Goal: Task Accomplishment & Management: Manage account settings

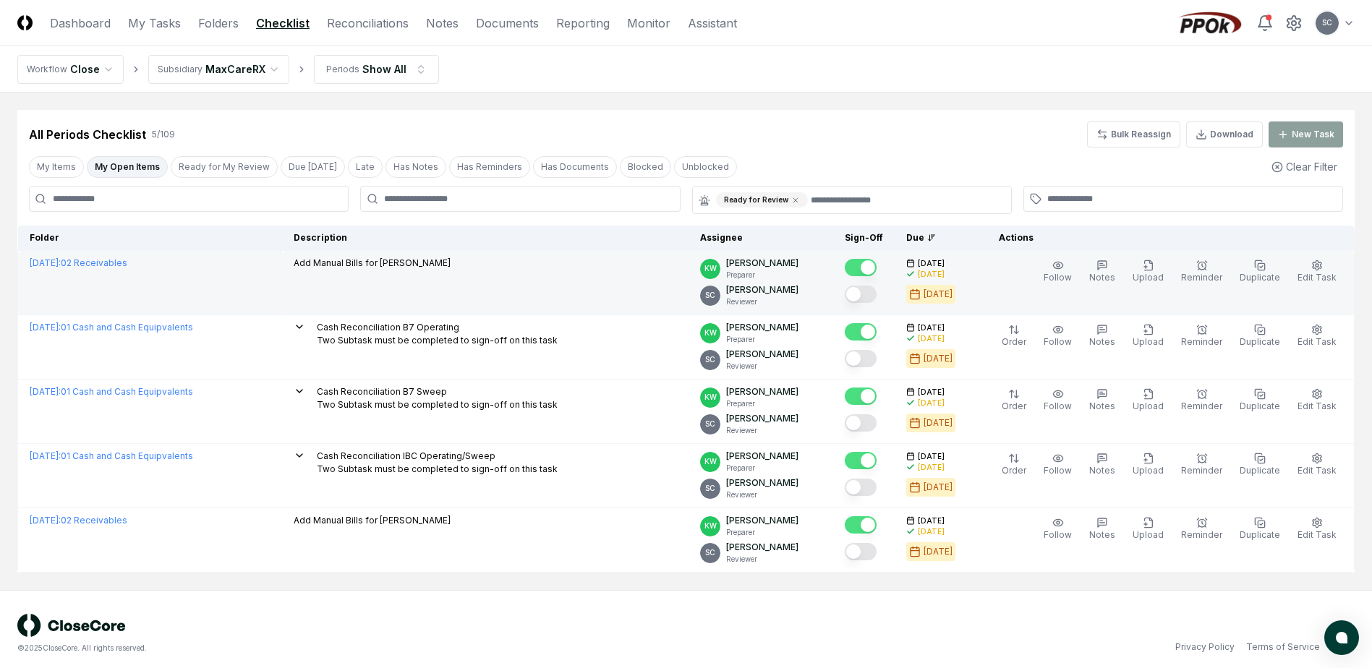
scroll to position [9, 0]
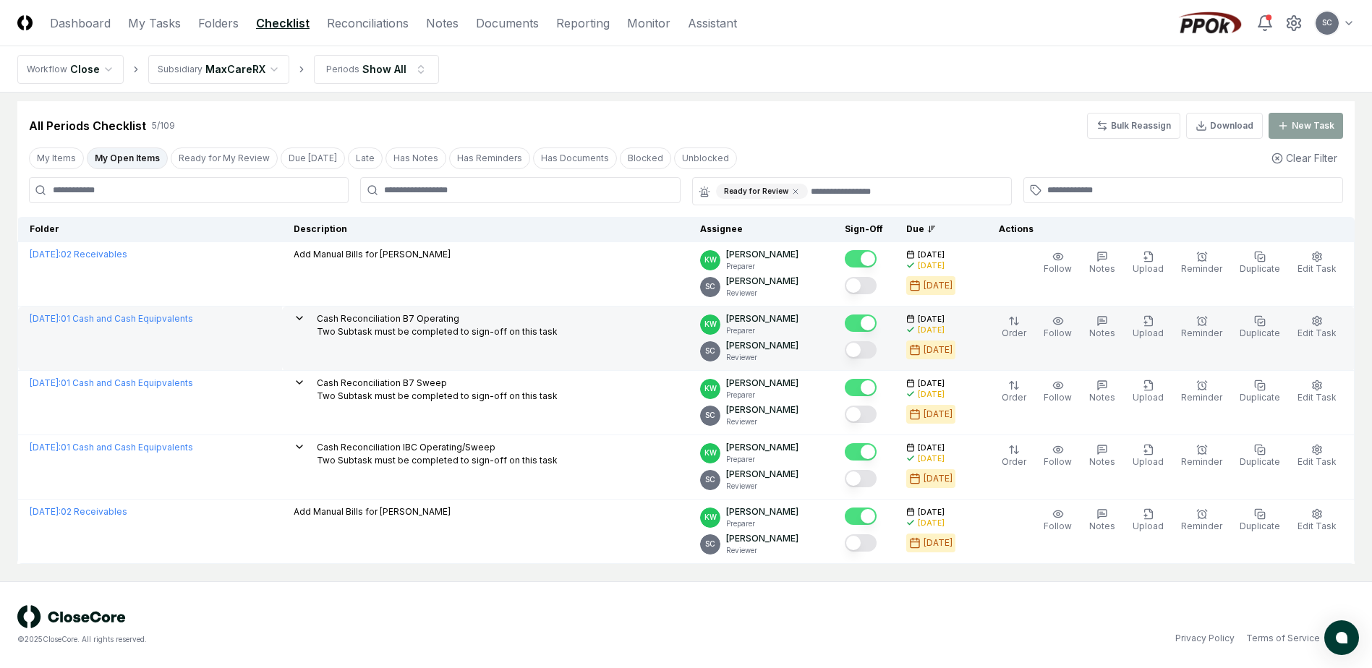
click at [302, 318] on icon at bounding box center [300, 318] width 6 height 3
click at [395, 315] on p "Cash Reconciliation B7 Operating Two Subtask must be completed to sign-off on t…" at bounding box center [437, 325] width 241 height 26
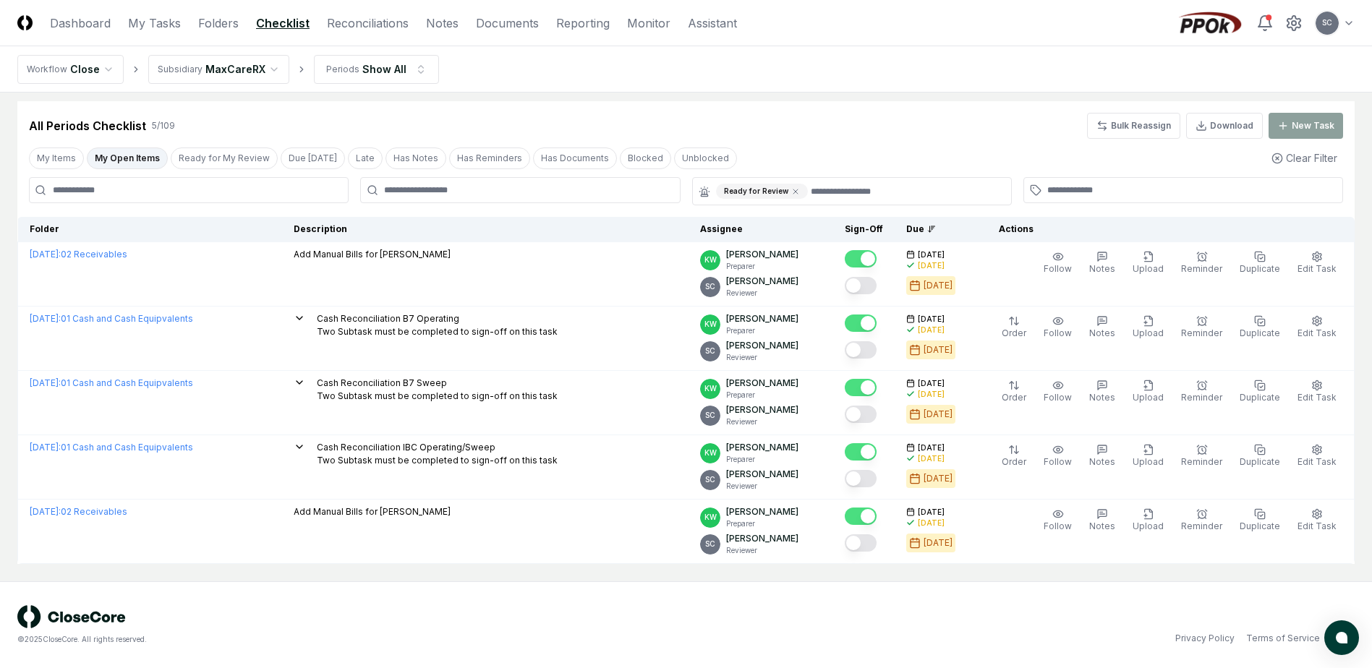
click at [305, 323] on icon at bounding box center [300, 318] width 12 height 12
click at [213, 75] on html "CloseCore Dashboard My Tasks Folders Checklist Reconciliations Notes Documents …" at bounding box center [686, 329] width 1372 height 677
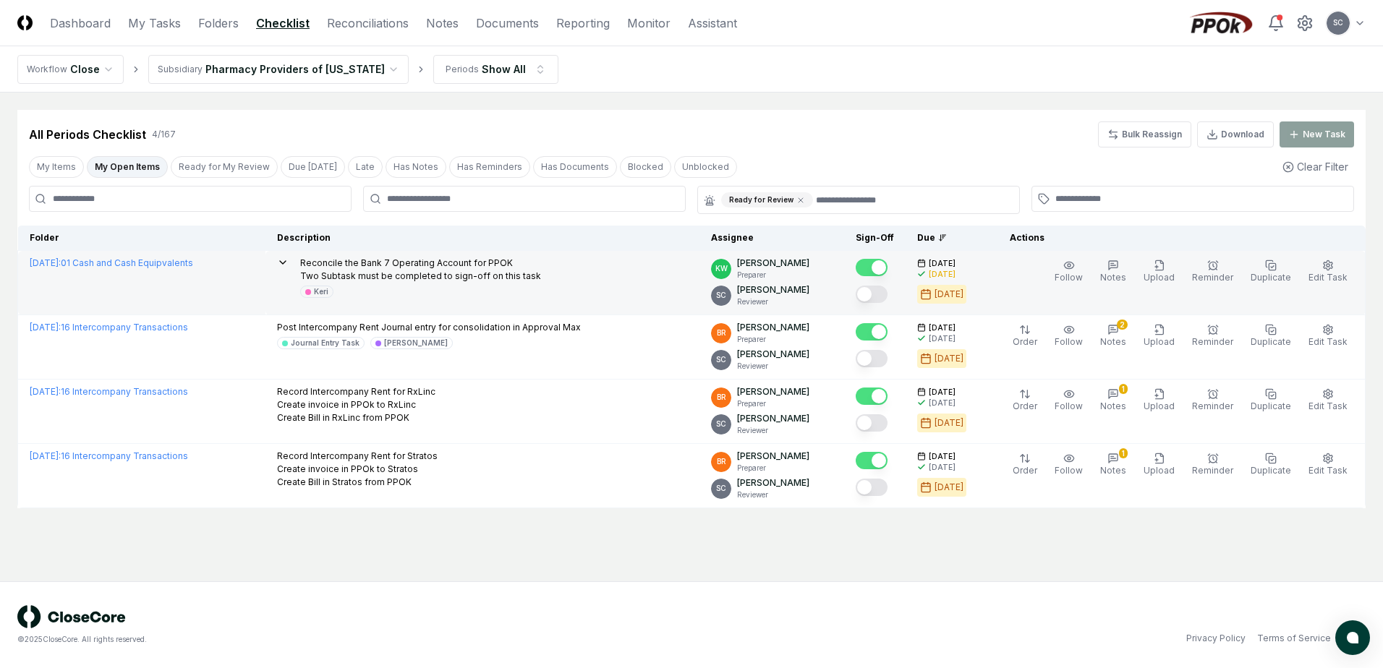
click at [289, 266] on icon at bounding box center [283, 263] width 12 height 12
click at [265, 22] on link "Checklist" at bounding box center [283, 22] width 54 height 17
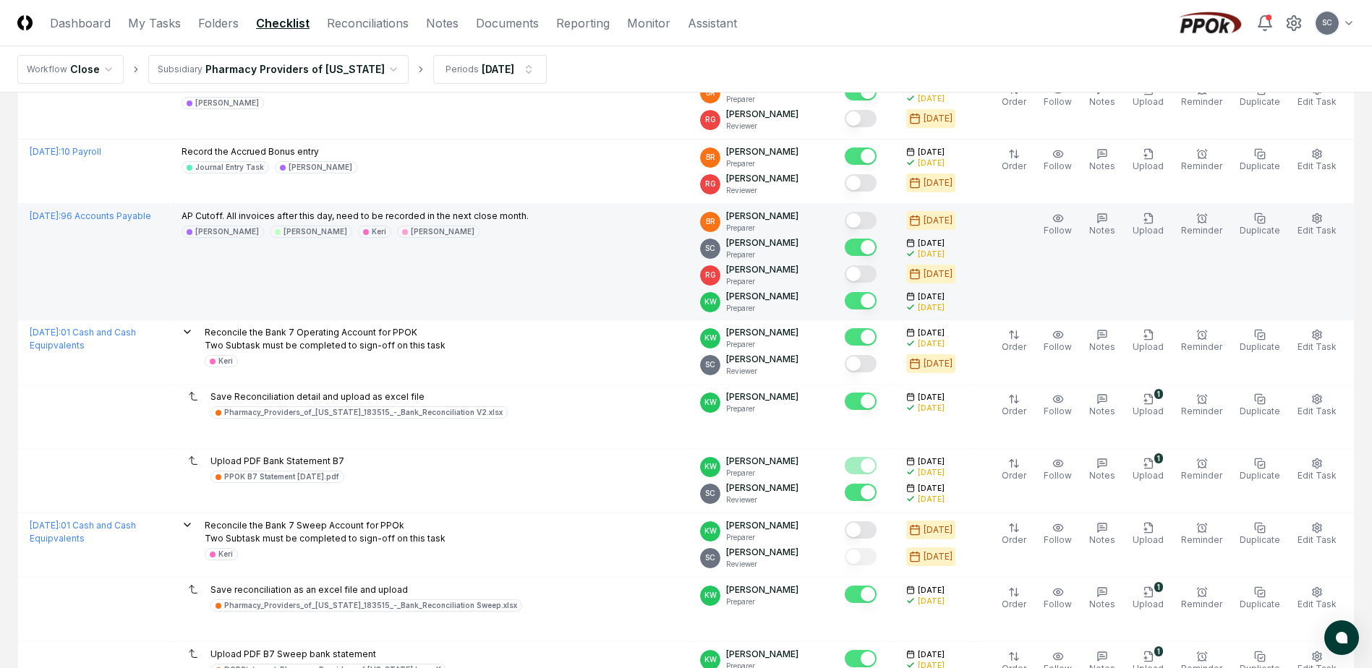
scroll to position [651, 0]
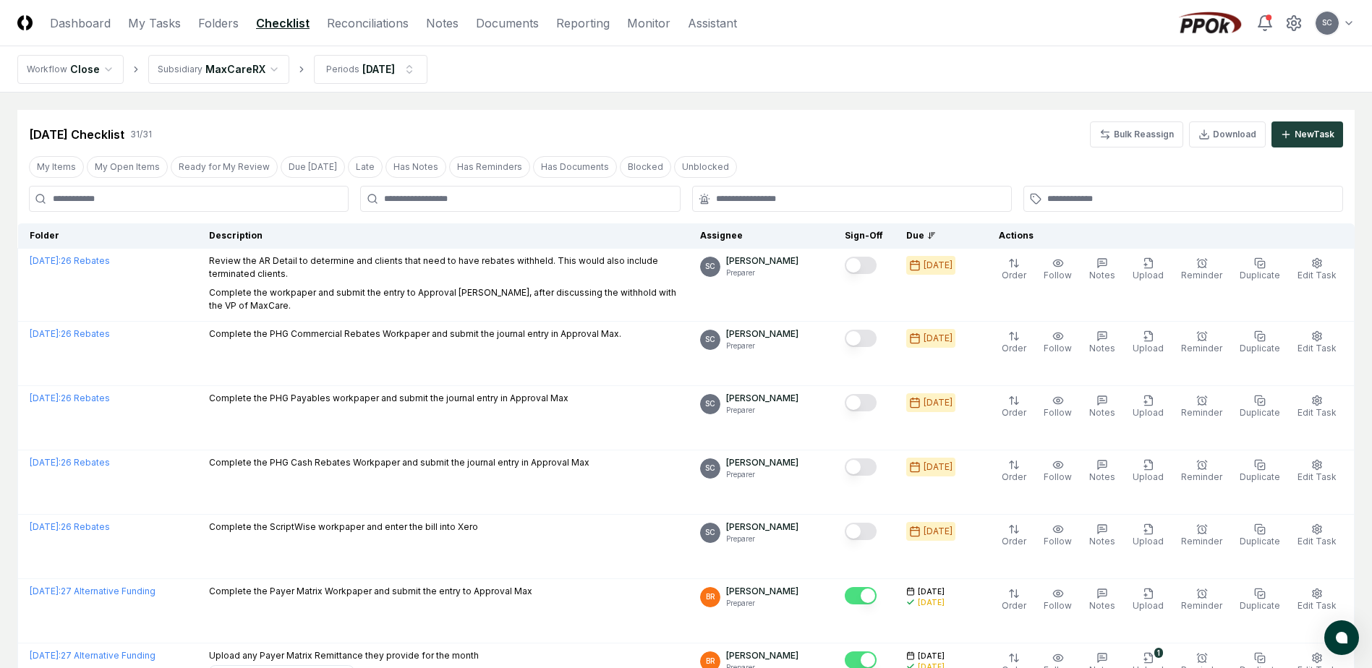
click at [272, 20] on link "Checklist" at bounding box center [283, 22] width 54 height 17
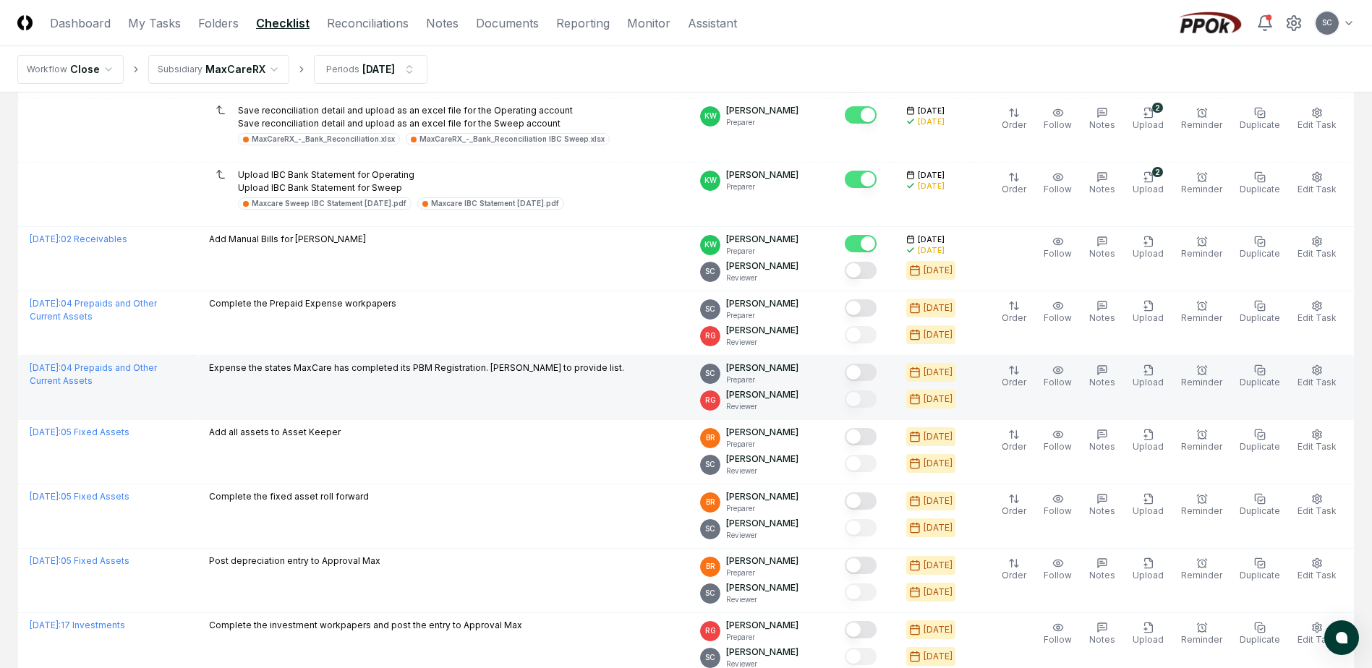
scroll to position [796, 0]
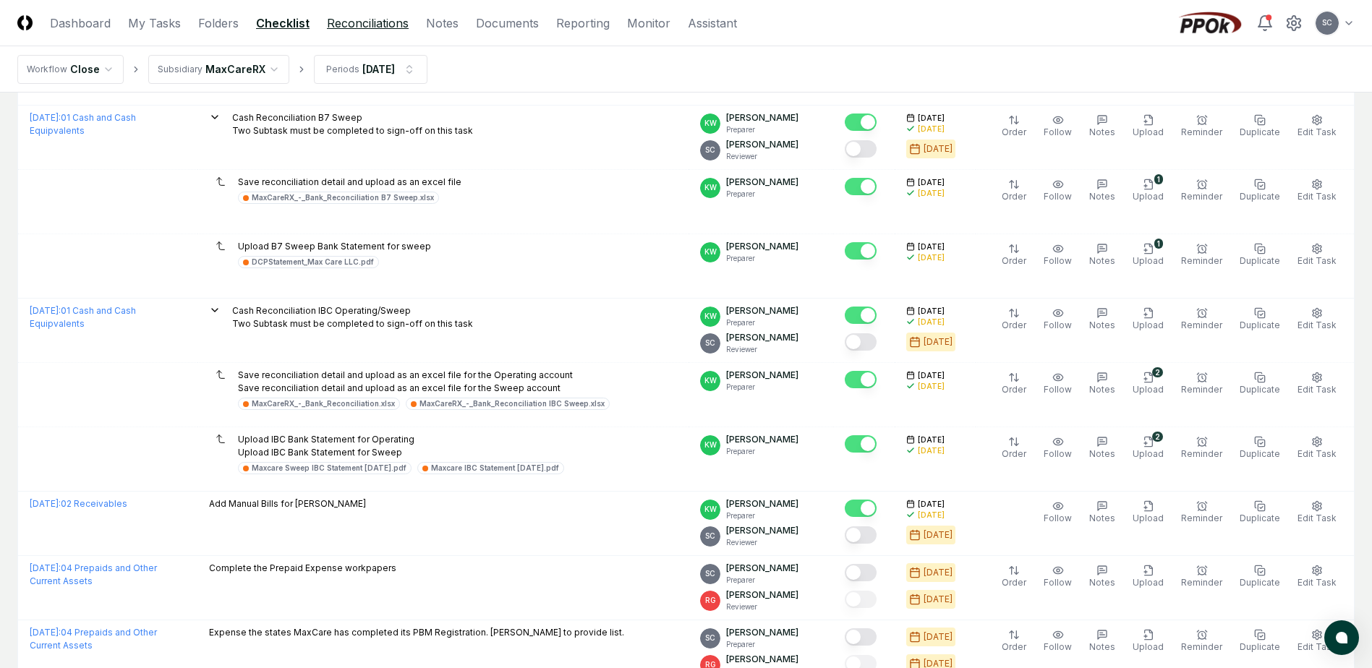
click at [380, 23] on link "Reconciliations" at bounding box center [368, 22] width 82 height 17
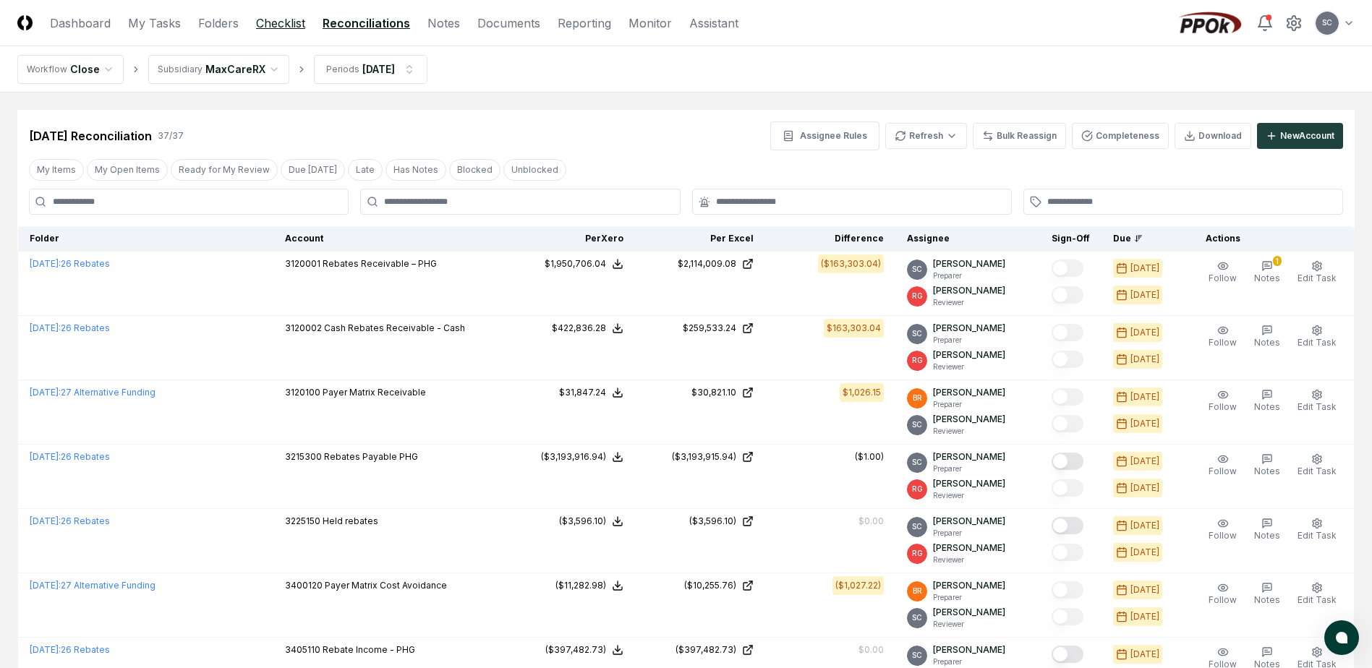
click at [279, 23] on link "Checklist" at bounding box center [280, 22] width 49 height 17
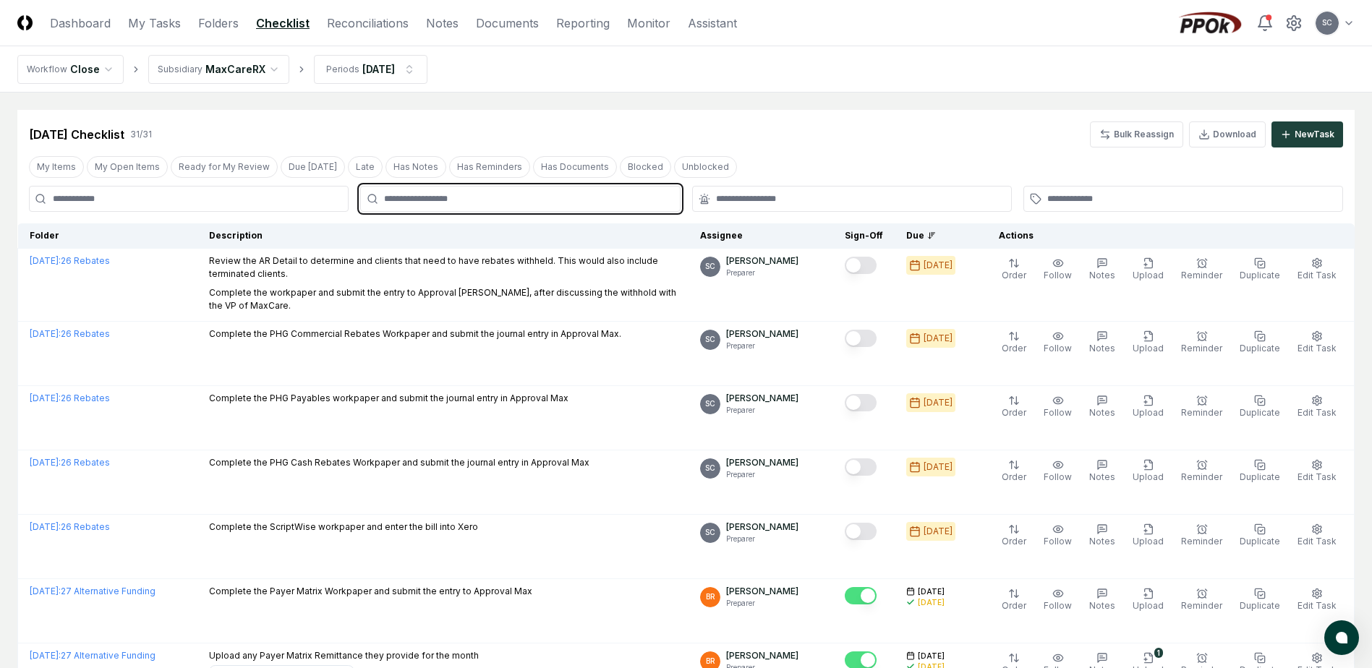
click at [419, 202] on input "text" at bounding box center [527, 198] width 286 height 13
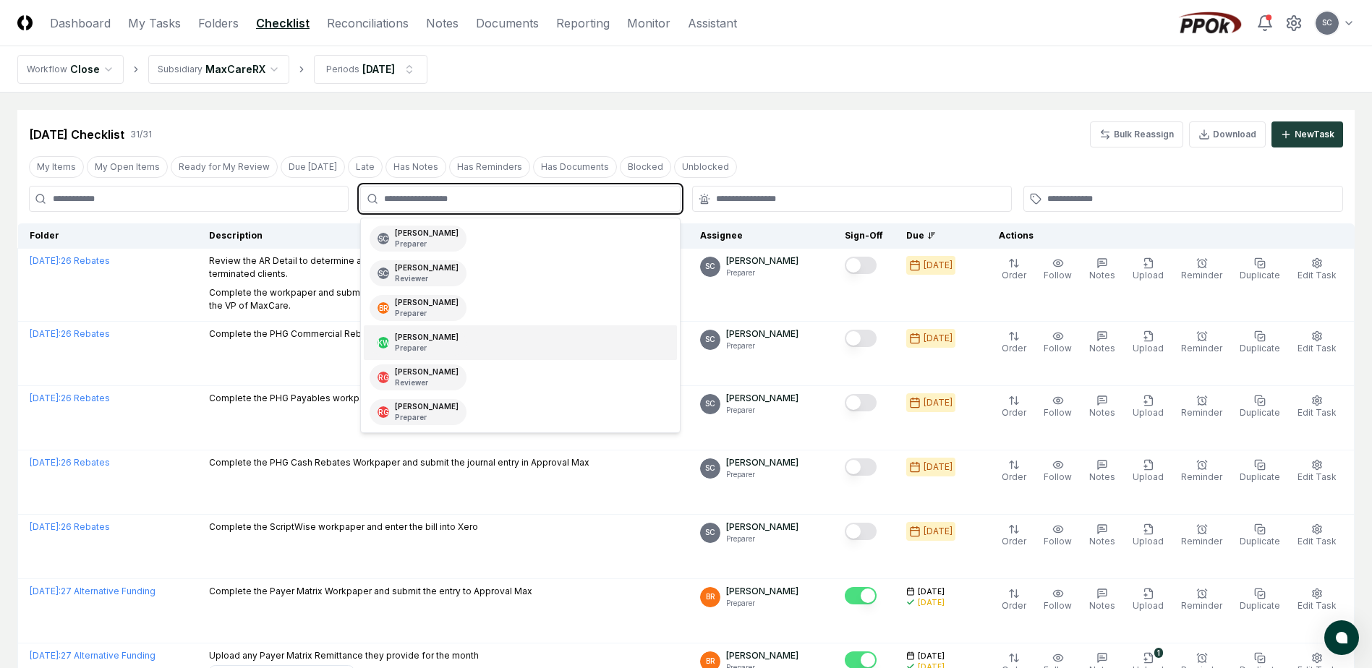
click at [421, 340] on div "Keri Wilson Preparer" at bounding box center [427, 343] width 64 height 22
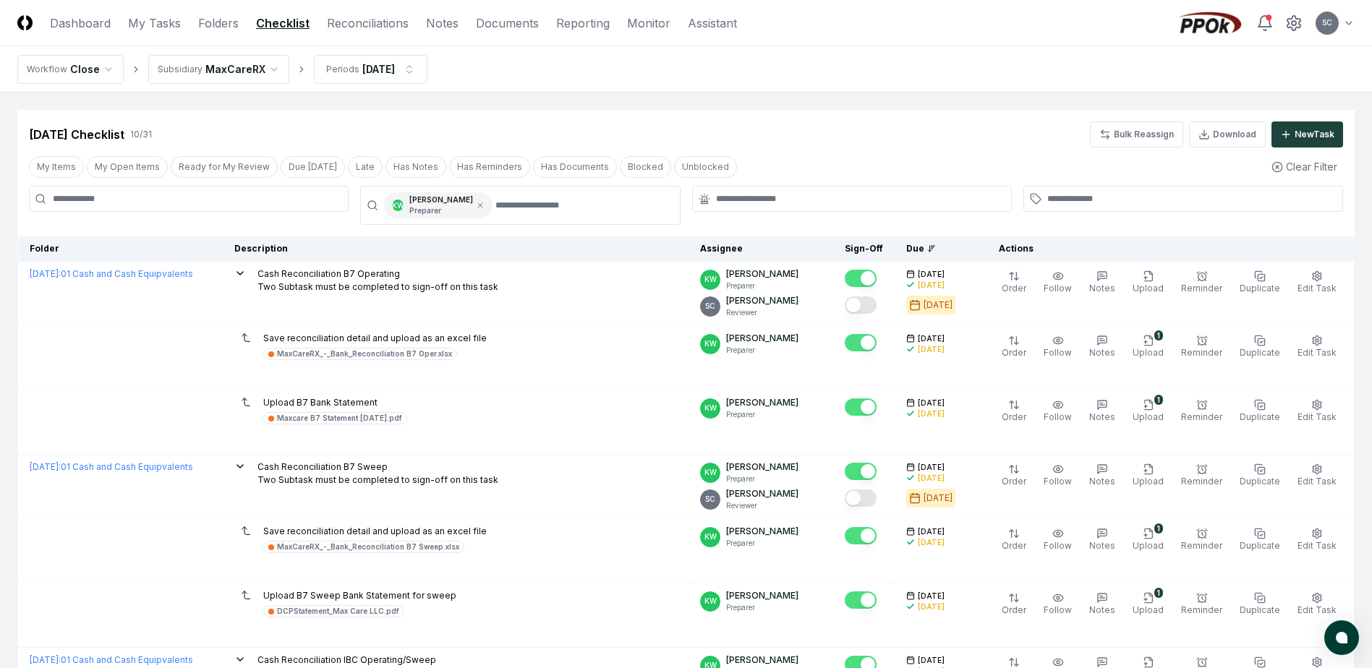
click at [352, 121] on div "Aug 2025 Checklist 10 / 31 Bulk Reassign Download New Task" at bounding box center [686, 129] width 1338 height 38
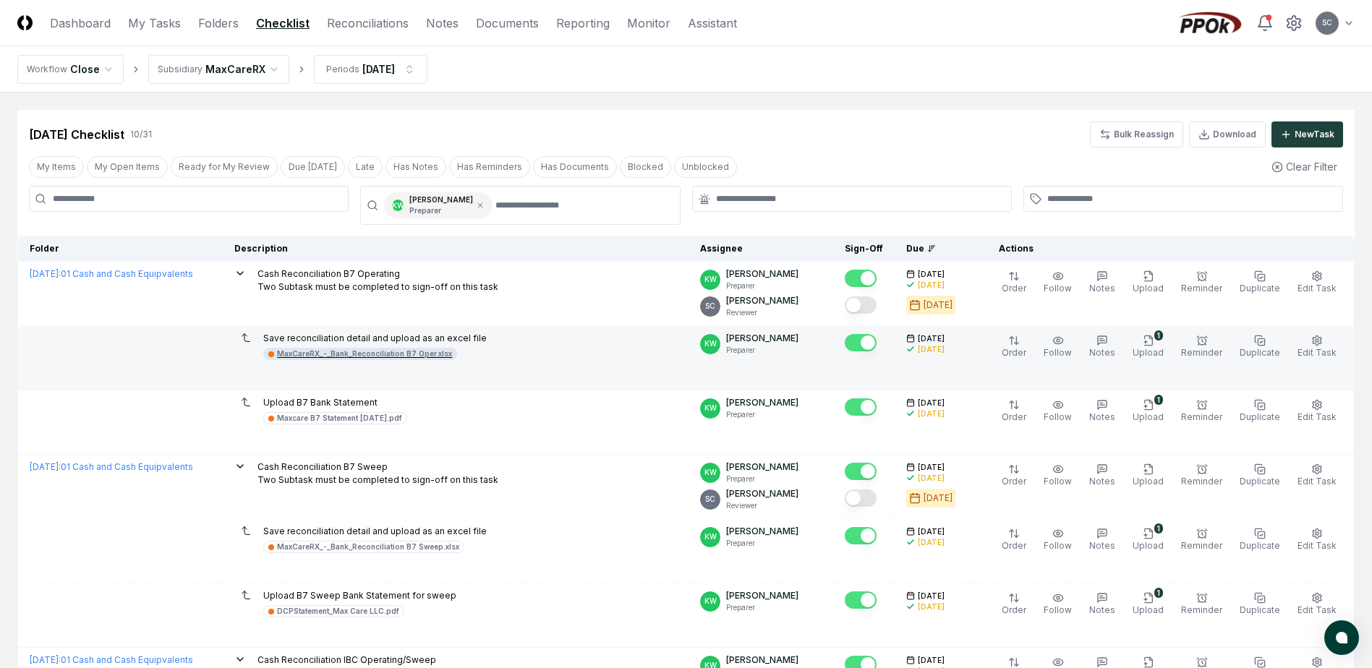
click at [373, 355] on div "MaxCareRX_-_Bank_Reconciliation B7 Oper.xlsx" at bounding box center [364, 354] width 175 height 11
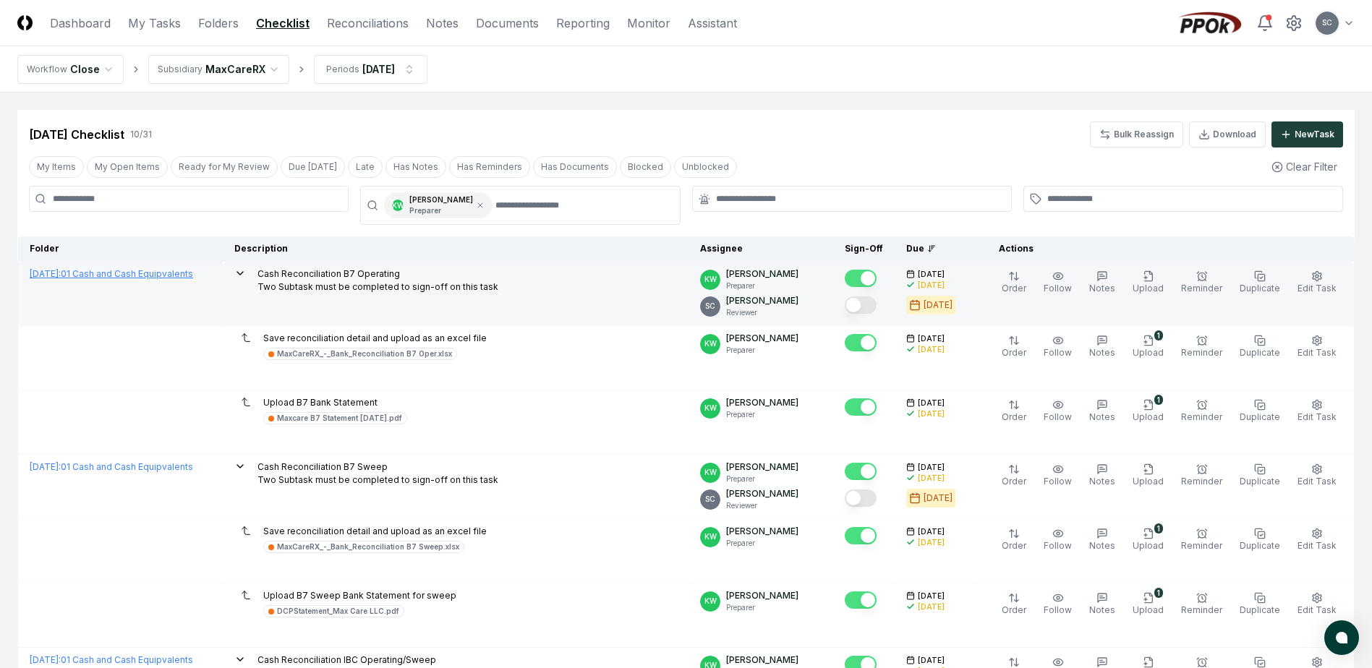
click at [131, 273] on link "August 2025 : 01 Cash and Cash Equipvalents" at bounding box center [111, 273] width 163 height 11
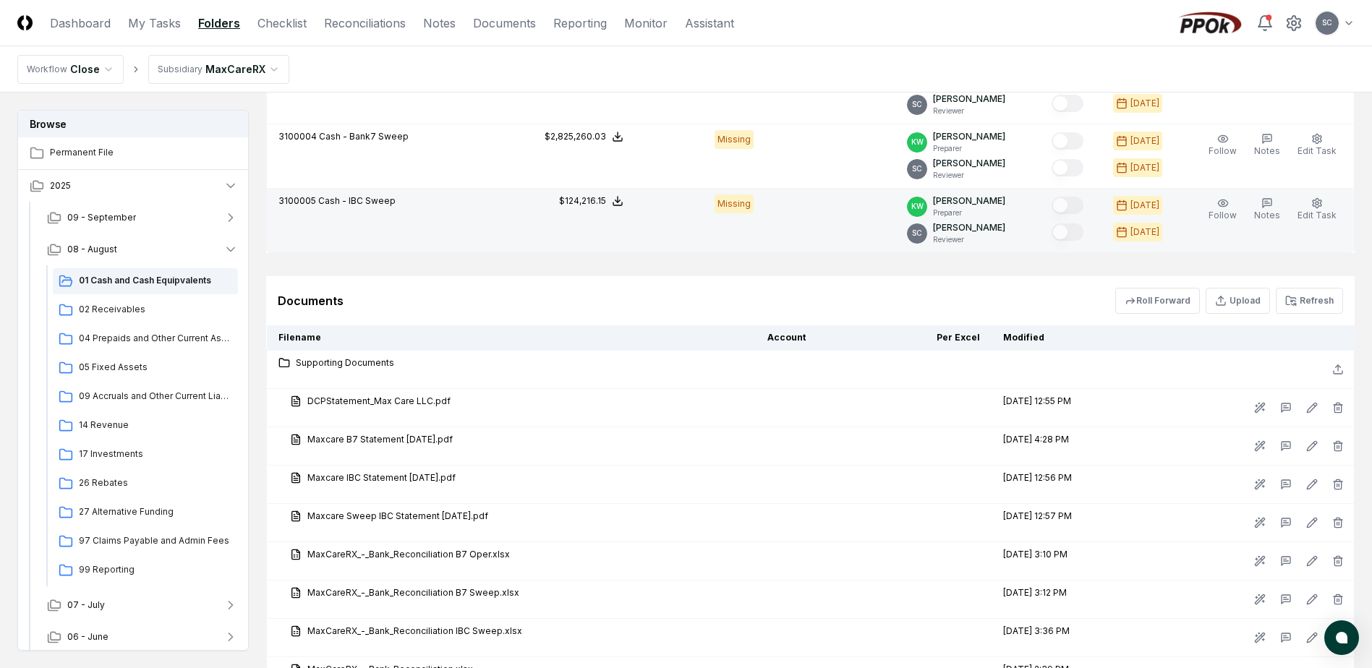
scroll to position [1085, 0]
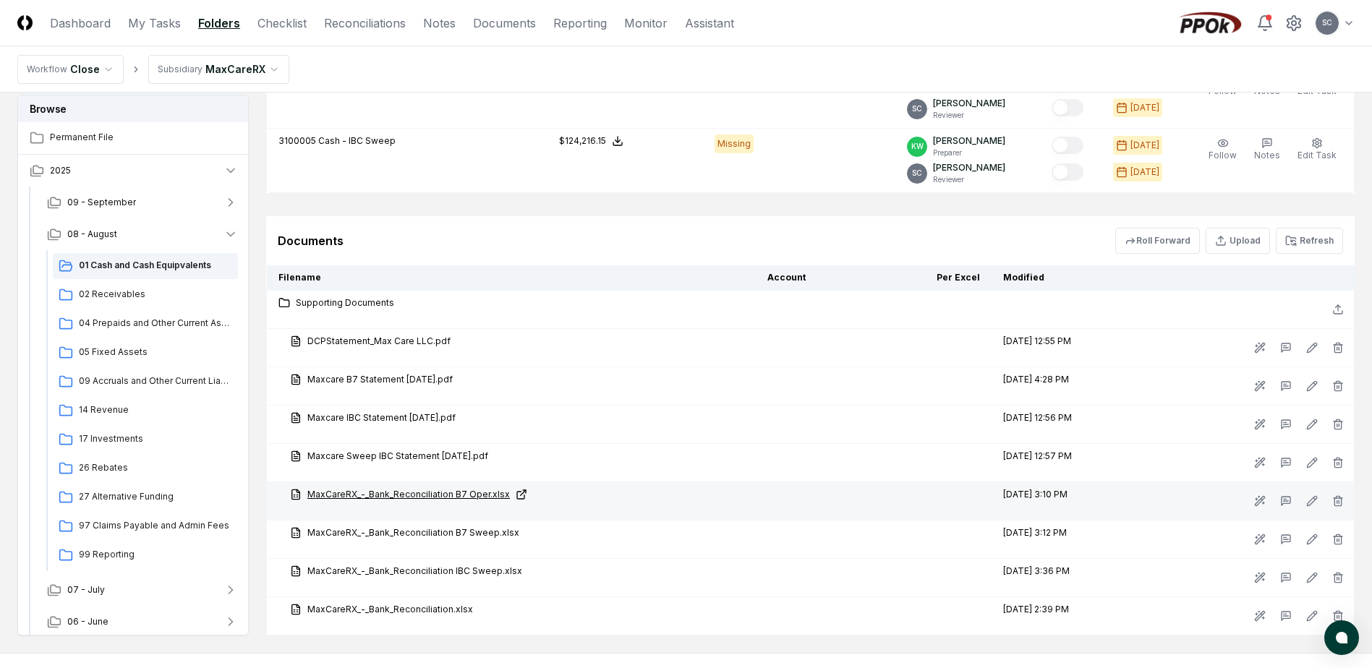
click at [365, 488] on link "MaxCareRX_-_Bank_Reconciliation B7 Oper.xlsx" at bounding box center [517, 494] width 454 height 13
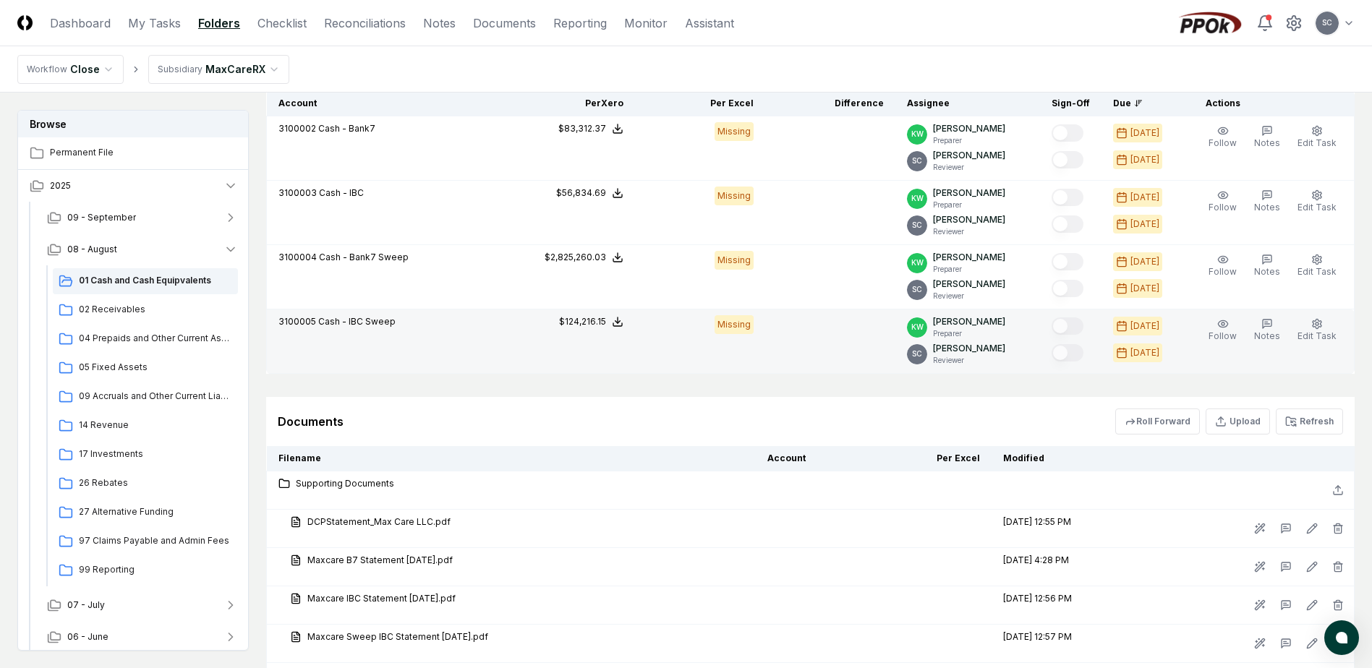
scroll to position [651, 0]
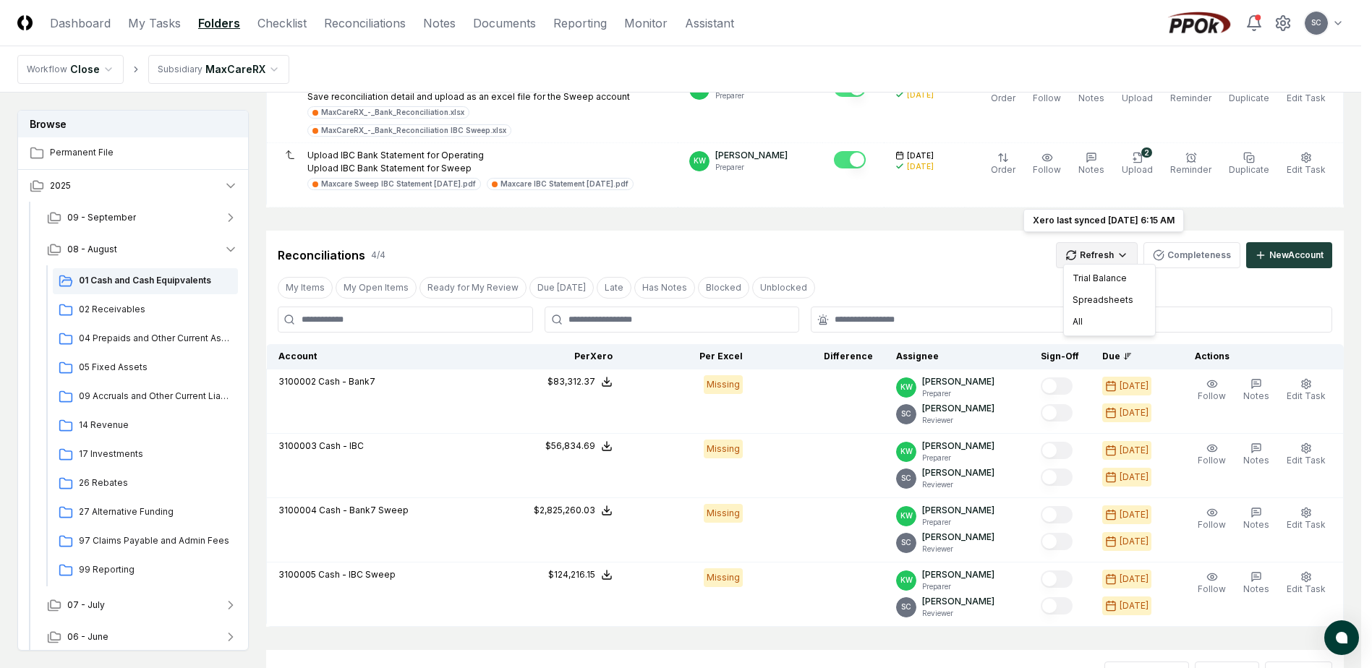
click at [1116, 250] on html "CloseCore Dashboard My Tasks Folders Checklist Reconciliations Notes Documents …" at bounding box center [686, 261] width 1372 height 1825
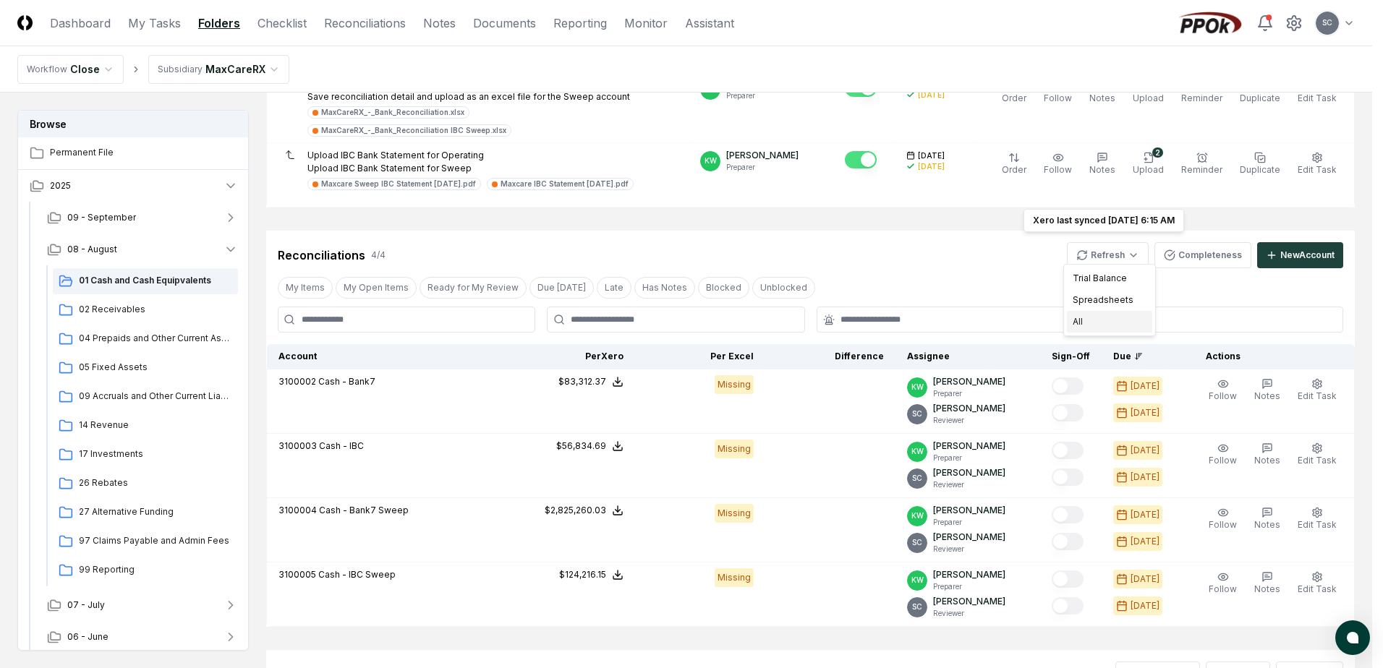
click at [1078, 321] on div "All" at bounding box center [1109, 322] width 85 height 22
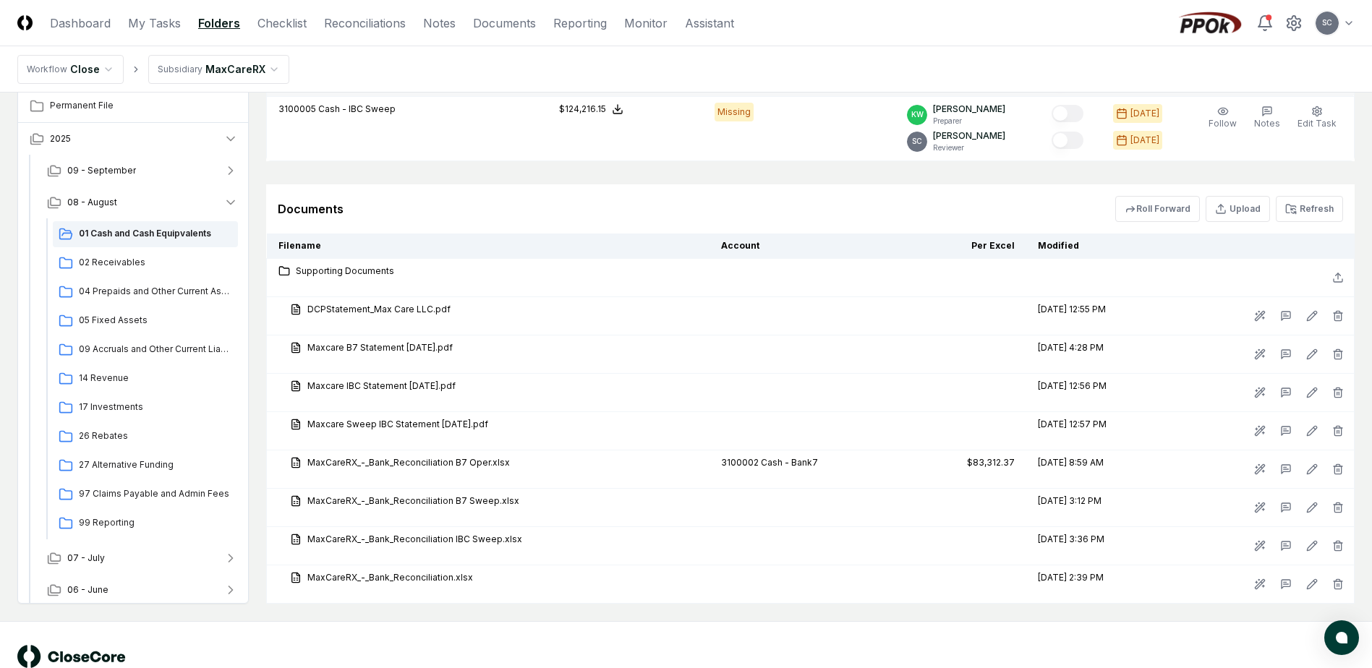
scroll to position [1149, 0]
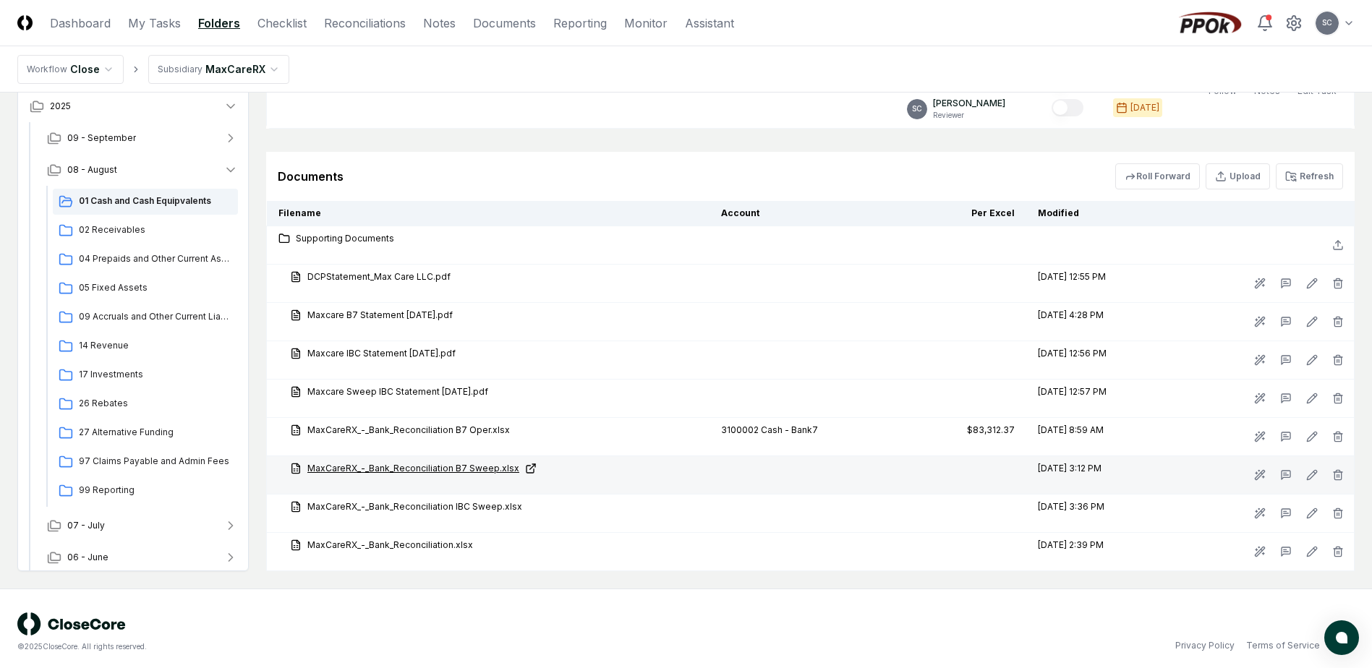
click at [360, 462] on link "MaxCareRX_-_Bank_Reconciliation B7 Sweep.xlsx" at bounding box center [494, 468] width 408 height 13
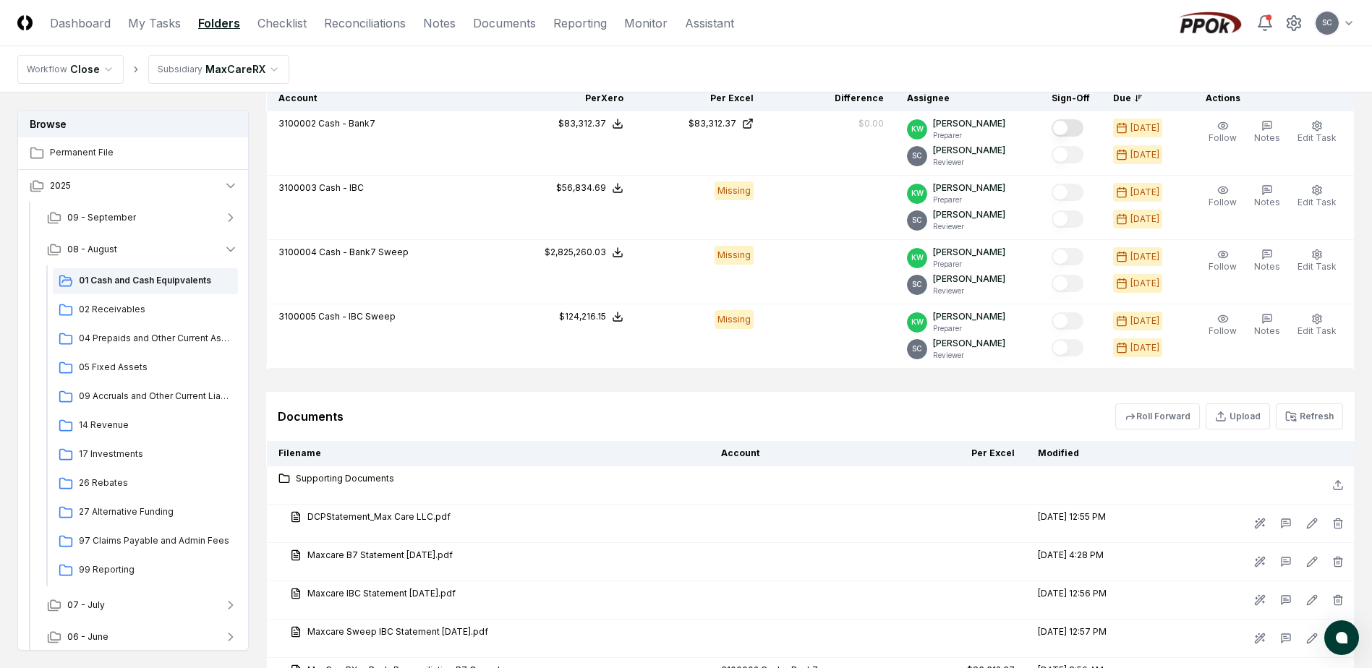
scroll to position [715, 0]
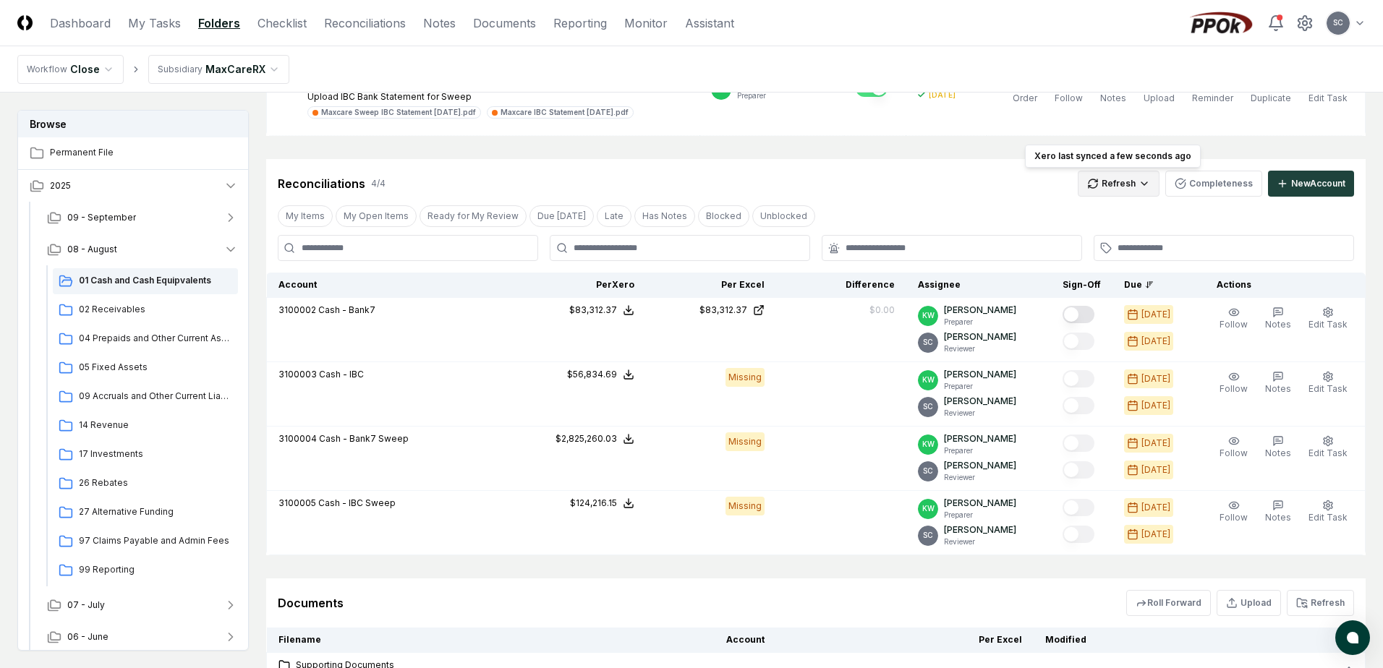
click at [1117, 182] on html "CloseCore Dashboard My Tasks Folders Checklist Reconciliations Notes Documents …" at bounding box center [691, 194] width 1383 height 1818
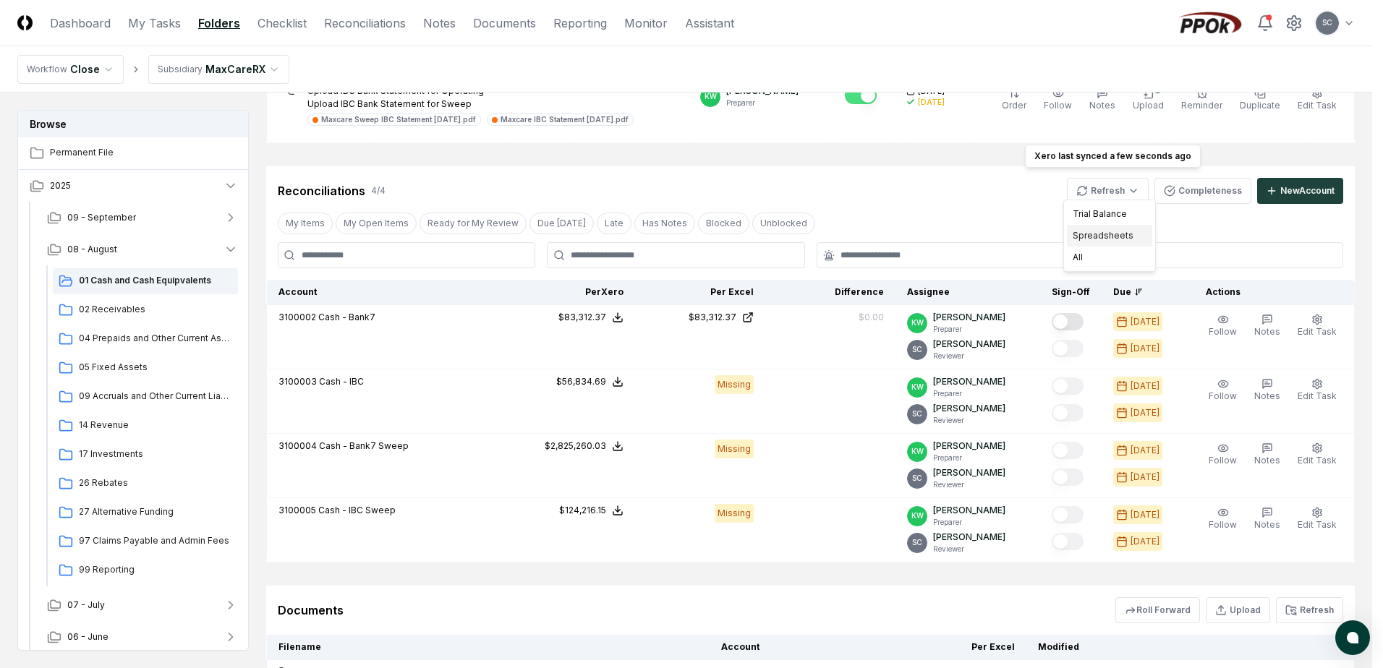
click at [1092, 230] on div "Spreadsheets" at bounding box center [1109, 236] width 85 height 22
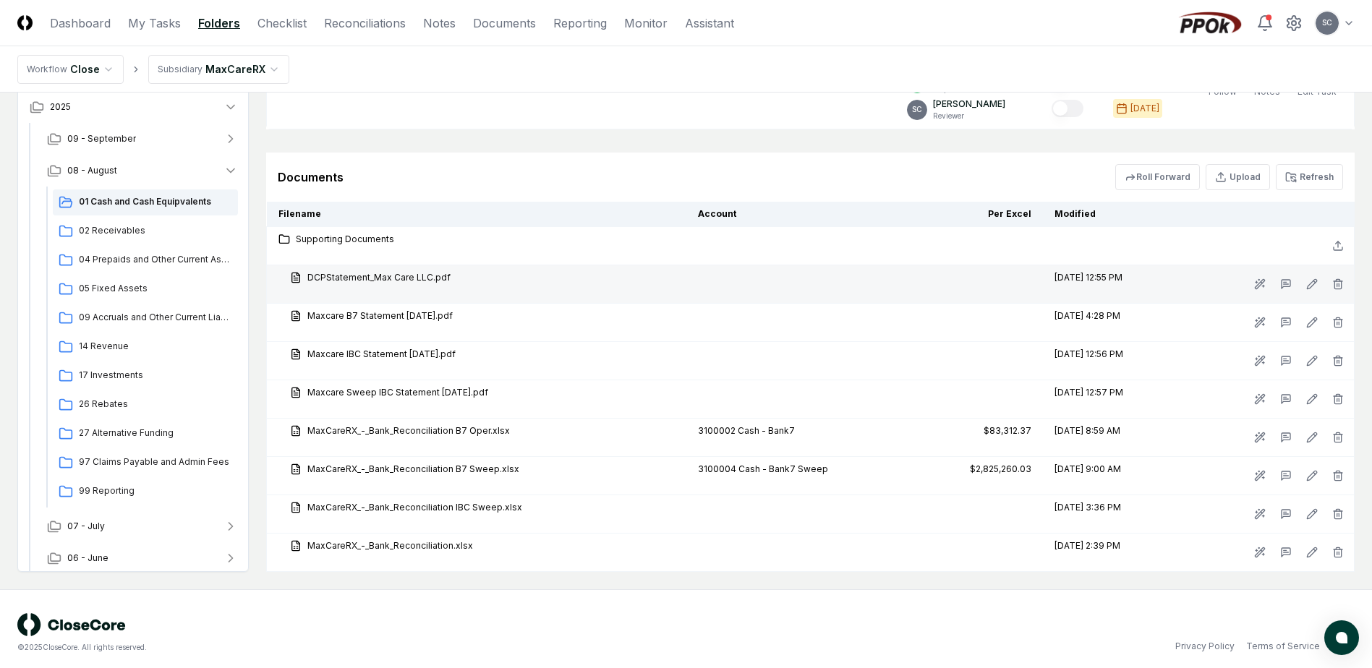
scroll to position [1149, 0]
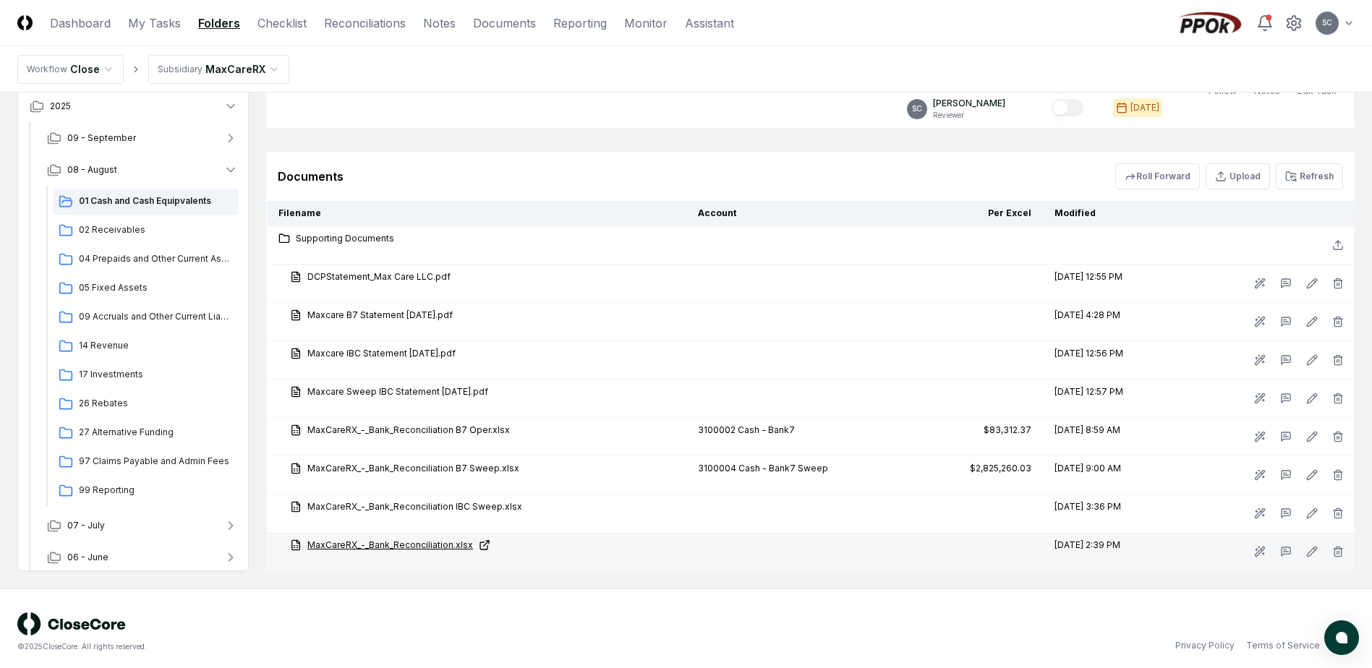
click at [376, 539] on link "MaxCareRX_-_Bank_Reconciliation.xlsx" at bounding box center [482, 545] width 385 height 13
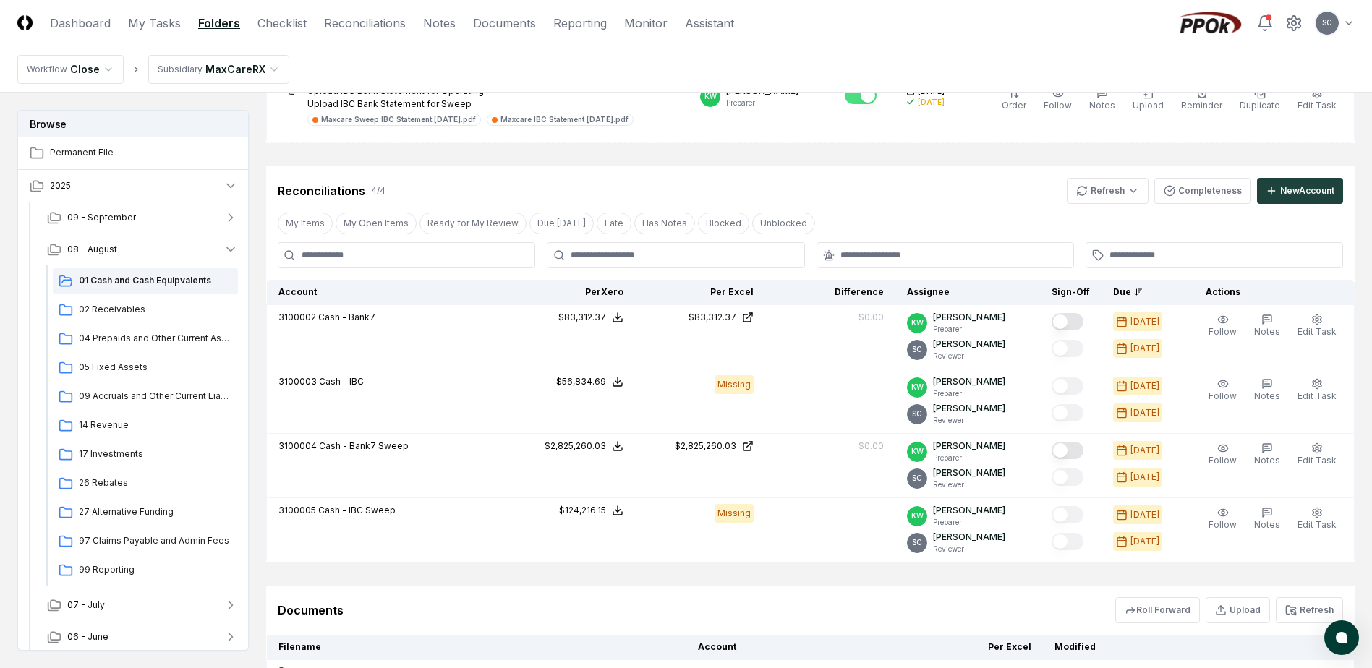
scroll to position [643, 0]
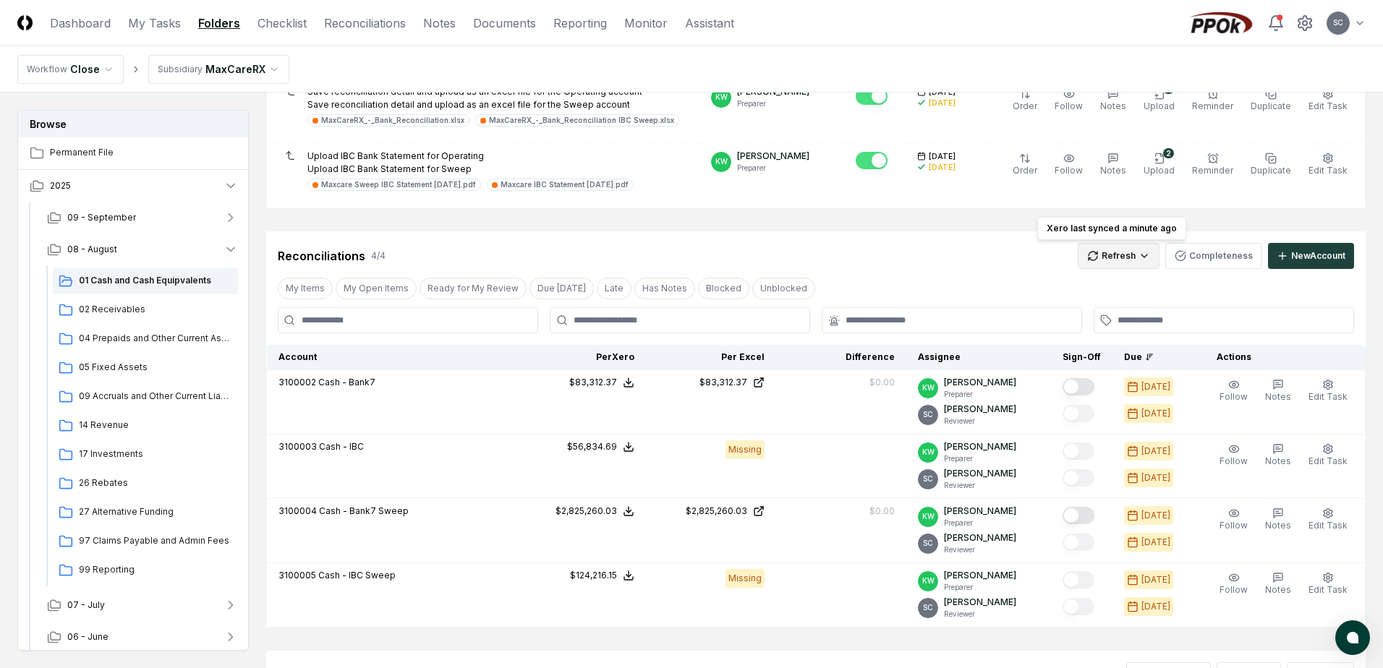
click at [1123, 260] on html "CloseCore Dashboard My Tasks Folders Checklist Reconciliations Notes Documents …" at bounding box center [691, 266] width 1383 height 1818
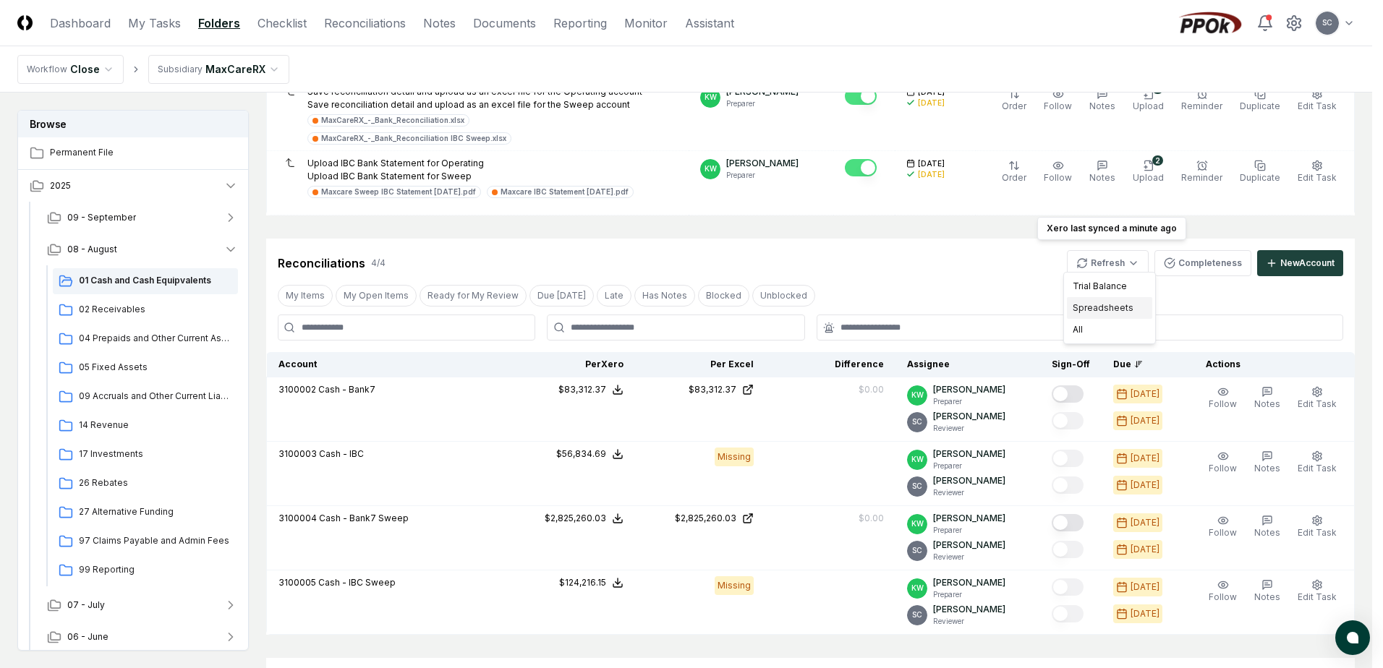
click at [1081, 309] on div "Spreadsheets" at bounding box center [1109, 308] width 85 height 22
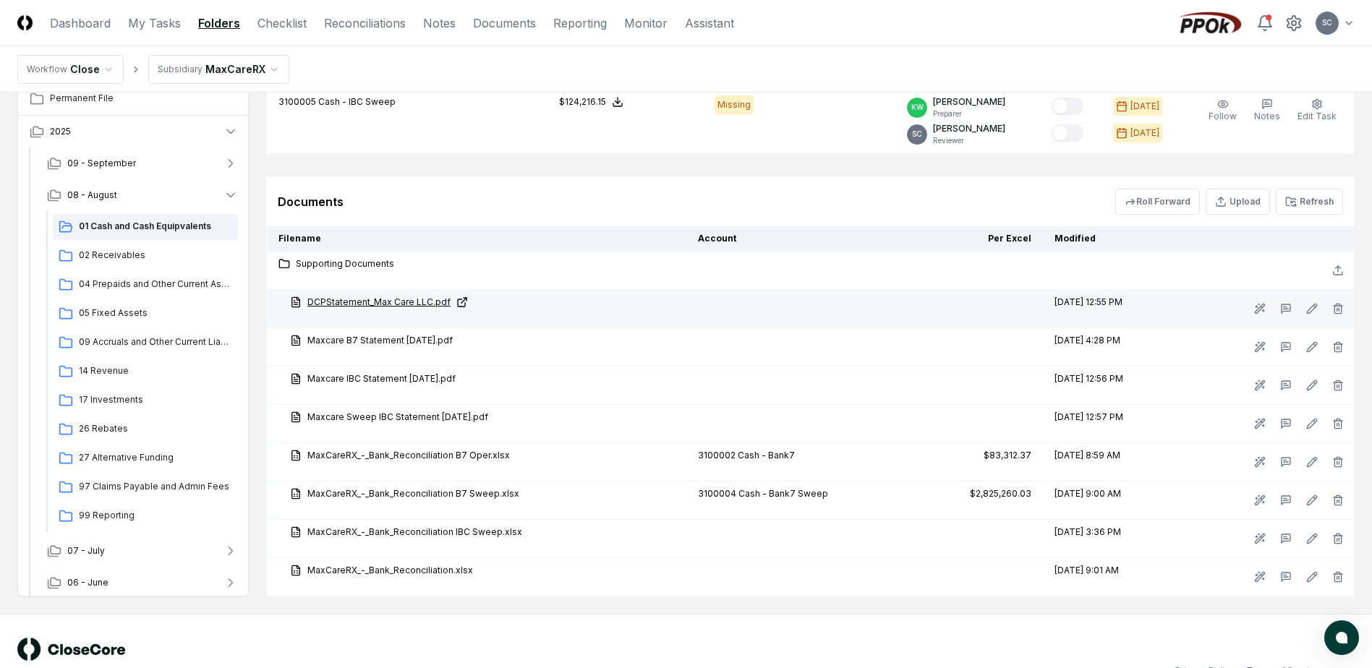
scroll to position [1149, 0]
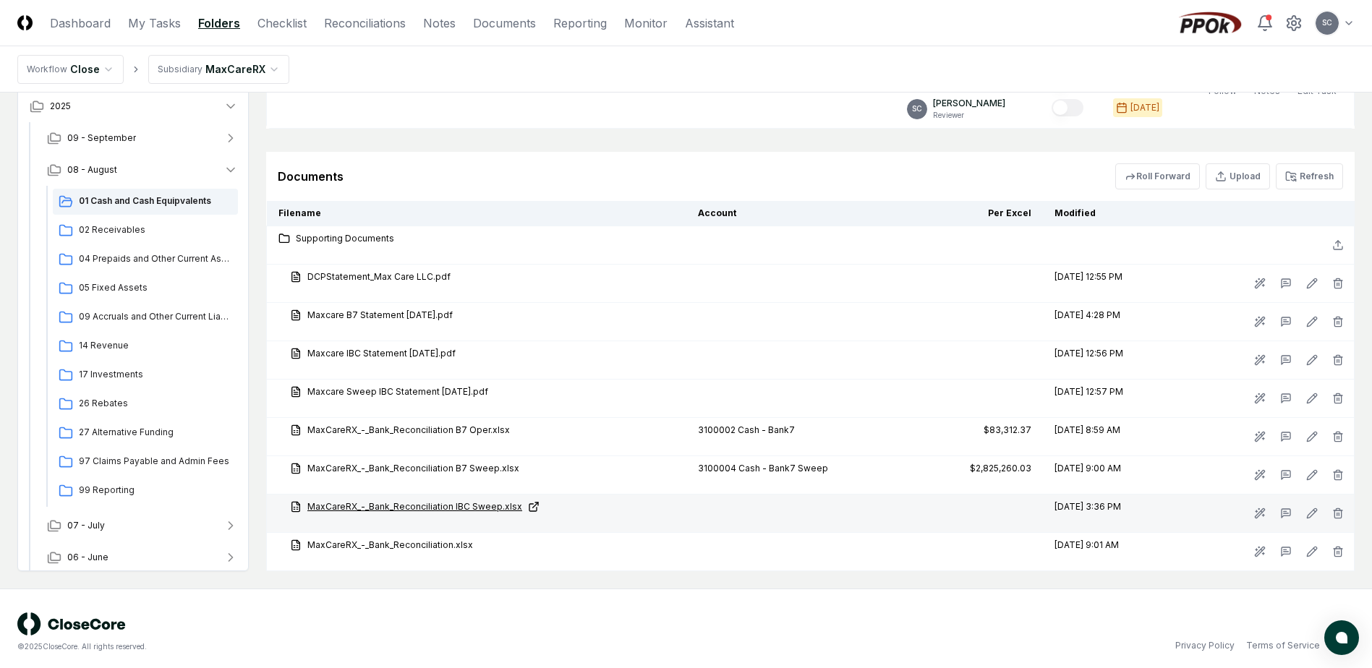
click at [377, 501] on link "MaxCareRX_-_Bank_Reconciliation IBC Sweep.xlsx" at bounding box center [482, 507] width 385 height 13
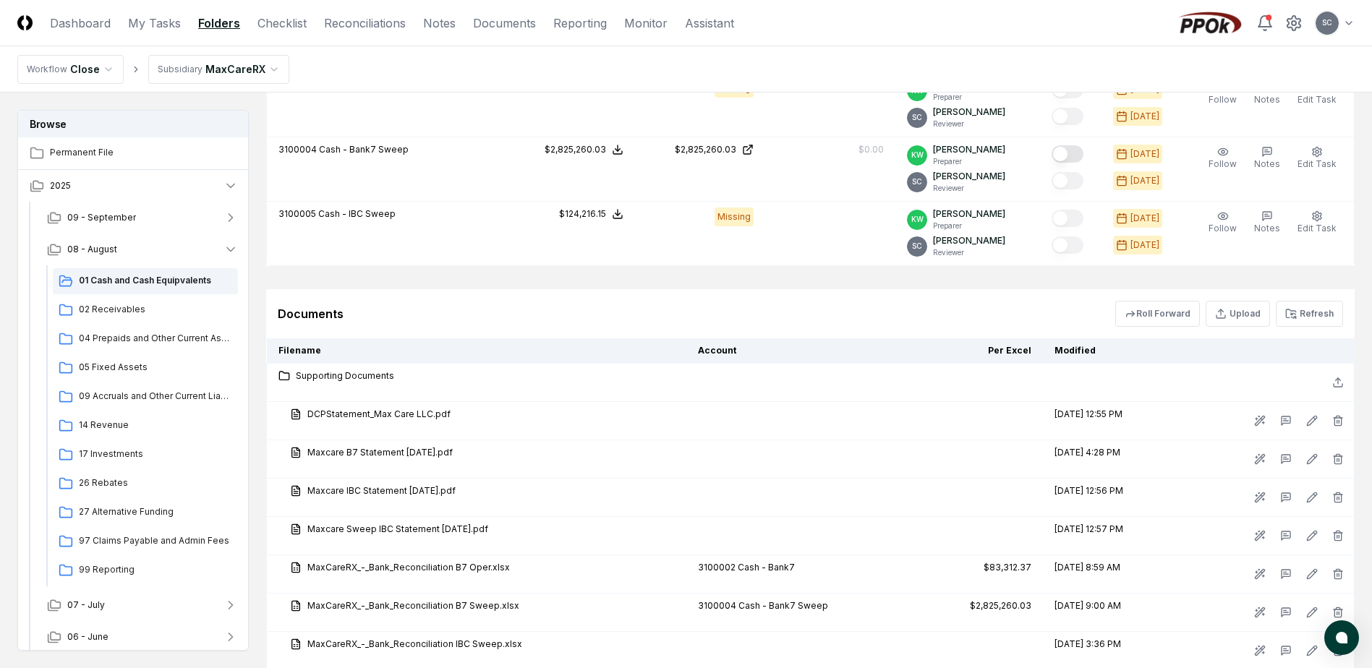
scroll to position [788, 0]
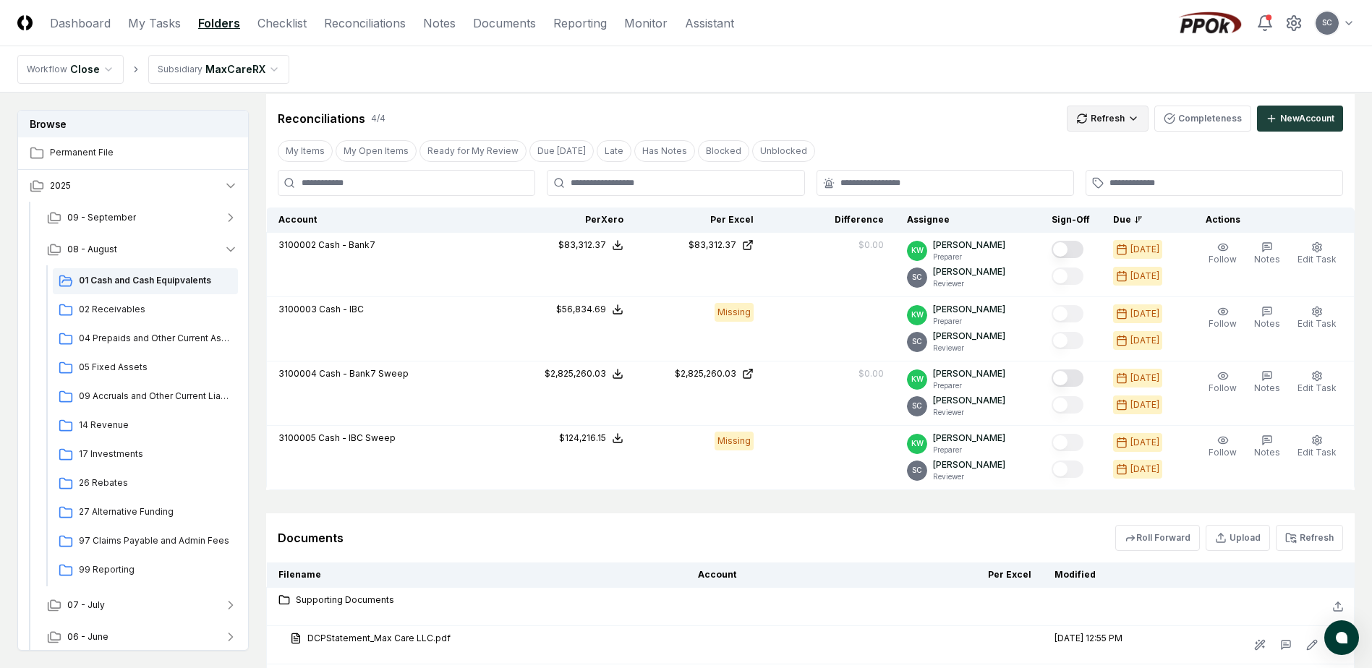
click at [1113, 109] on html "CloseCore Dashboard My Tasks Folders Checklist Reconciliations Notes Documents …" at bounding box center [686, 124] width 1372 height 1825
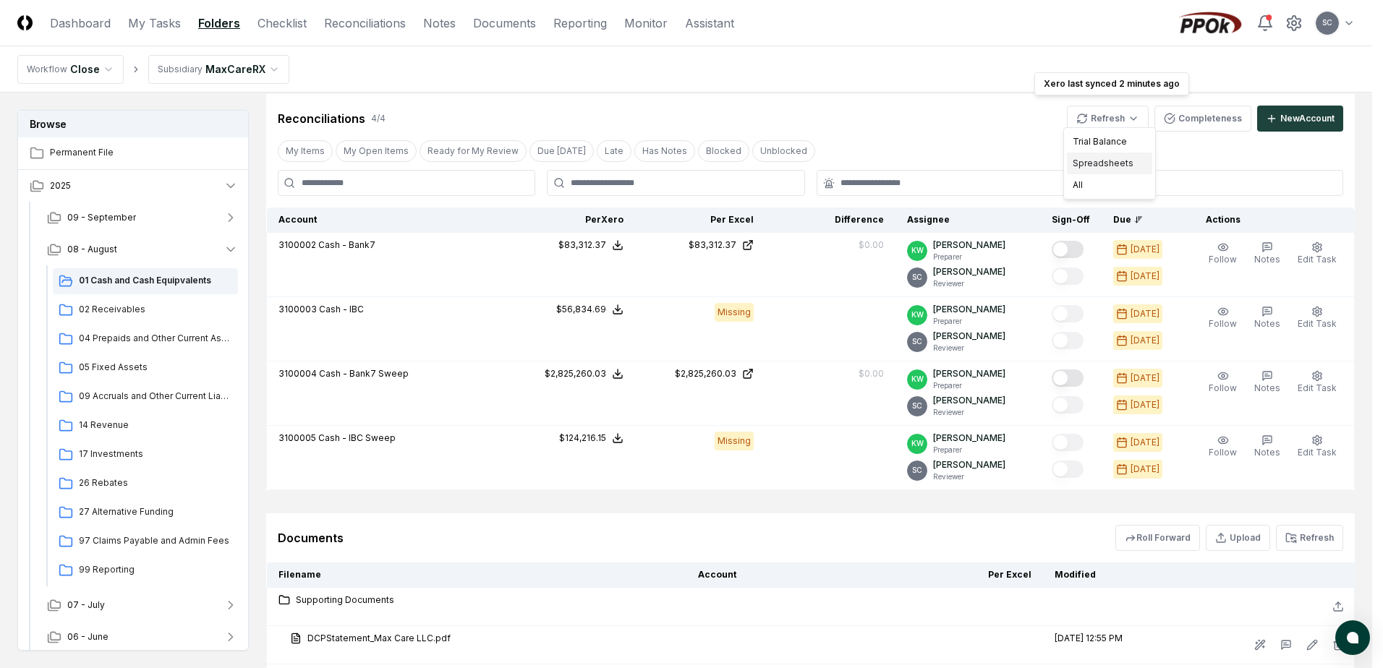
click at [1093, 162] on div "Spreadsheets" at bounding box center [1109, 164] width 85 height 22
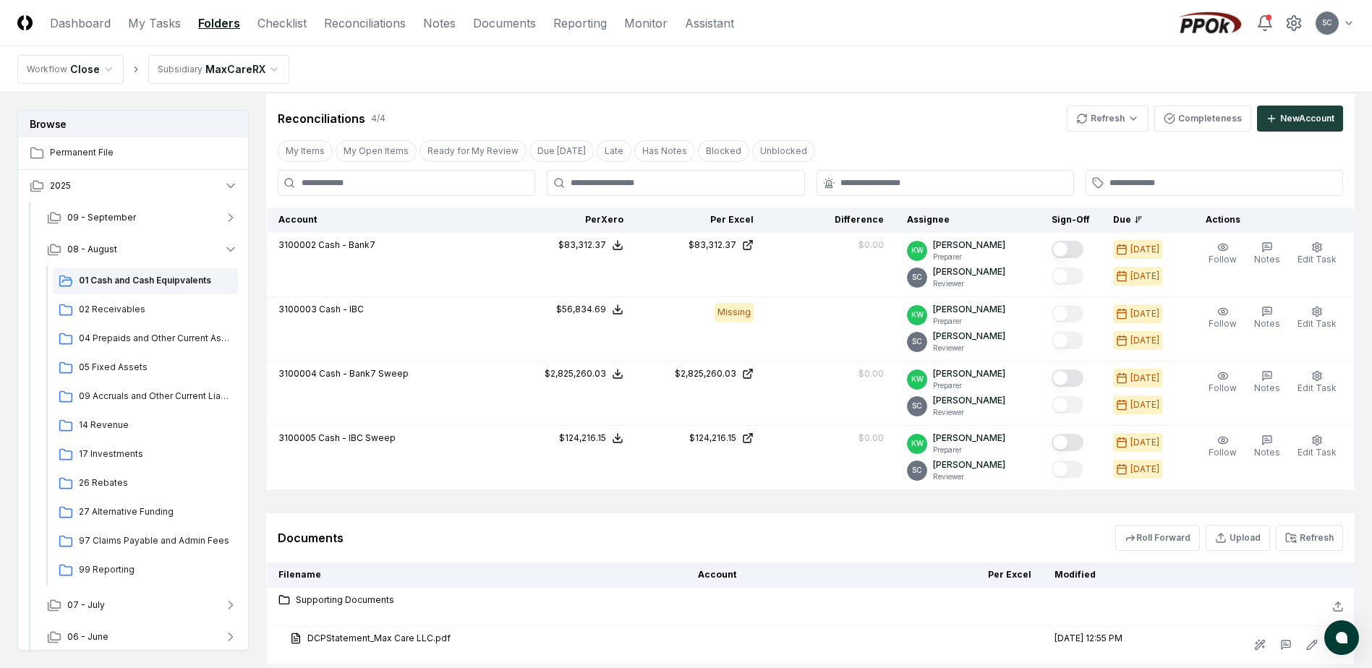
scroll to position [1149, 0]
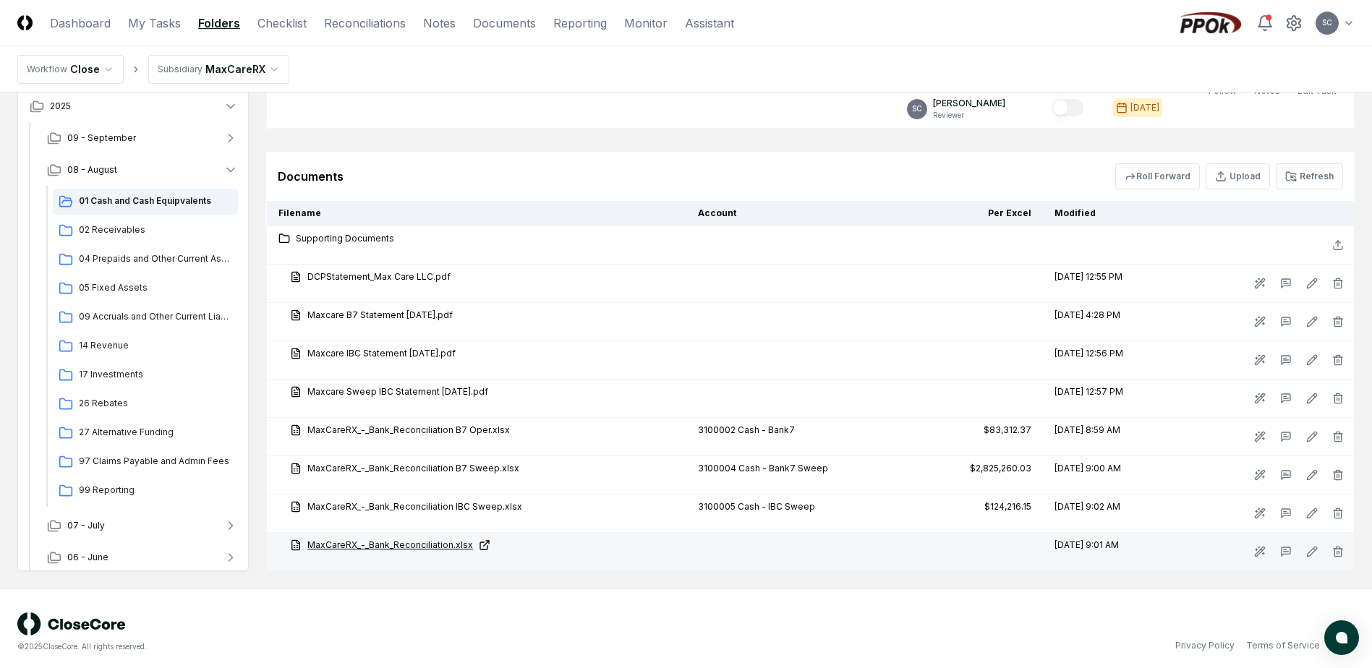
click at [363, 539] on link "MaxCareRX_-_Bank_Reconciliation.xlsx" at bounding box center [482, 545] width 385 height 13
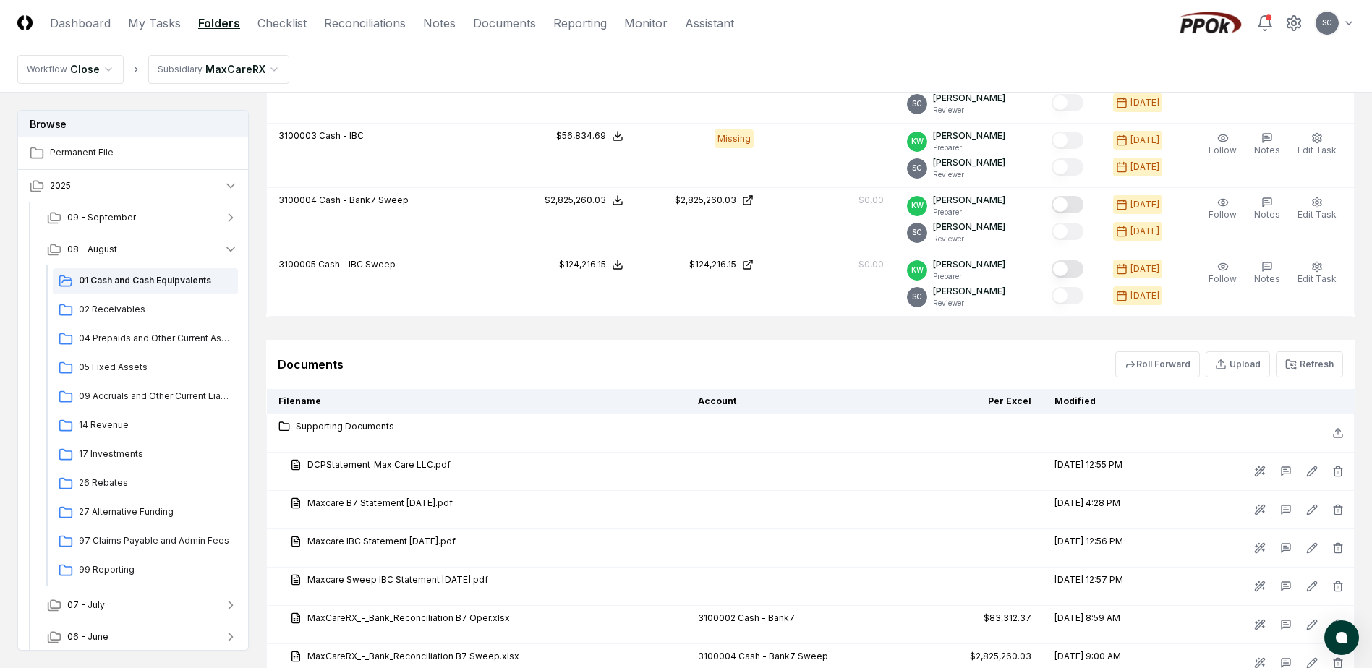
scroll to position [643, 0]
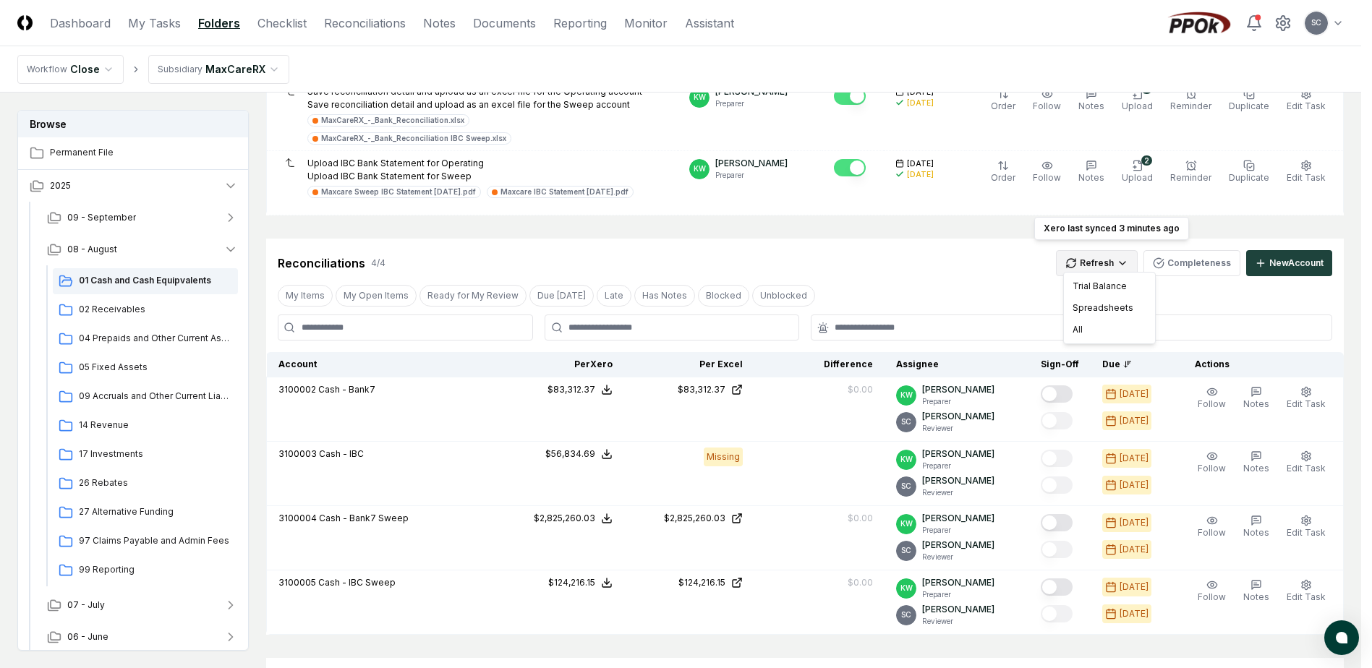
click at [1113, 256] on html "CloseCore Dashboard My Tasks Folders Checklist Reconciliations Notes Documents …" at bounding box center [686, 269] width 1372 height 1825
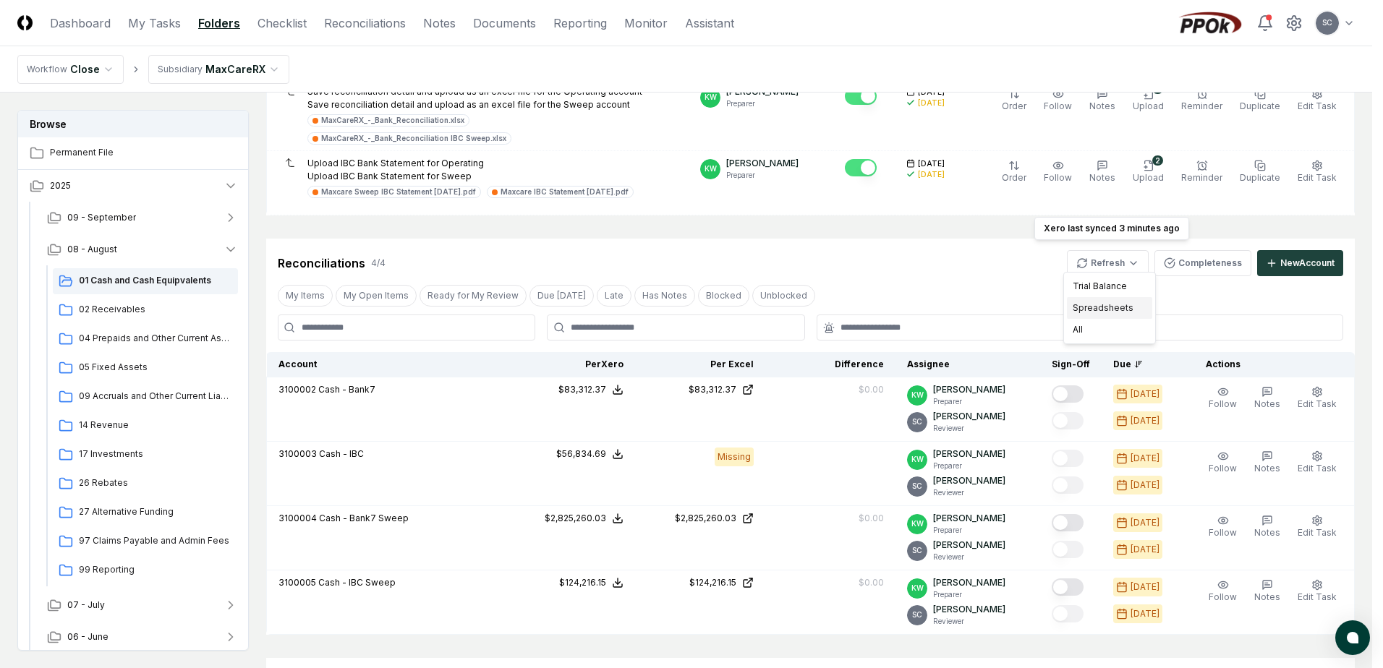
click at [1078, 304] on div "Spreadsheets" at bounding box center [1109, 308] width 85 height 22
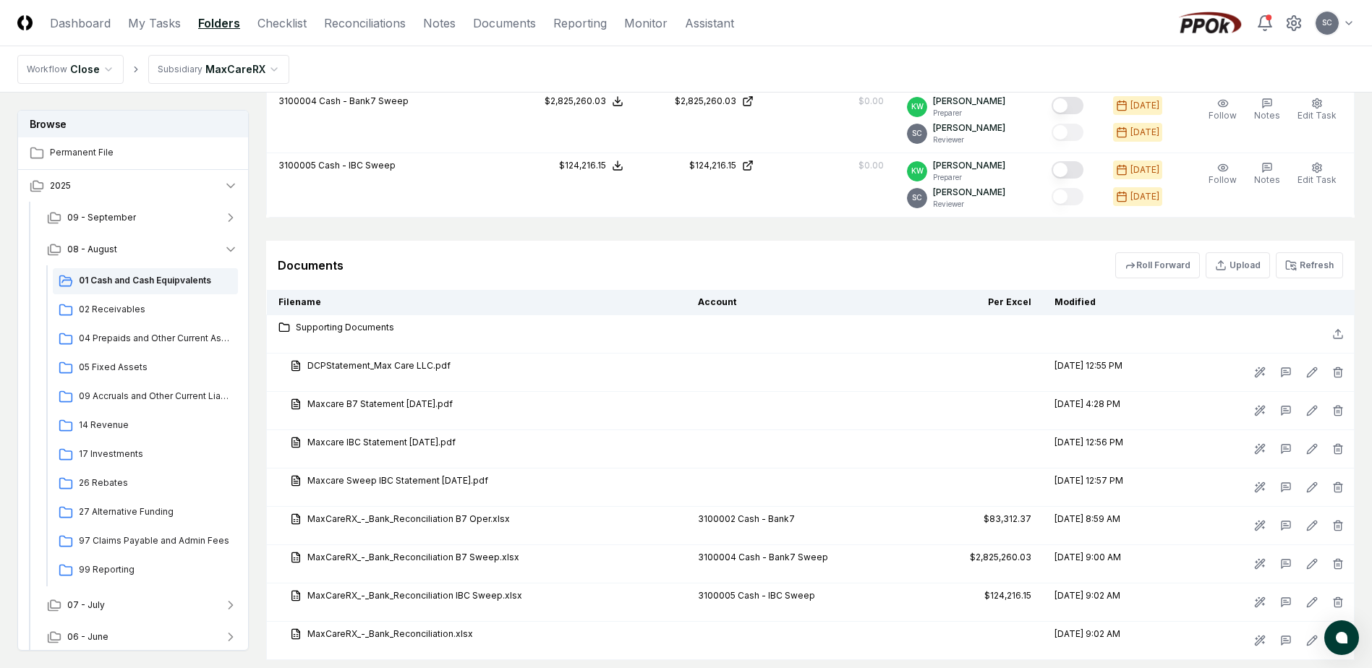
scroll to position [1077, 0]
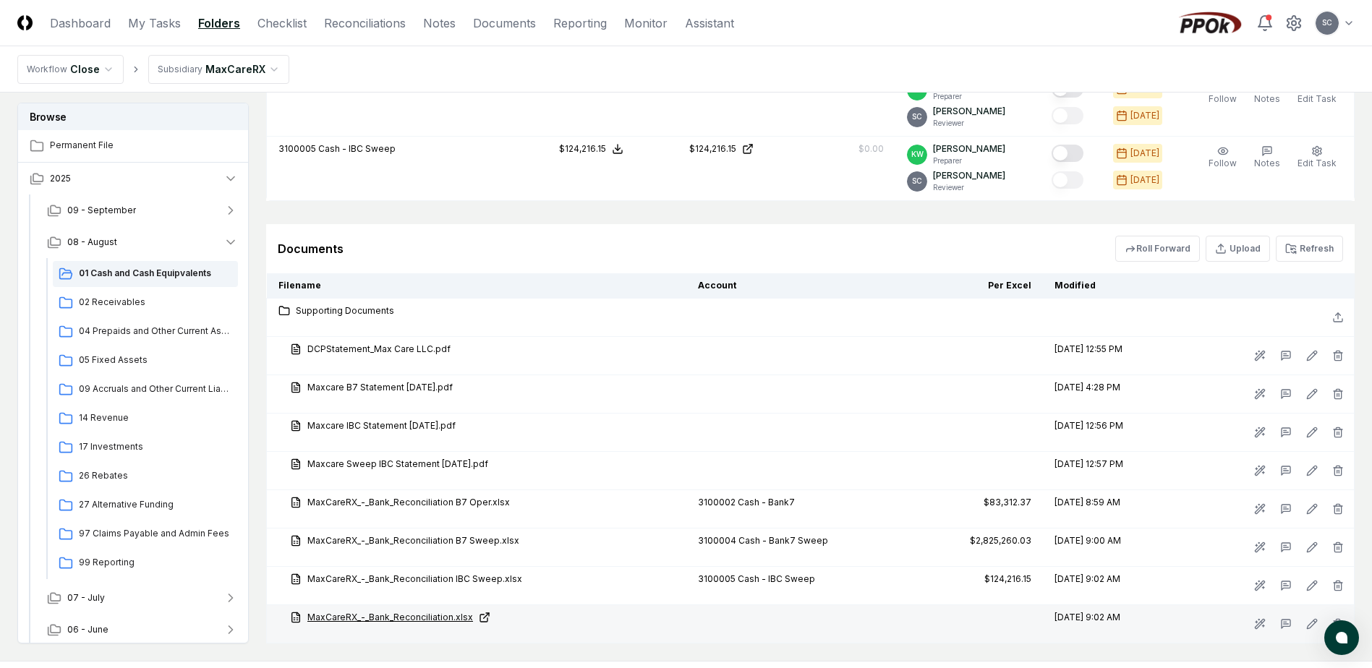
click at [389, 611] on link "MaxCareRX_-_Bank_Reconciliation.xlsx" at bounding box center [482, 617] width 385 height 13
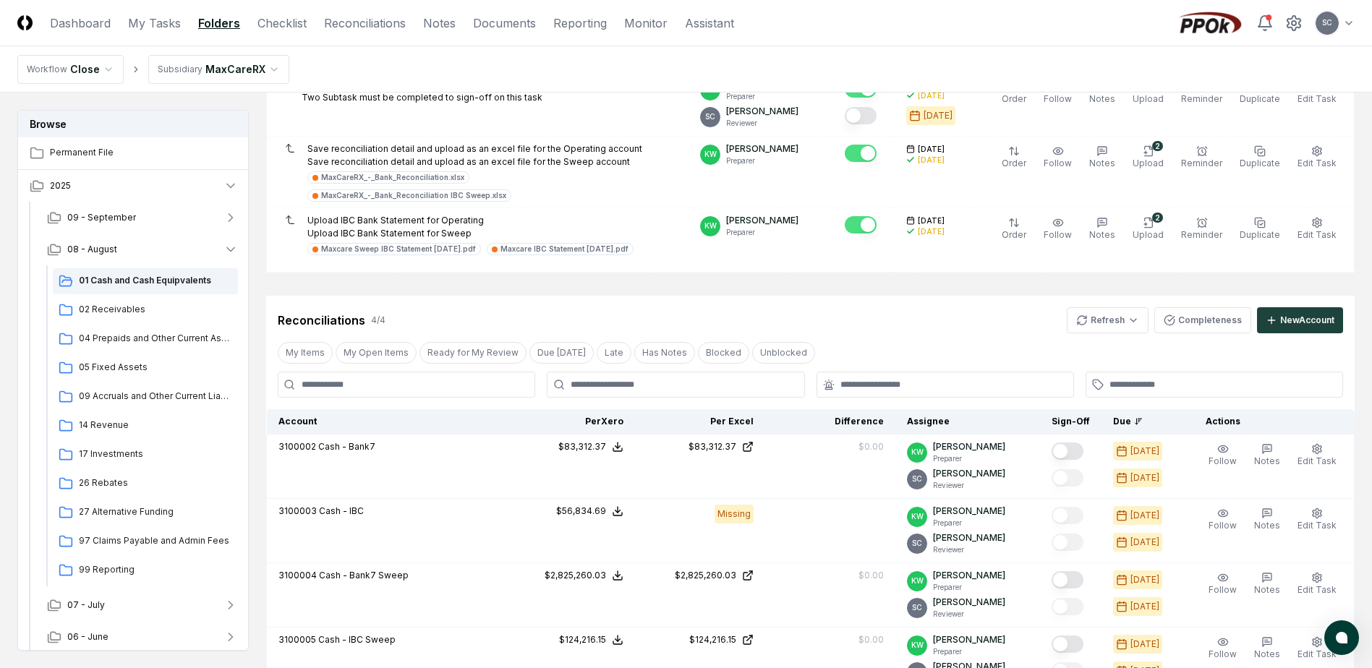
scroll to position [571, 0]
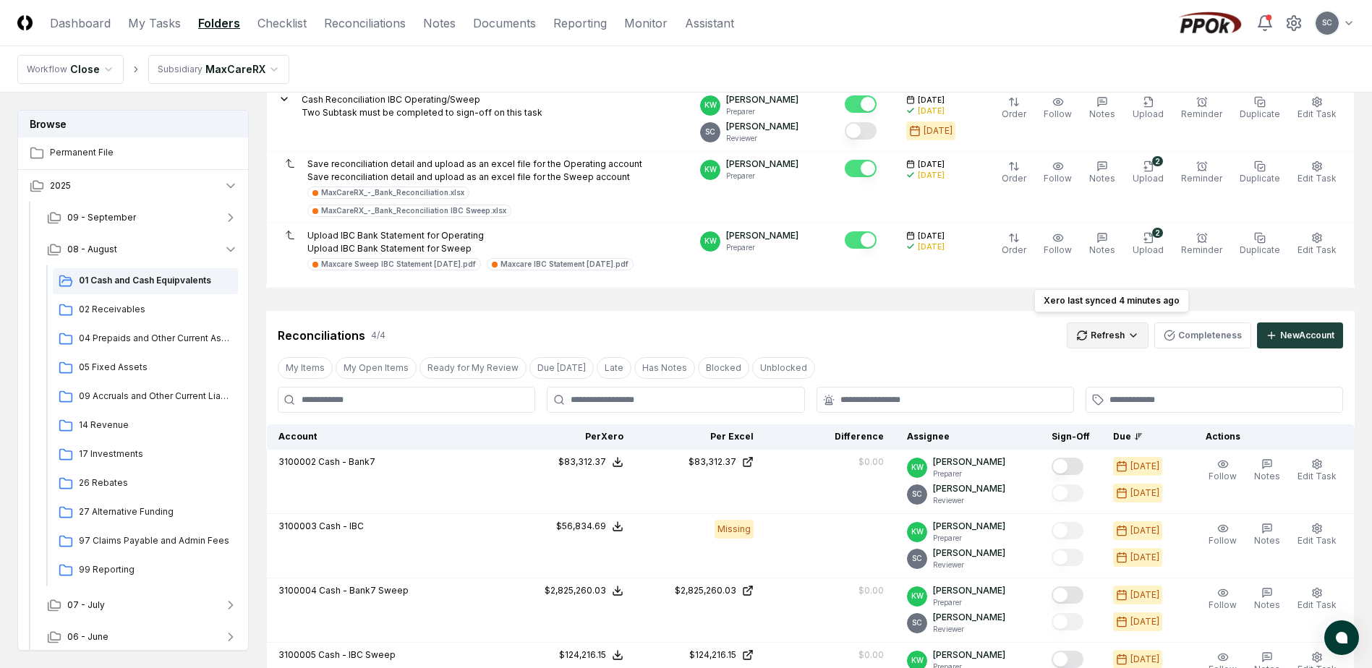
click at [1107, 326] on html "CloseCore Dashboard My Tasks Folders Checklist Reconciliations Notes Documents …" at bounding box center [686, 341] width 1372 height 1825
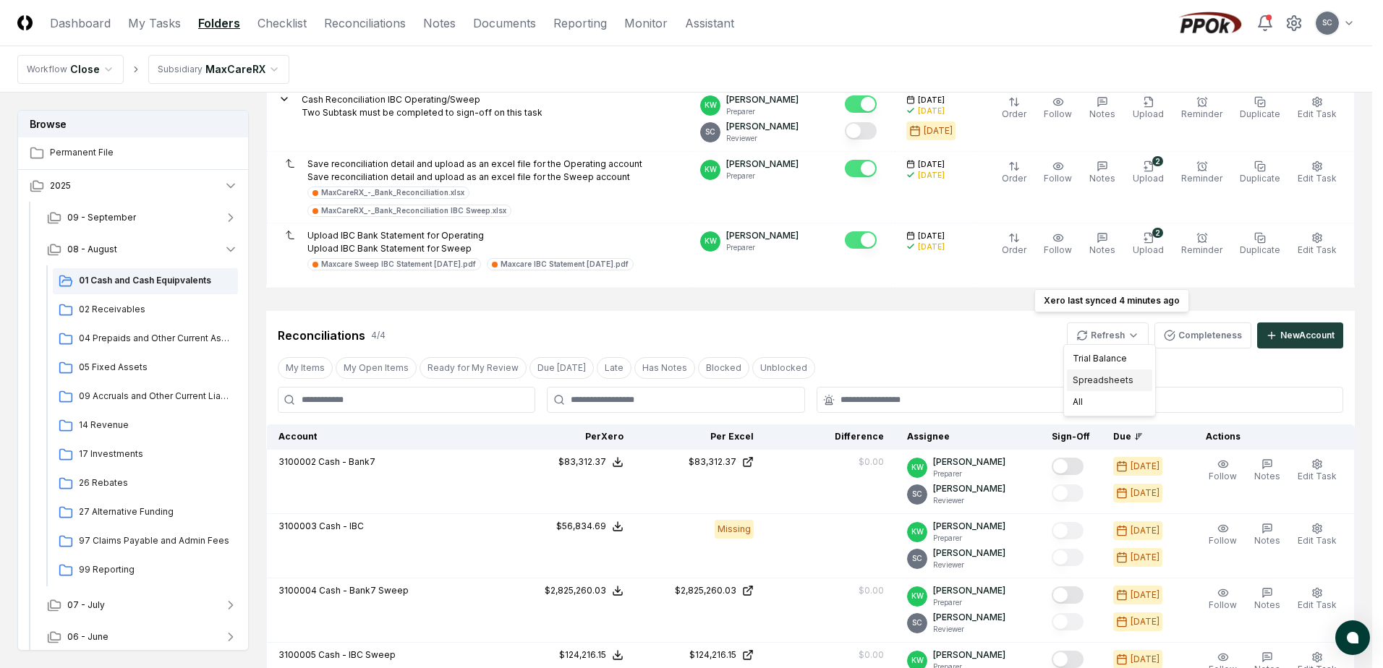
click at [1094, 385] on div "Spreadsheets" at bounding box center [1109, 381] width 85 height 22
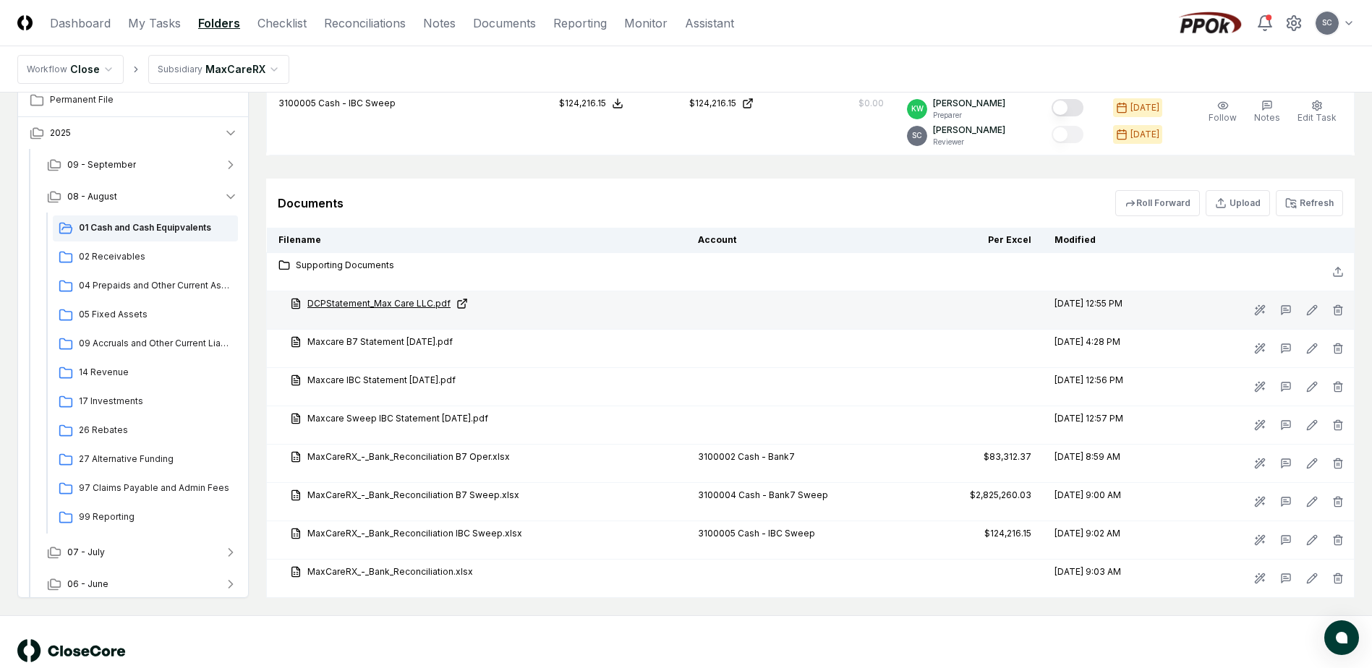
scroll to position [1149, 0]
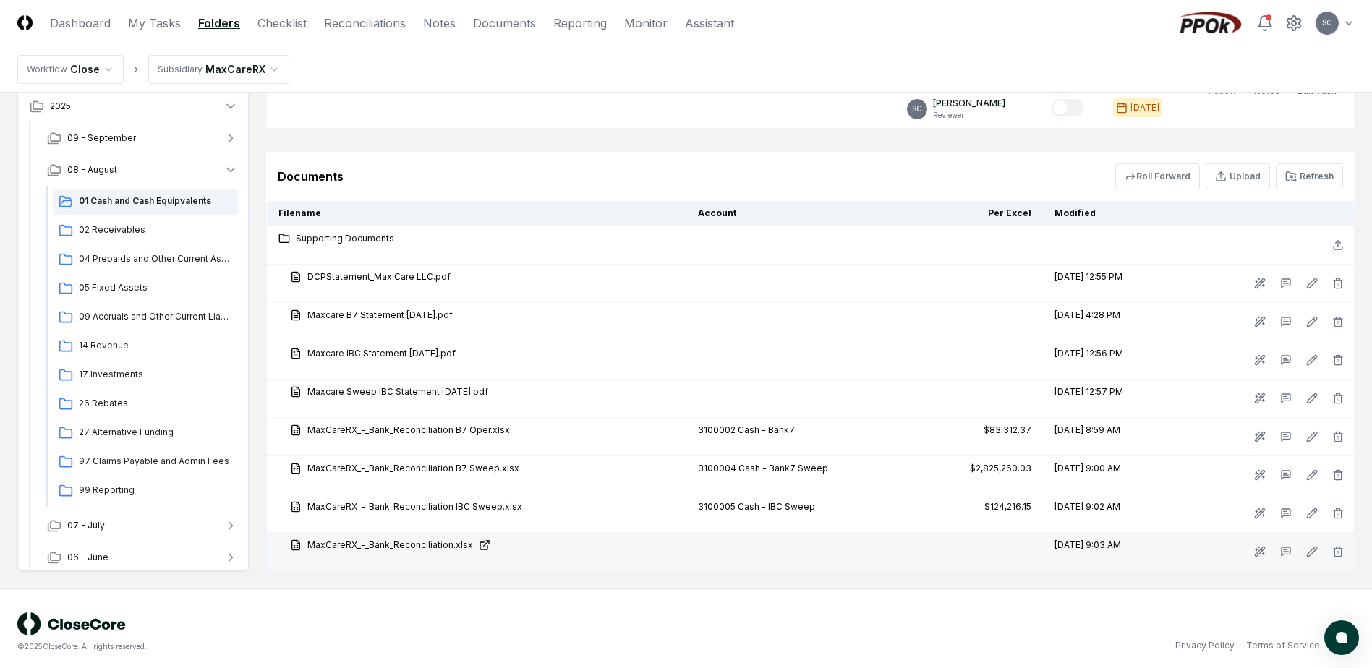
click at [394, 539] on link "MaxCareRX_-_Bank_Reconciliation.xlsx" at bounding box center [482, 545] width 385 height 13
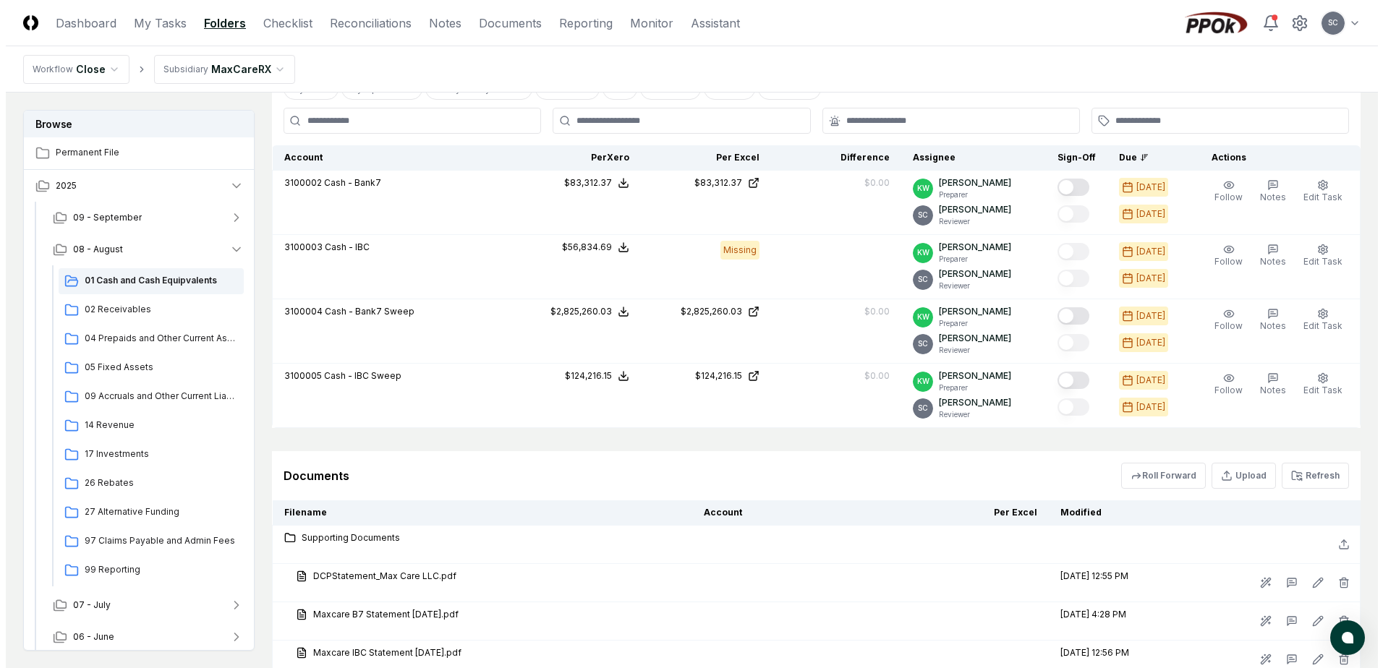
scroll to position [643, 0]
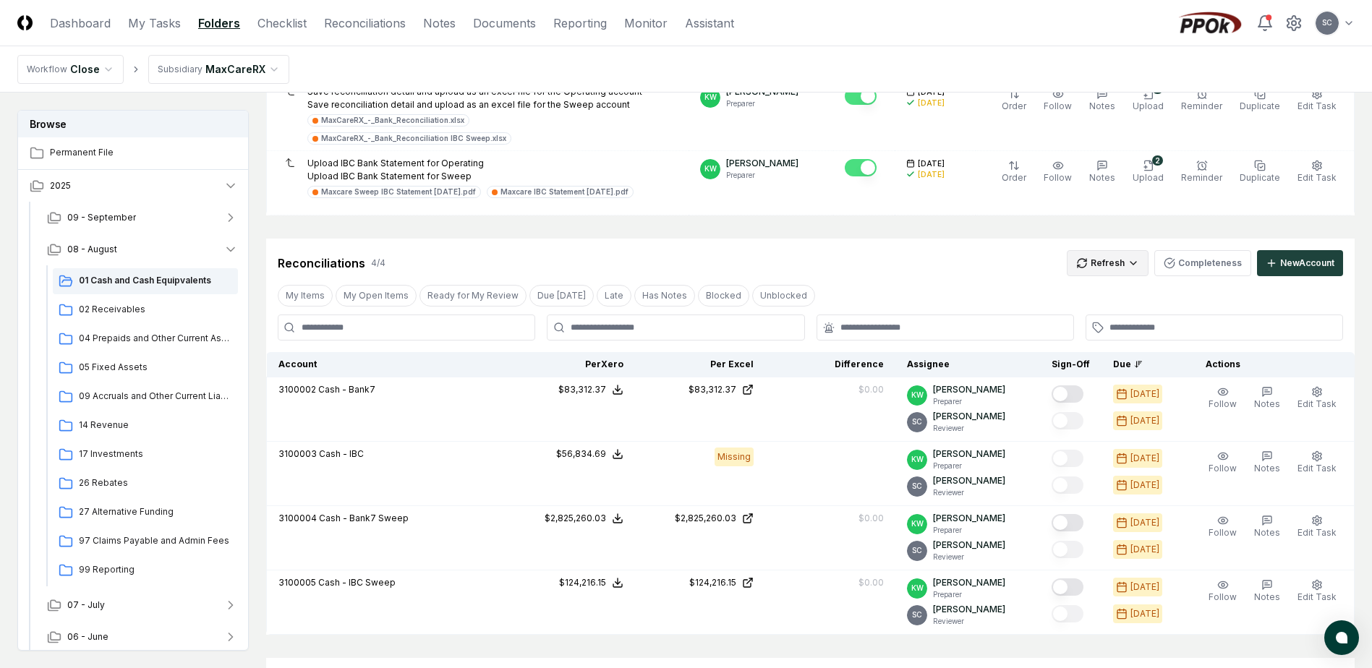
click at [1098, 253] on html "CloseCore Dashboard My Tasks Folders Checklist Reconciliations Notes Documents …" at bounding box center [686, 269] width 1372 height 1825
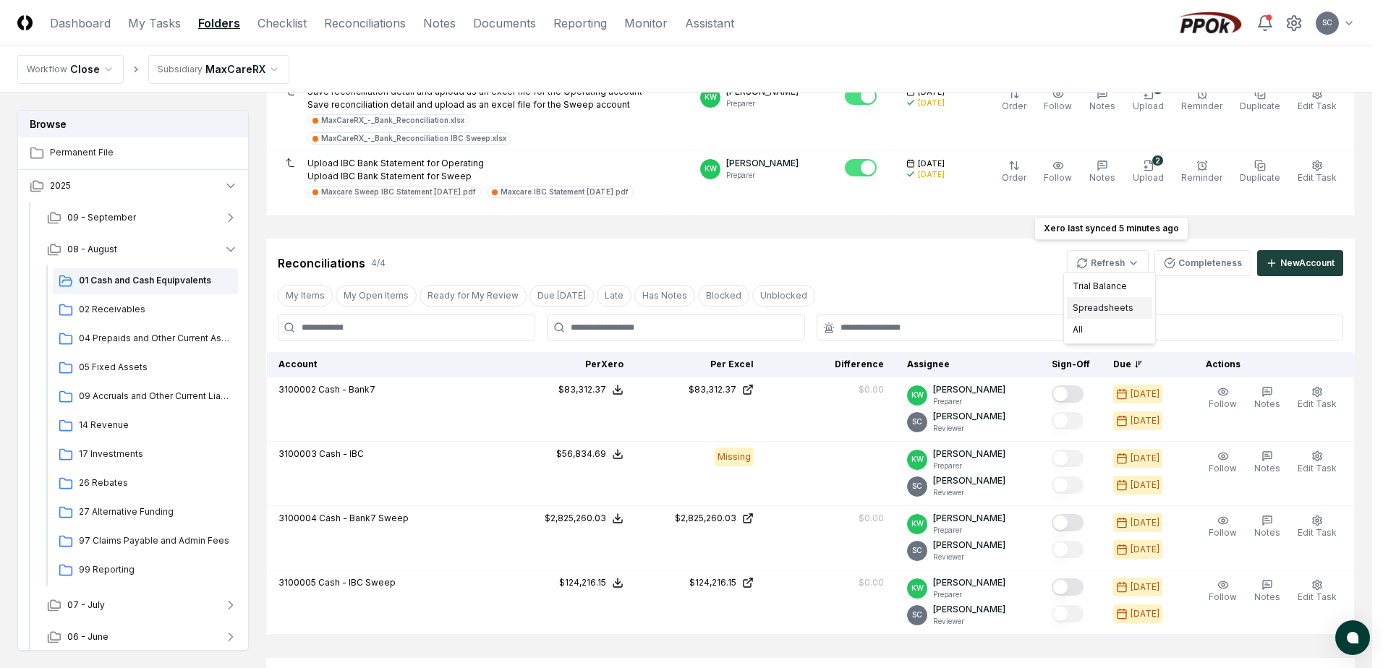
click at [1101, 311] on div "Spreadsheets" at bounding box center [1109, 308] width 85 height 22
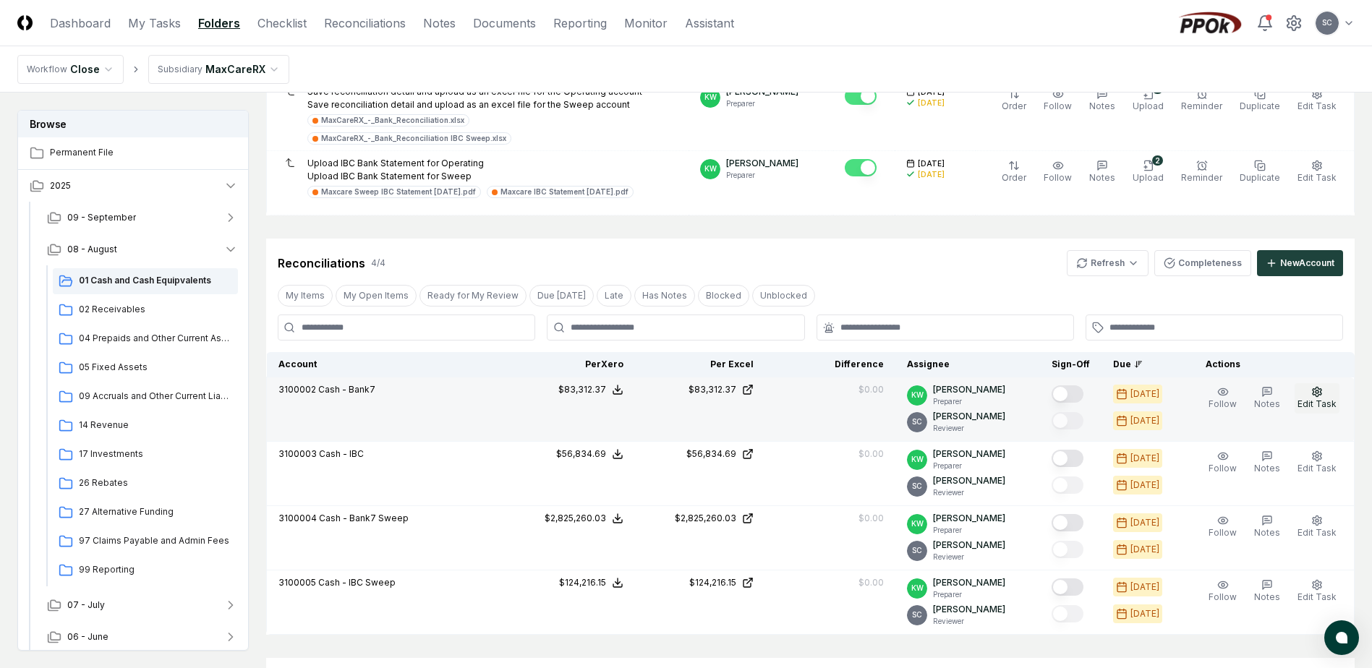
click at [1313, 386] on icon "button" at bounding box center [1317, 392] width 12 height 12
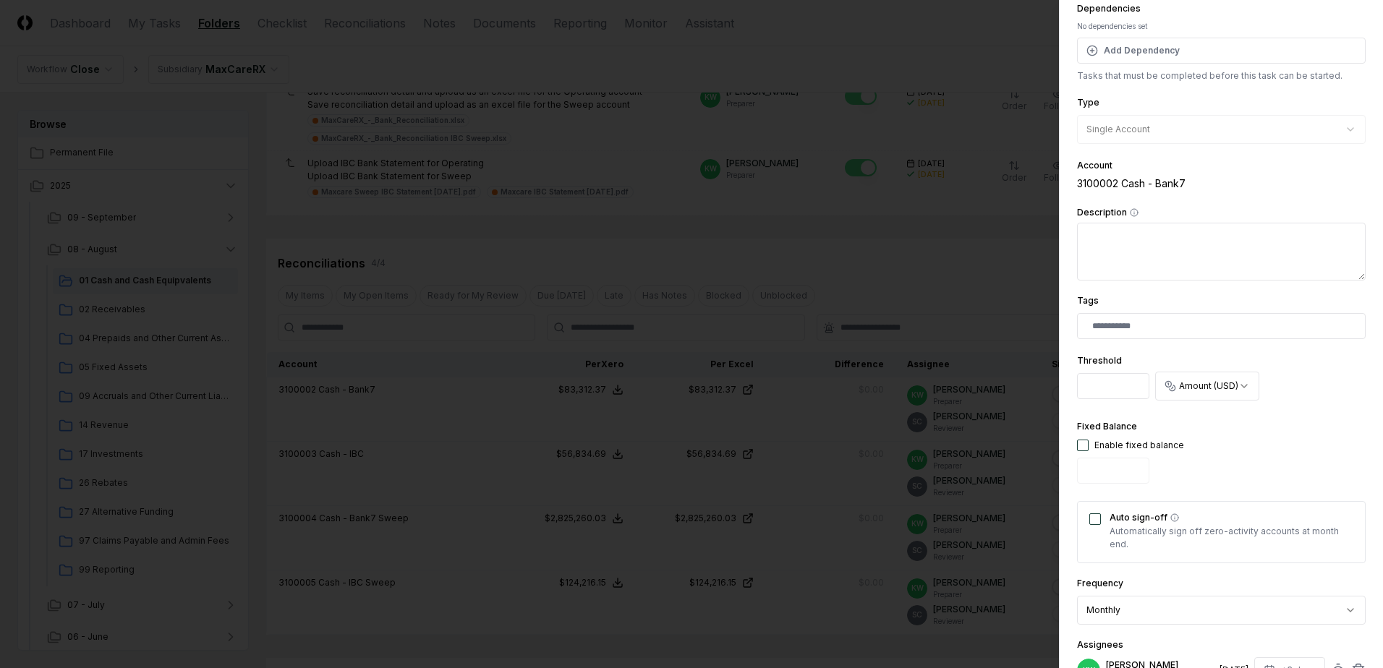
scroll to position [145, 0]
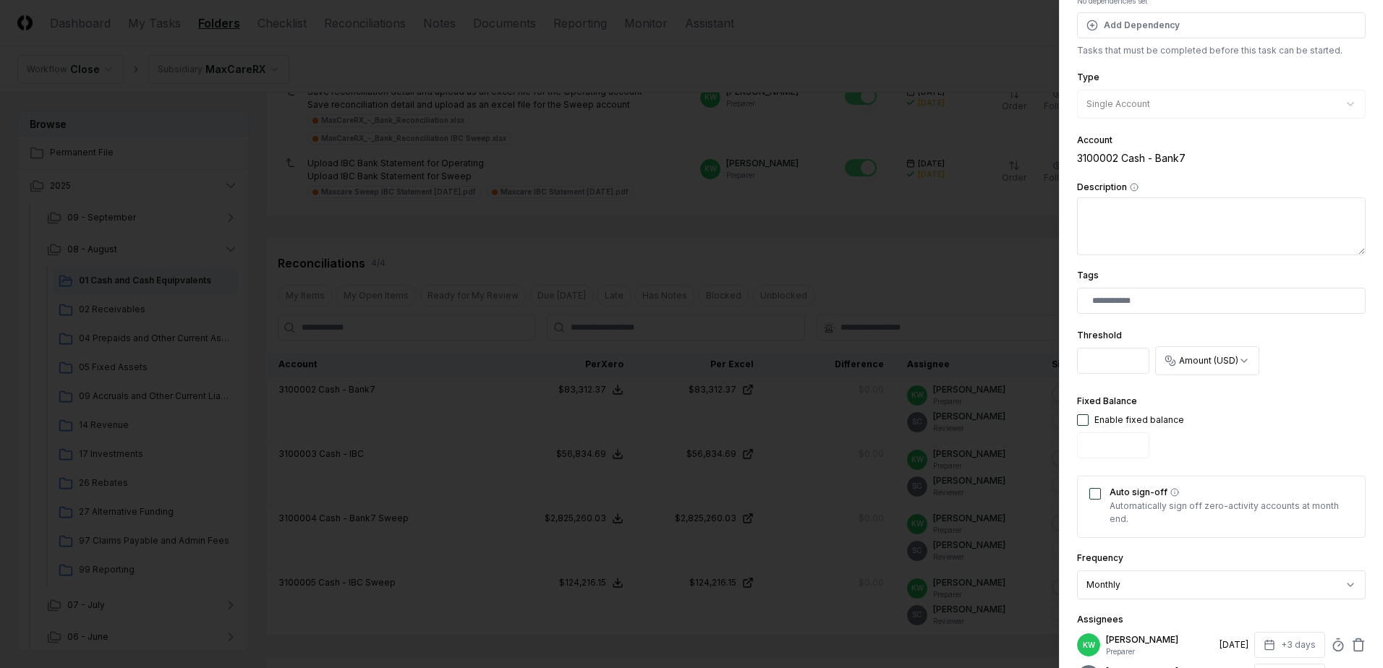
click at [1095, 496] on button "Auto sign-off" at bounding box center [1095, 494] width 12 height 12
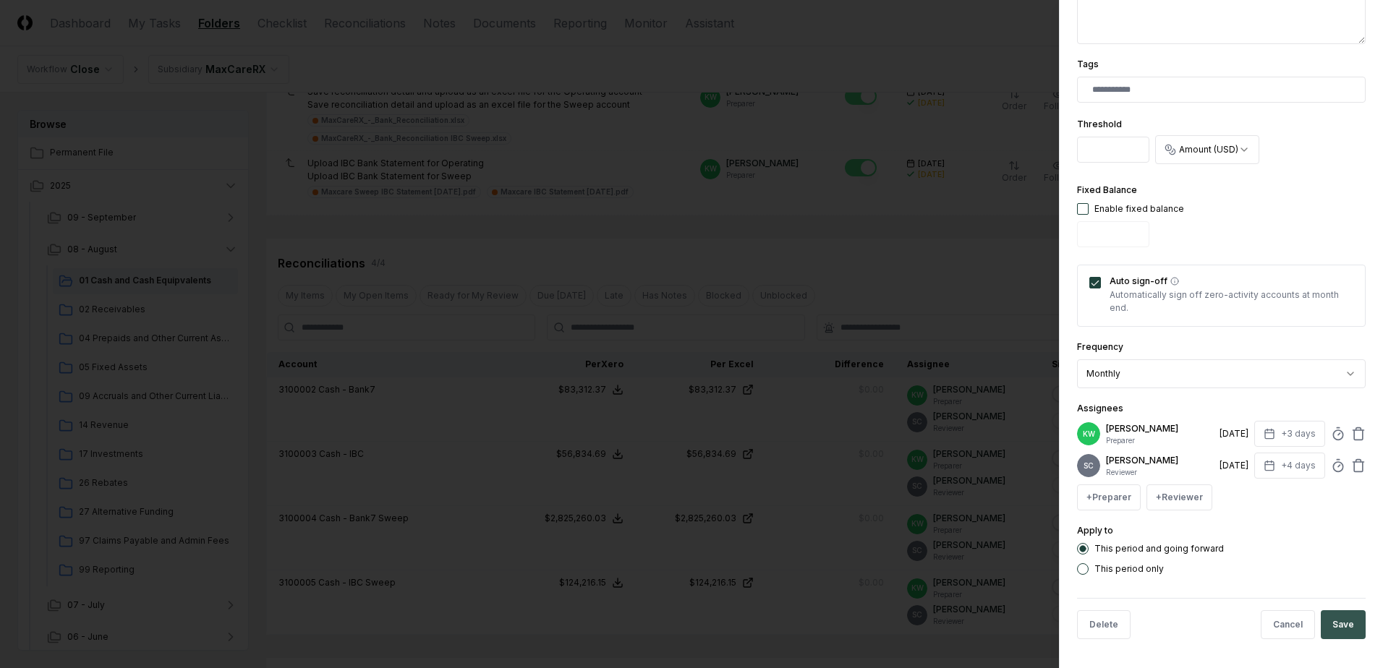
click at [1331, 627] on button "Save" at bounding box center [1343, 625] width 45 height 29
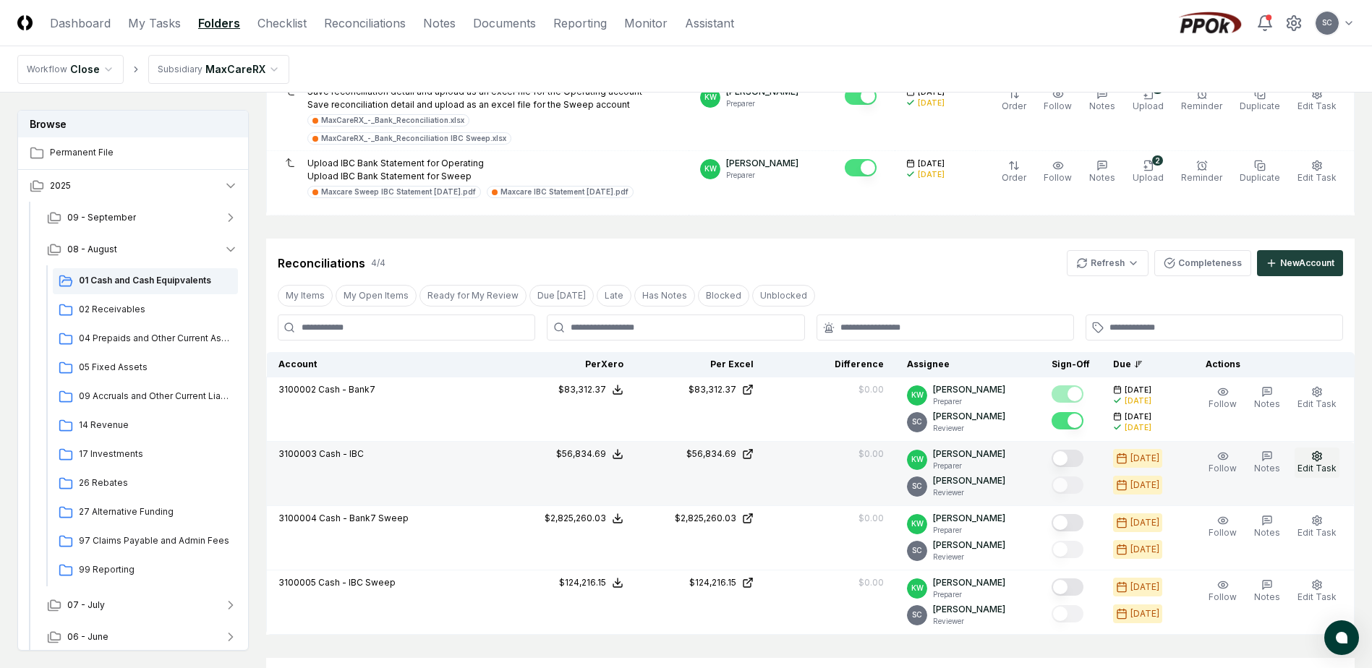
click at [1312, 464] on span "Edit Task" at bounding box center [1317, 468] width 39 height 11
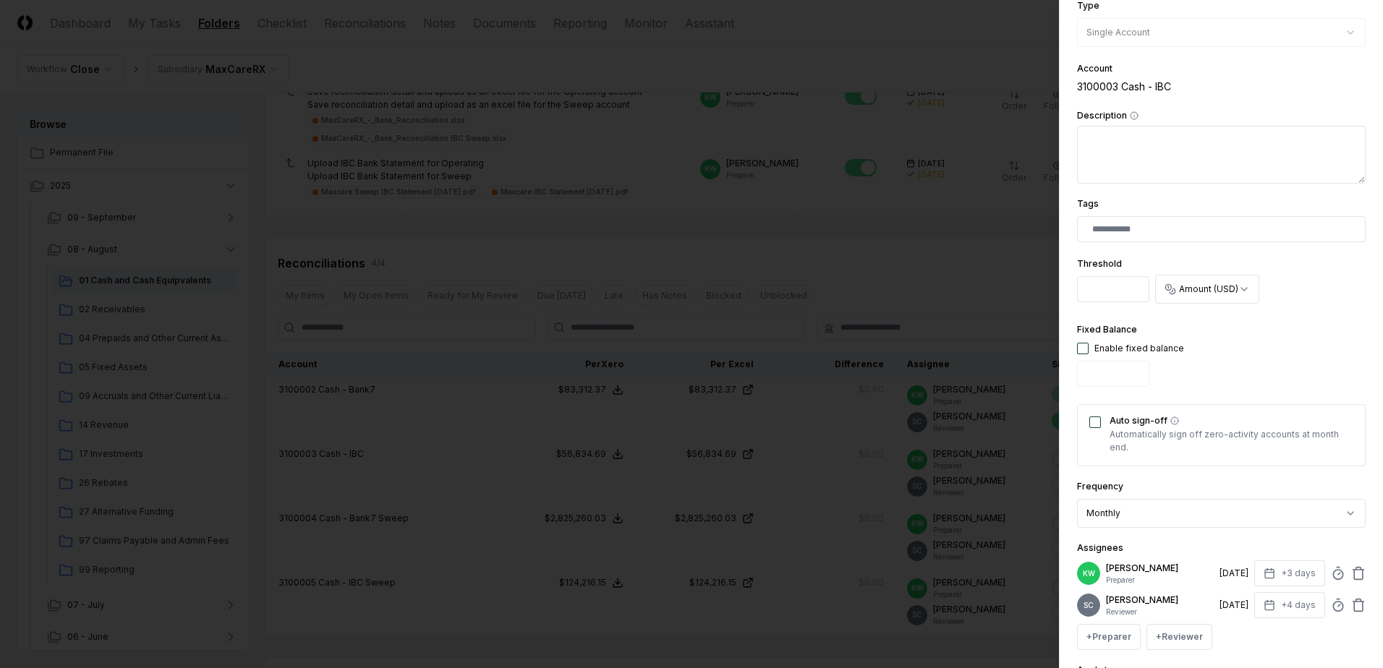
scroll to position [217, 0]
click at [1092, 423] on button "Auto sign-off" at bounding box center [1095, 422] width 12 height 12
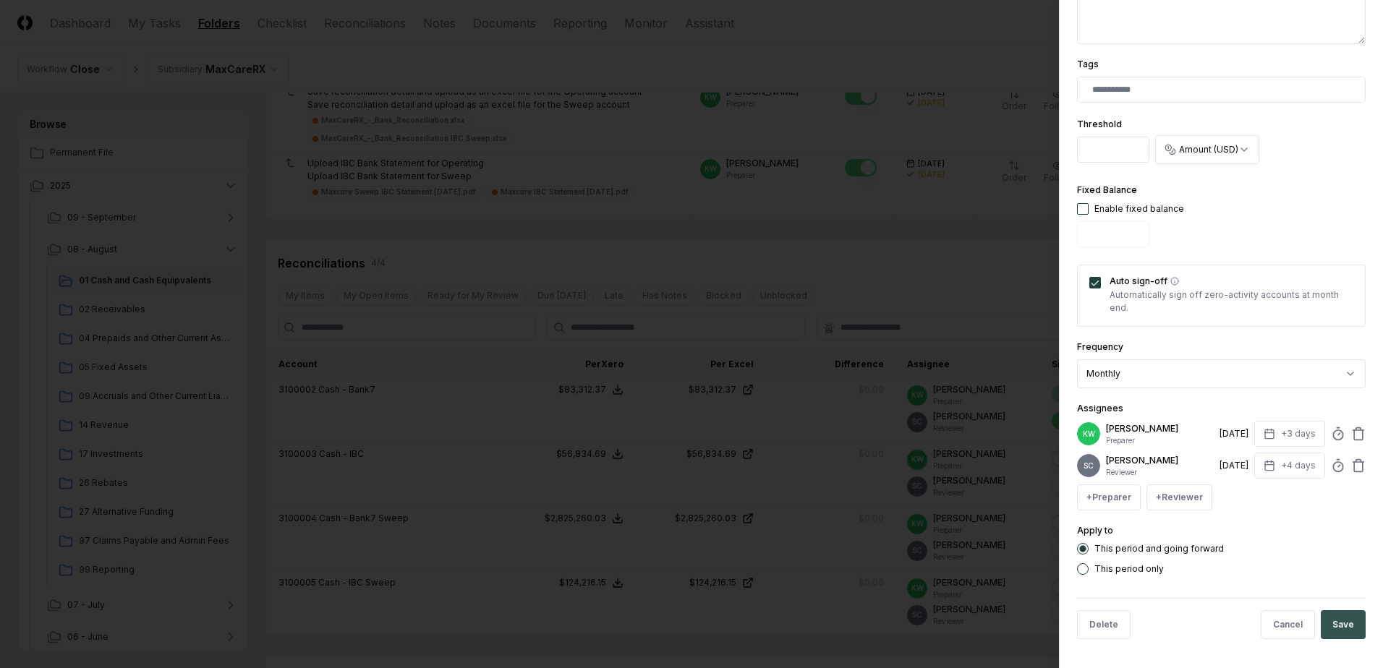
click at [1327, 624] on button "Save" at bounding box center [1343, 625] width 45 height 29
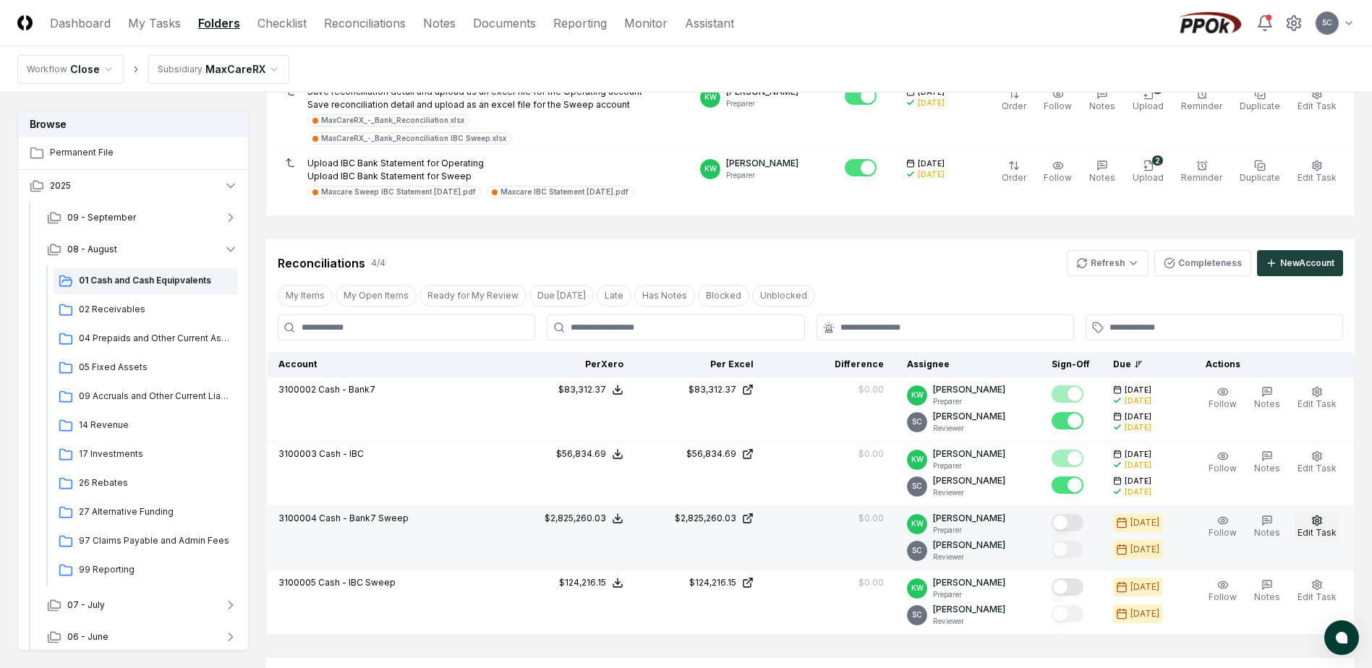
click at [1316, 517] on icon "button" at bounding box center [1317, 521] width 12 height 12
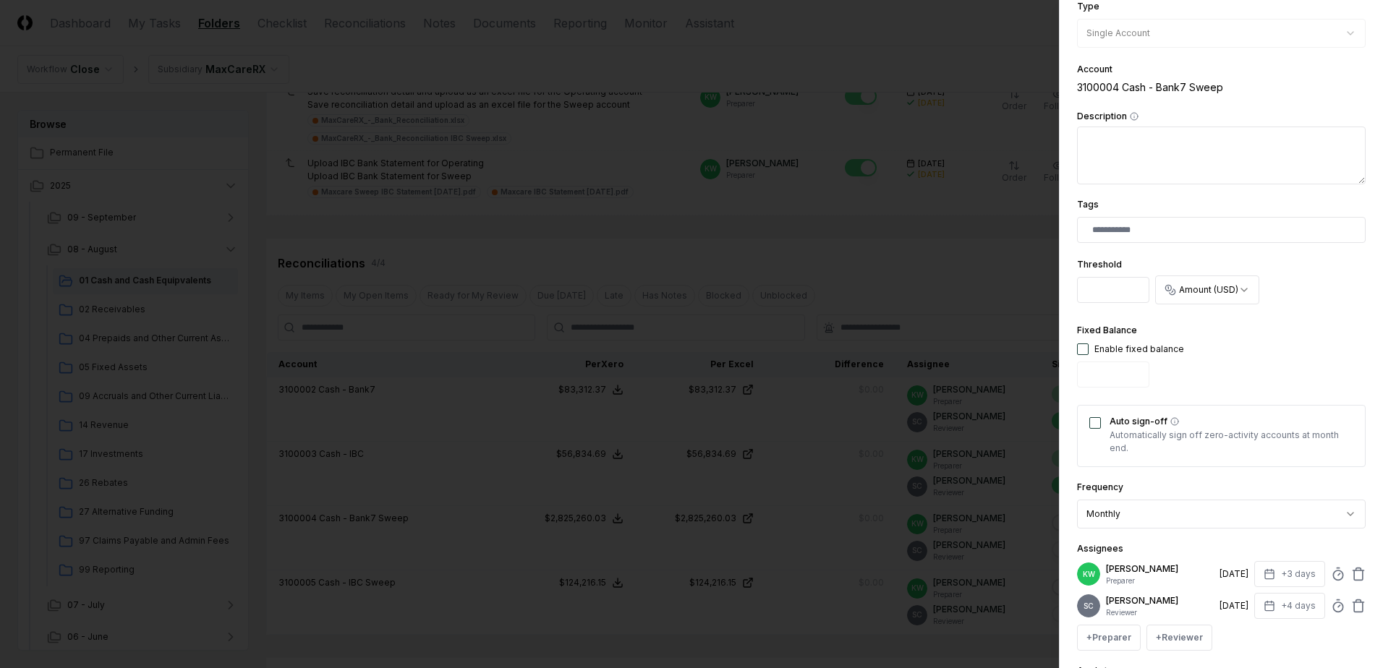
scroll to position [217, 0]
click at [1099, 427] on button "Auto sign-off" at bounding box center [1095, 422] width 12 height 12
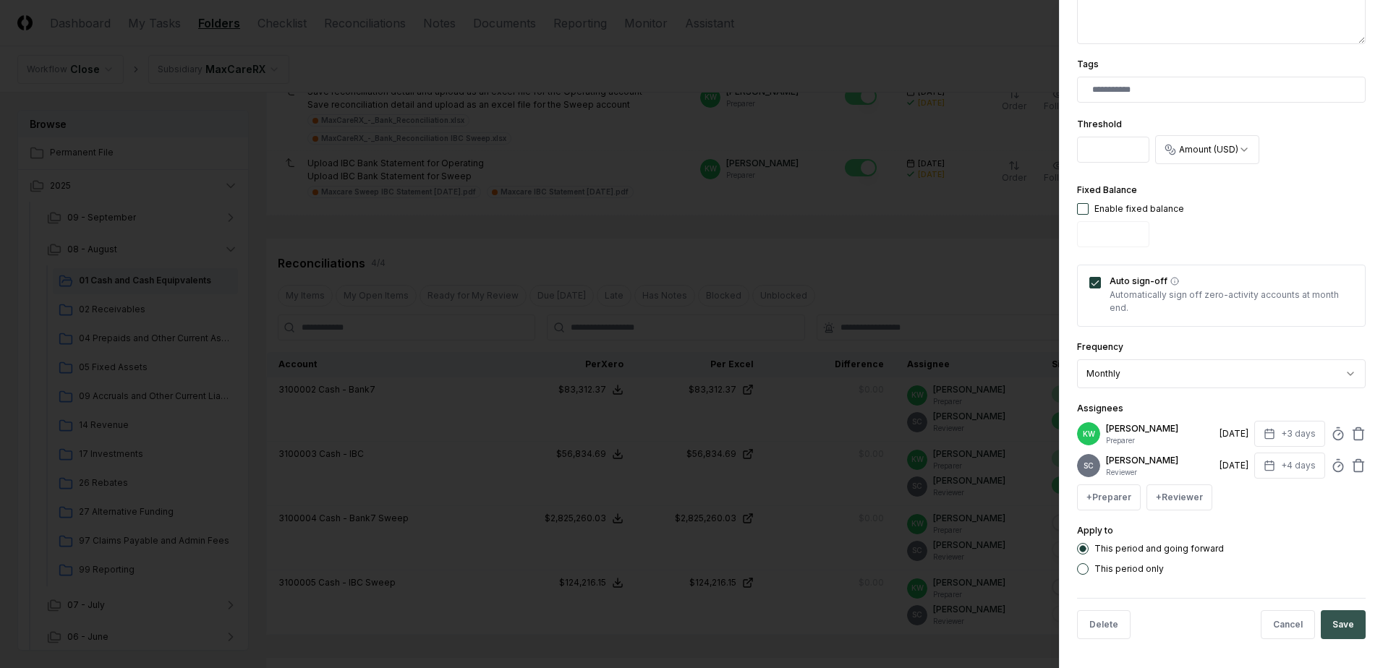
click at [1324, 626] on button "Save" at bounding box center [1343, 625] width 45 height 29
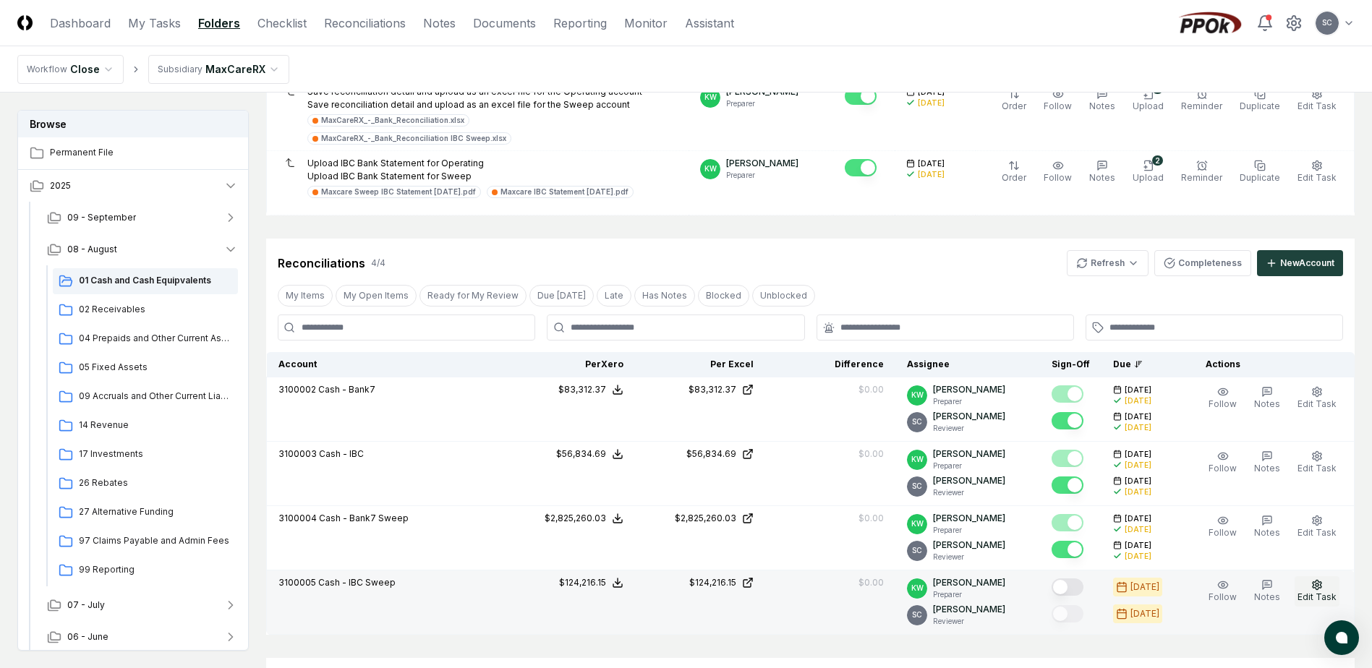
click at [1314, 582] on icon "button" at bounding box center [1317, 585] width 12 height 12
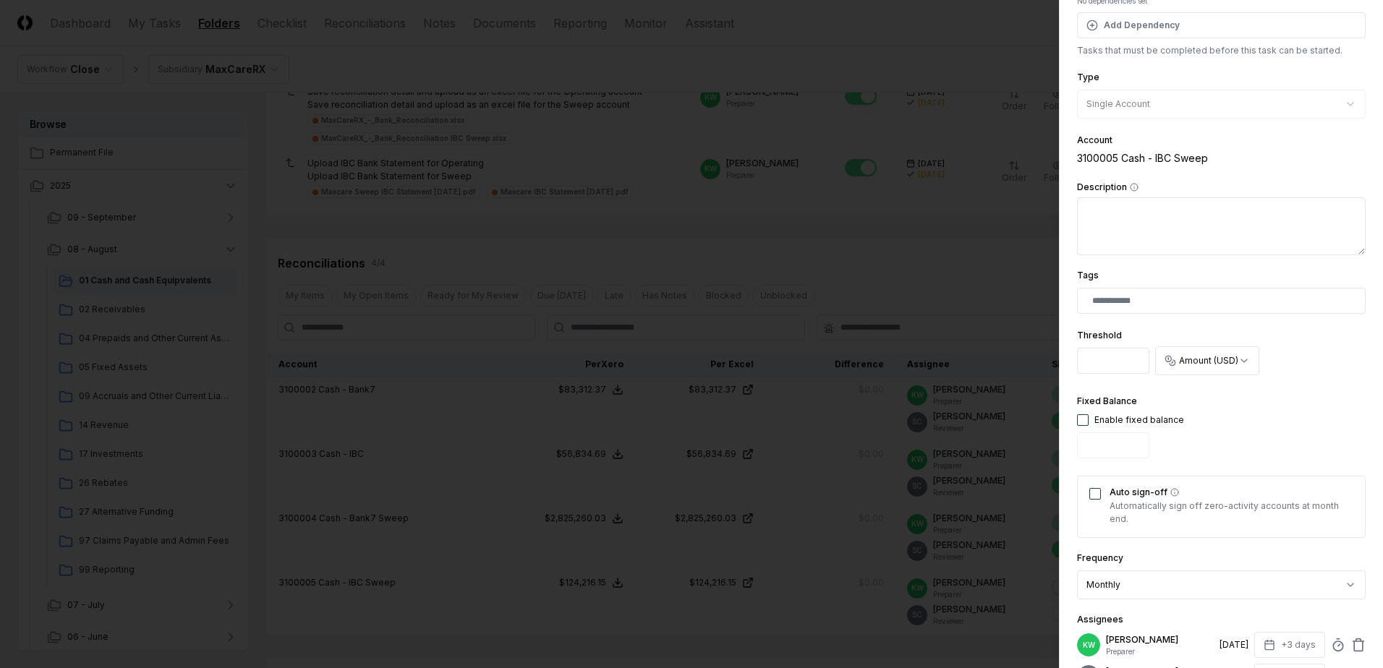
scroll to position [217, 0]
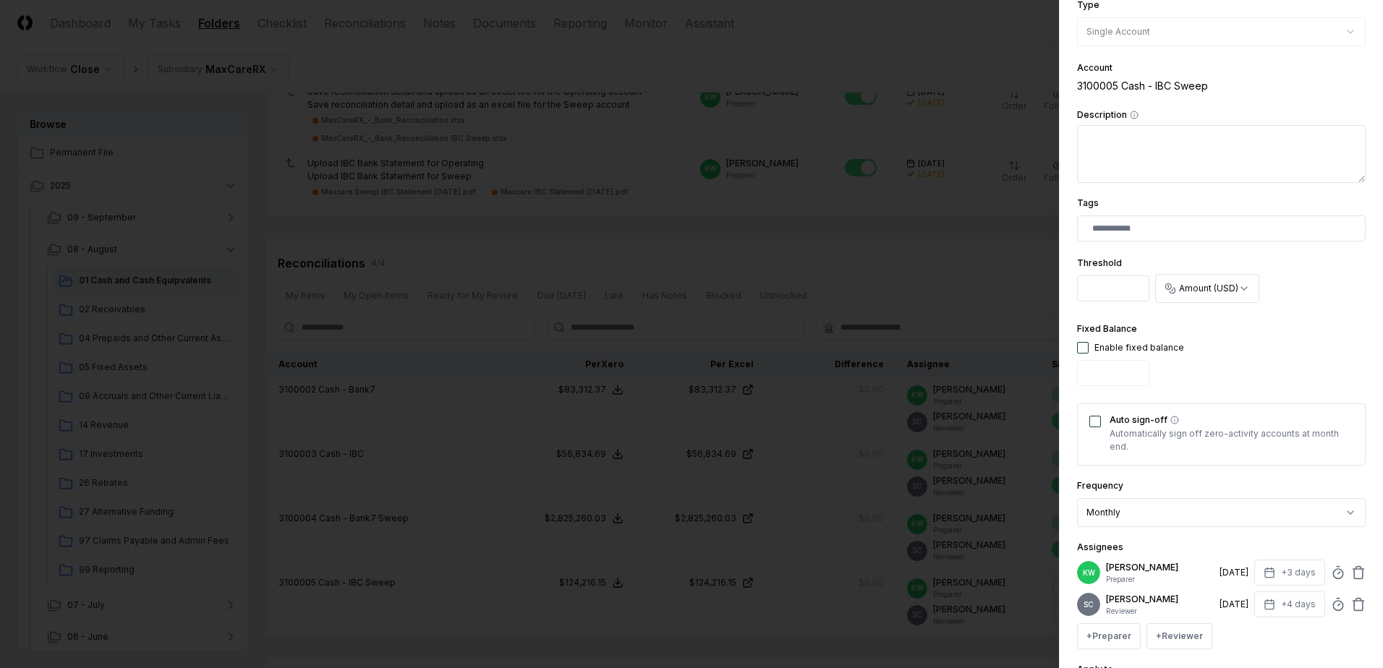
click at [1095, 426] on button "Auto sign-off" at bounding box center [1095, 422] width 12 height 12
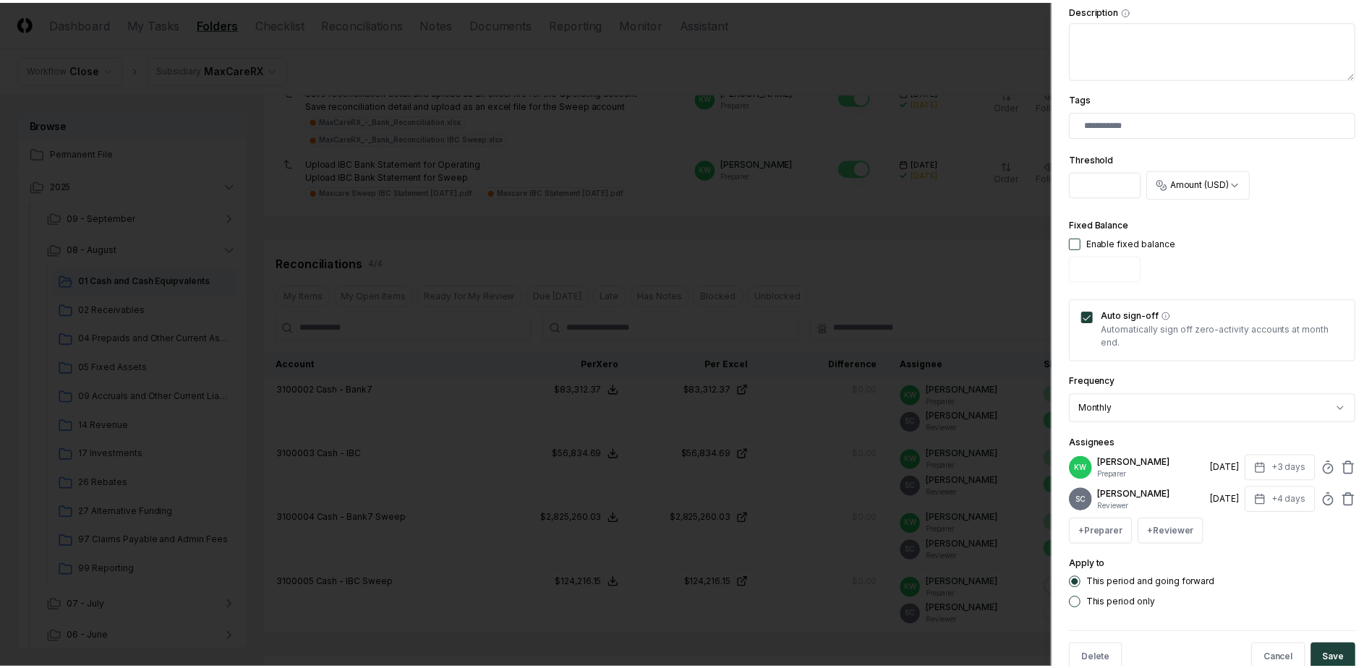
scroll to position [356, 0]
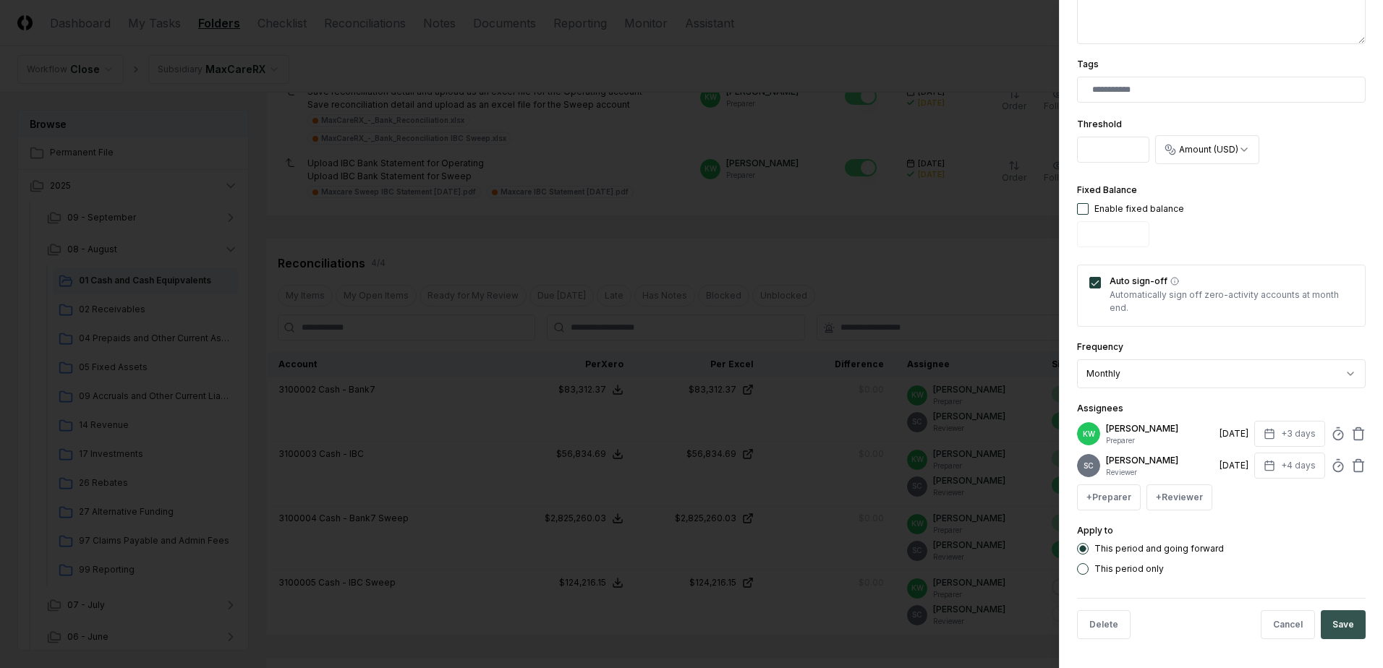
click at [1335, 626] on button "Save" at bounding box center [1343, 625] width 45 height 29
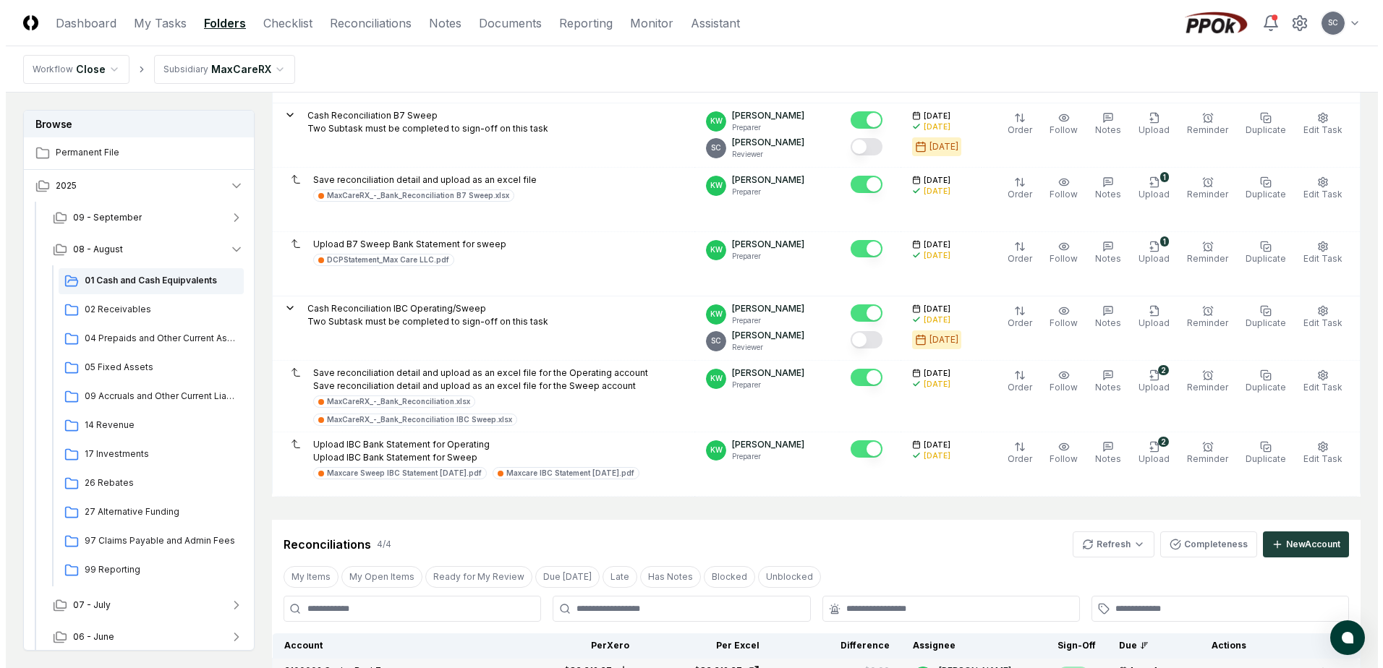
scroll to position [0, 0]
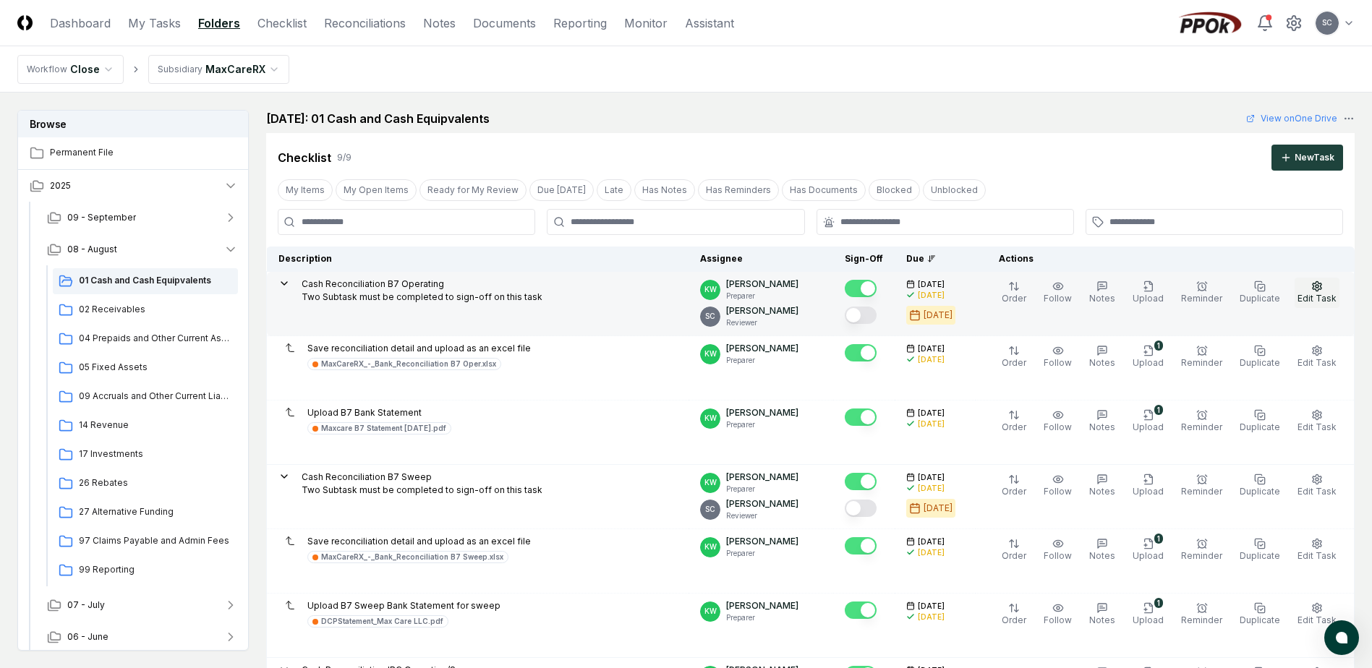
click at [1320, 297] on span "Edit Task" at bounding box center [1317, 298] width 39 height 11
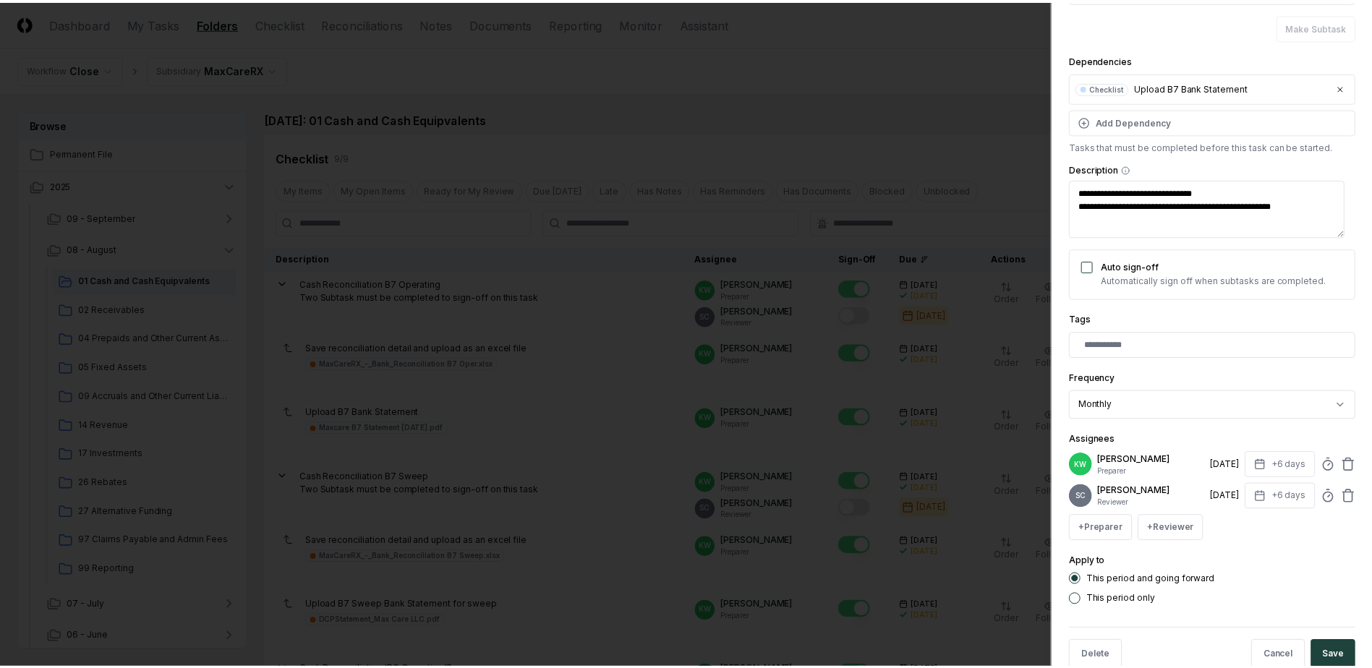
scroll to position [137, 0]
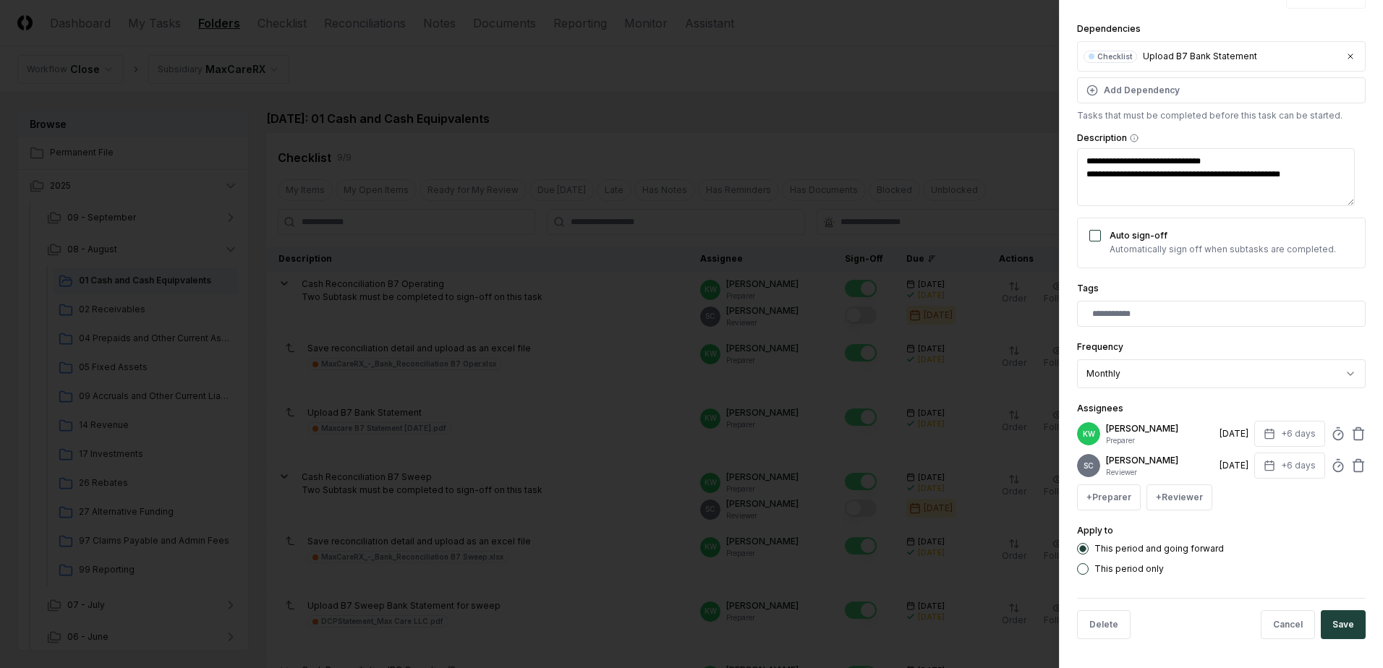
type textarea "*"
click at [841, 88] on div at bounding box center [691, 334] width 1383 height 668
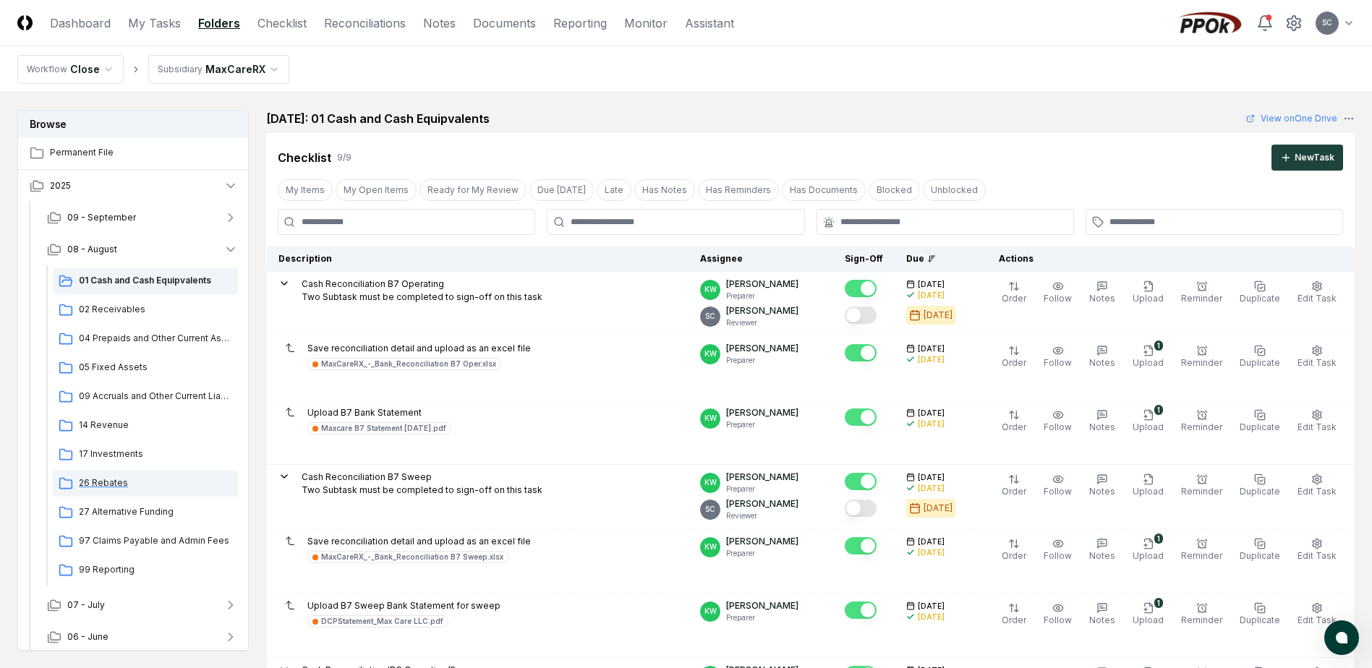
click at [101, 484] on span "26 Rebates" at bounding box center [155, 483] width 153 height 13
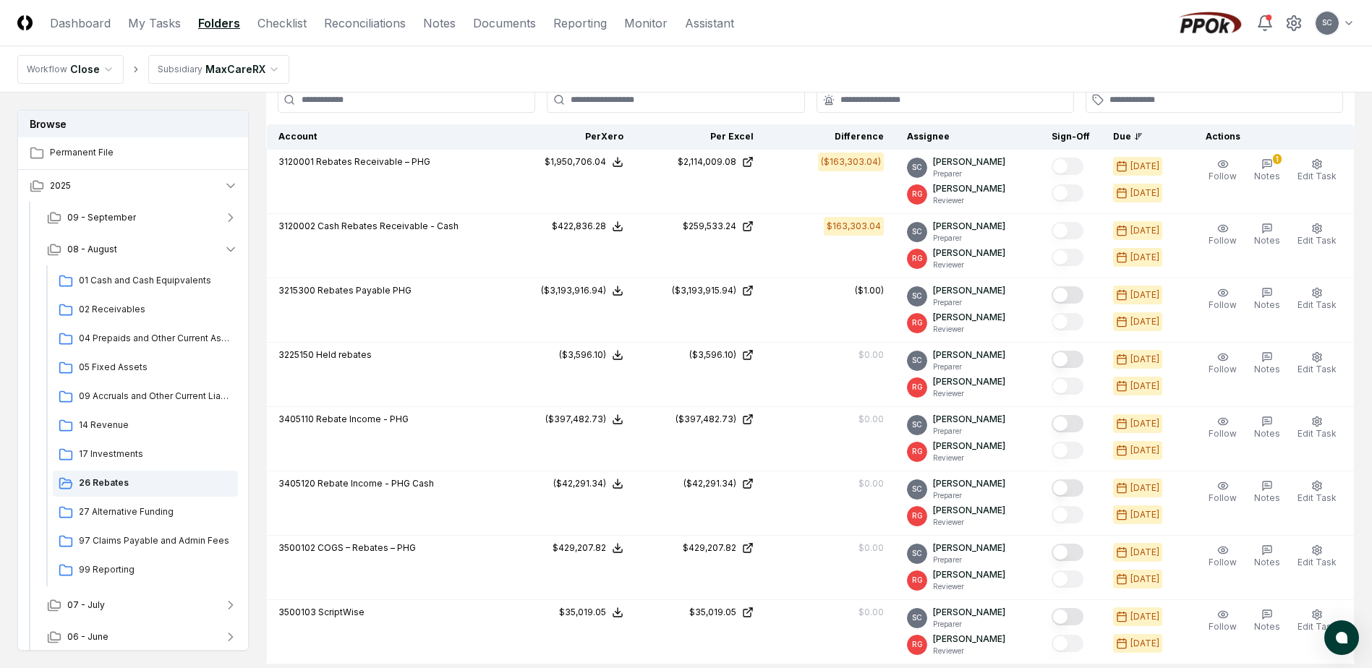
scroll to position [651, 0]
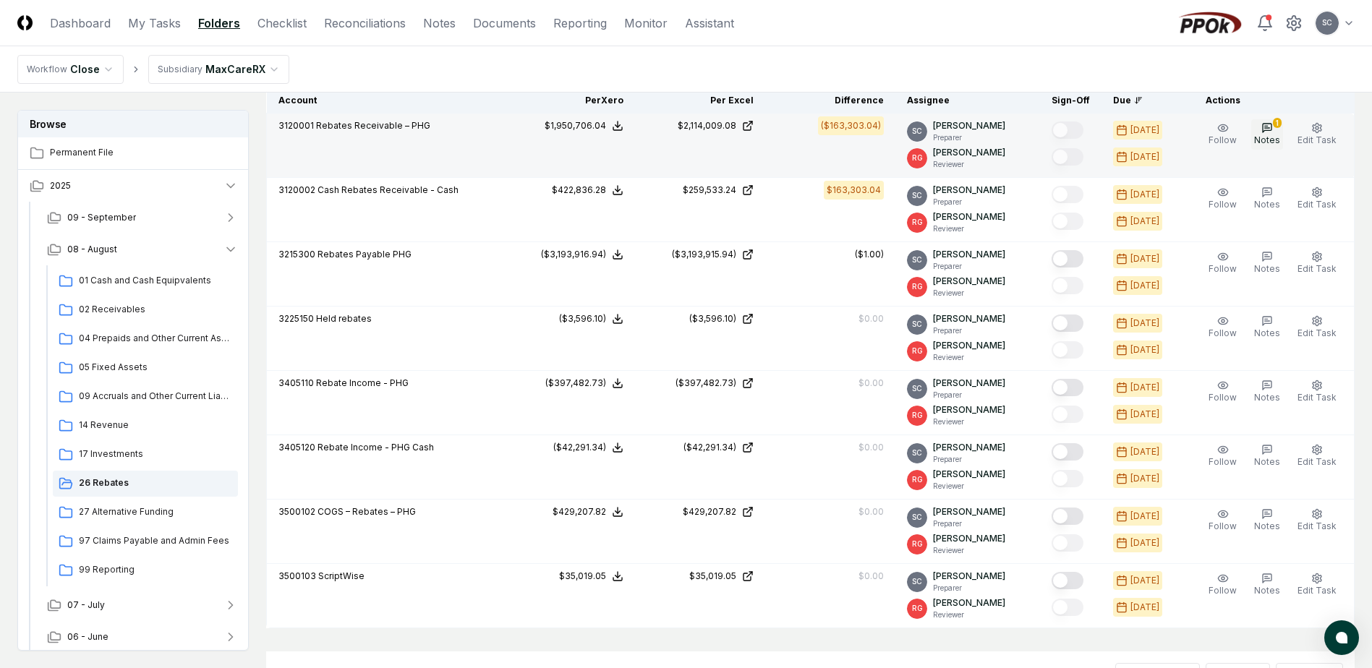
click at [1278, 132] on button "1 Notes" at bounding box center [1267, 134] width 32 height 30
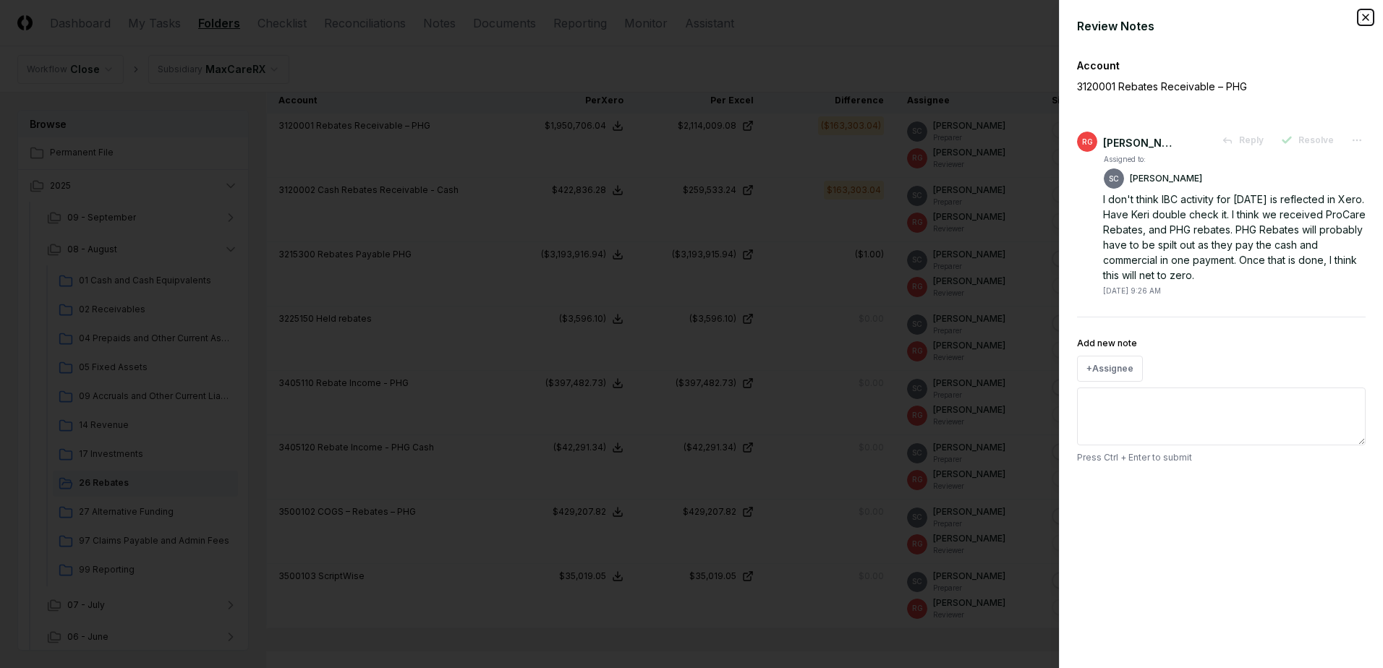
click at [1365, 19] on icon "button" at bounding box center [1366, 18] width 12 height 12
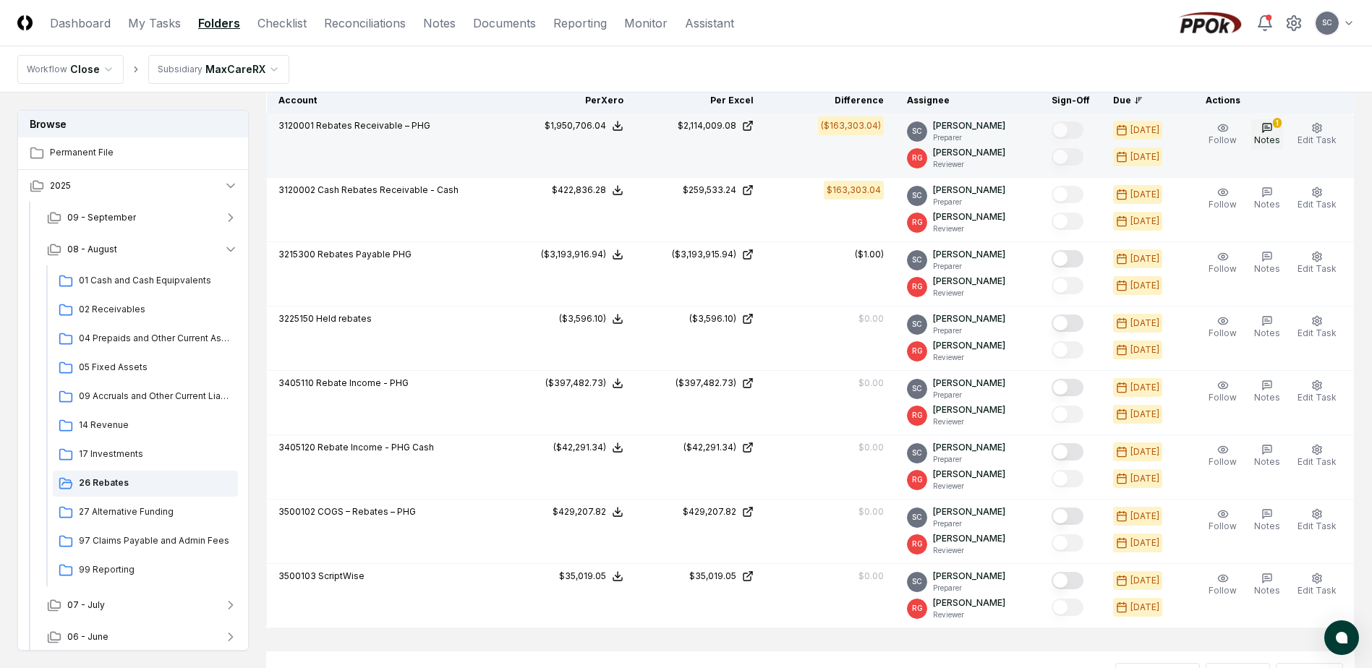
click at [1278, 129] on button "1 Notes" at bounding box center [1267, 134] width 32 height 30
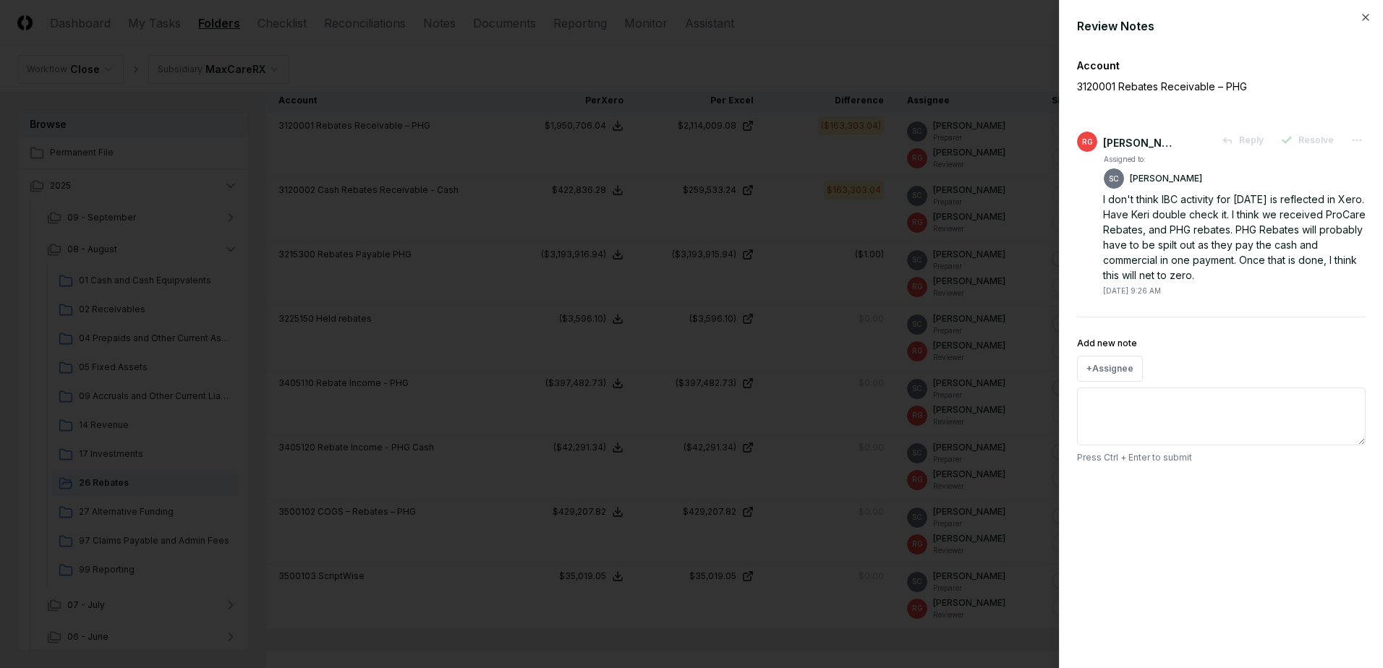
click at [775, 22] on div at bounding box center [691, 334] width 1383 height 668
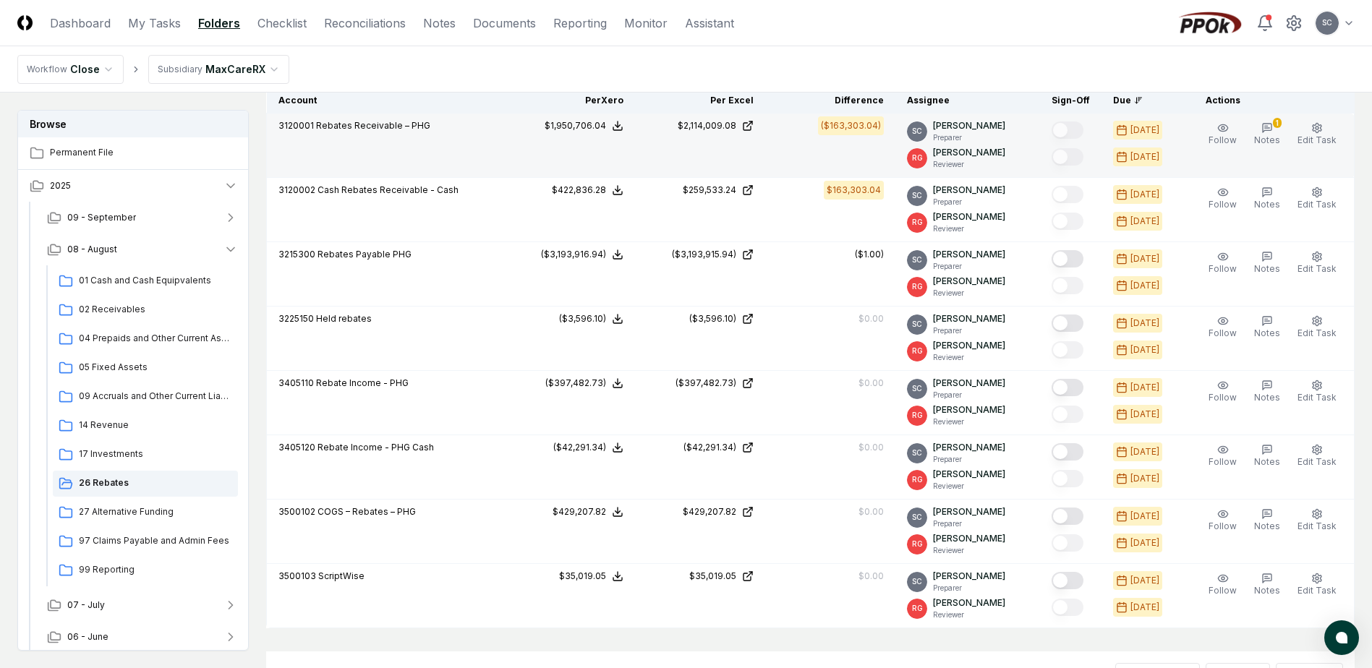
scroll to position [579, 0]
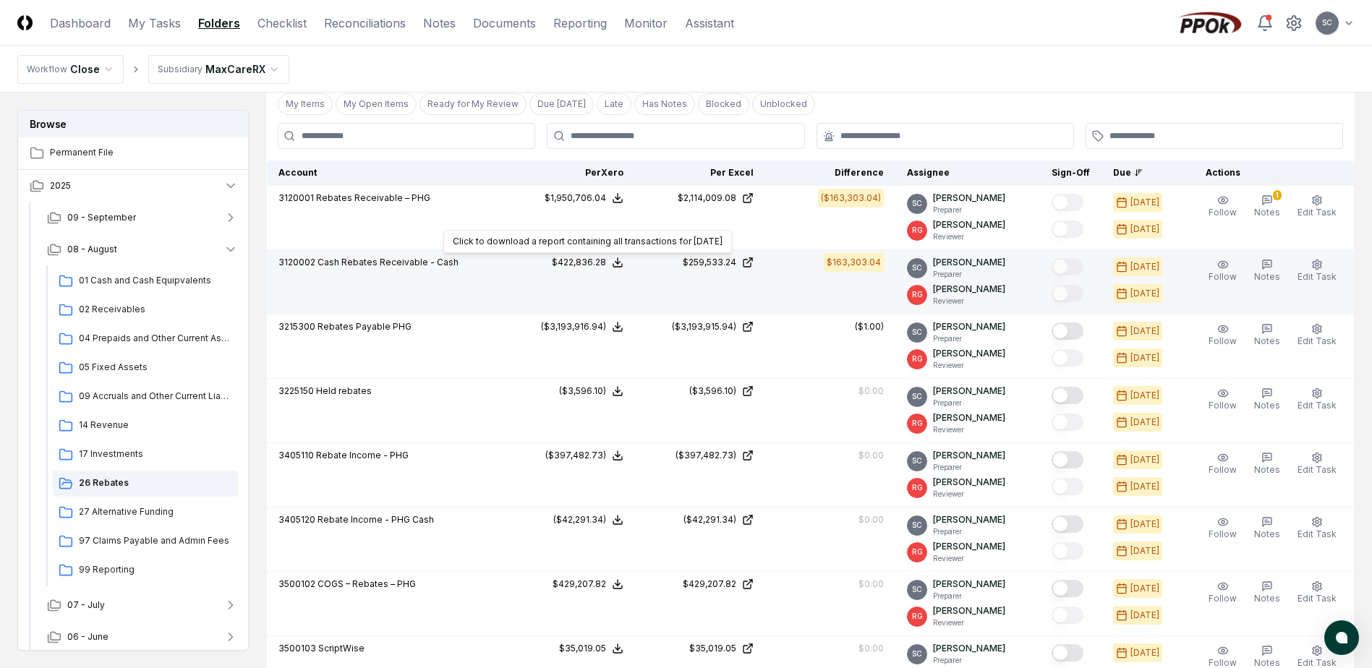
click at [579, 263] on div "$422,836.28" at bounding box center [579, 262] width 54 height 13
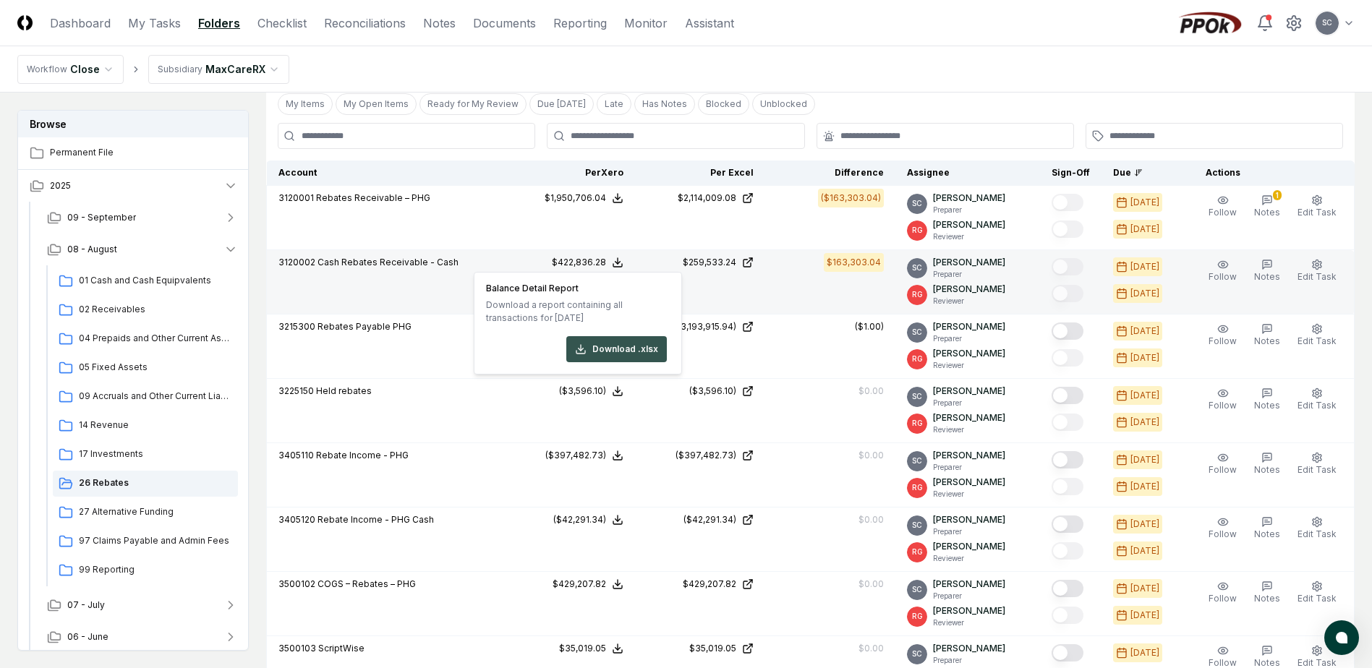
click at [608, 349] on button "Download .xlsx" at bounding box center [616, 349] width 101 height 26
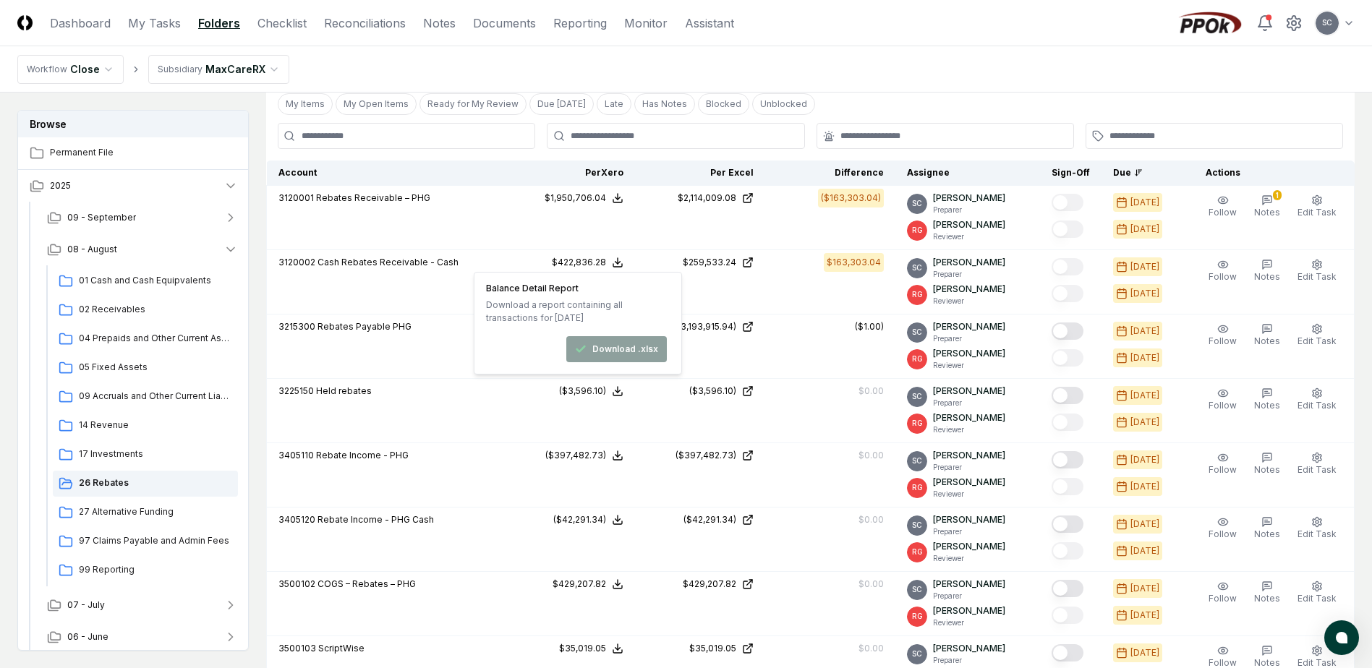
click at [584, 56] on nav "Workflow Close Subsidiary MaxCareRX" at bounding box center [686, 69] width 1372 height 46
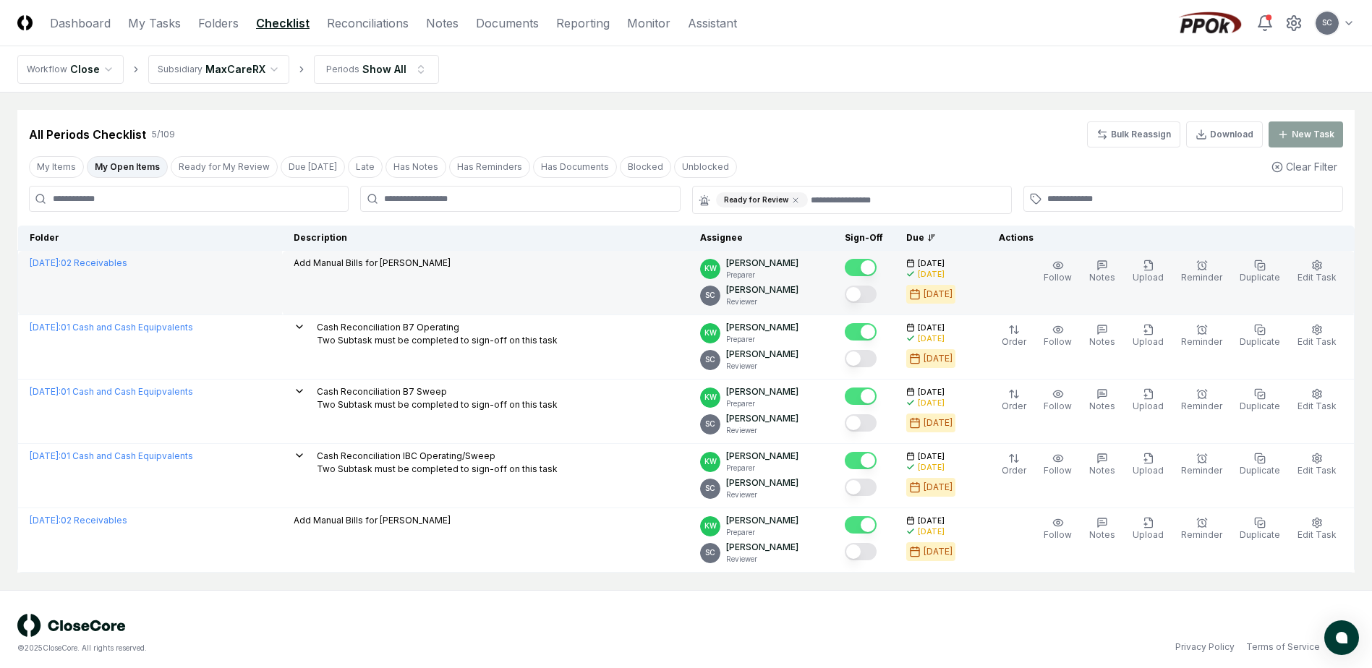
click at [877, 296] on button "Mark complete" at bounding box center [861, 294] width 32 height 17
click at [869, 292] on button "Mark complete" at bounding box center [861, 294] width 32 height 17
click at [132, 22] on link "My Tasks" at bounding box center [154, 22] width 53 height 17
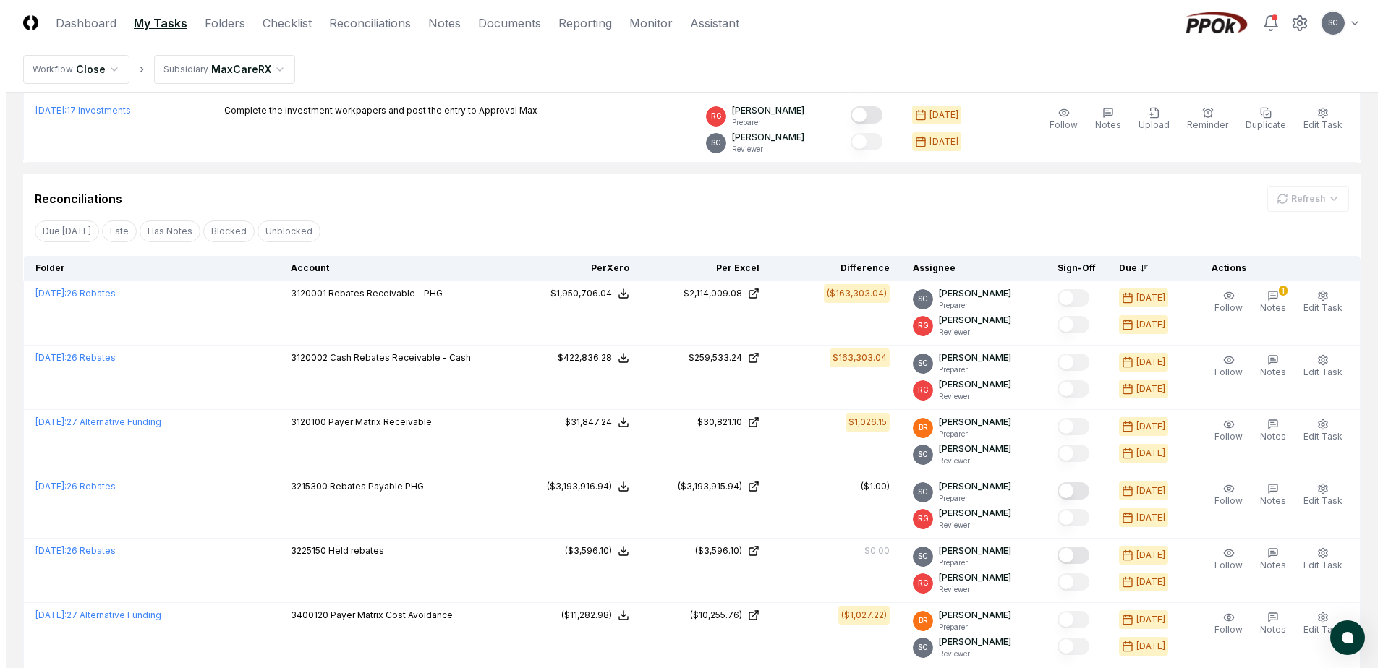
scroll to position [1085, 0]
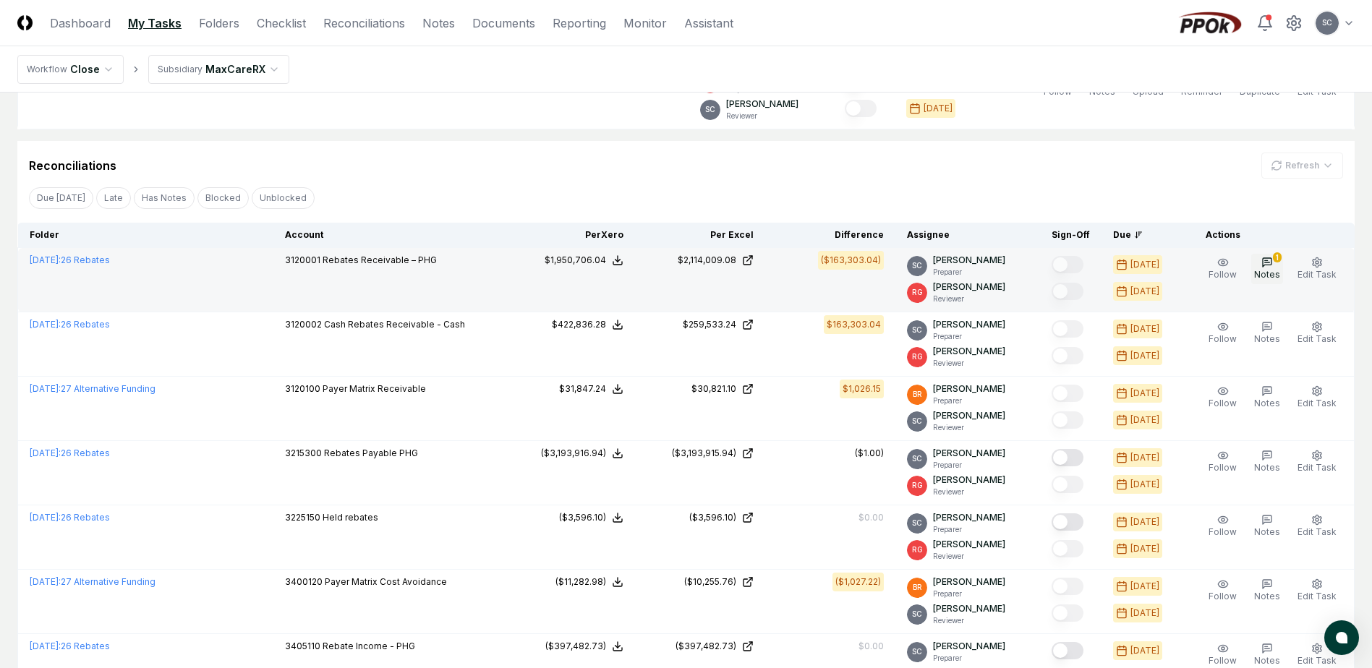
click at [1272, 262] on icon "button" at bounding box center [1267, 262] width 9 height 9
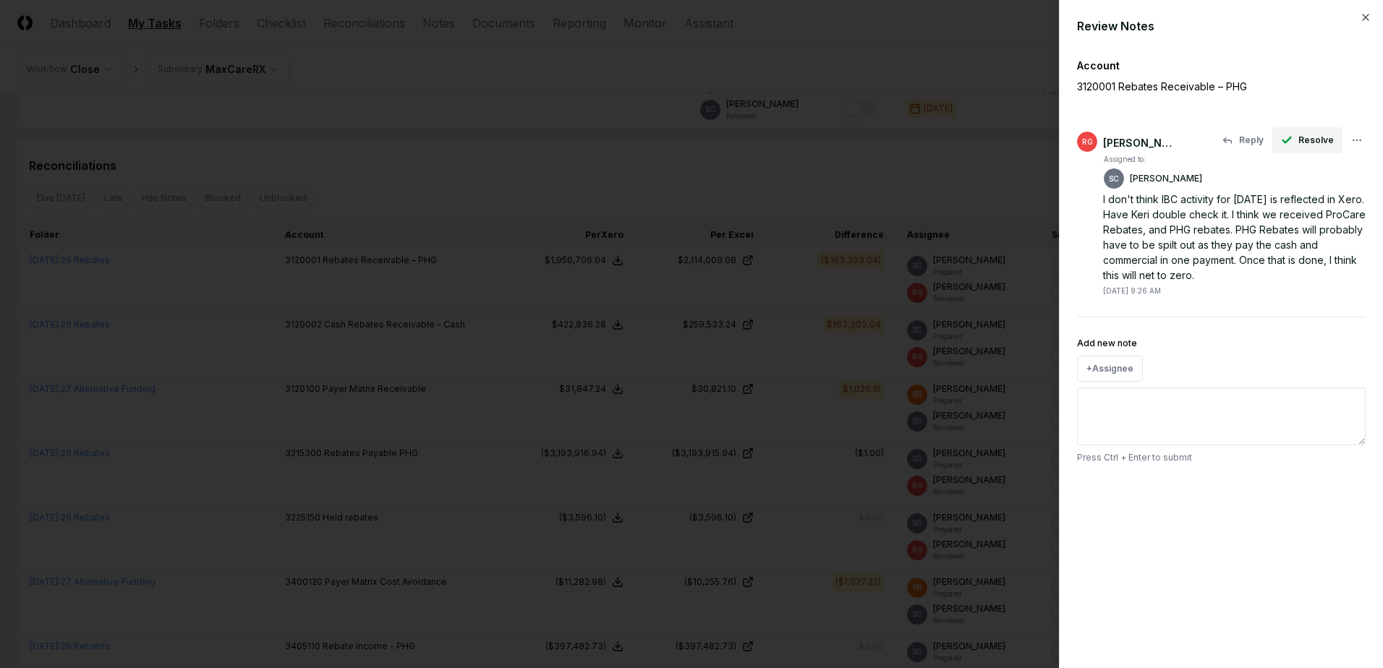
click at [1300, 141] on button "Resolve" at bounding box center [1307, 140] width 70 height 26
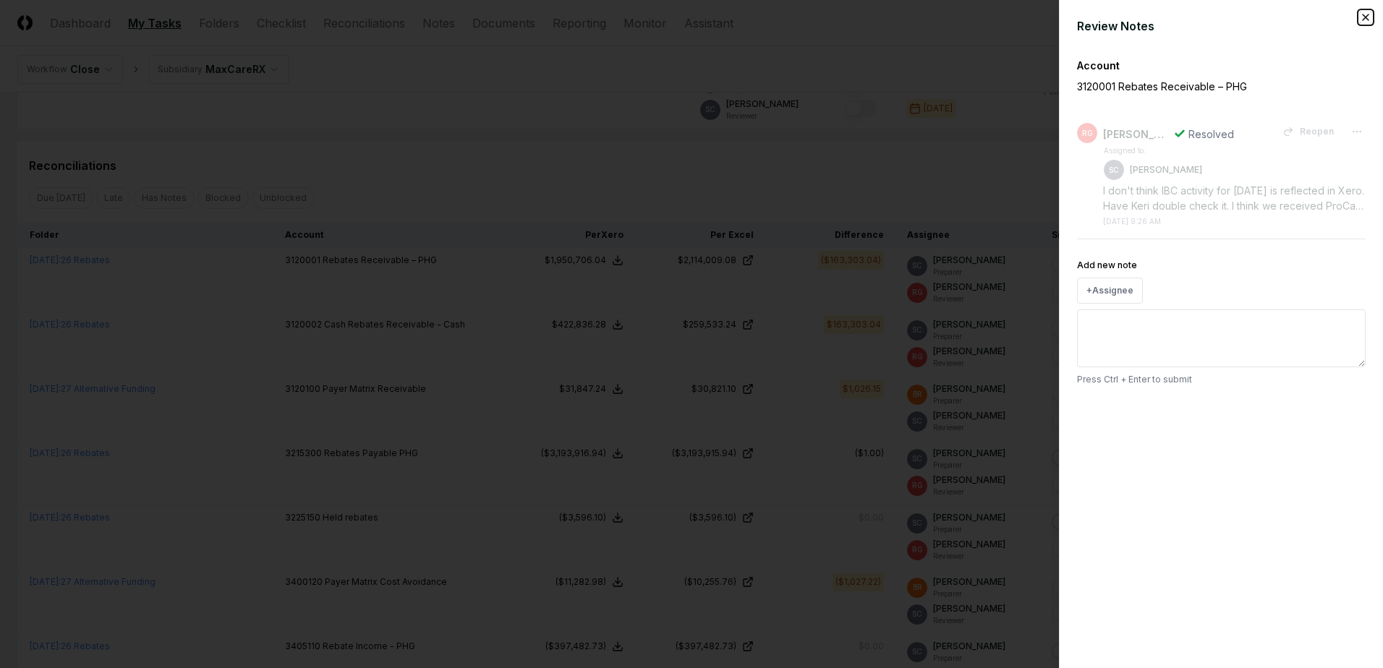
click at [1365, 20] on icon "button" at bounding box center [1366, 18] width 12 height 12
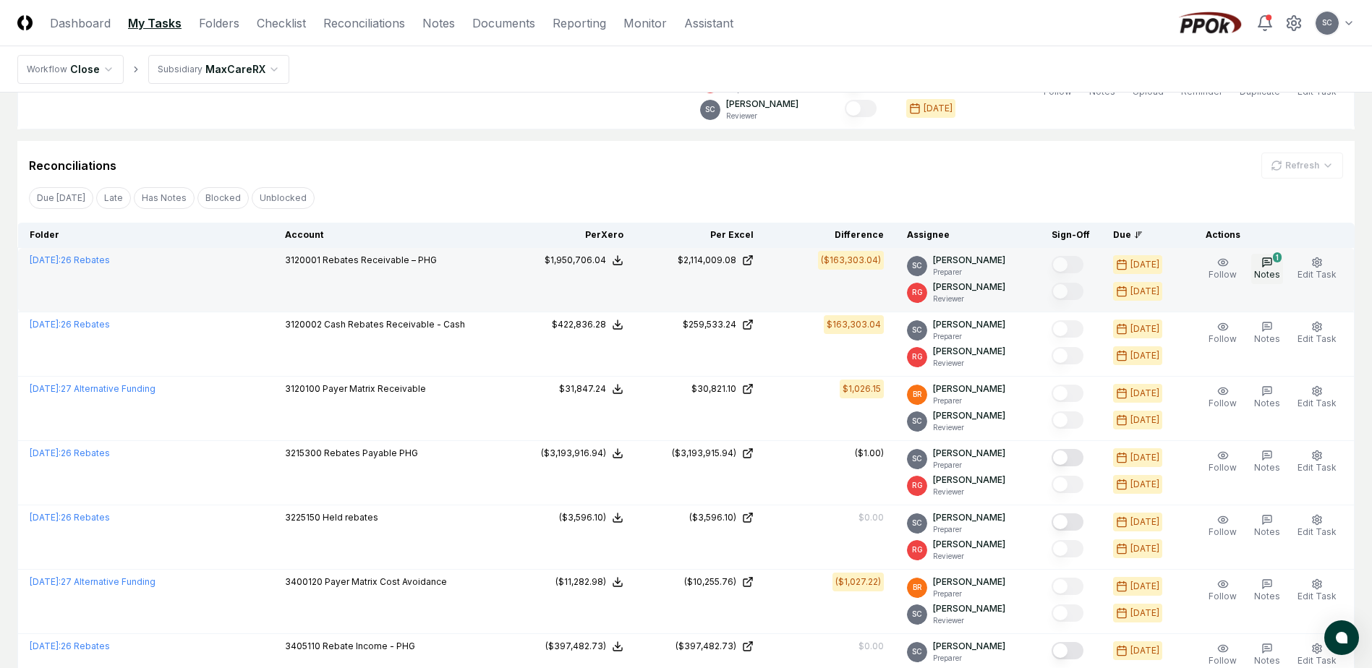
click at [1273, 261] on icon "button" at bounding box center [1268, 263] width 12 height 12
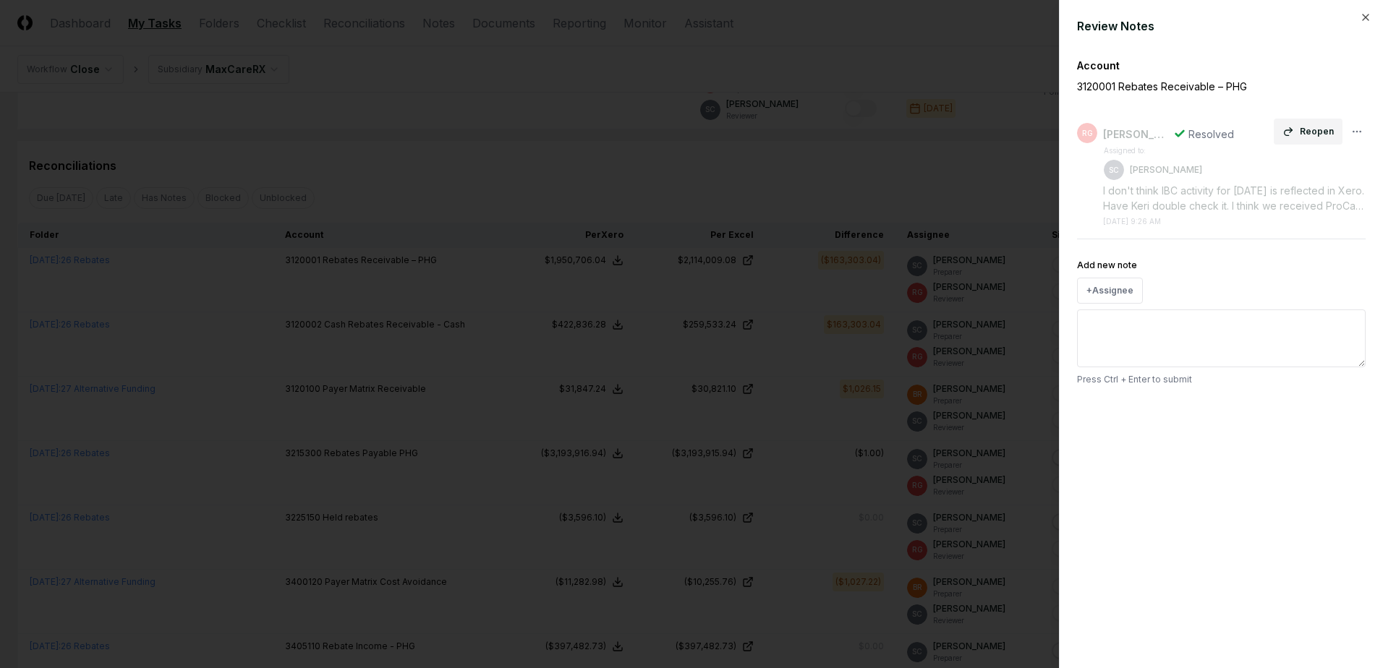
click at [1303, 137] on button "Reopen" at bounding box center [1308, 132] width 69 height 26
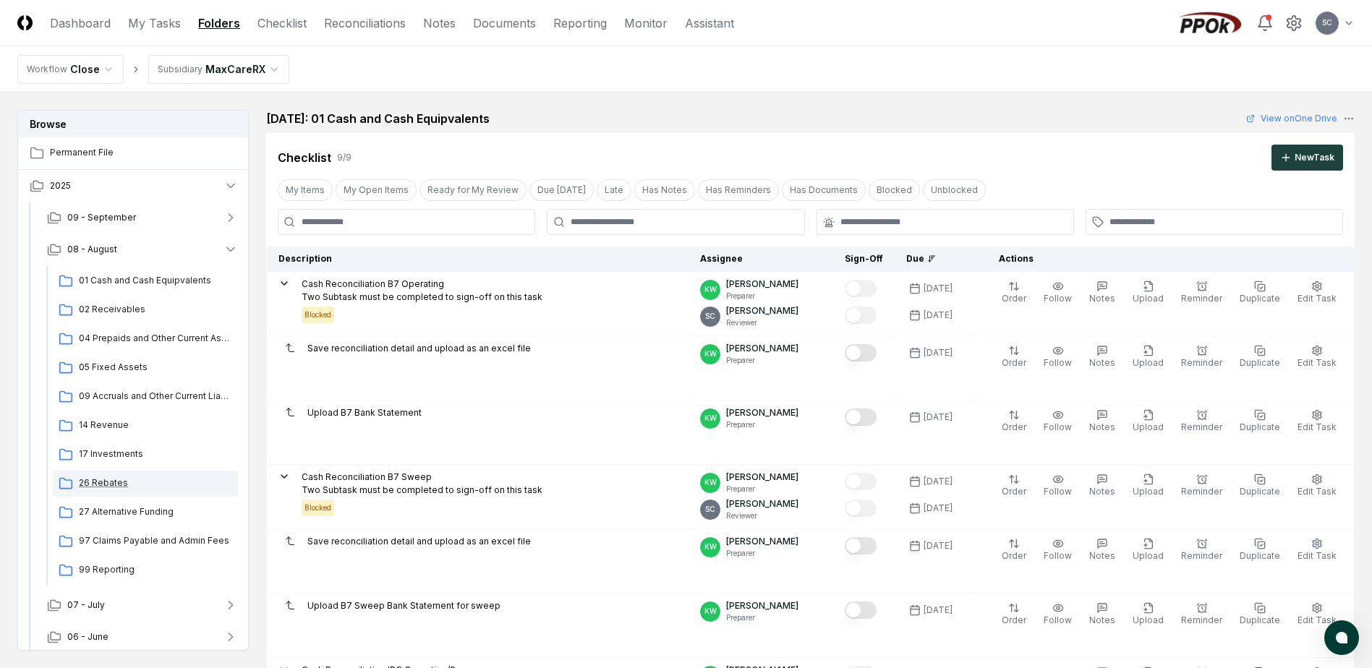
click at [105, 488] on span "26 Rebates" at bounding box center [155, 483] width 153 height 13
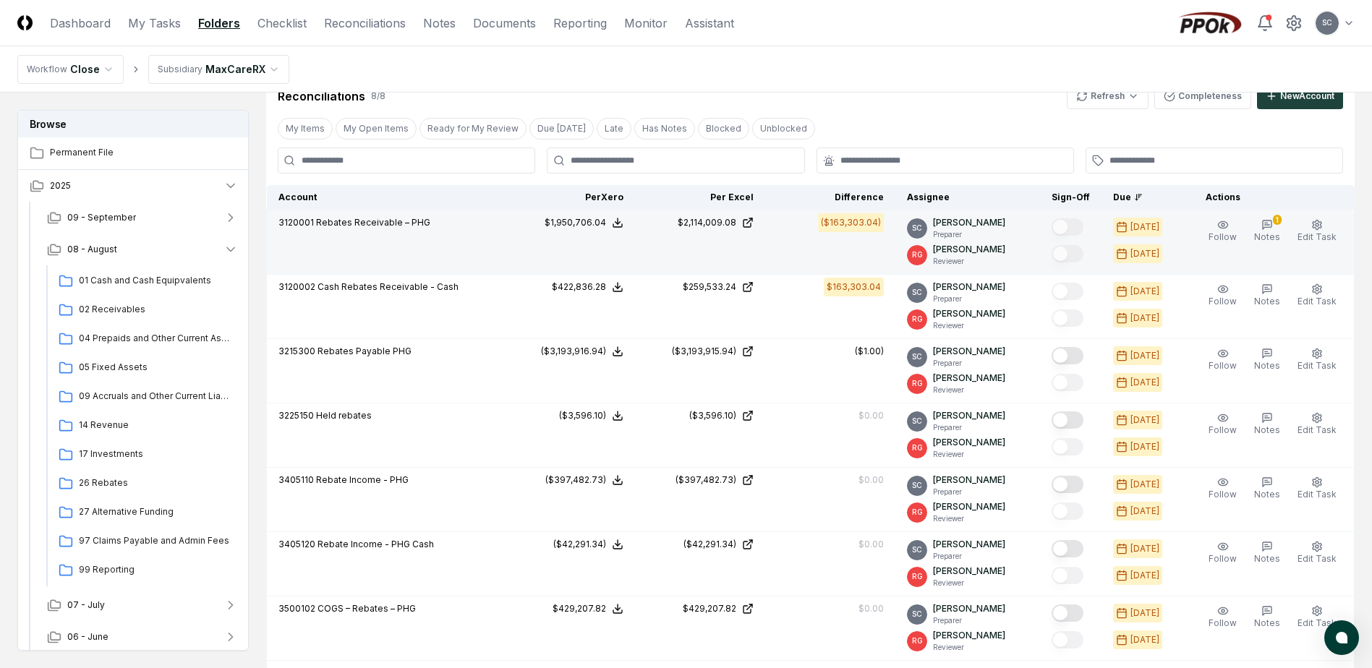
scroll to position [579, 0]
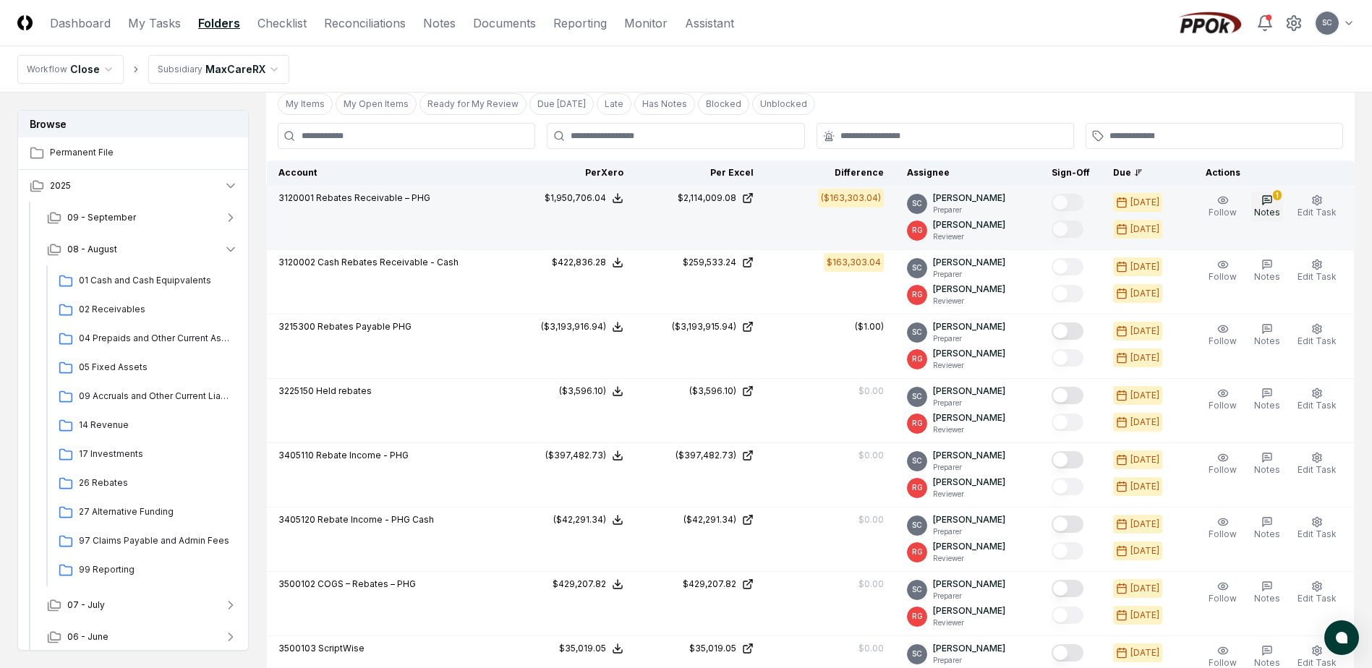
click at [1262, 200] on button "1 Notes" at bounding box center [1267, 207] width 32 height 30
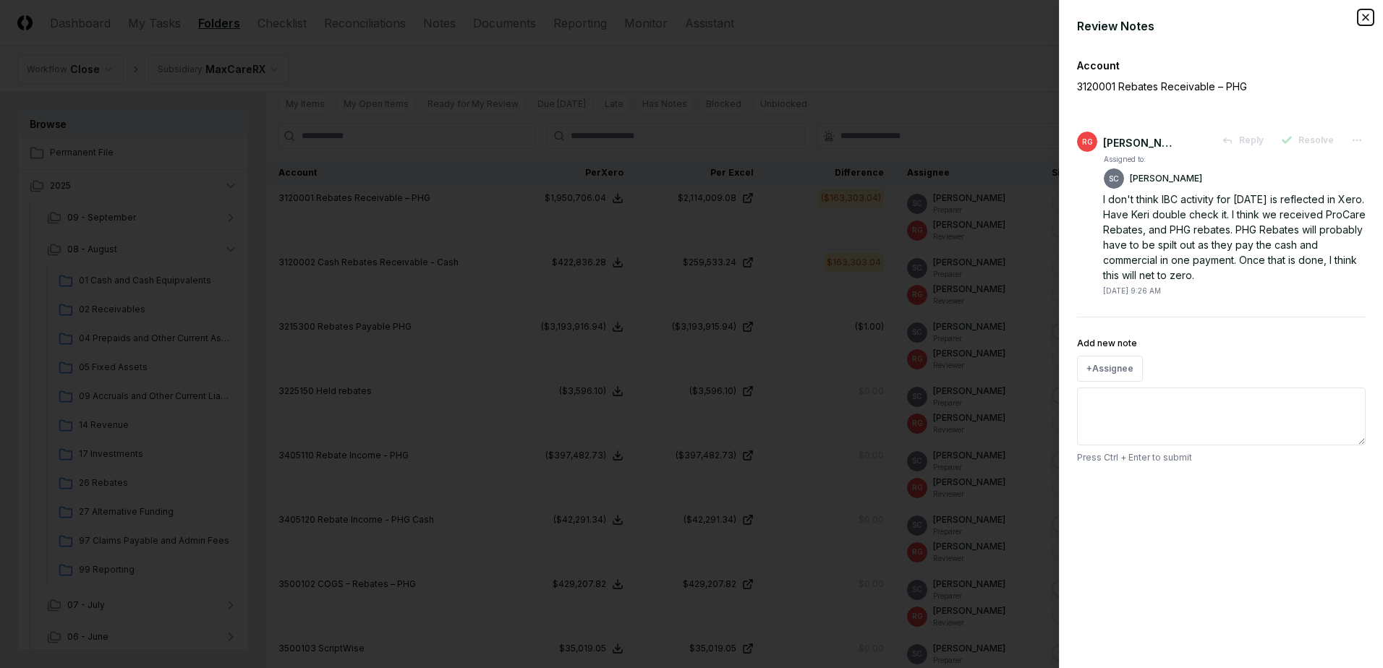
click at [1361, 18] on icon "button" at bounding box center [1366, 18] width 12 height 12
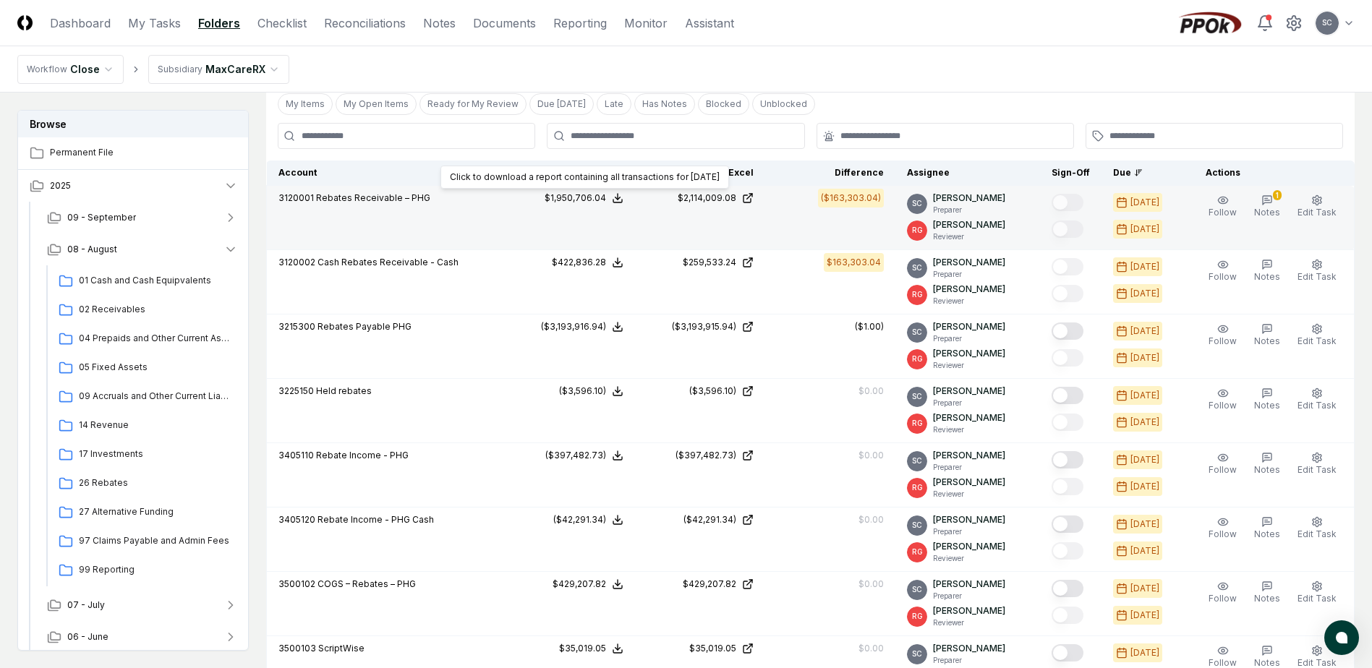
click at [584, 198] on div "$1,950,706.04" at bounding box center [575, 198] width 61 height 13
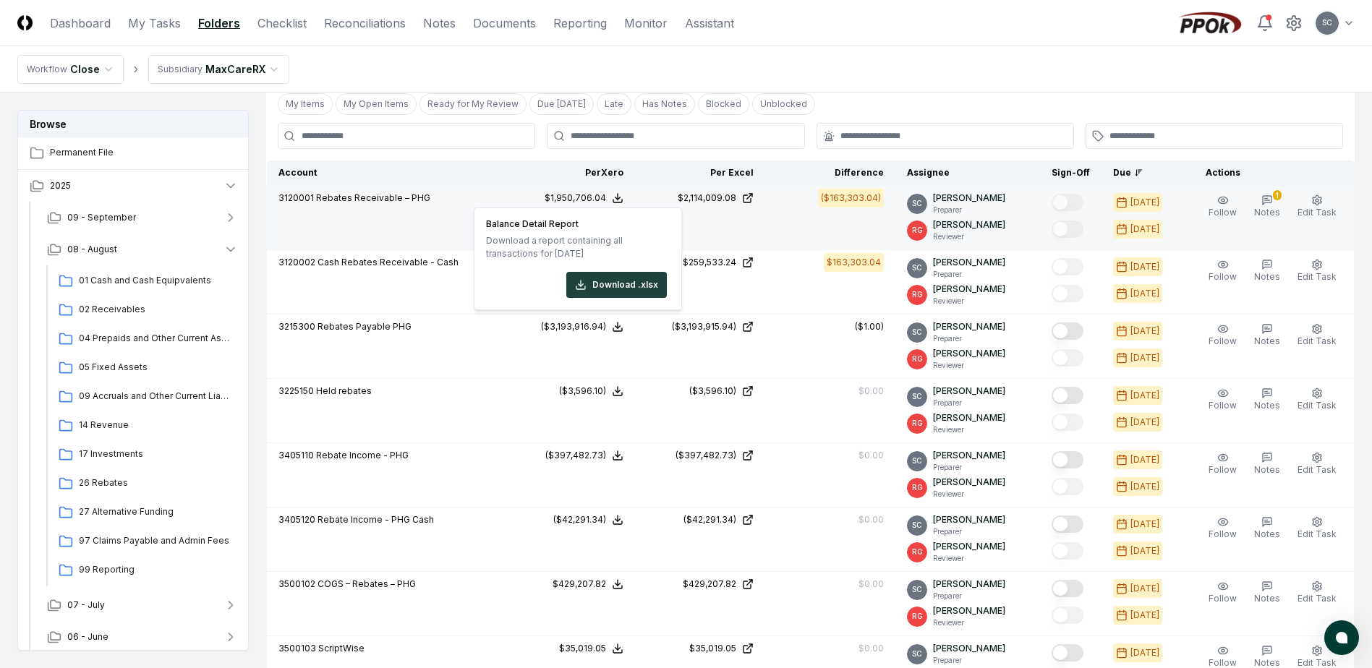
click at [584, 198] on div "$1,950,706.04" at bounding box center [575, 198] width 61 height 13
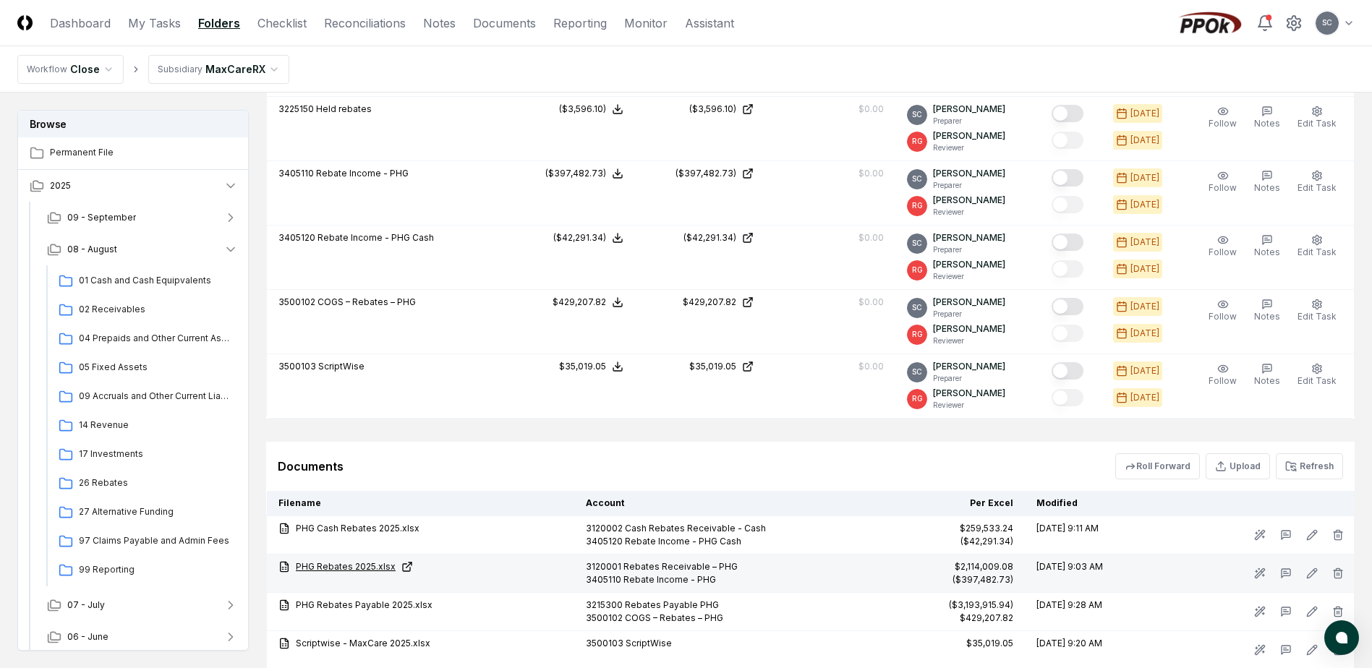
scroll to position [498, 0]
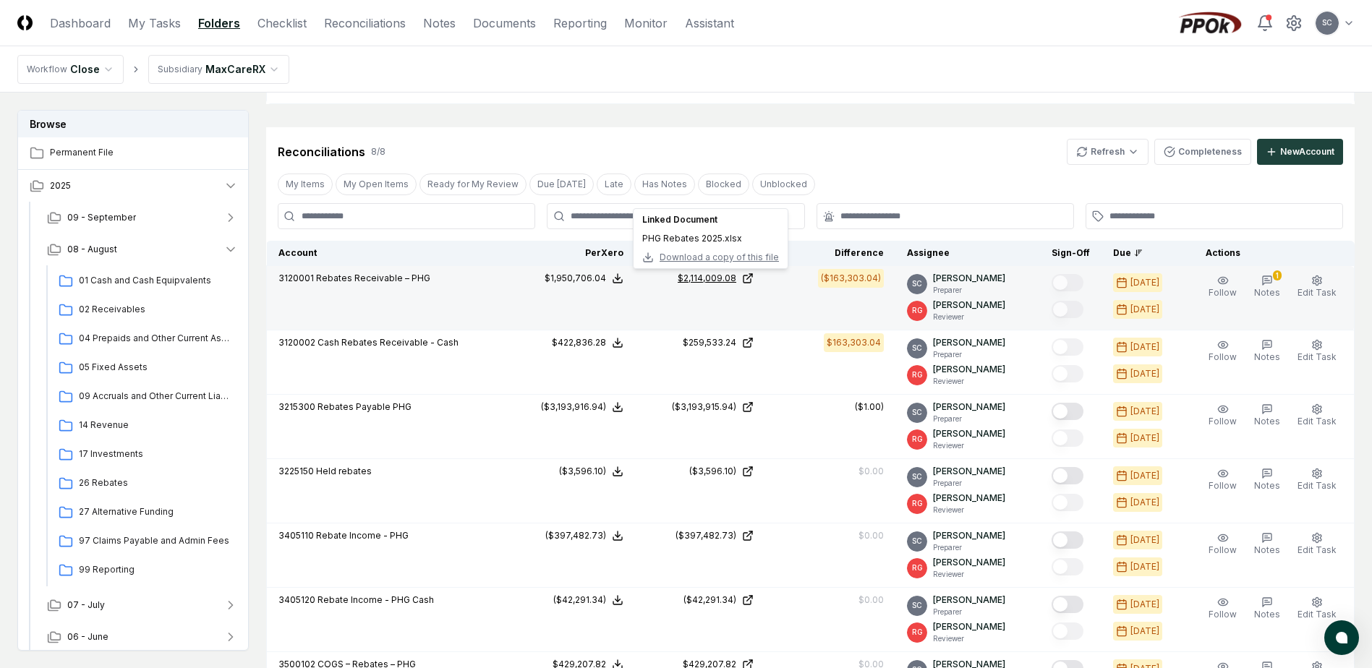
click at [722, 274] on tr "3120001 Rebates Receivable – PHG Xero : $1,950,706.04 Excel: $2,114,009.08 Diff…" at bounding box center [811, 298] width 1088 height 64
click at [712, 258] on span "Download a copy of this file" at bounding box center [719, 257] width 119 height 13
drag, startPoint x: 628, startPoint y: 51, endPoint x: 738, endPoint y: 12, distance: 116.4
click at [628, 51] on nav "Workflow Close Subsidiary MaxCareRX" at bounding box center [686, 69] width 1372 height 46
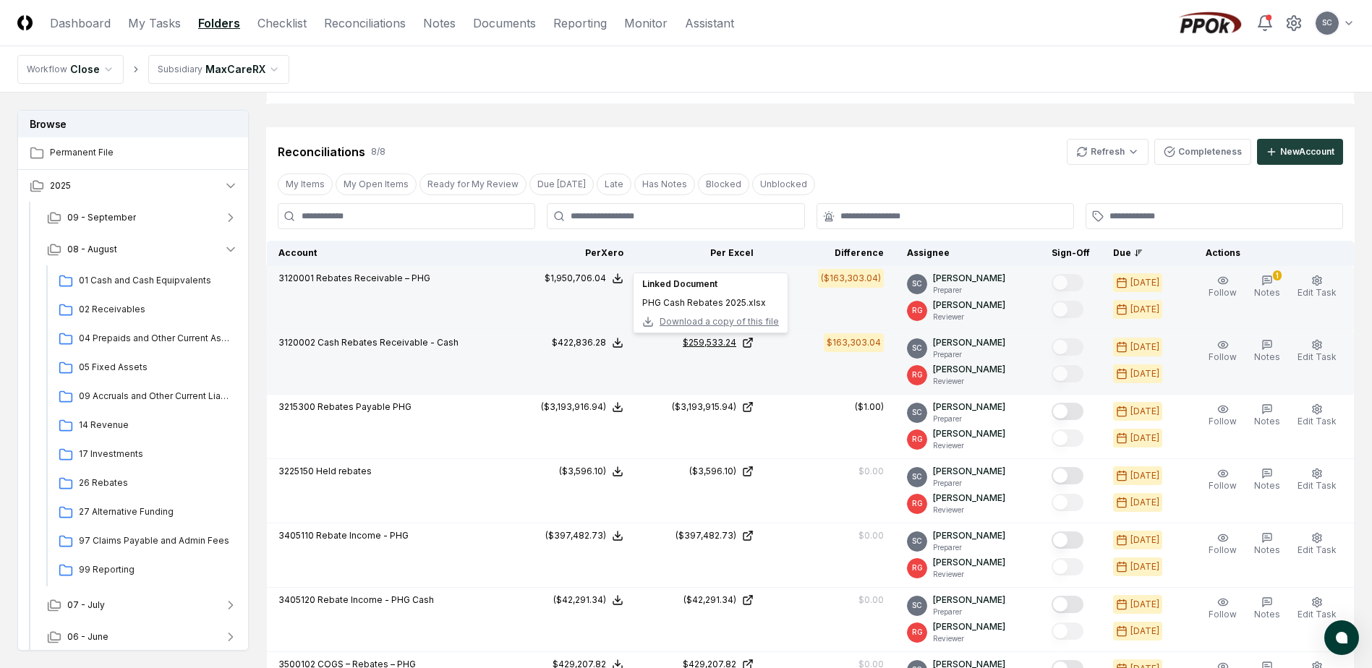
click at [721, 346] on div "$259,533.24" at bounding box center [710, 342] width 54 height 13
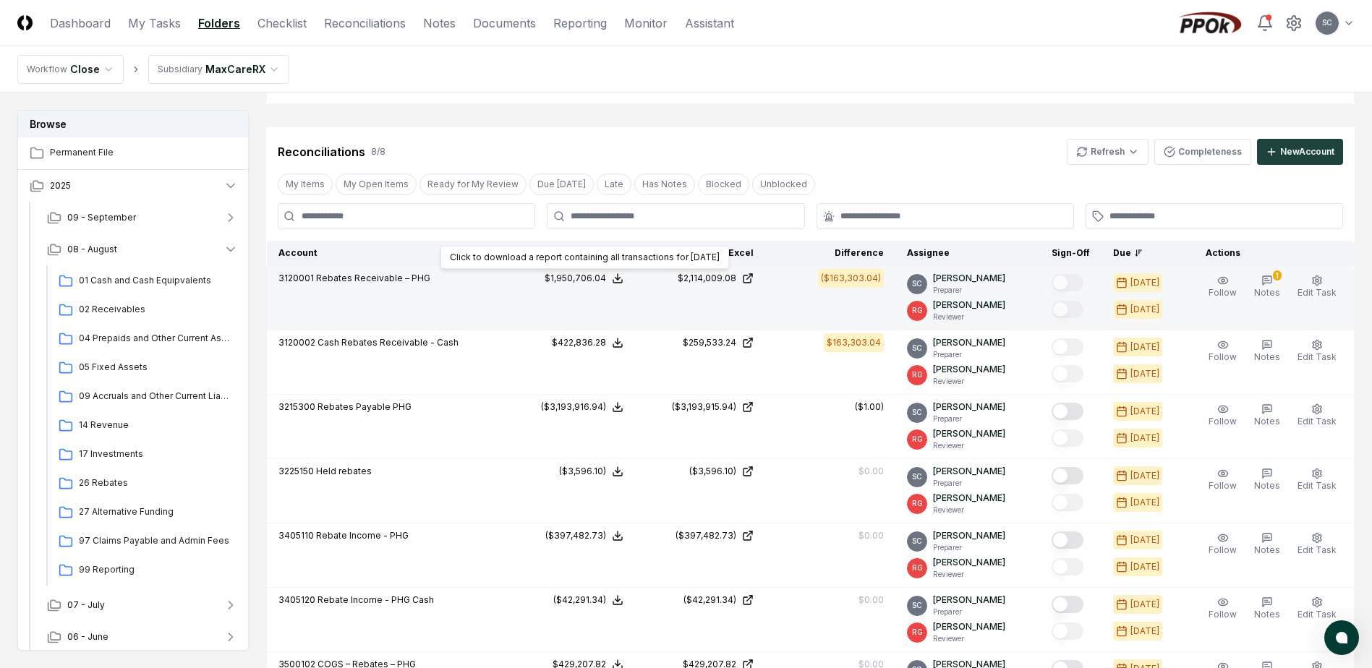
click at [582, 274] on div "$1,950,706.04" at bounding box center [575, 278] width 61 height 13
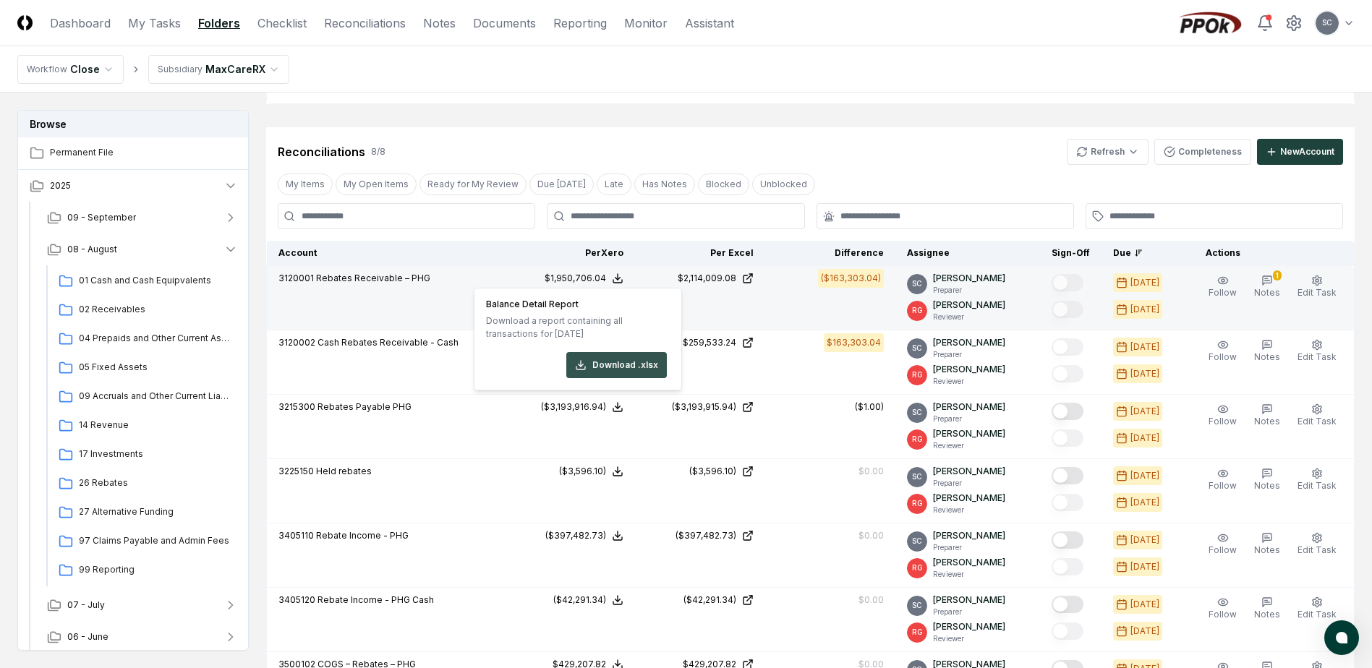
click at [602, 368] on button "Download .xlsx" at bounding box center [616, 365] width 101 height 26
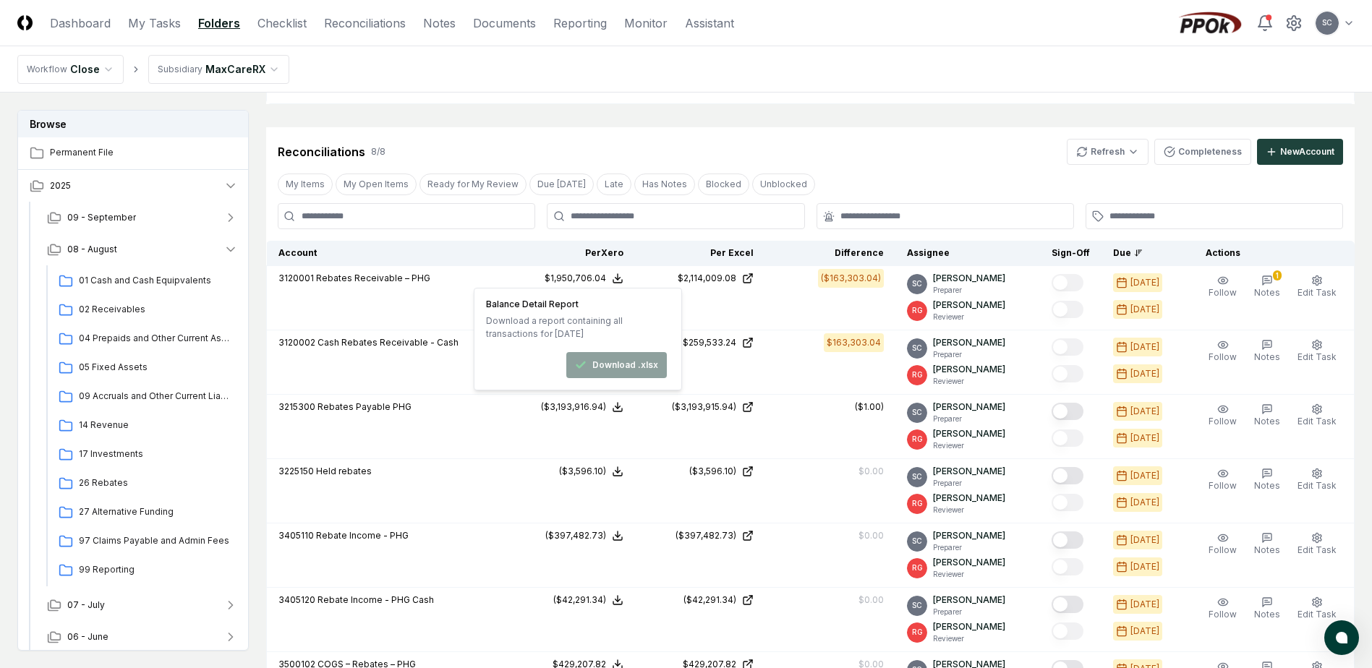
click at [832, 58] on nav "Workflow Close Subsidiary MaxCareRX" at bounding box center [686, 69] width 1372 height 46
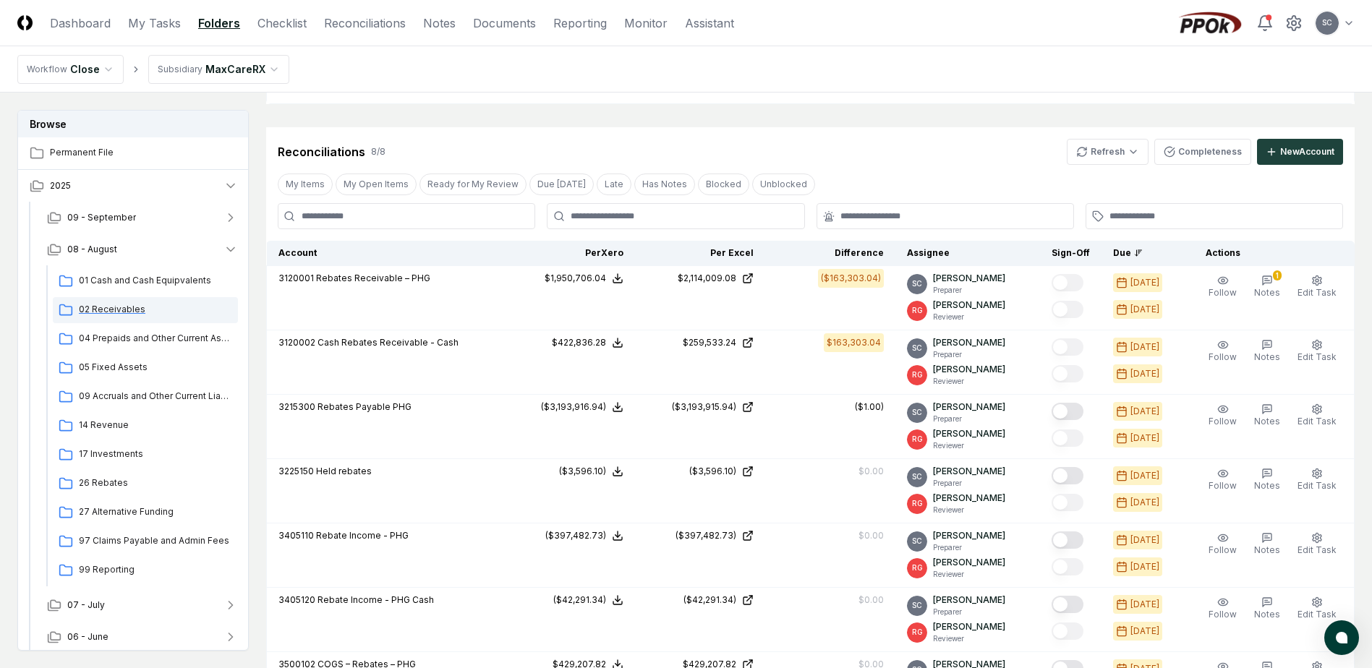
scroll to position [38, 0]
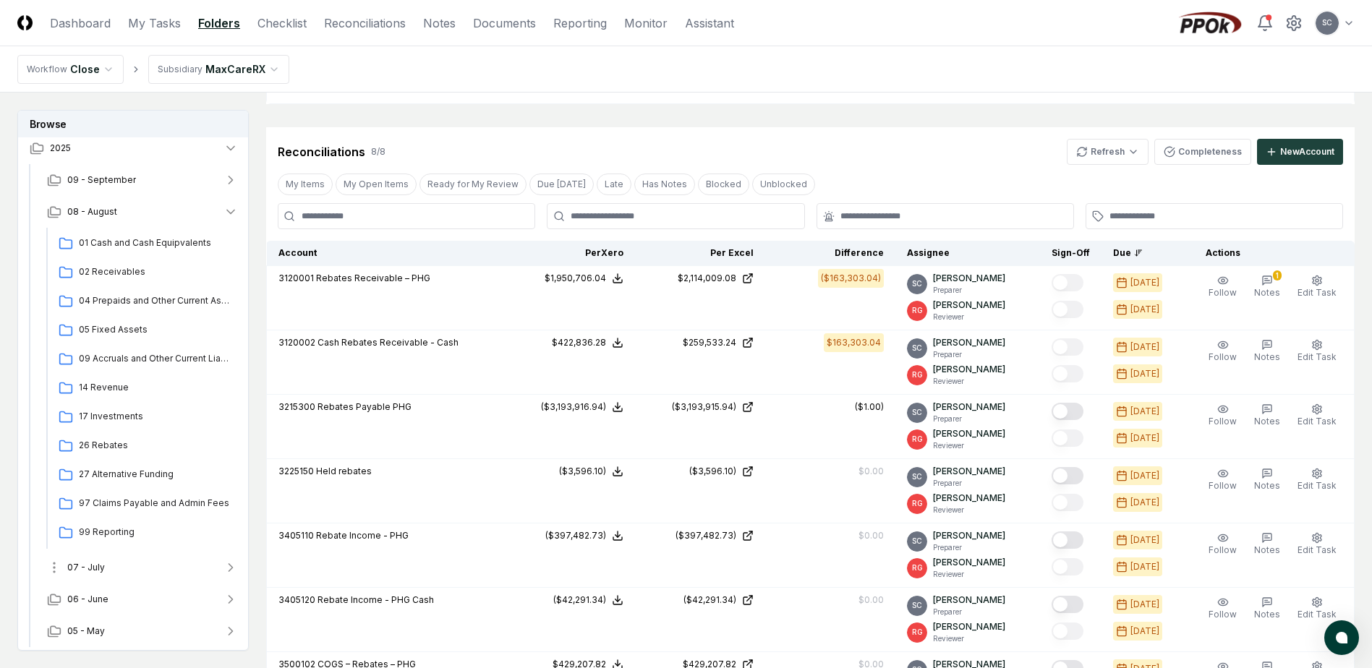
click at [94, 572] on span "07 - July" at bounding box center [86, 567] width 38 height 13
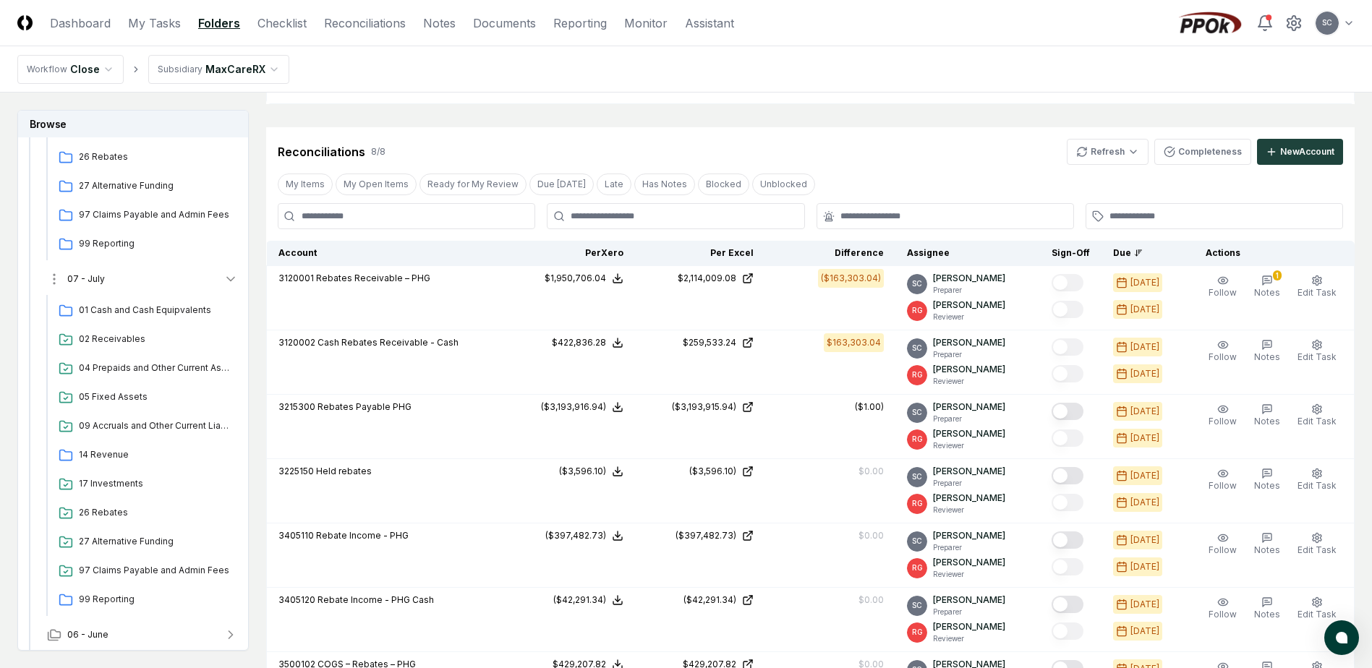
scroll to position [327, 0]
click at [95, 511] on span "26 Rebates" at bounding box center [155, 512] width 153 height 13
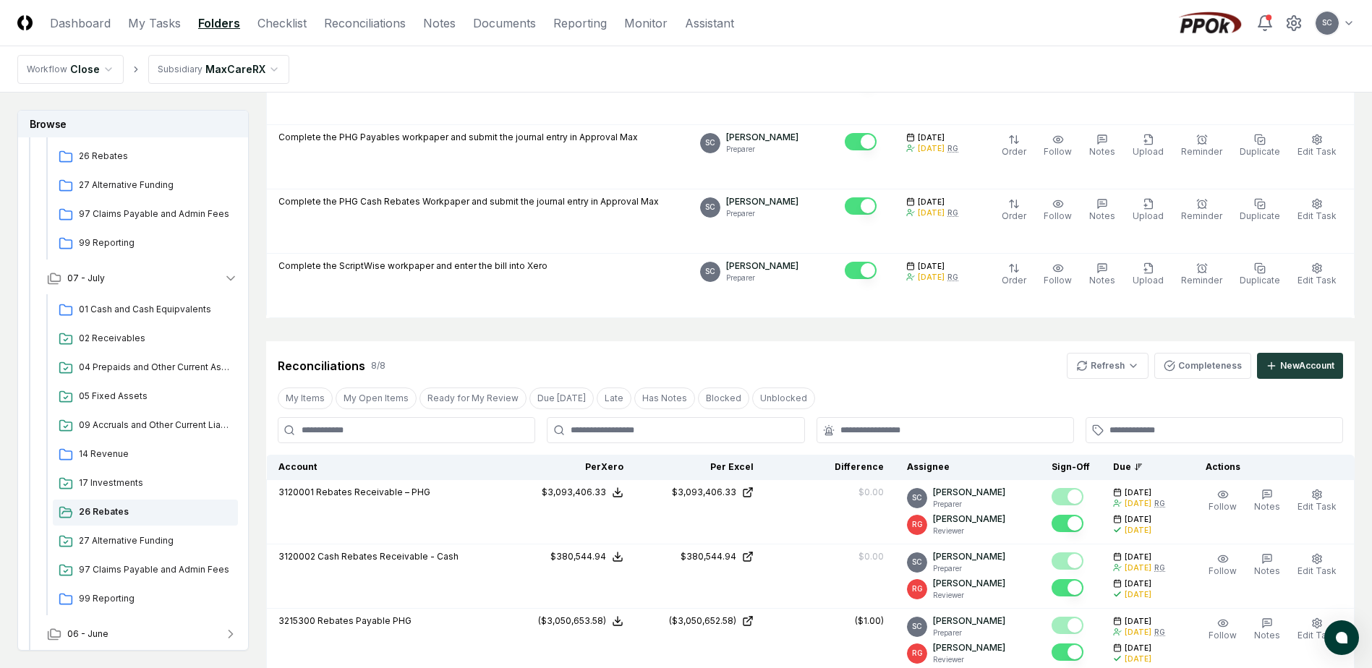
scroll to position [506, 0]
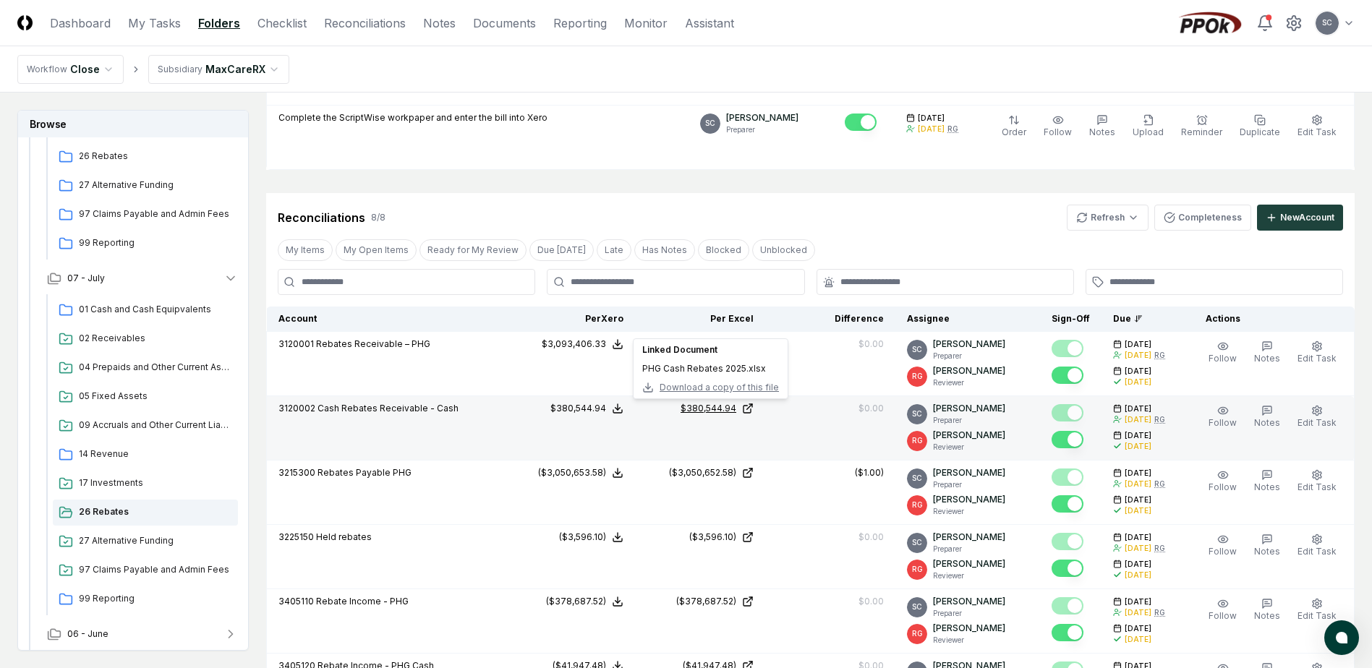
click at [715, 409] on div "$380,544.94" at bounding box center [709, 408] width 56 height 13
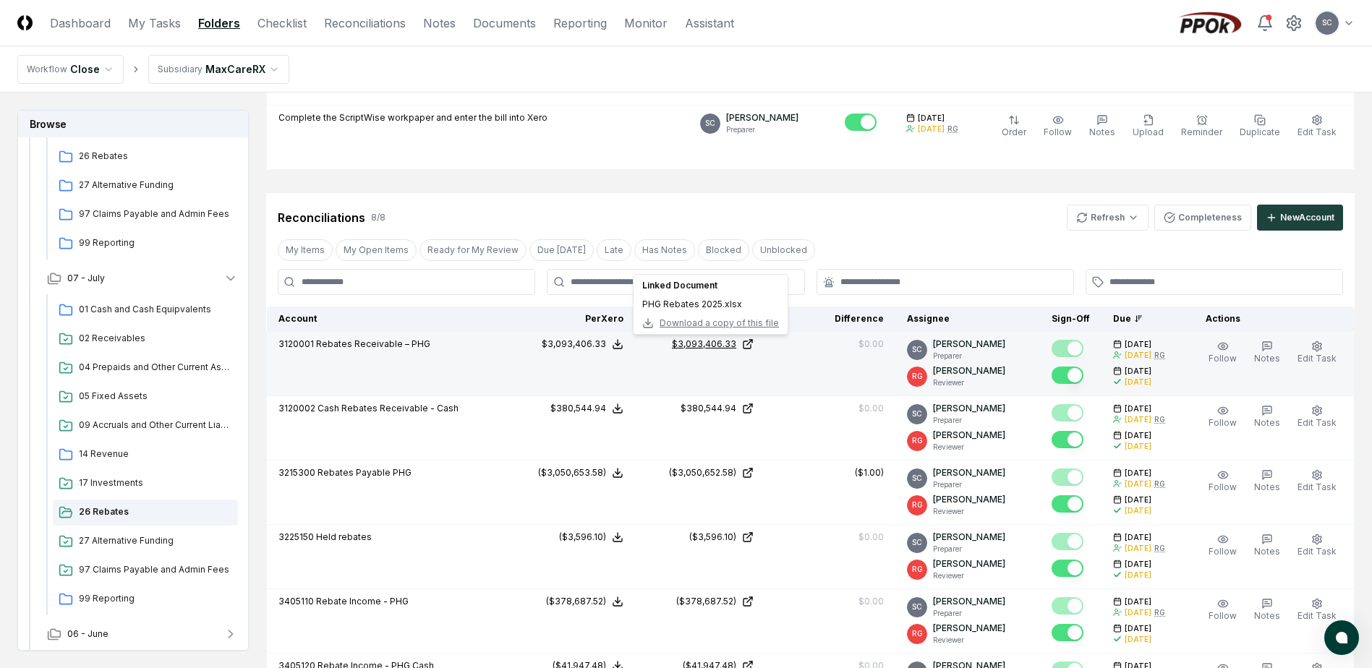
click at [699, 344] on div "$3,093,406.33" at bounding box center [704, 344] width 64 height 13
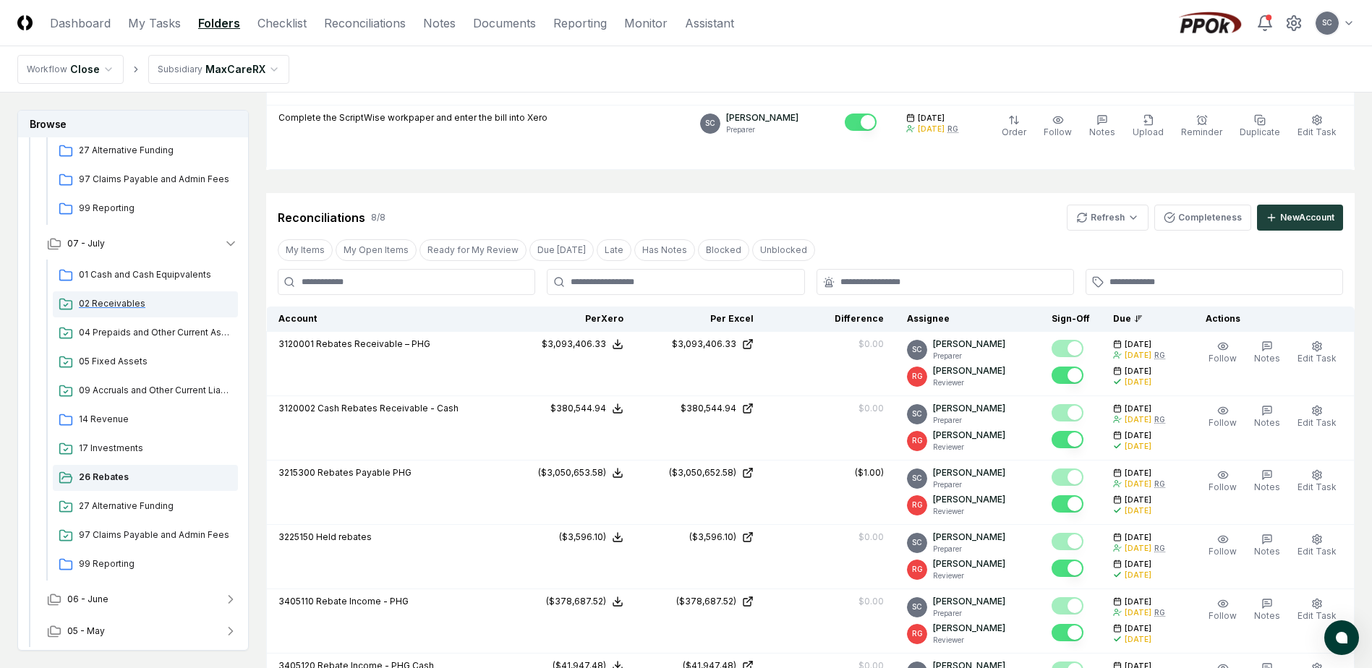
scroll to position [72, 0]
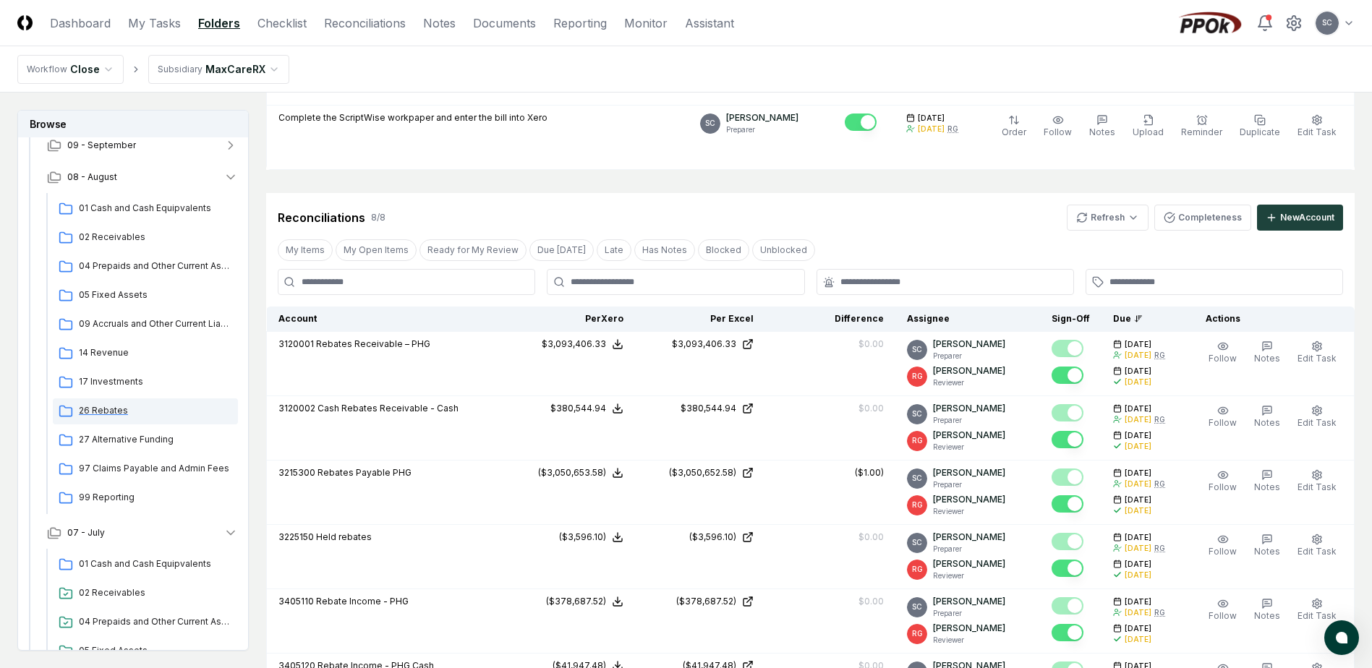
click at [104, 408] on span "26 Rebates" at bounding box center [155, 410] width 153 height 13
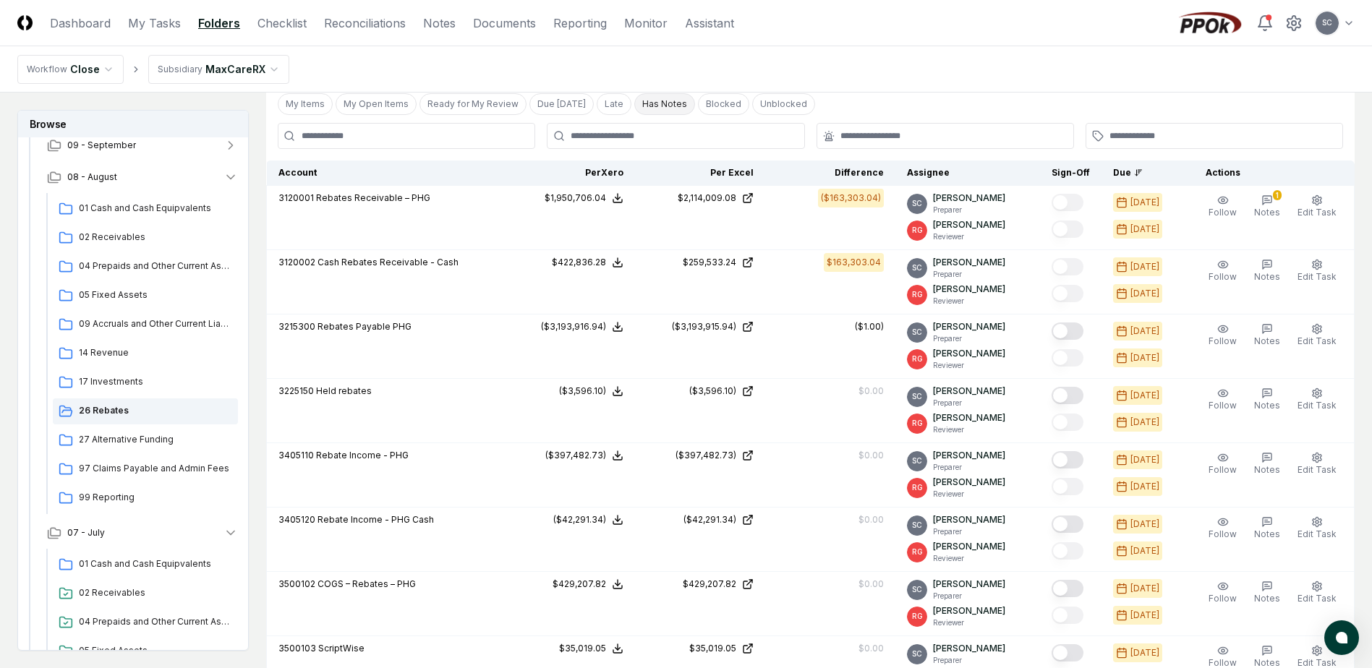
scroll to position [38, 0]
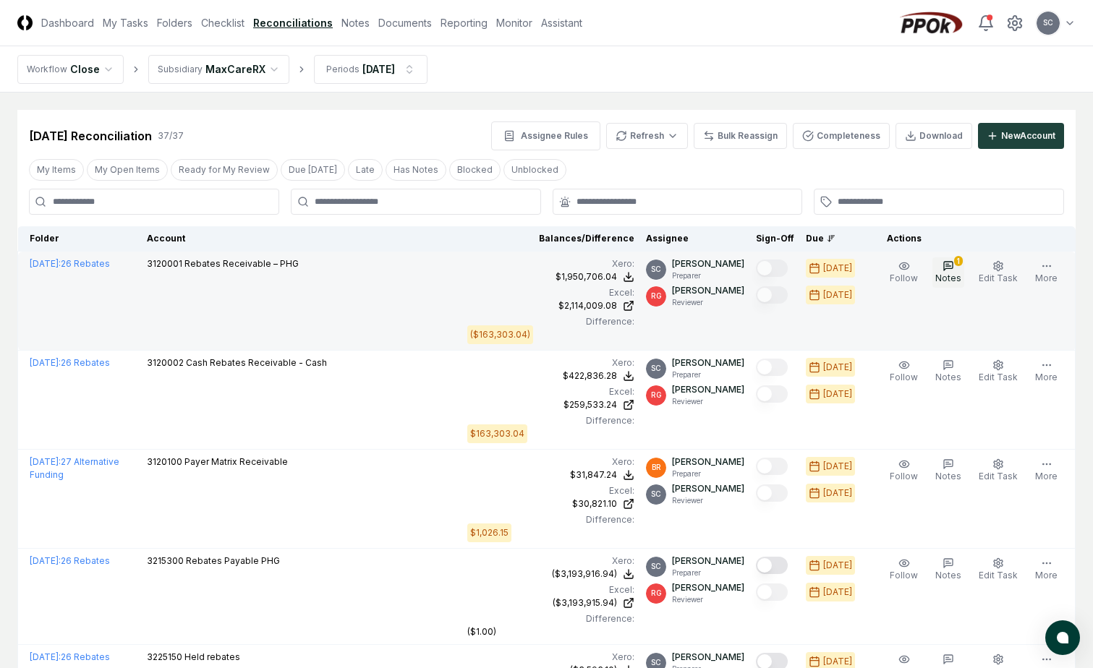
click at [956, 277] on span "Notes" at bounding box center [948, 278] width 26 height 11
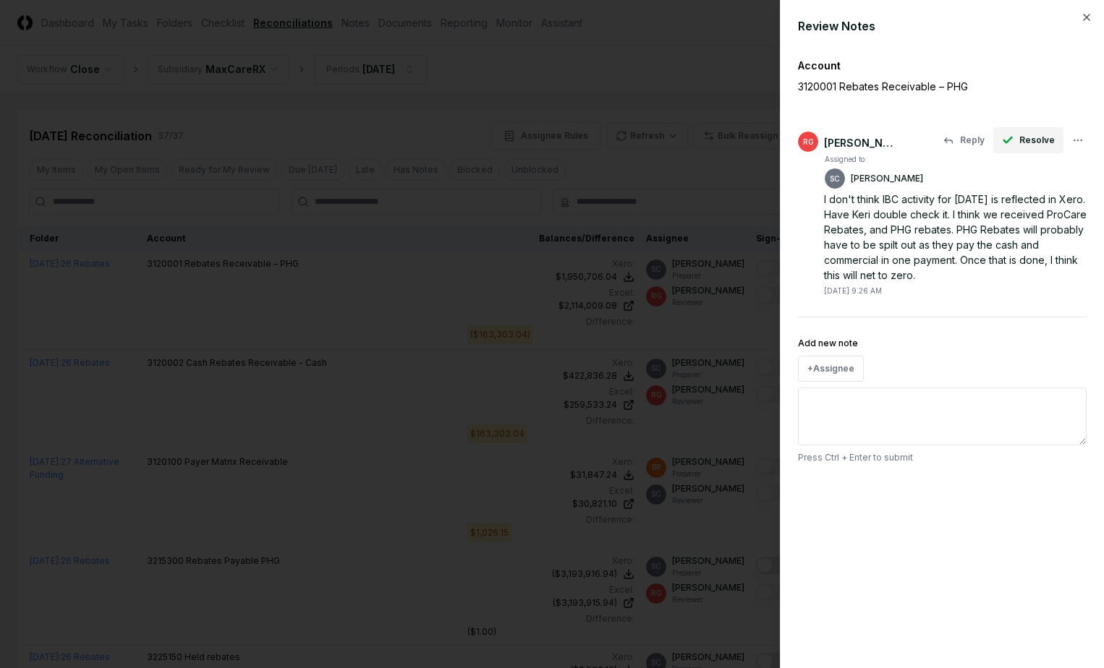
click at [1027, 144] on span "Resolve" at bounding box center [1036, 140] width 35 height 13
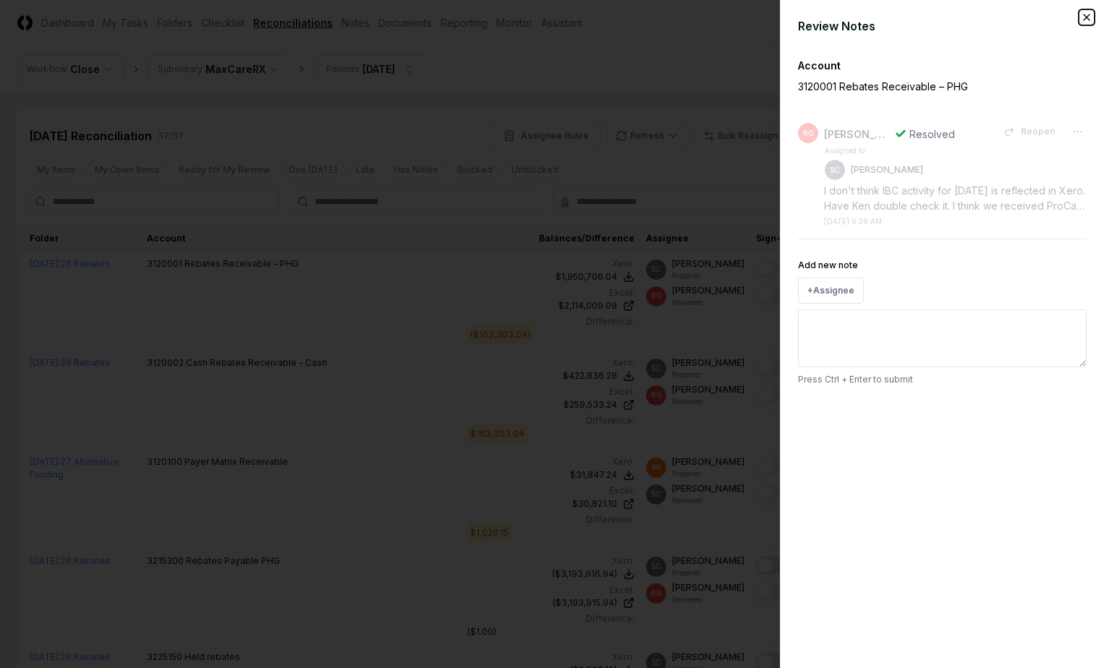
click at [1086, 21] on icon "button" at bounding box center [1087, 18] width 12 height 12
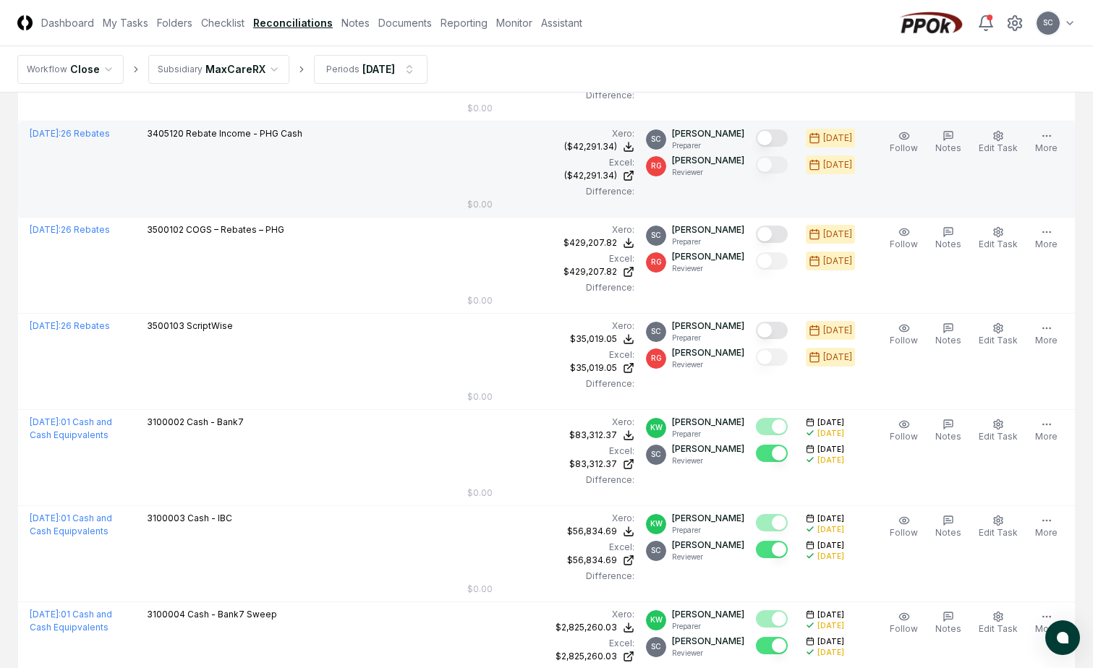
scroll to position [336, 0]
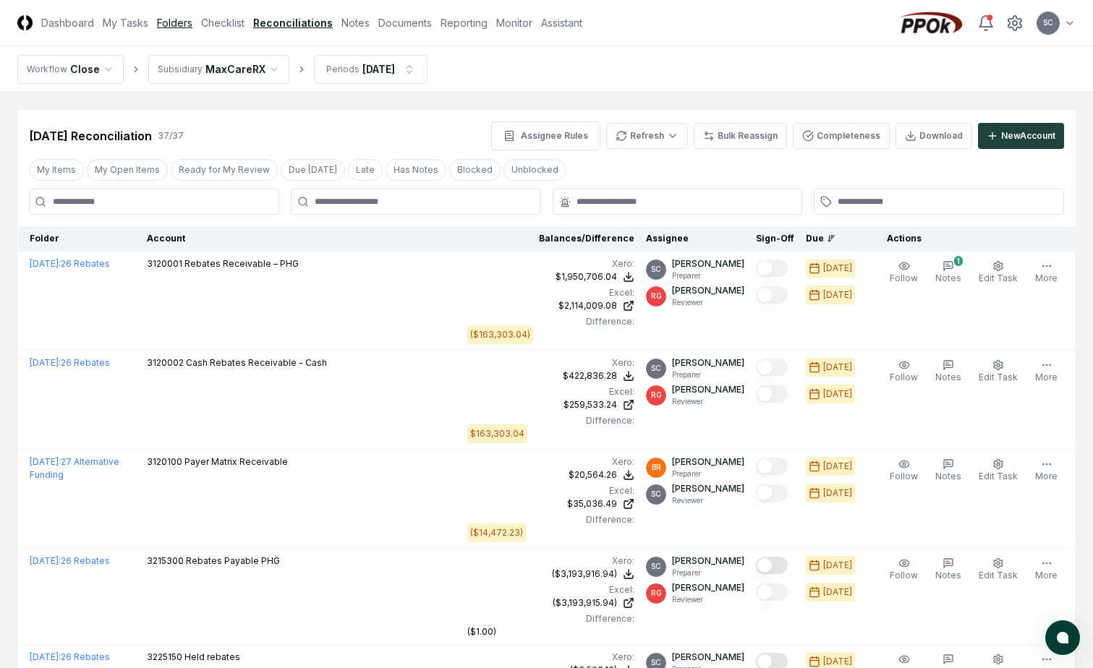
click at [166, 20] on link "Folders" at bounding box center [174, 22] width 35 height 15
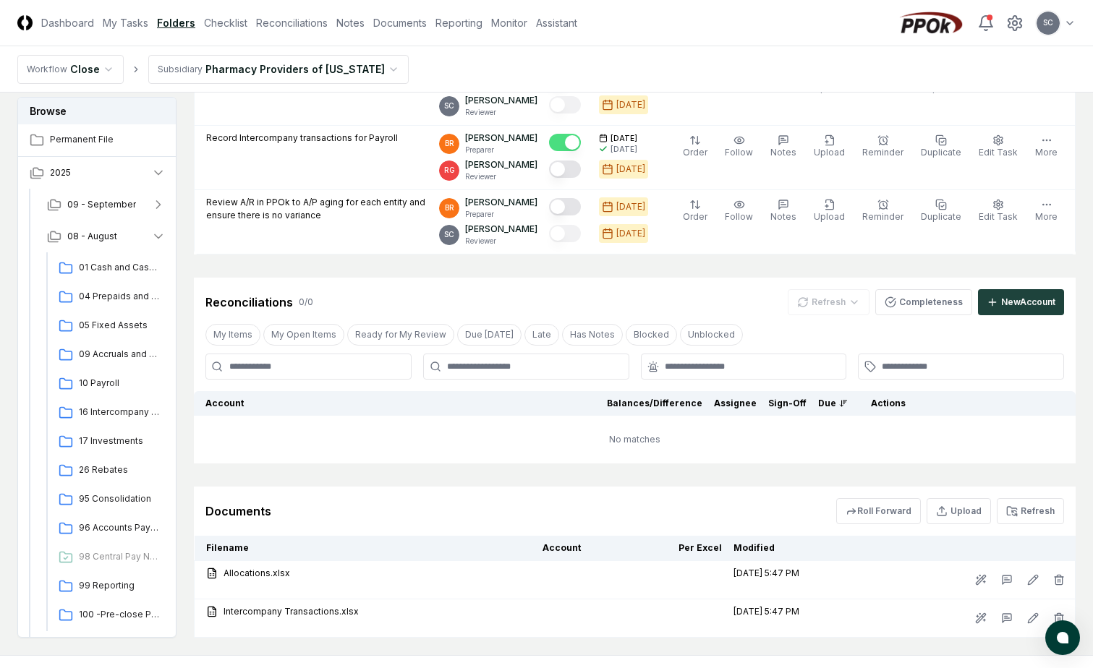
scroll to position [579, 0]
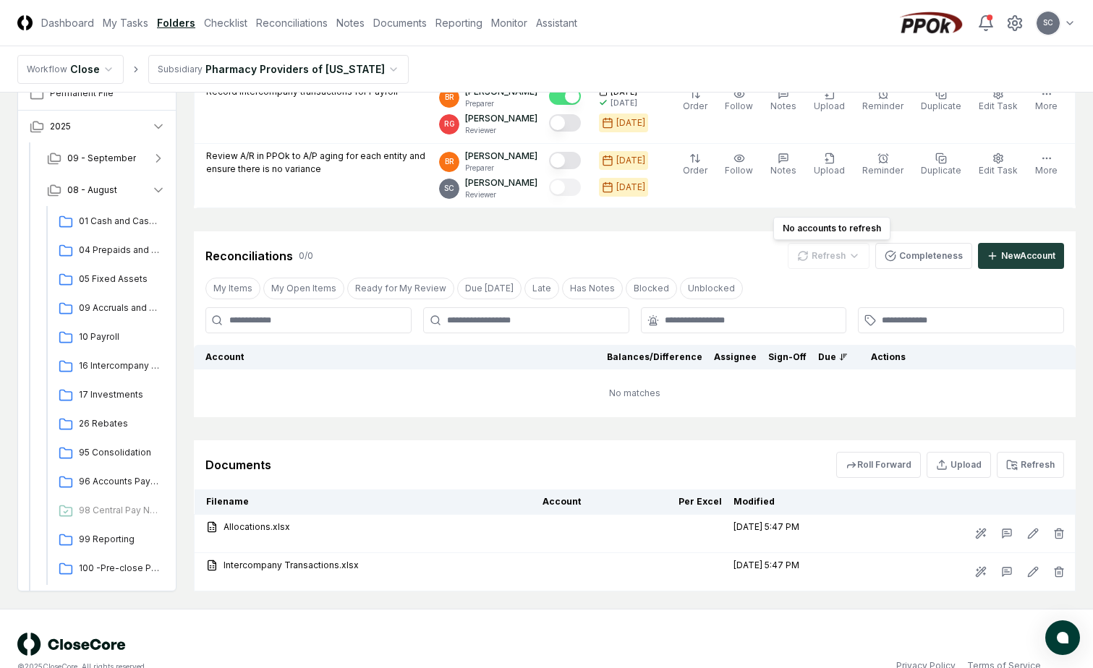
click at [830, 256] on div "Refresh" at bounding box center [829, 256] width 82 height 26
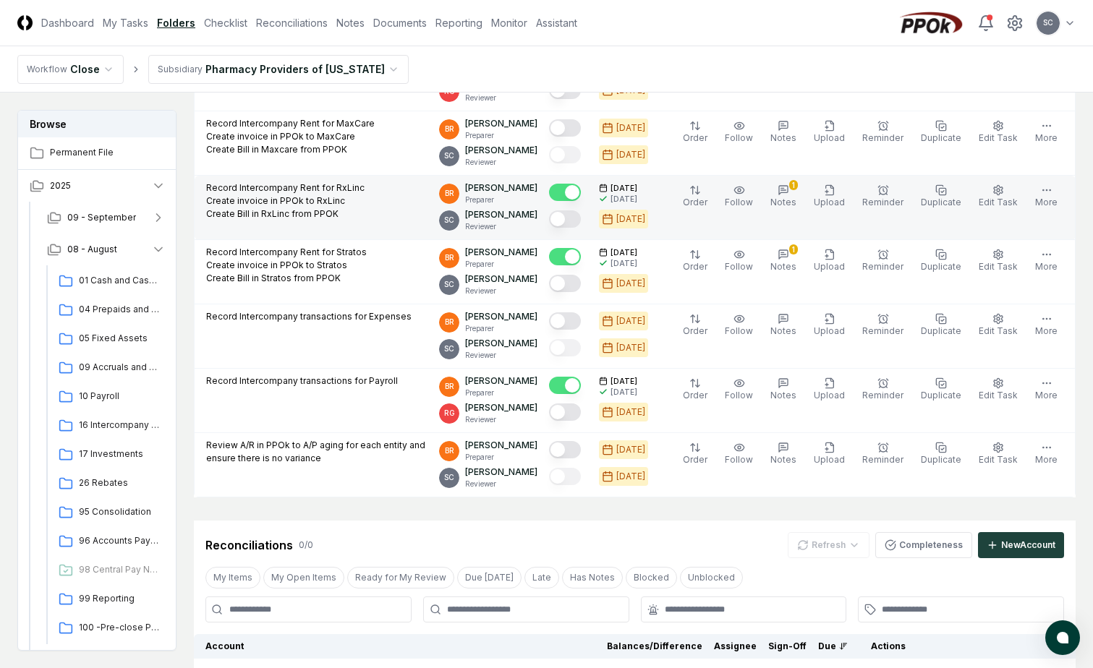
scroll to position [0, 0]
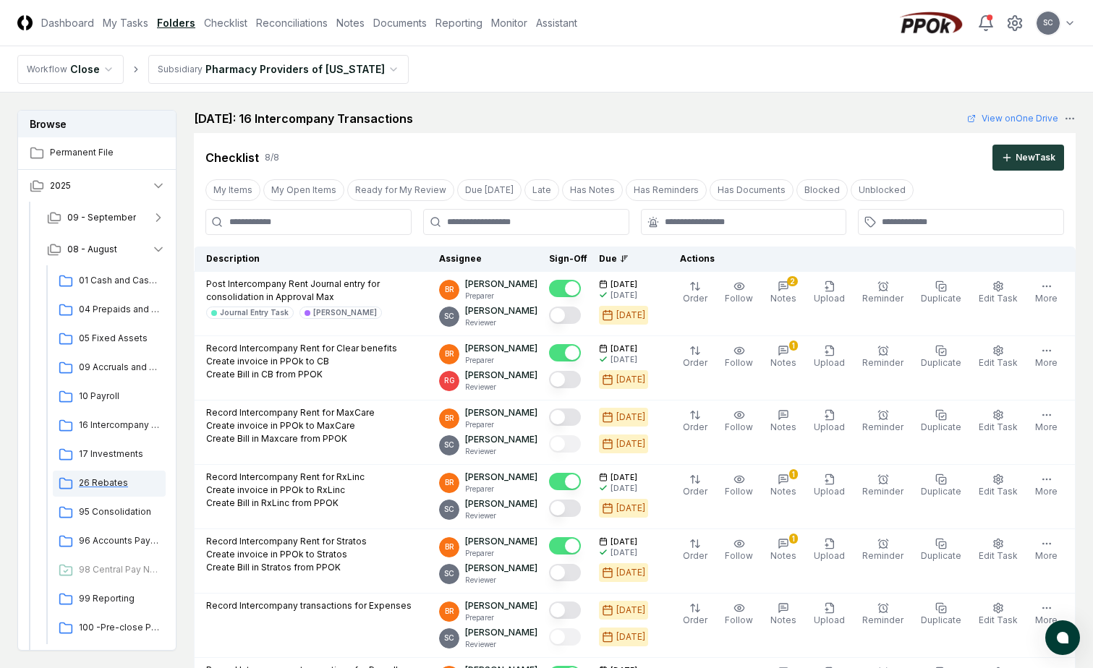
click at [90, 481] on span "26 Rebates" at bounding box center [119, 483] width 81 height 13
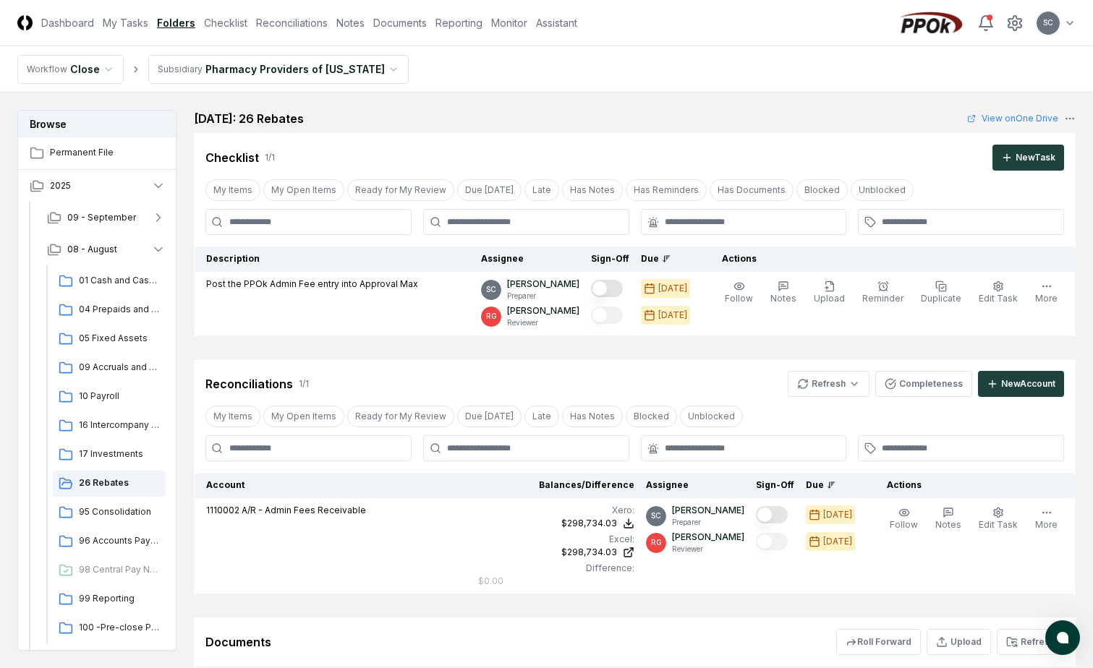
click at [272, 76] on html "CloseCore Dashboard My Tasks Folders Checklist Reconciliations Notes Documents …" at bounding box center [546, 417] width 1093 height 835
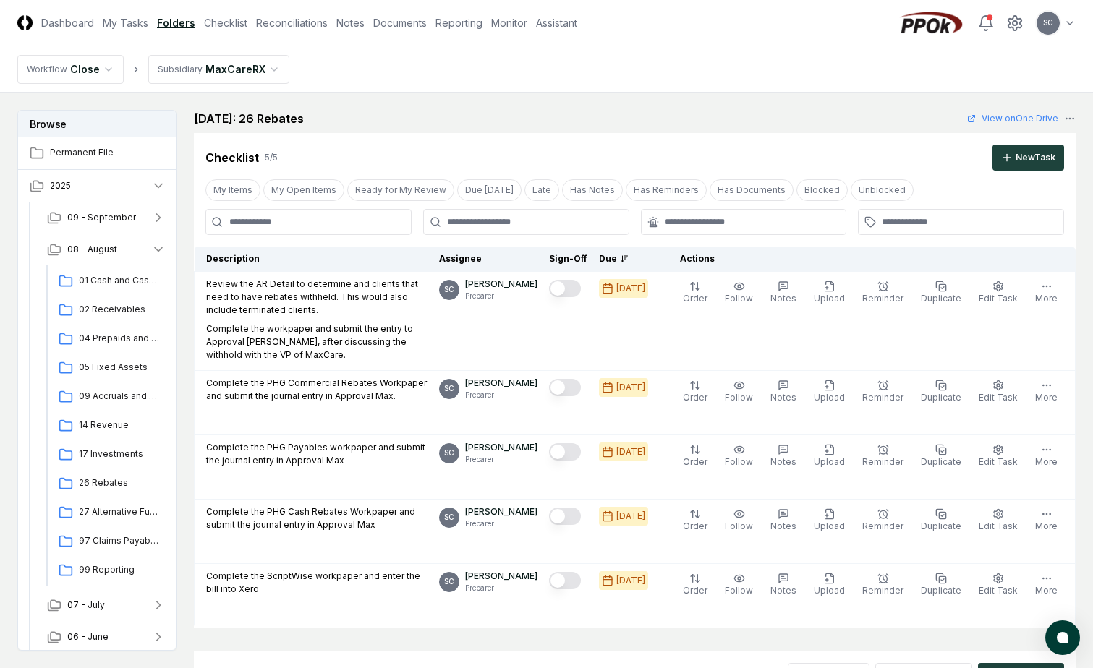
click at [482, 77] on nav "Workflow Close Subsidiary MaxCareRX" at bounding box center [546, 69] width 1093 height 46
click at [121, 490] on div "26 Rebates" at bounding box center [109, 484] width 113 height 26
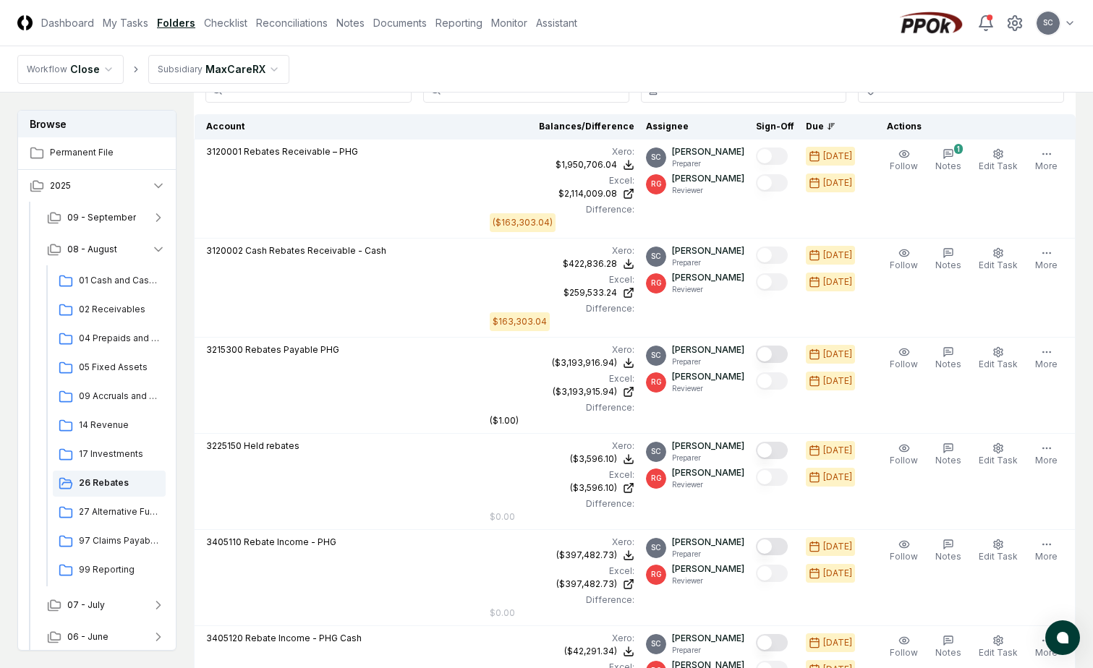
scroll to position [506, 0]
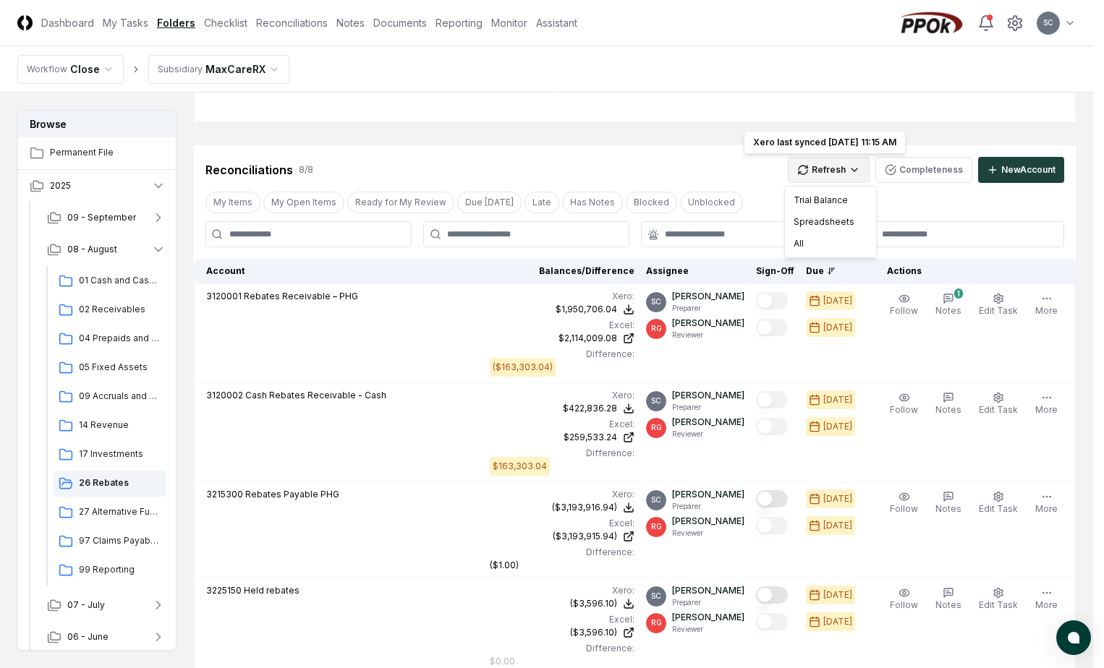
click at [828, 166] on html "CloseCore Dashboard My Tasks Folders Checklist Reconciliations Notes Documents …" at bounding box center [552, 474] width 1104 height 1960
click at [812, 241] on div "All" at bounding box center [830, 244] width 85 height 22
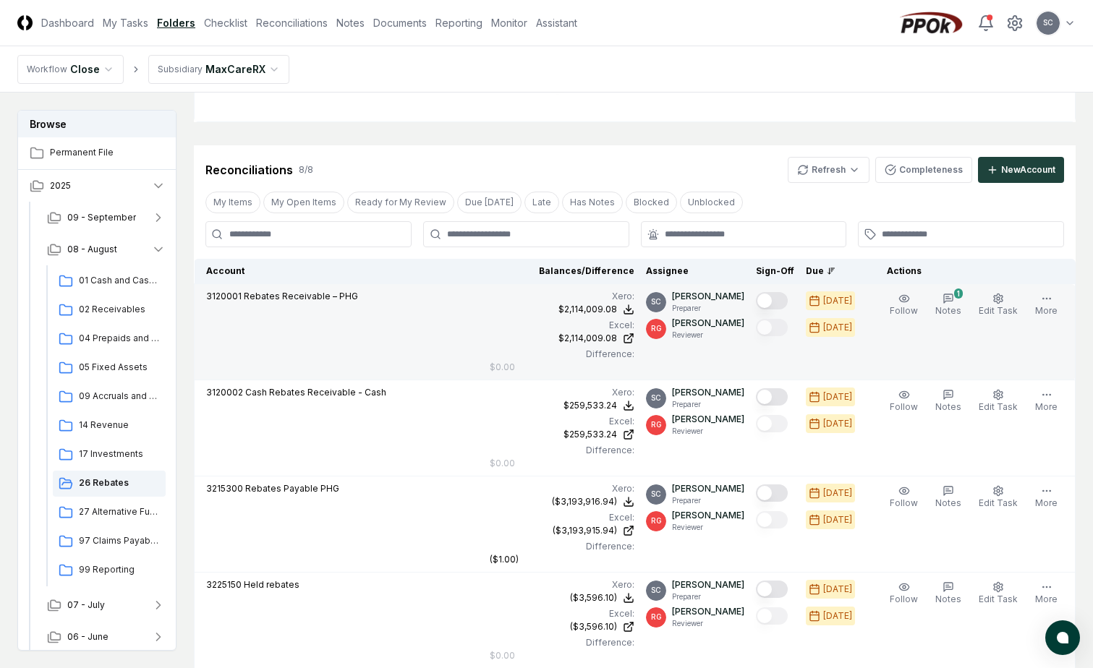
click at [783, 302] on button "Mark complete" at bounding box center [772, 300] width 32 height 17
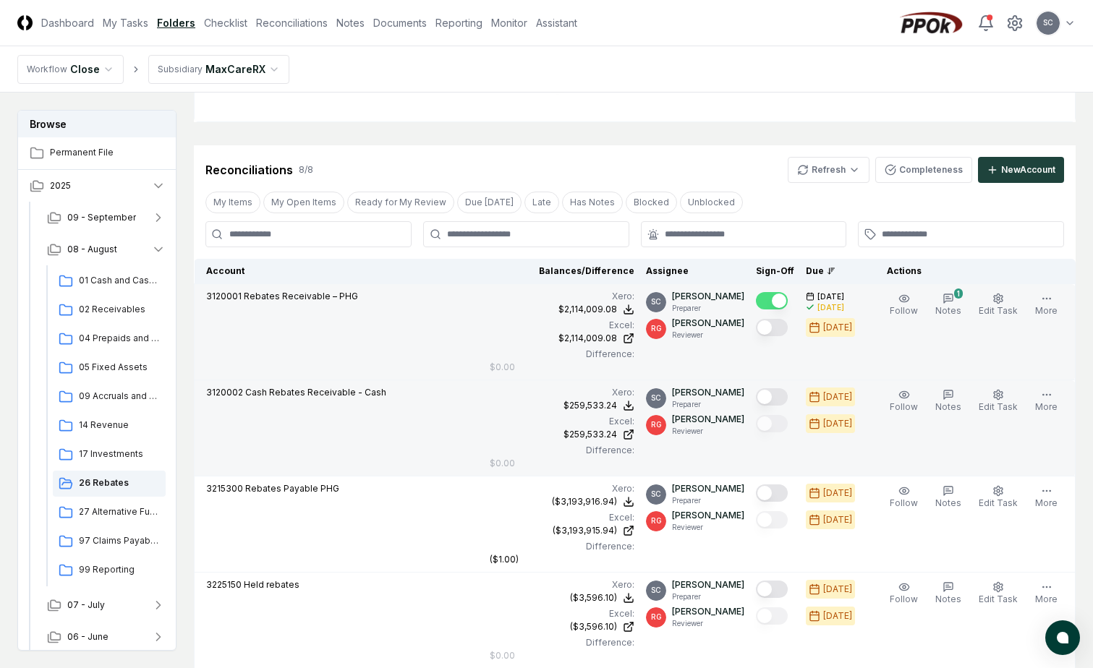
click at [788, 397] on button "Mark complete" at bounding box center [772, 396] width 32 height 17
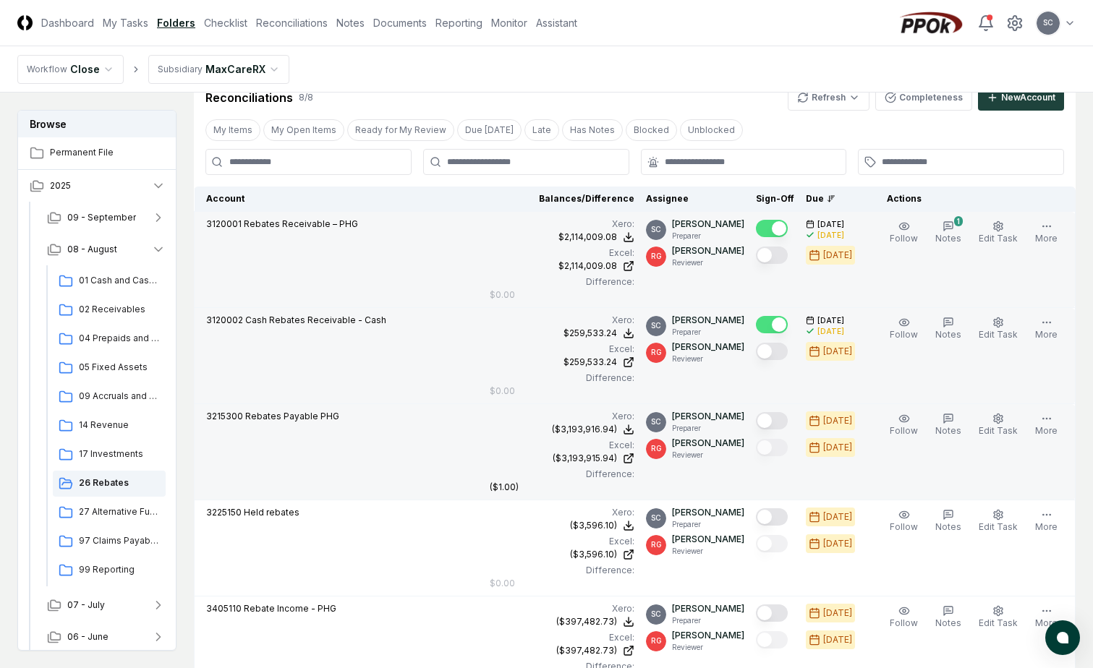
click at [783, 424] on button "Mark complete" at bounding box center [772, 420] width 32 height 17
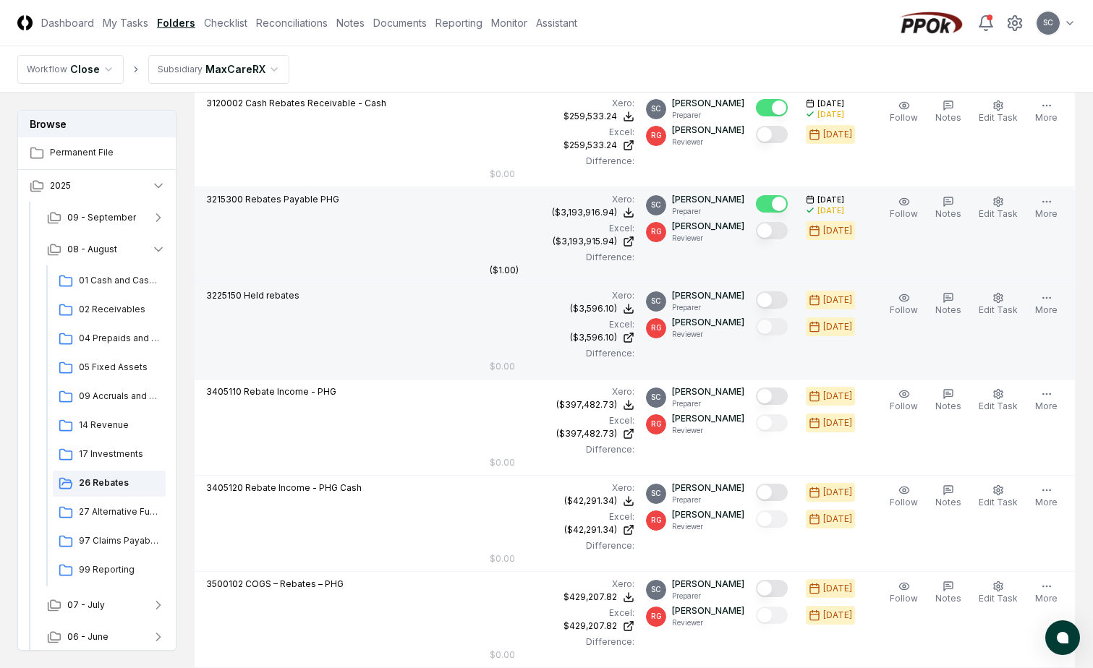
click at [788, 297] on button "Mark complete" at bounding box center [772, 300] width 32 height 17
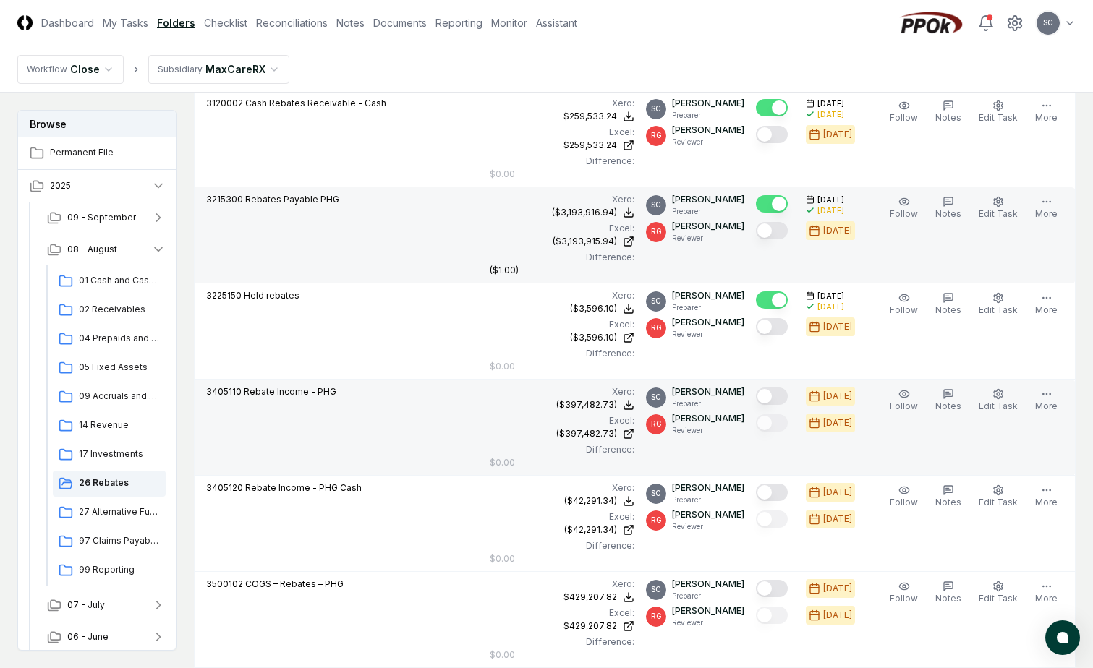
click at [788, 397] on button "Mark complete" at bounding box center [772, 396] width 32 height 17
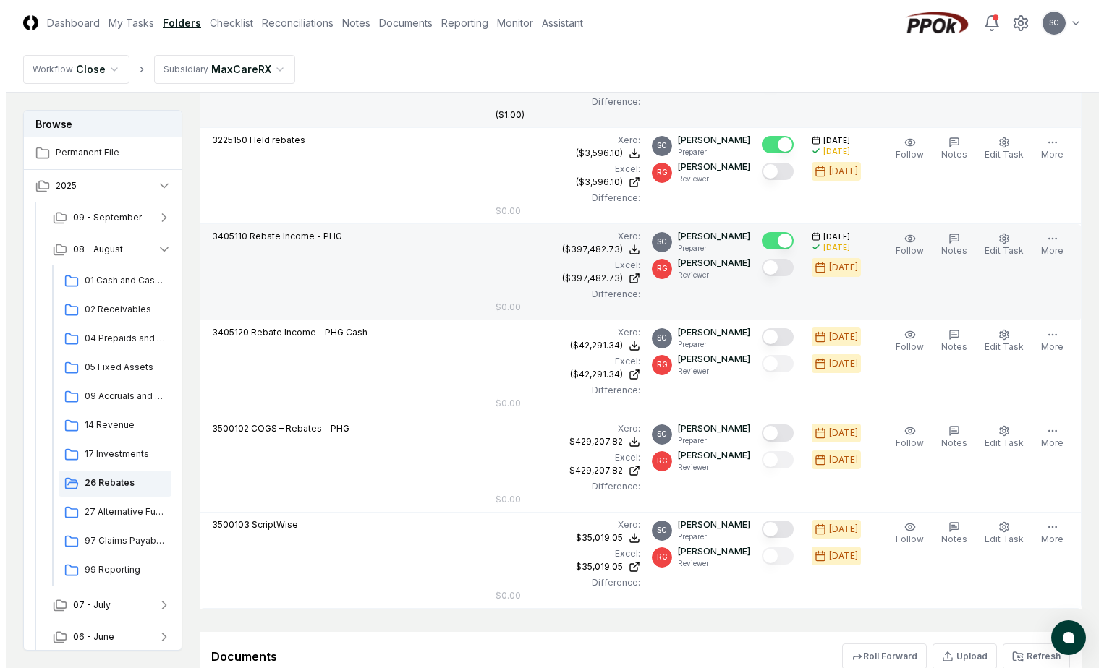
scroll to position [1085, 0]
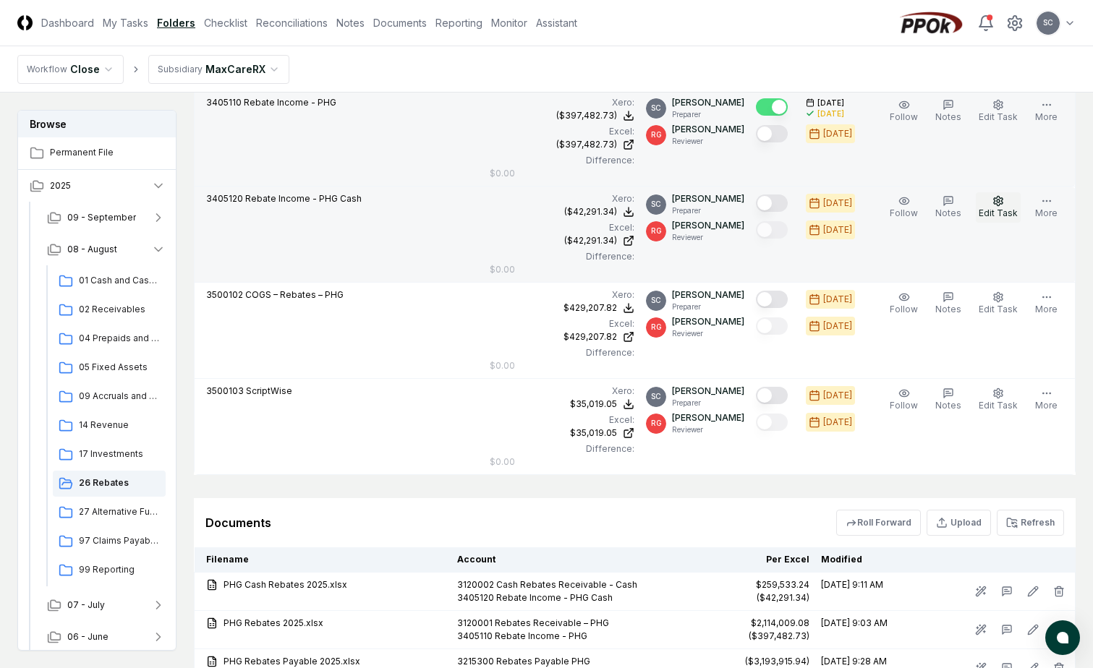
click at [1000, 203] on circle "button" at bounding box center [998, 201] width 3 height 3
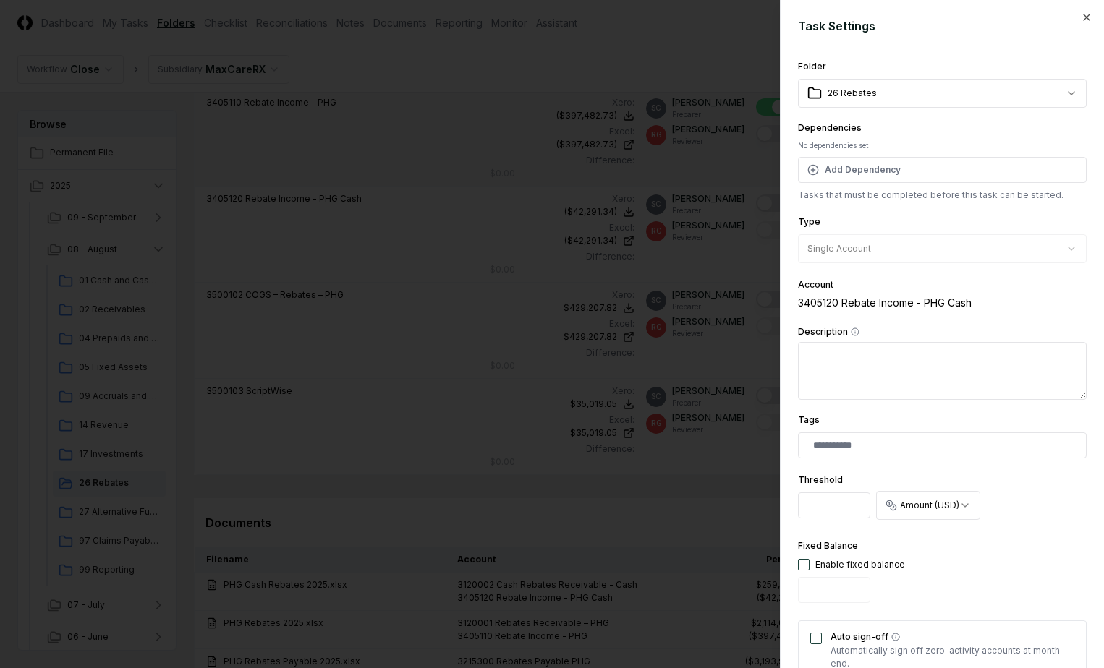
scroll to position [217, 0]
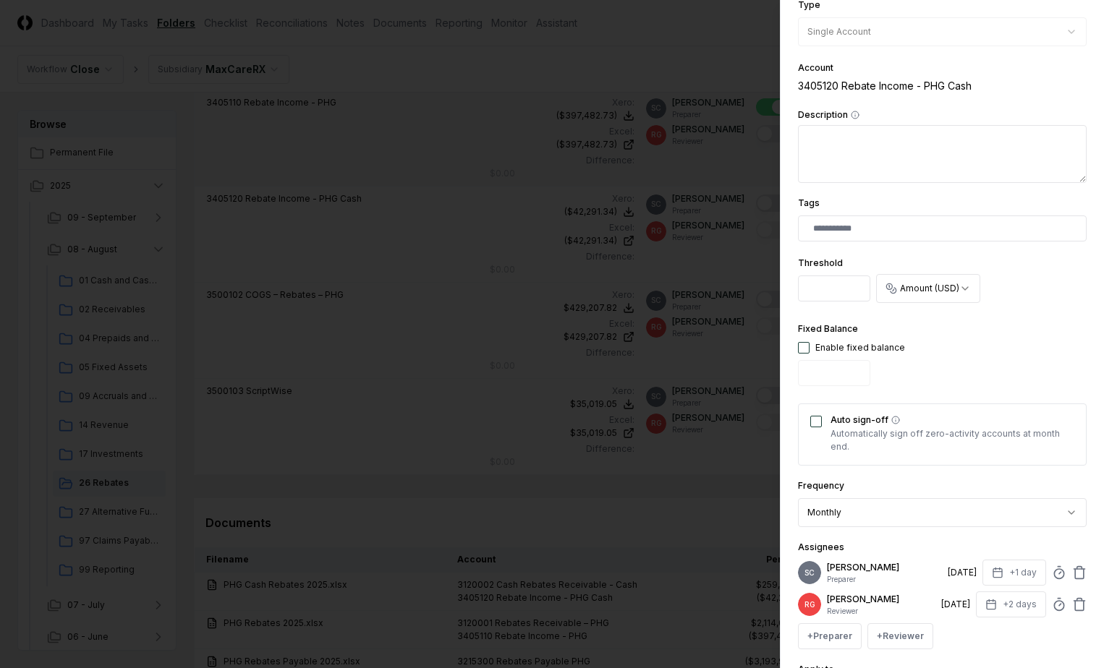
click at [818, 419] on button "Auto sign-off" at bounding box center [816, 422] width 12 height 12
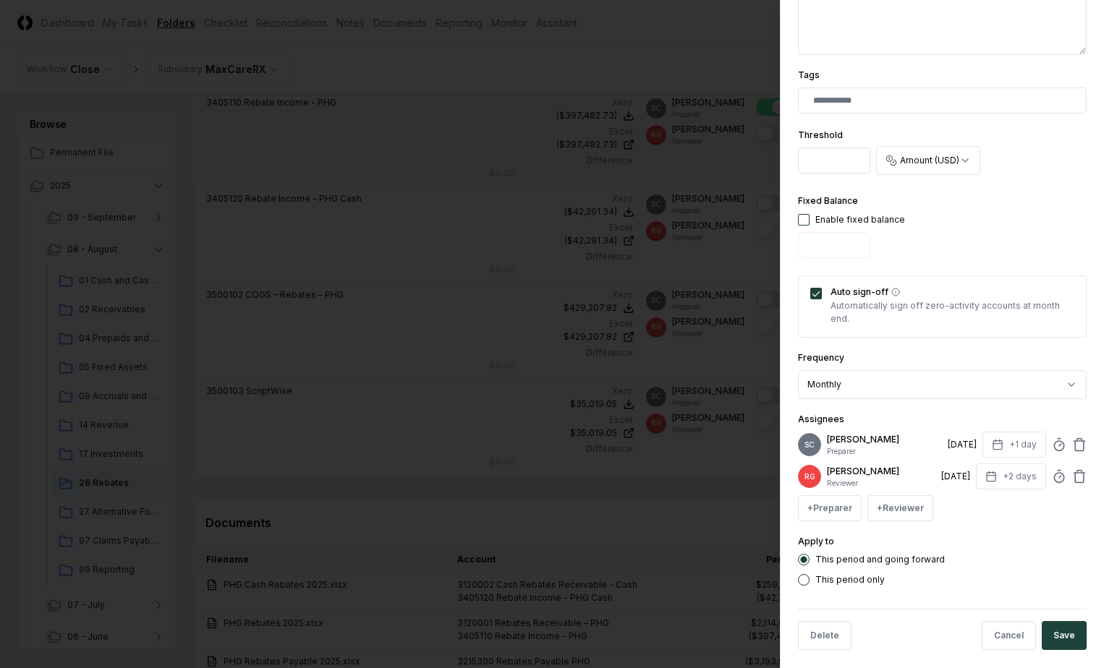
scroll to position [356, 0]
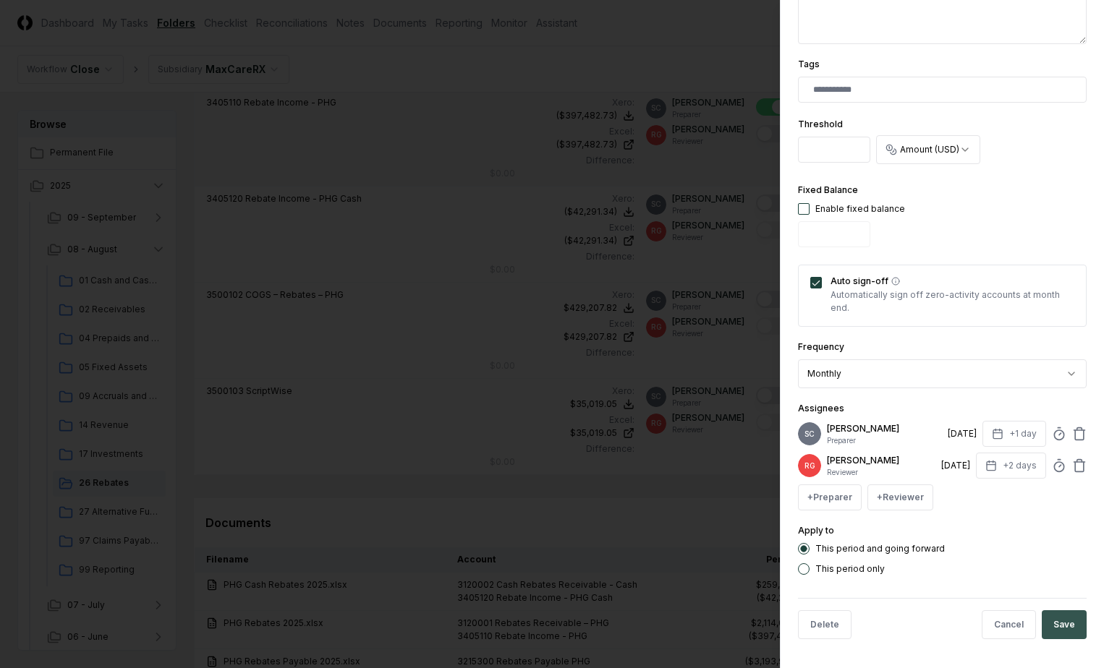
click at [1051, 616] on button "Save" at bounding box center [1064, 625] width 45 height 29
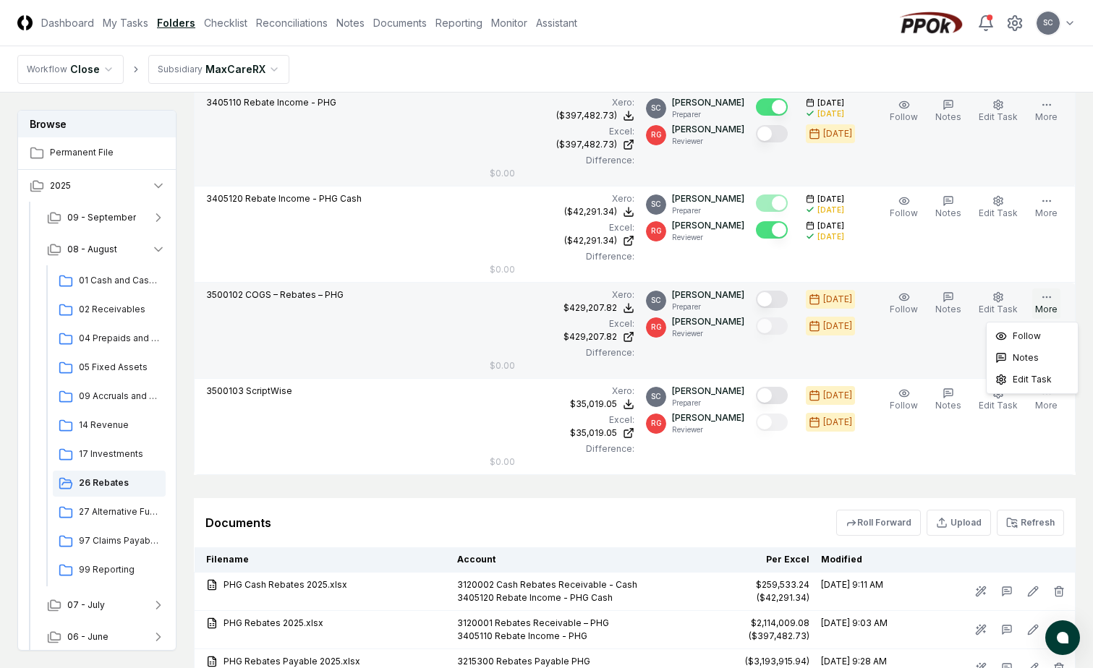
click at [1042, 299] on icon "button" at bounding box center [1047, 298] width 12 height 12
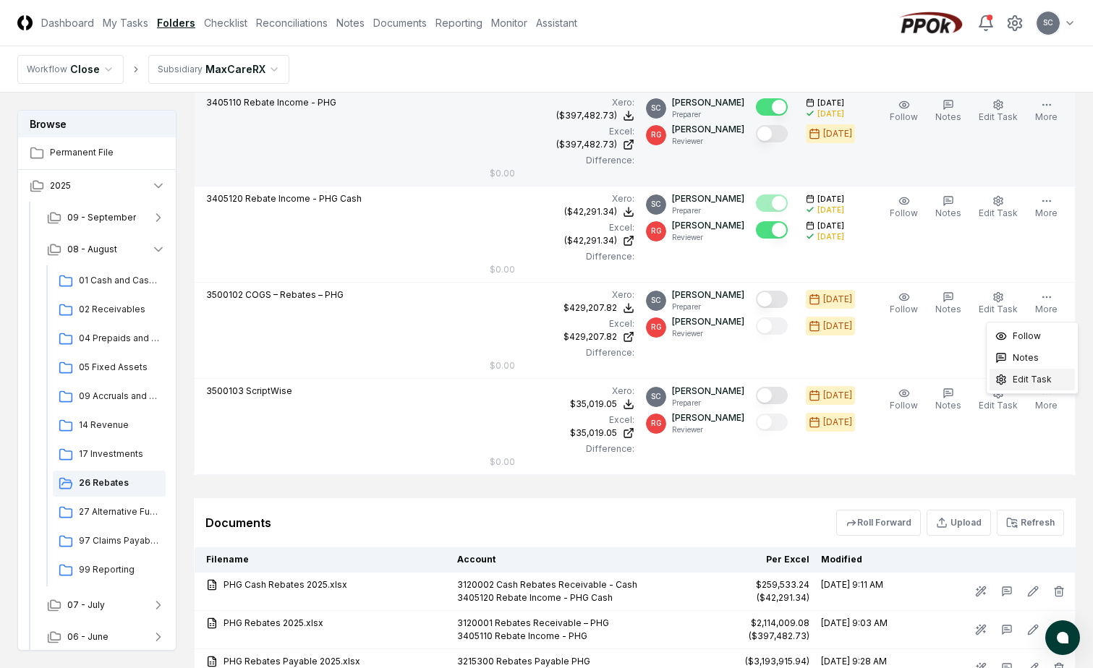
click at [1033, 379] on span "Edit Task" at bounding box center [1032, 379] width 39 height 13
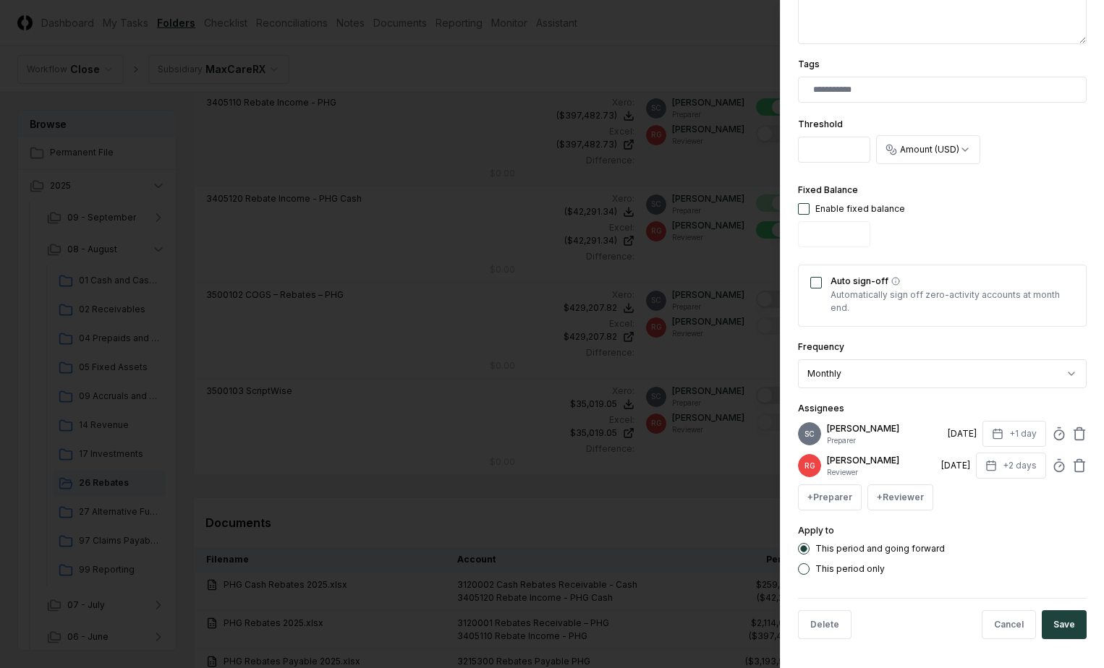
click at [812, 284] on button "Auto sign-off" at bounding box center [816, 283] width 12 height 12
click at [1048, 627] on button "Save" at bounding box center [1064, 625] width 45 height 29
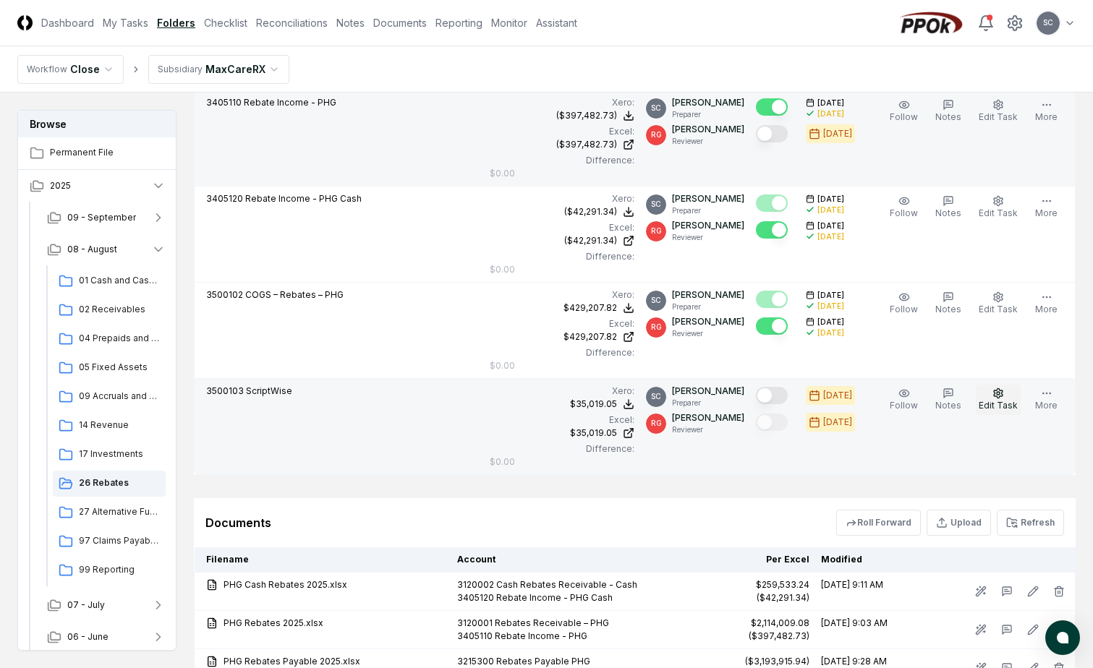
click at [1003, 396] on icon "button" at bounding box center [998, 392] width 9 height 9
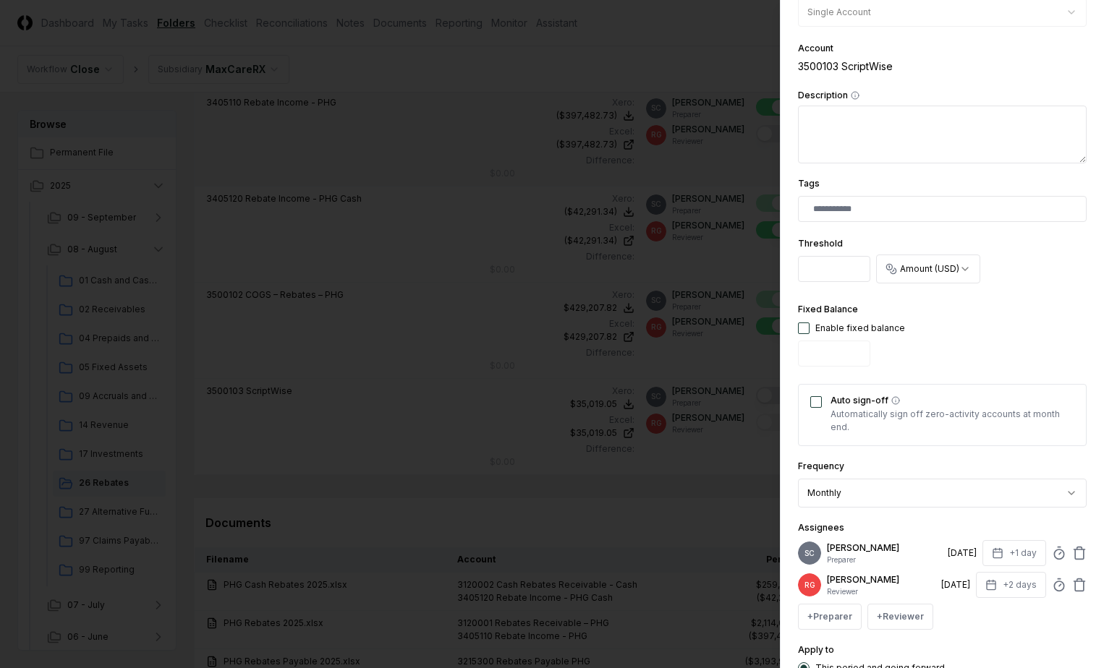
scroll to position [289, 0]
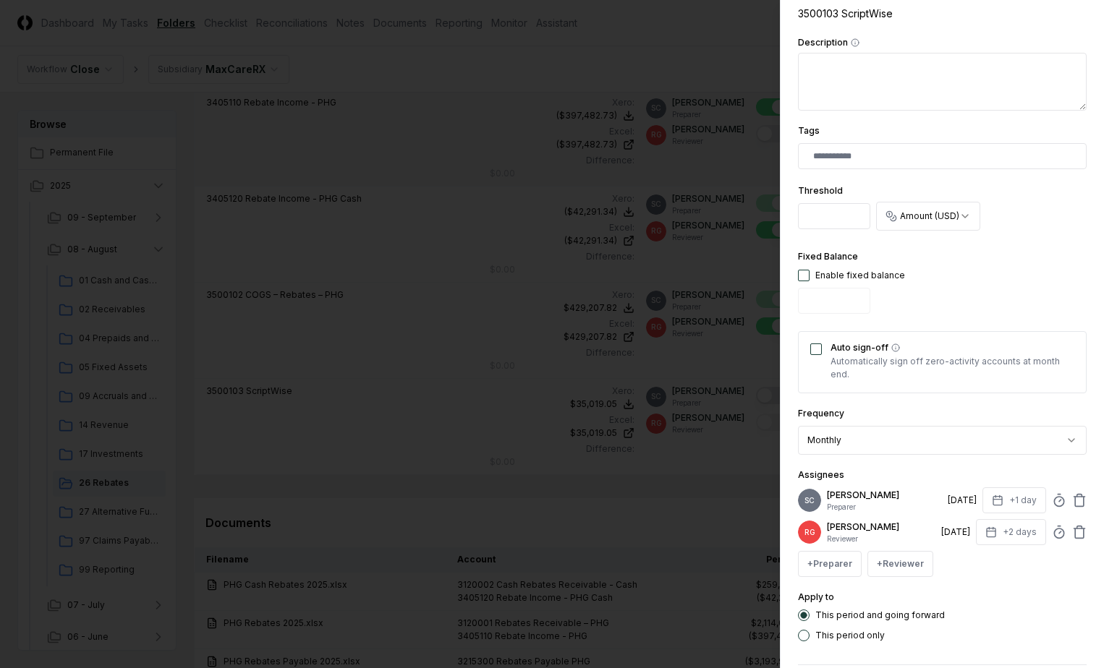
click at [823, 360] on div "Auto sign-off Automatically sign off zero-activity accounts at month end." at bounding box center [942, 362] width 289 height 62
click at [817, 350] on button "Auto sign-off" at bounding box center [816, 350] width 12 height 12
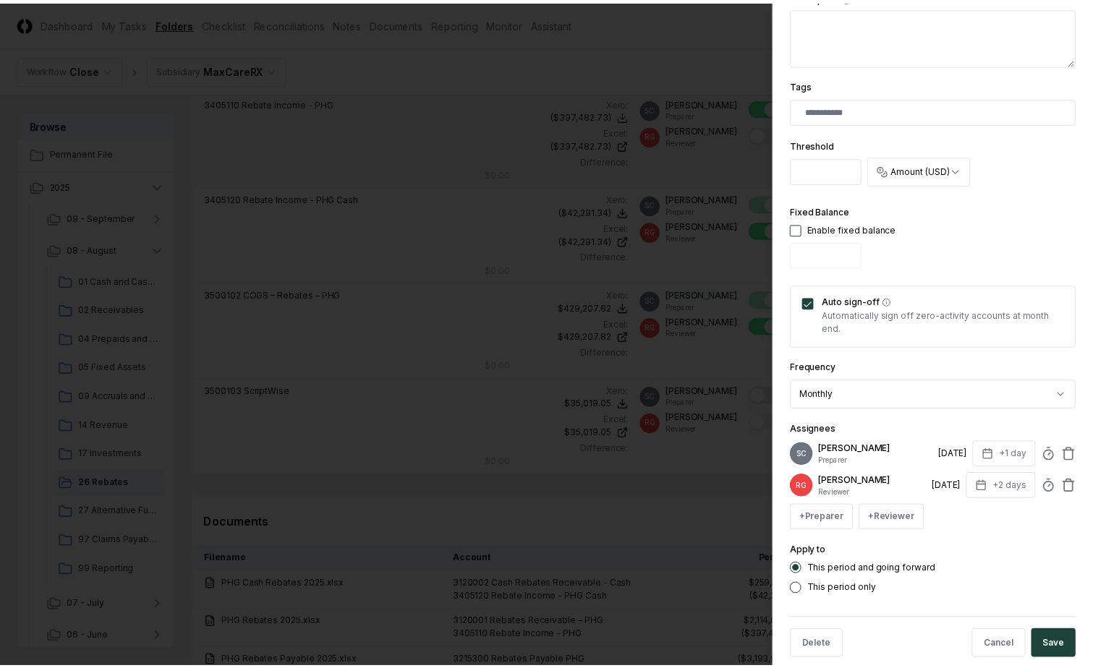
scroll to position [356, 0]
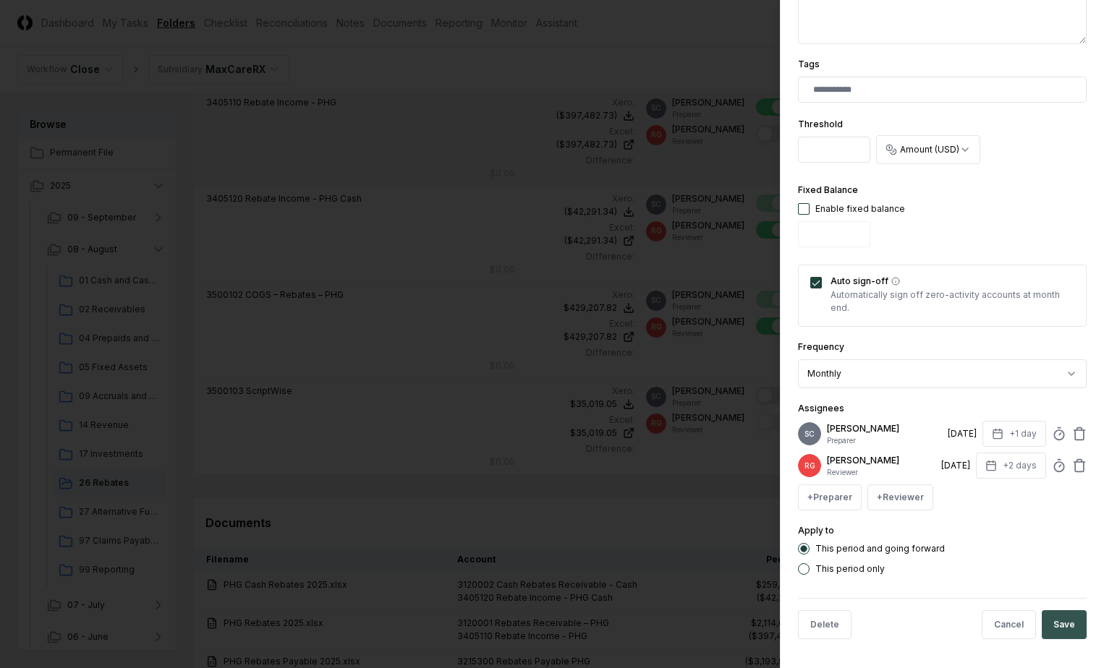
click at [1065, 639] on button "Save" at bounding box center [1064, 625] width 45 height 29
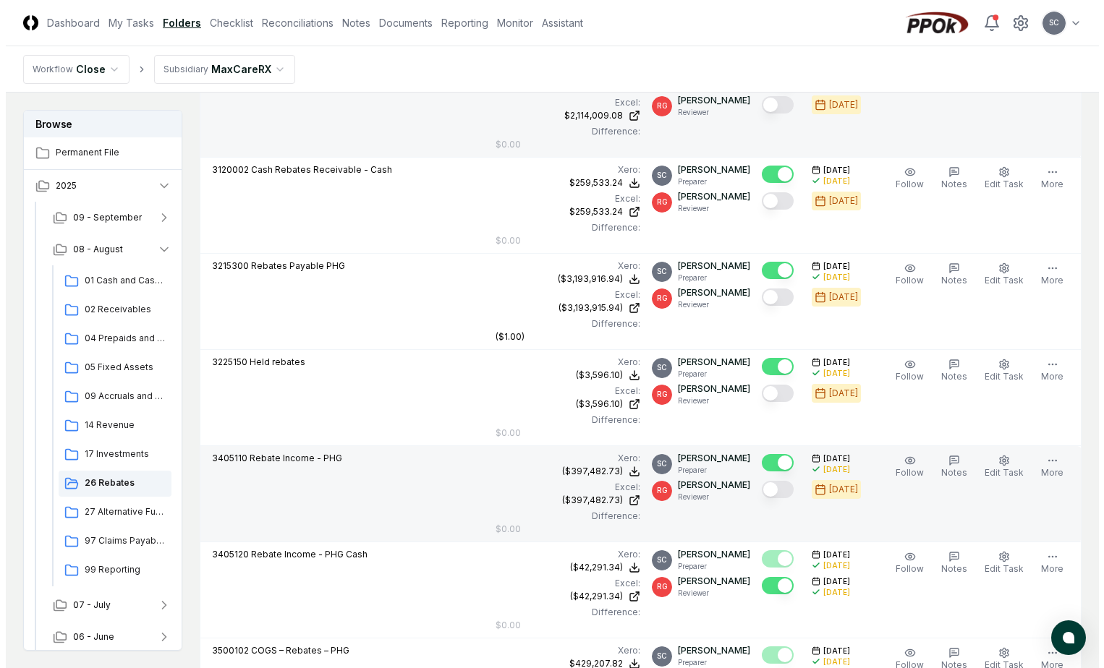
scroll to position [723, 0]
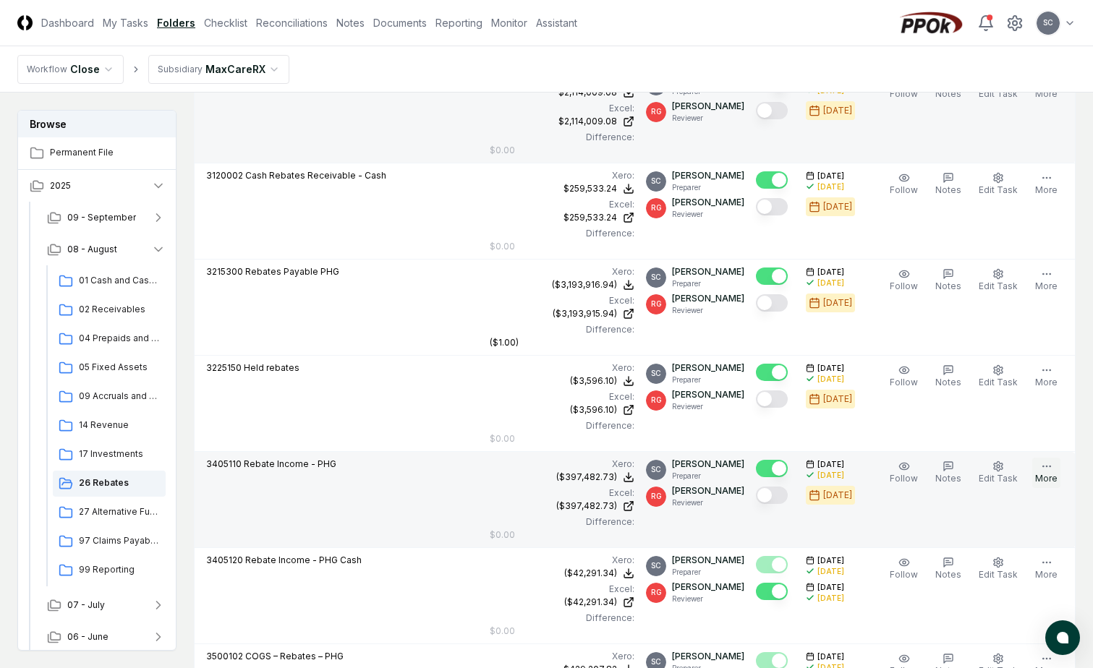
click at [1047, 468] on icon "button" at bounding box center [1047, 467] width 12 height 12
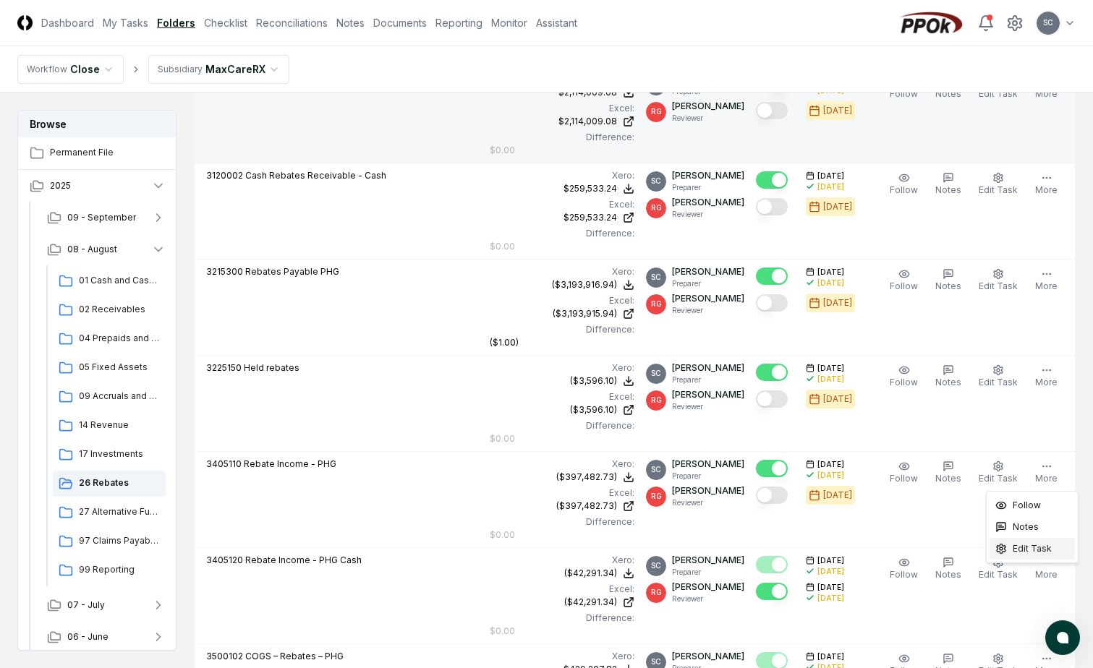
click at [1020, 550] on span "Edit Task" at bounding box center [1032, 549] width 39 height 13
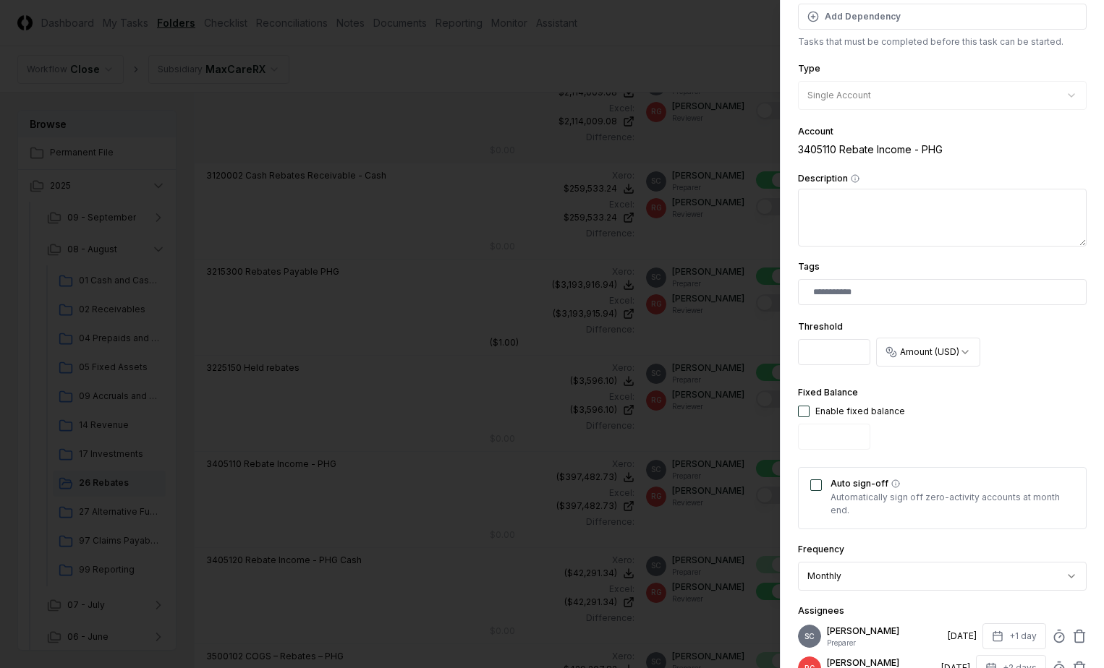
scroll to position [356, 0]
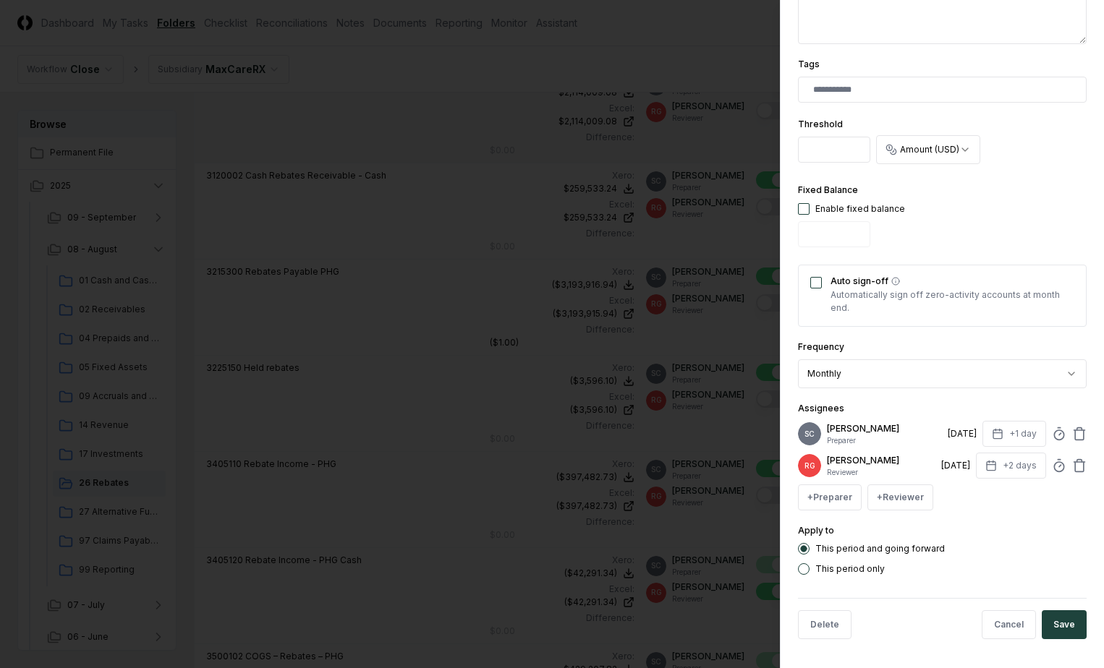
click at [819, 288] on button "Auto sign-off" at bounding box center [816, 283] width 12 height 12
click at [1053, 632] on button "Save" at bounding box center [1064, 625] width 45 height 29
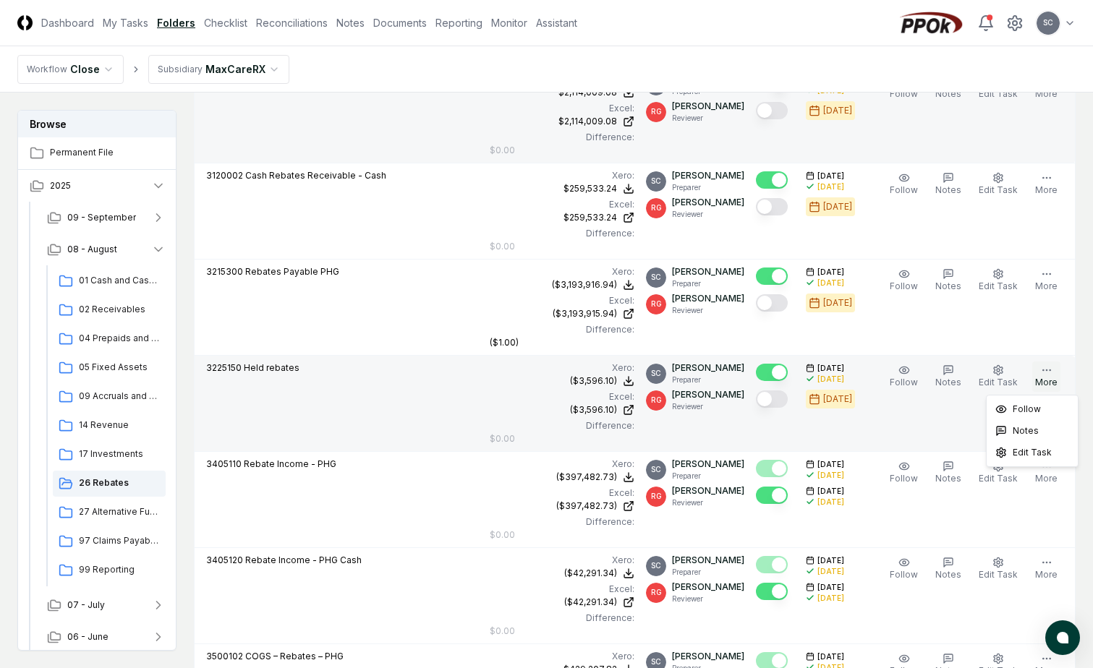
click at [1045, 363] on button "More" at bounding box center [1046, 377] width 28 height 30
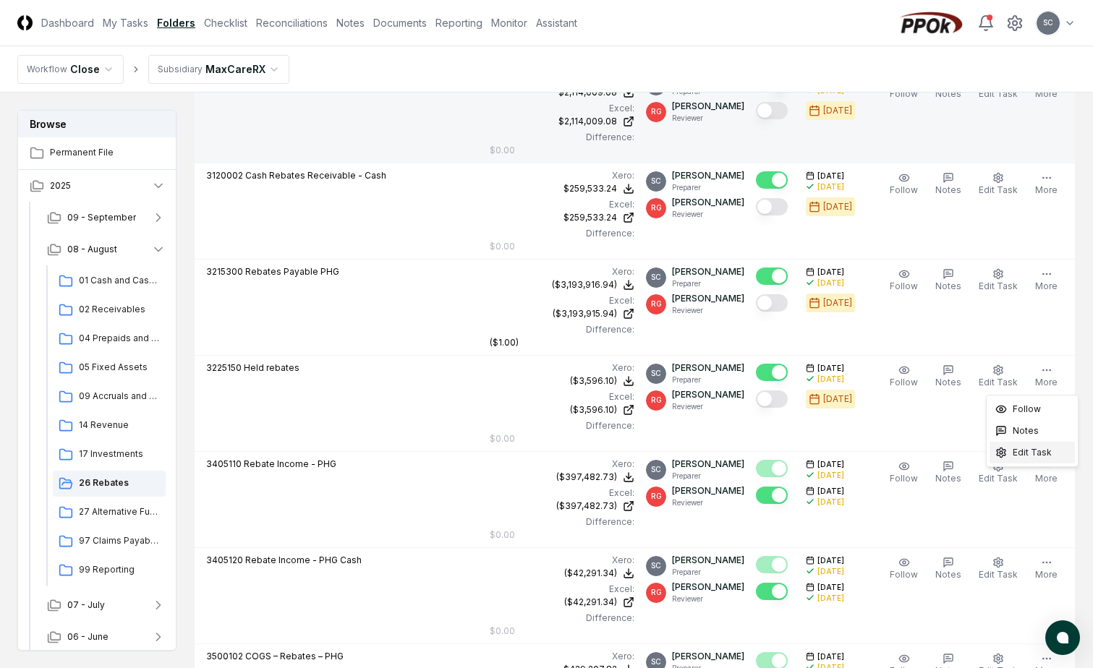
click at [1032, 454] on span "Edit Task" at bounding box center [1032, 452] width 39 height 13
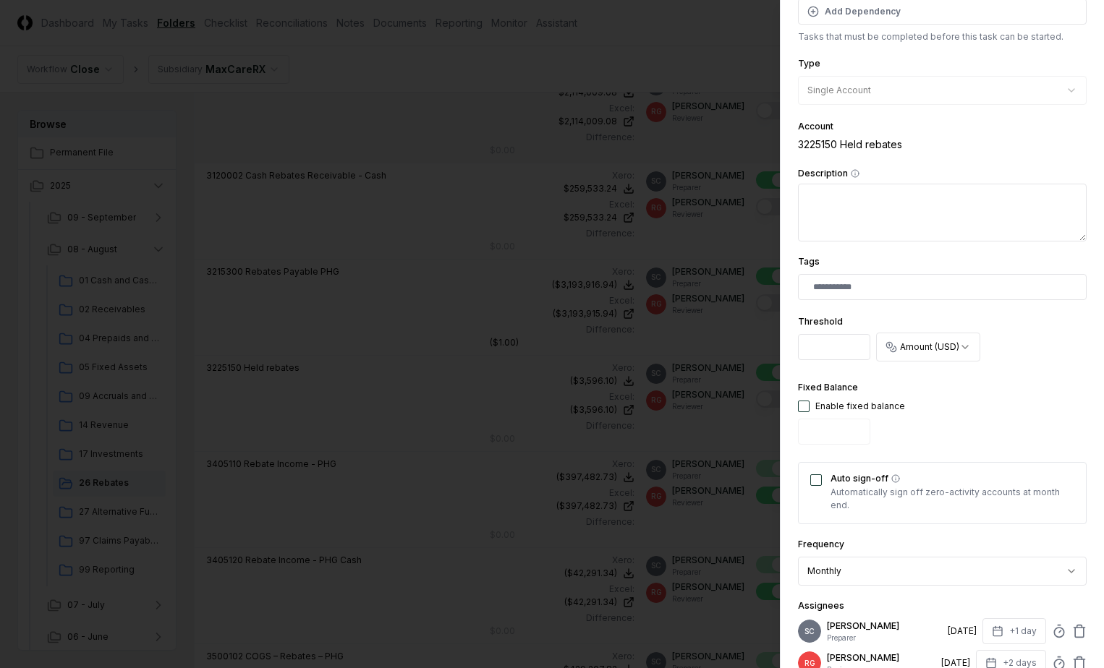
scroll to position [289, 0]
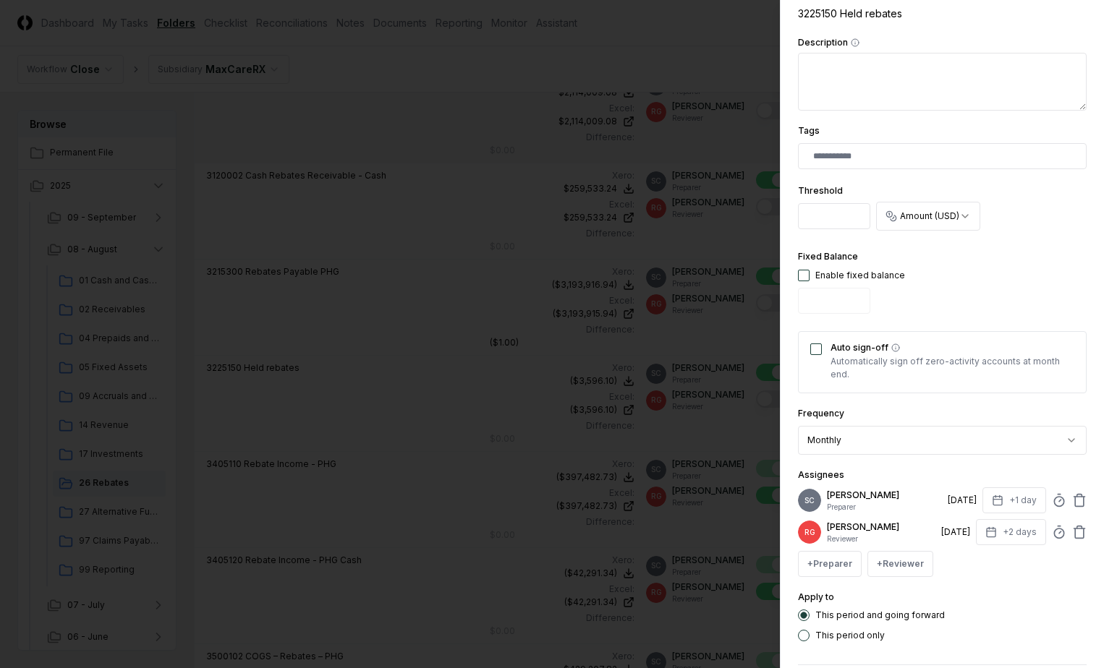
click at [817, 350] on button "Auto sign-off" at bounding box center [816, 350] width 12 height 12
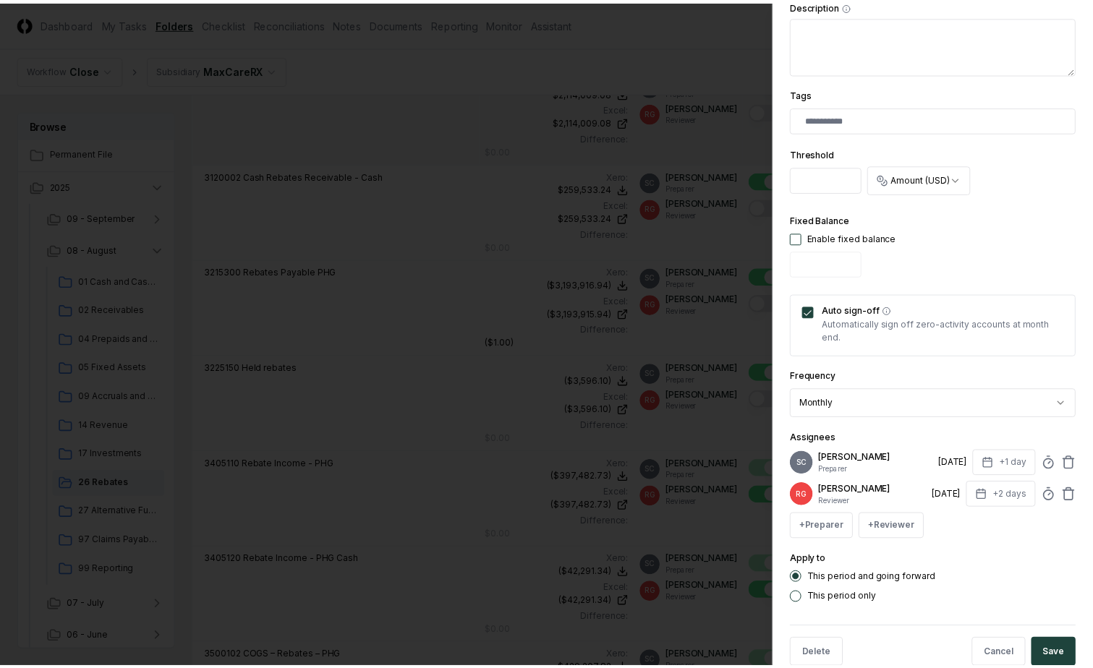
scroll to position [356, 0]
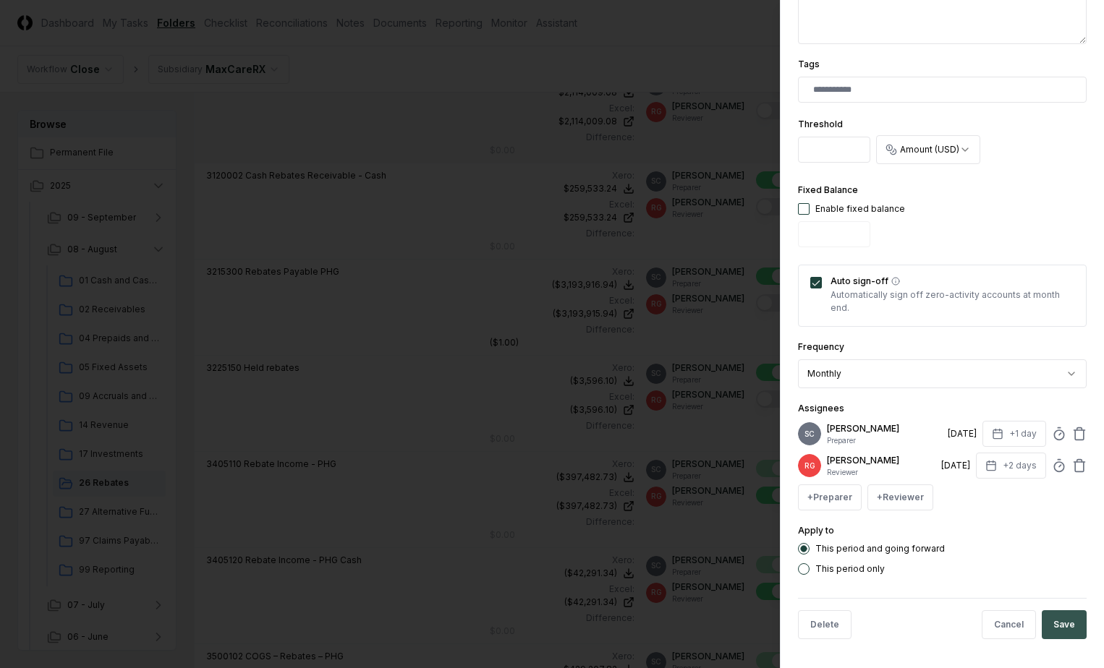
click at [1059, 619] on button "Save" at bounding box center [1064, 625] width 45 height 29
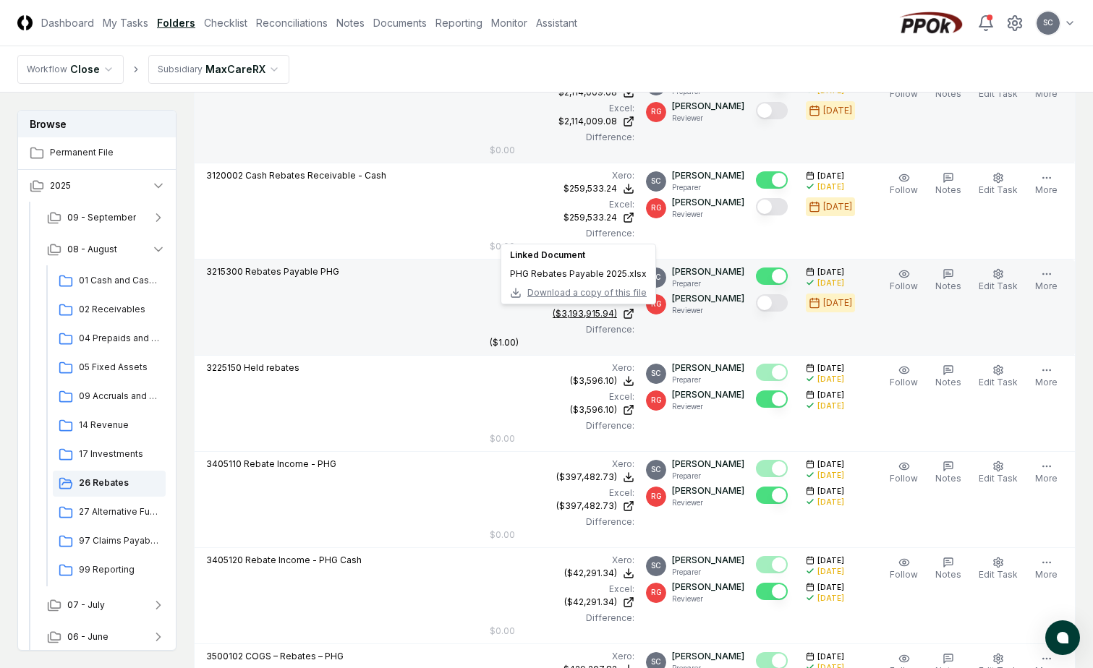
click at [592, 311] on div "($3,193,915.94)" at bounding box center [585, 313] width 64 height 13
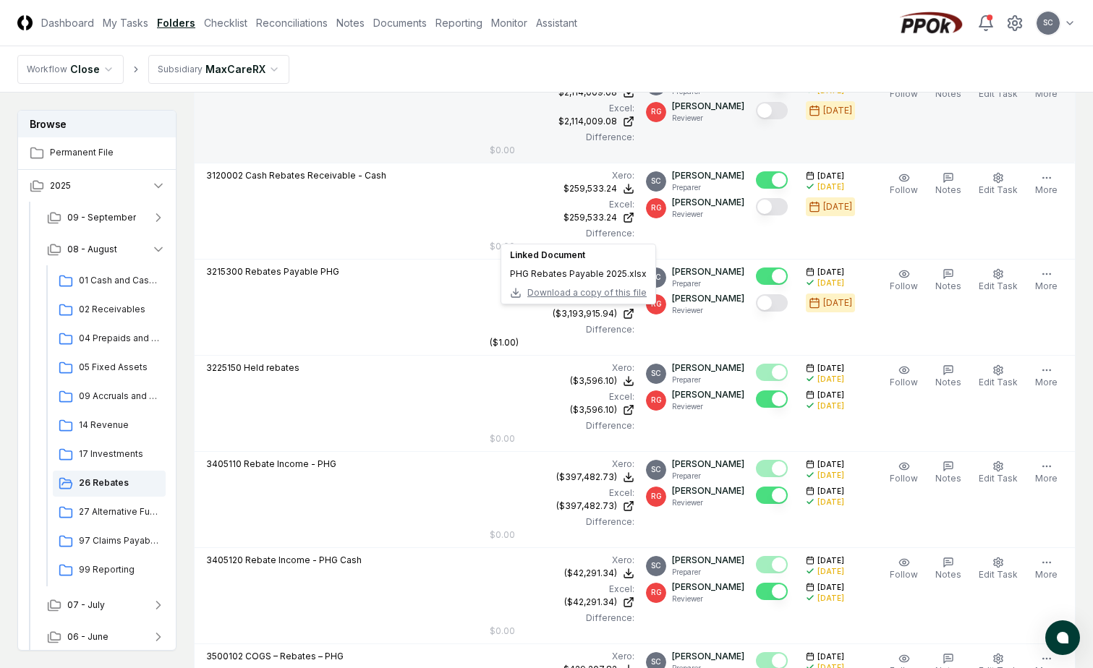
click at [670, 27] on header "CloseCore Dashboard My Tasks Folders Checklist Reconciliations Notes Documents …" at bounding box center [546, 23] width 1093 height 46
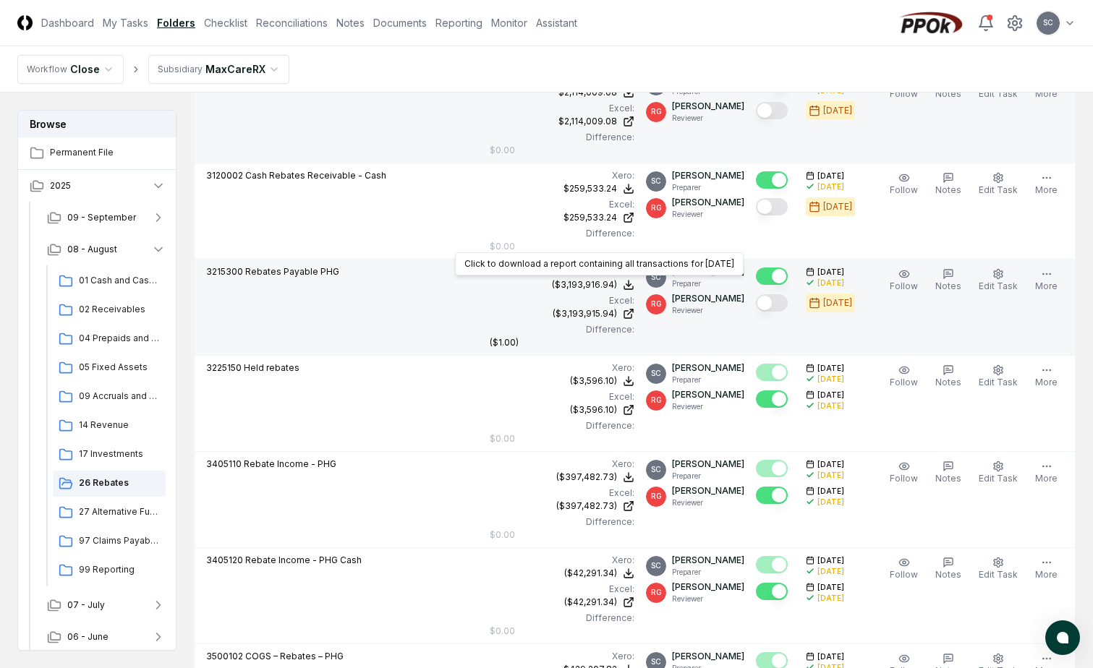
click at [605, 285] on div "($3,193,916.94)" at bounding box center [584, 284] width 65 height 13
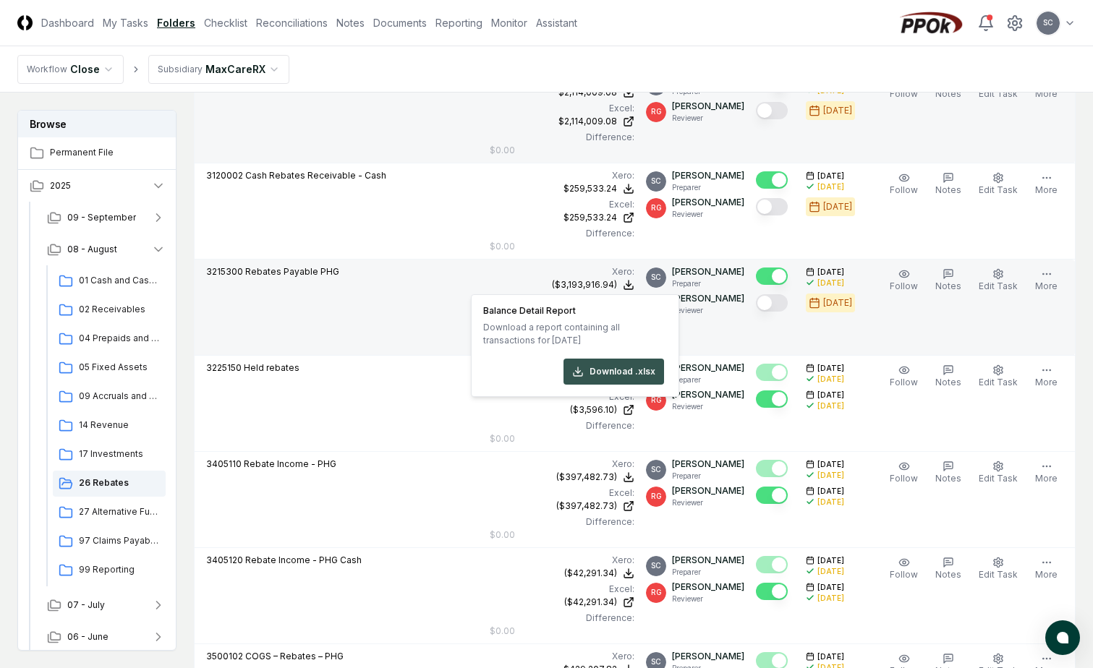
click at [598, 373] on button "Download .xlsx" at bounding box center [614, 372] width 101 height 26
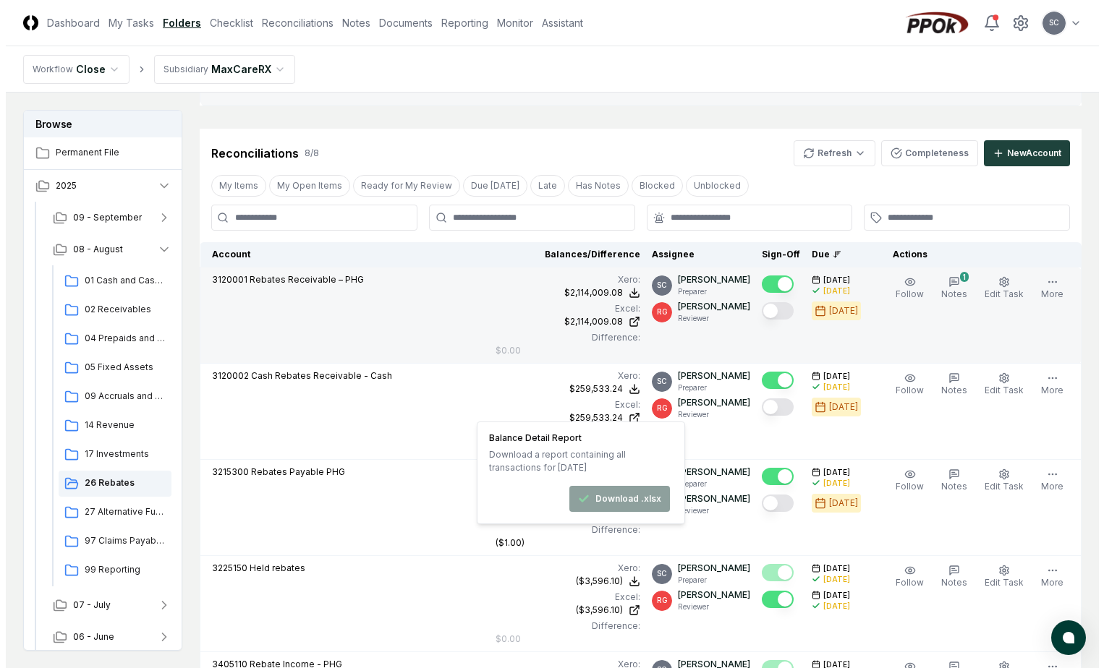
scroll to position [651, 0]
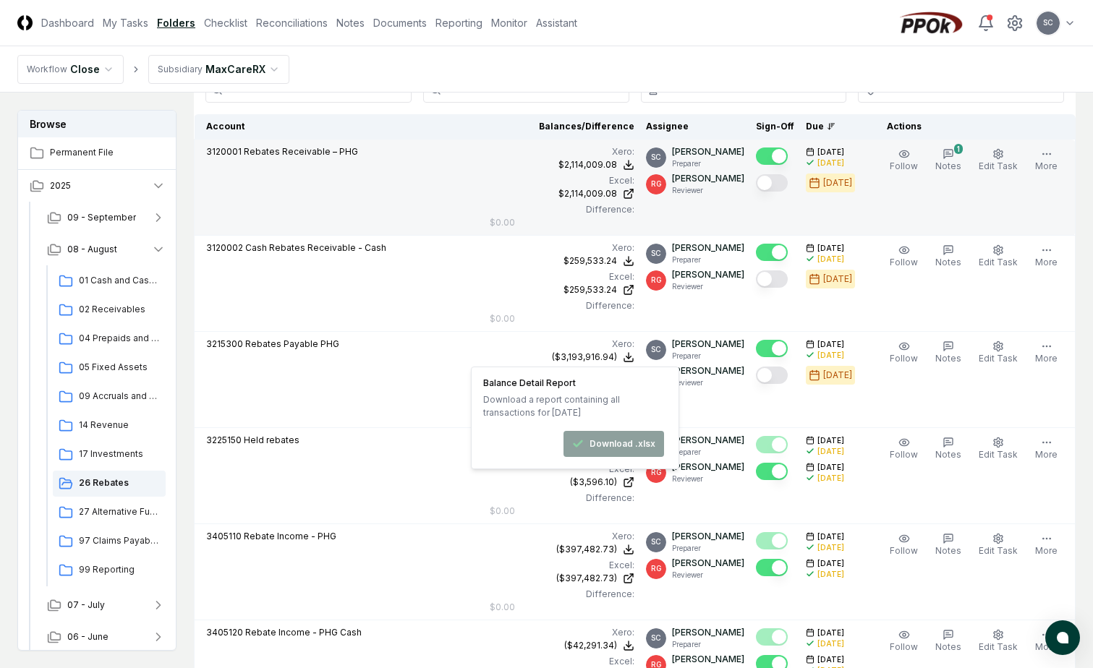
click at [877, 64] on nav "Workflow Close Subsidiary MaxCareRX" at bounding box center [546, 69] width 1093 height 46
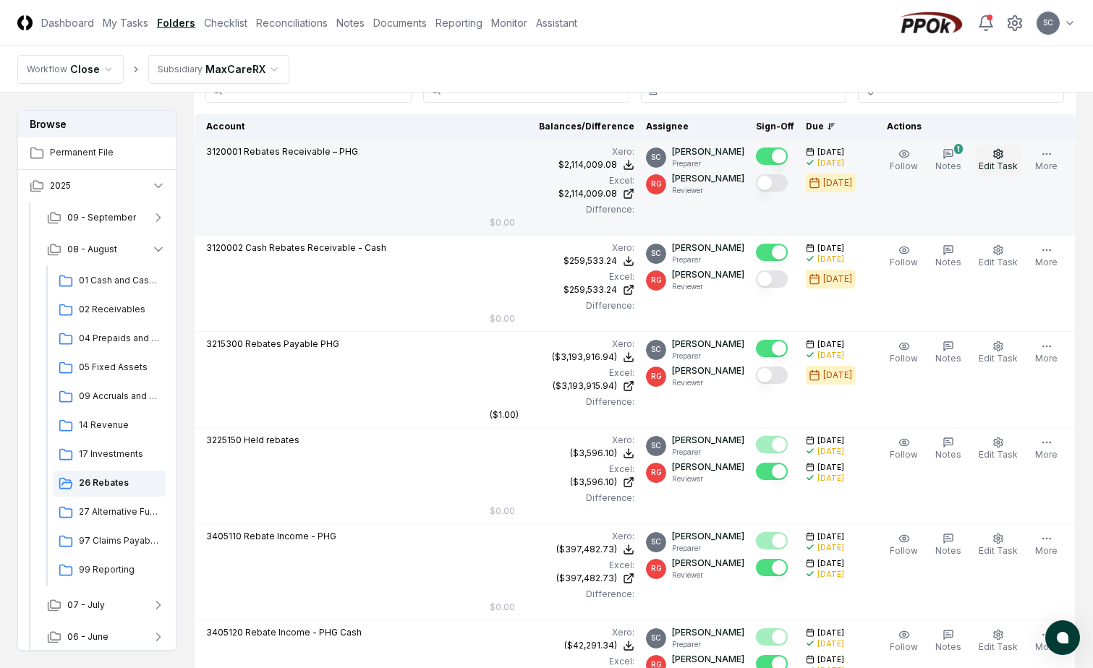
click at [1007, 163] on span "Edit Task" at bounding box center [998, 166] width 39 height 11
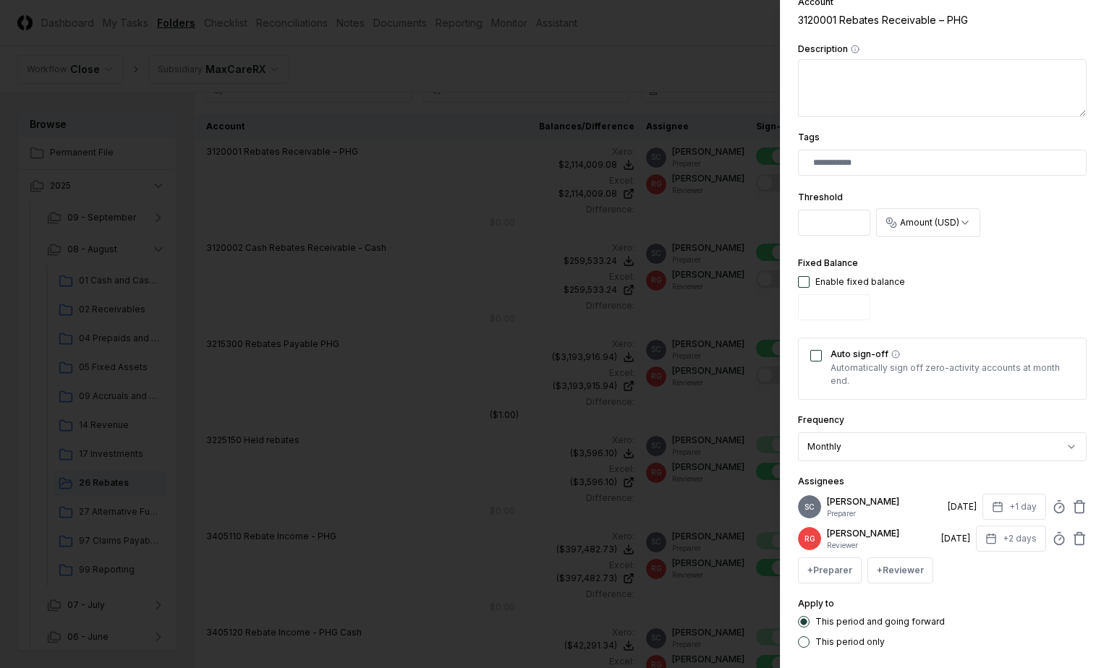
scroll to position [289, 0]
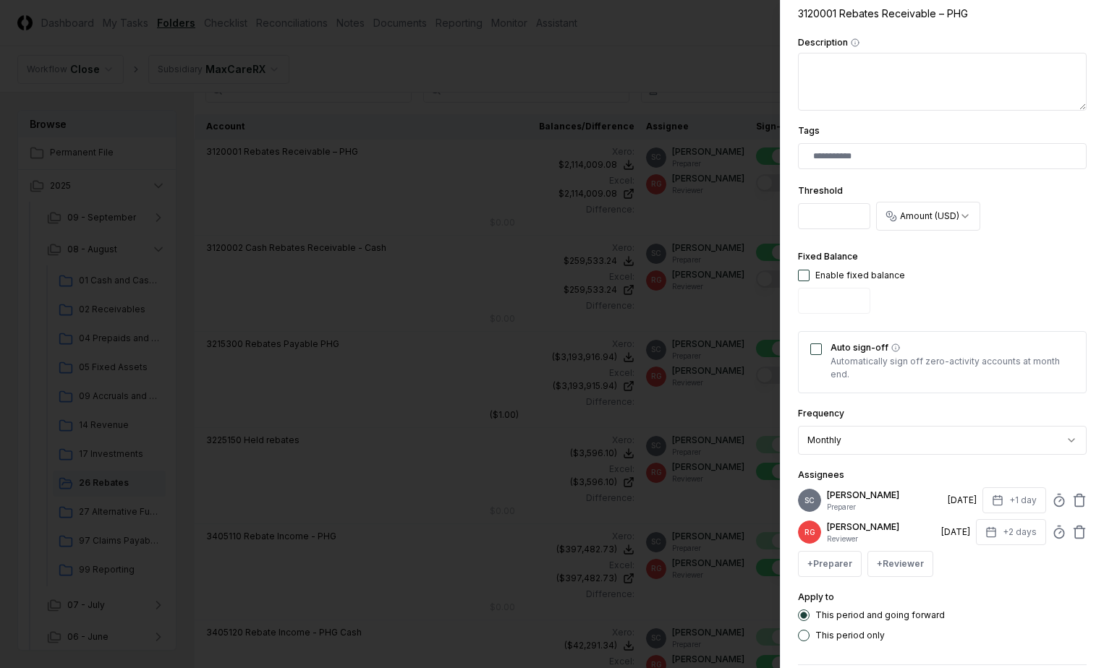
click at [815, 355] on div "Auto sign-off Automatically sign off zero-activity accounts at month end." at bounding box center [942, 362] width 289 height 62
click at [812, 348] on button "Auto sign-off" at bounding box center [816, 350] width 12 height 12
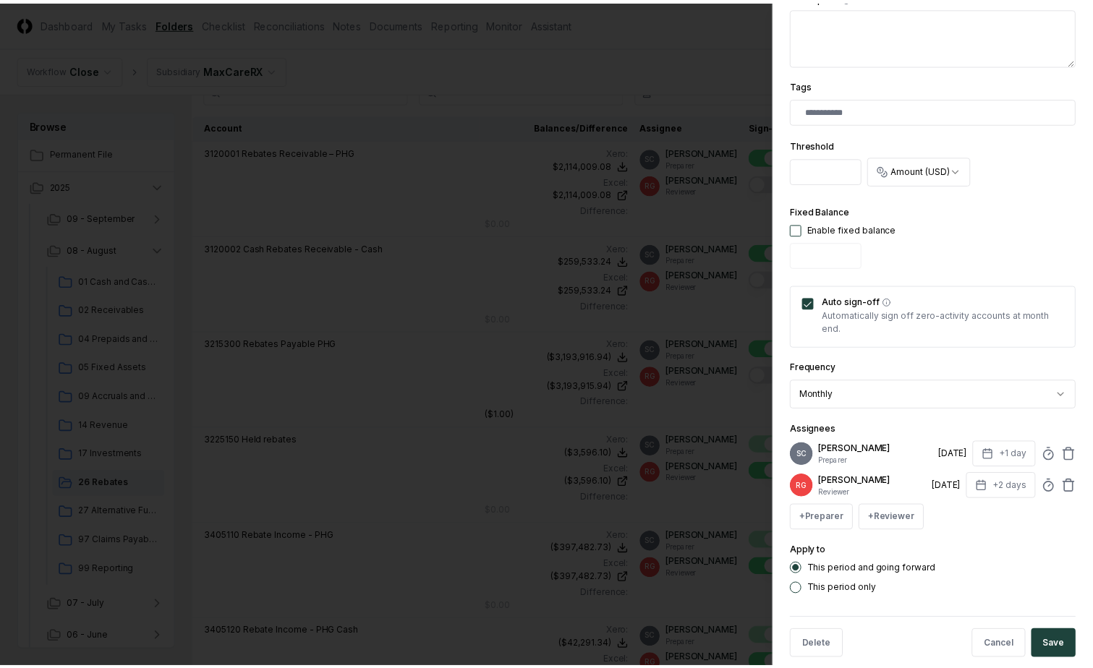
scroll to position [356, 0]
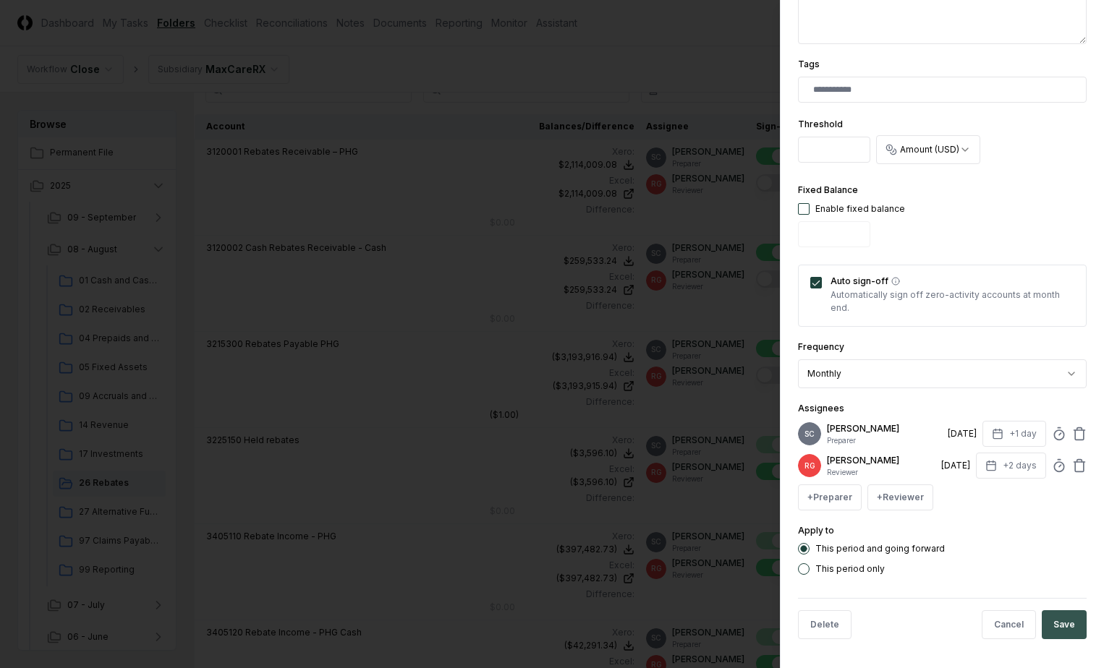
click at [1058, 626] on button "Save" at bounding box center [1064, 625] width 45 height 29
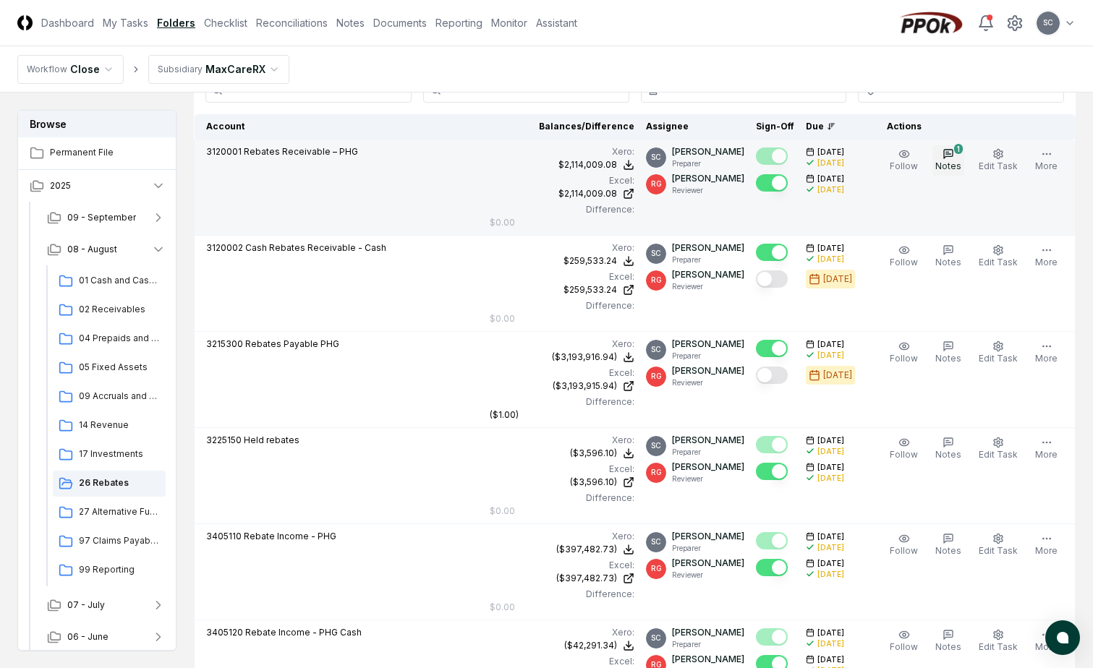
click at [950, 160] on button "1 Notes" at bounding box center [948, 160] width 32 height 30
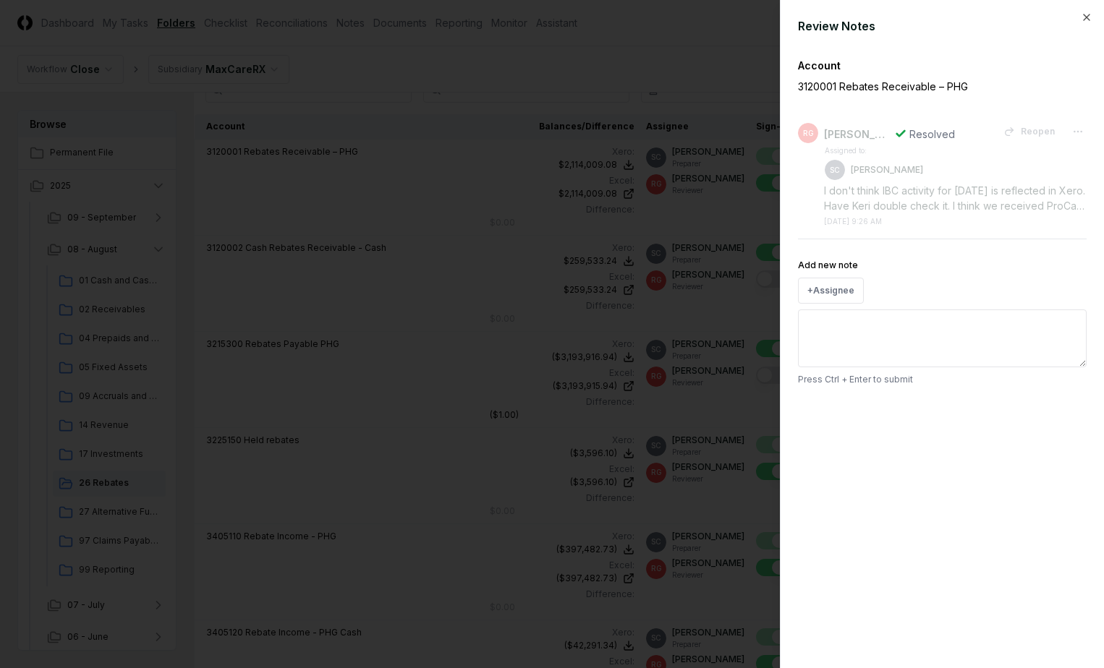
click at [1091, 10] on div "Review Notes Account 3120001 Rebates Receivable – PHG RG [PERSON_NAME] Resolved…" at bounding box center [942, 334] width 324 height 668
click at [1084, 16] on icon "button" at bounding box center [1087, 18] width 12 height 12
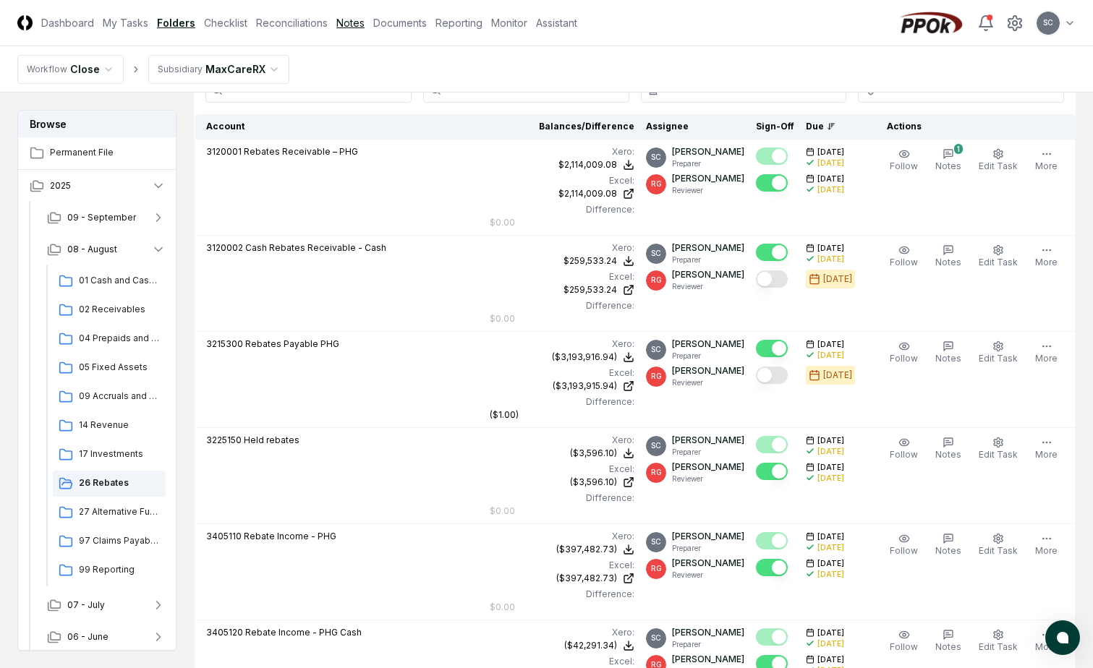
click at [354, 28] on link "Notes" at bounding box center [350, 22] width 28 height 15
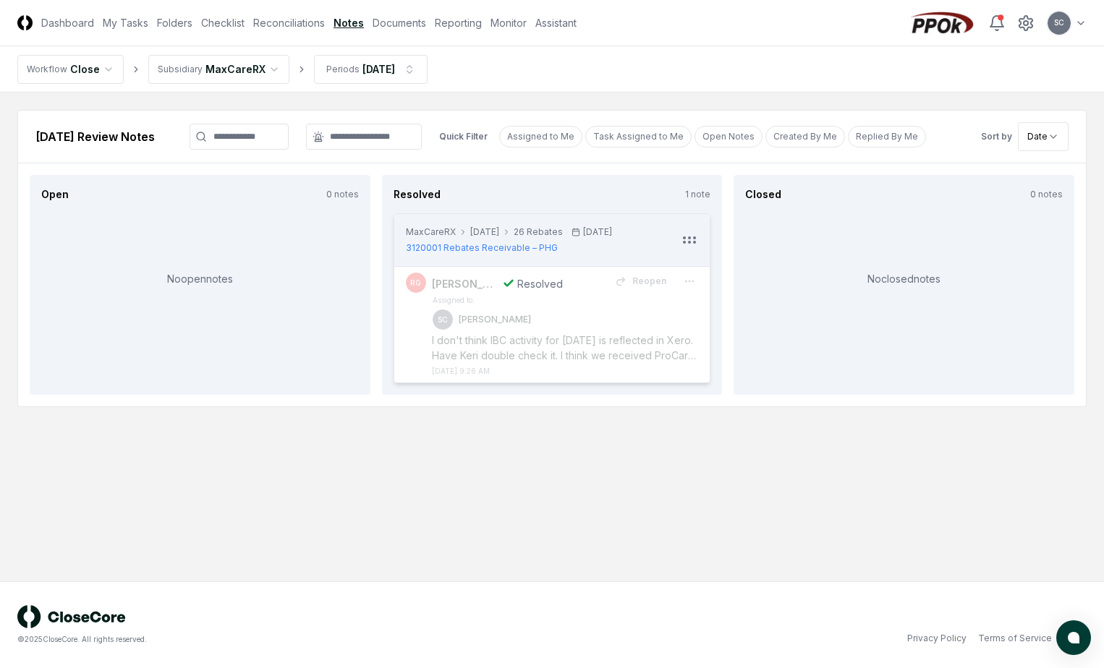
click at [249, 75] on html "CloseCore Dashboard My Tasks Folders Checklist Reconciliations Notes Documents …" at bounding box center [552, 334] width 1104 height 668
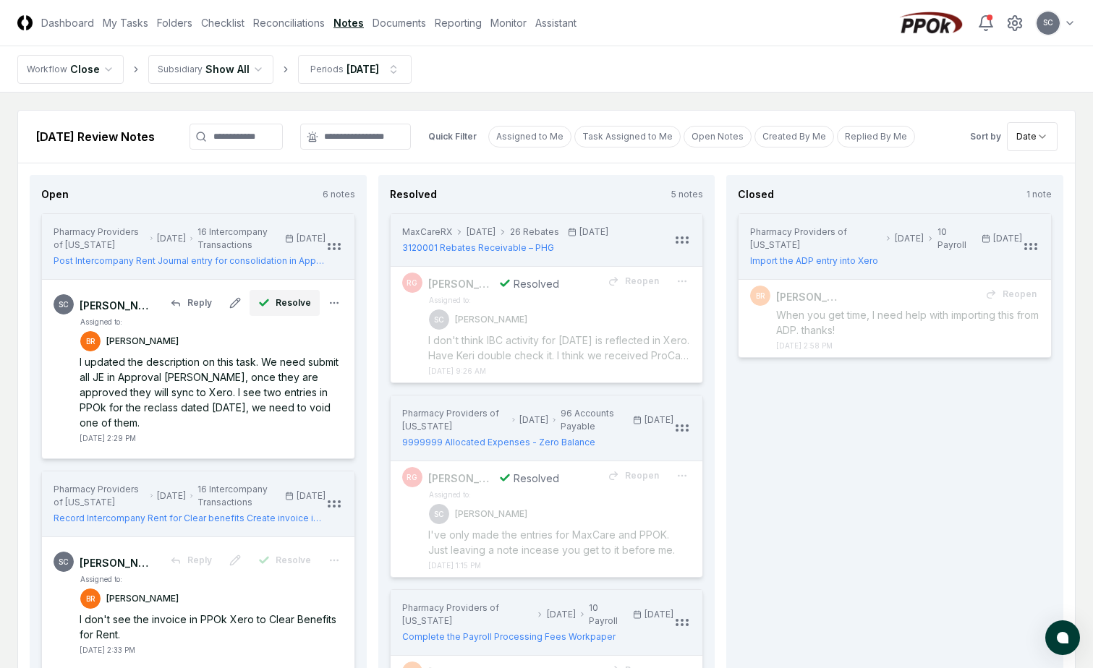
click at [268, 305] on icon "button" at bounding box center [264, 303] width 12 height 12
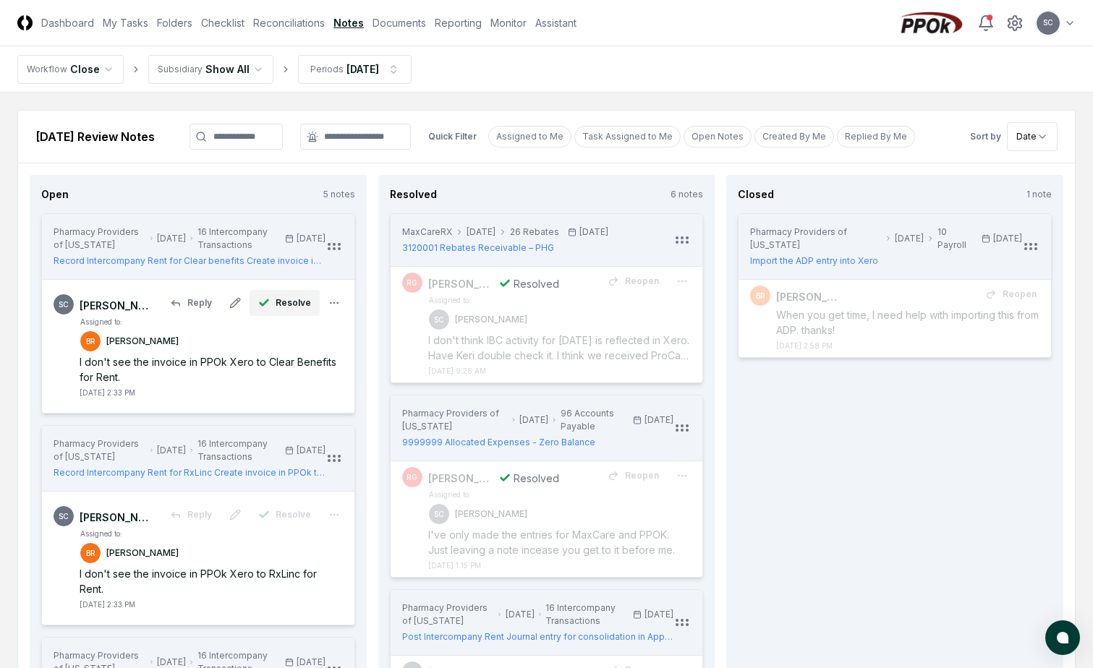
click at [268, 304] on icon "button" at bounding box center [264, 303] width 12 height 12
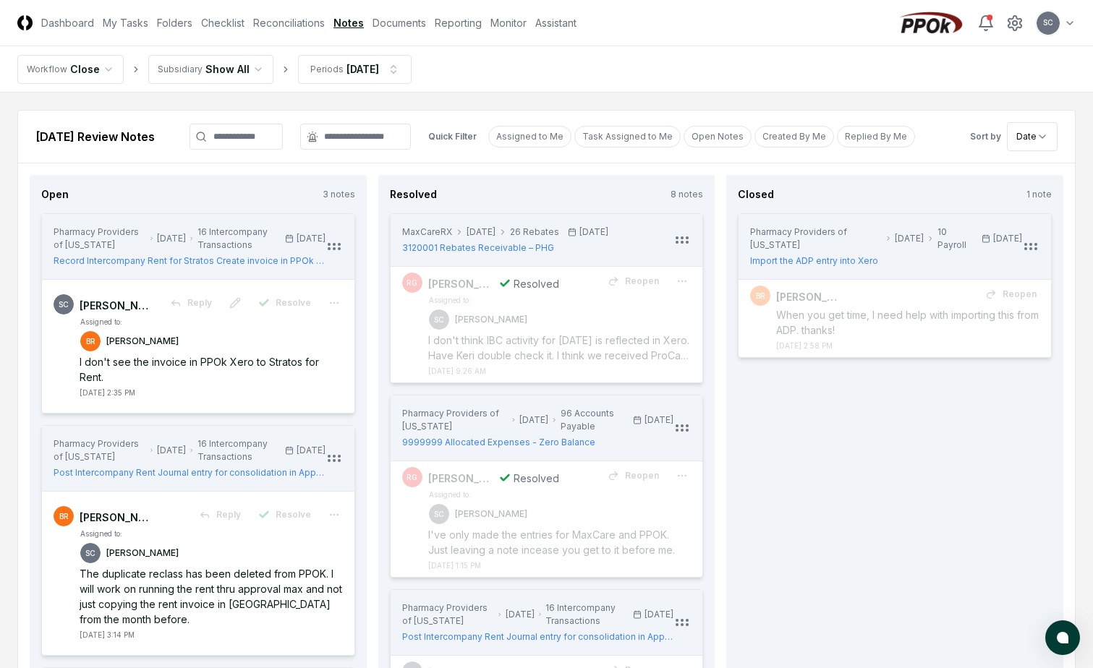
click at [268, 304] on icon "button" at bounding box center [264, 303] width 12 height 12
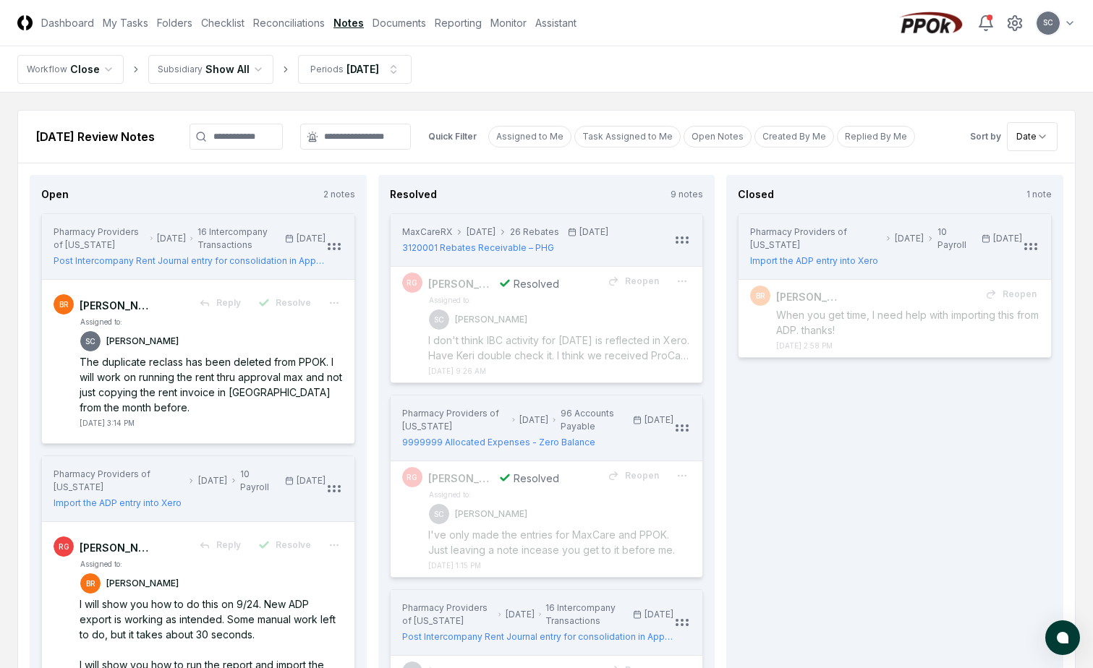
click at [268, 304] on icon "button" at bounding box center [264, 303] width 12 height 12
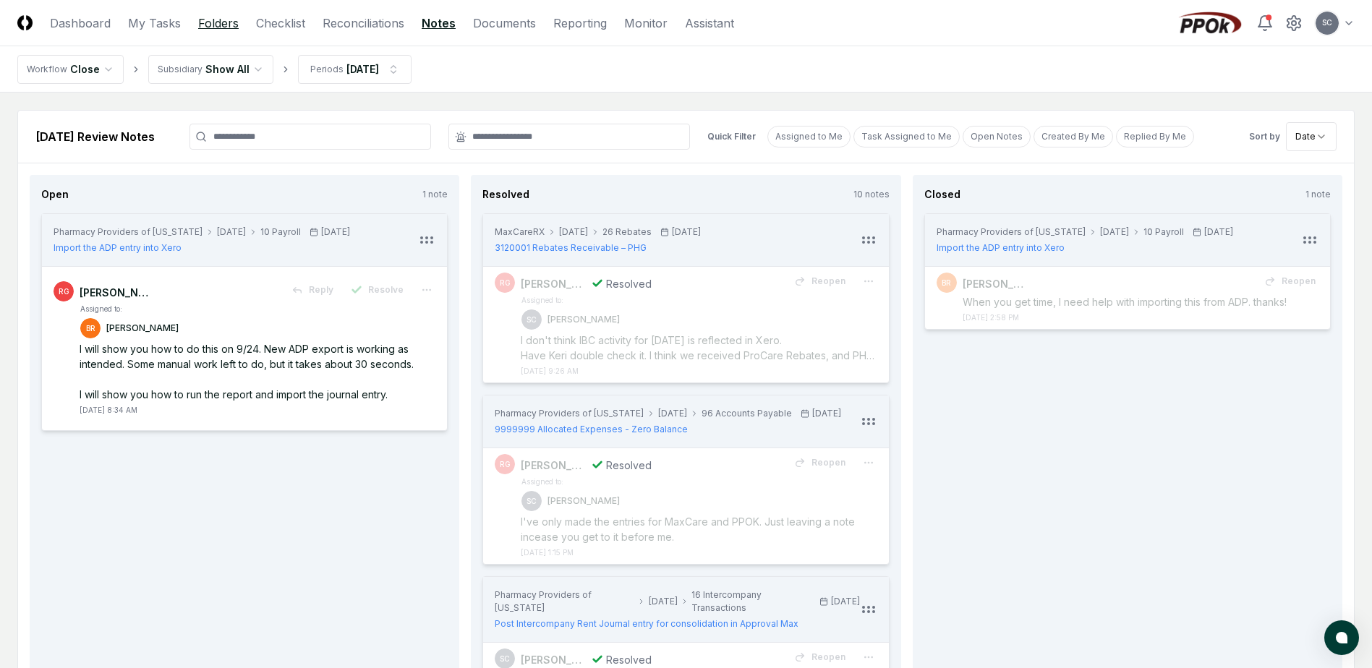
click at [218, 25] on link "Folders" at bounding box center [218, 22] width 41 height 17
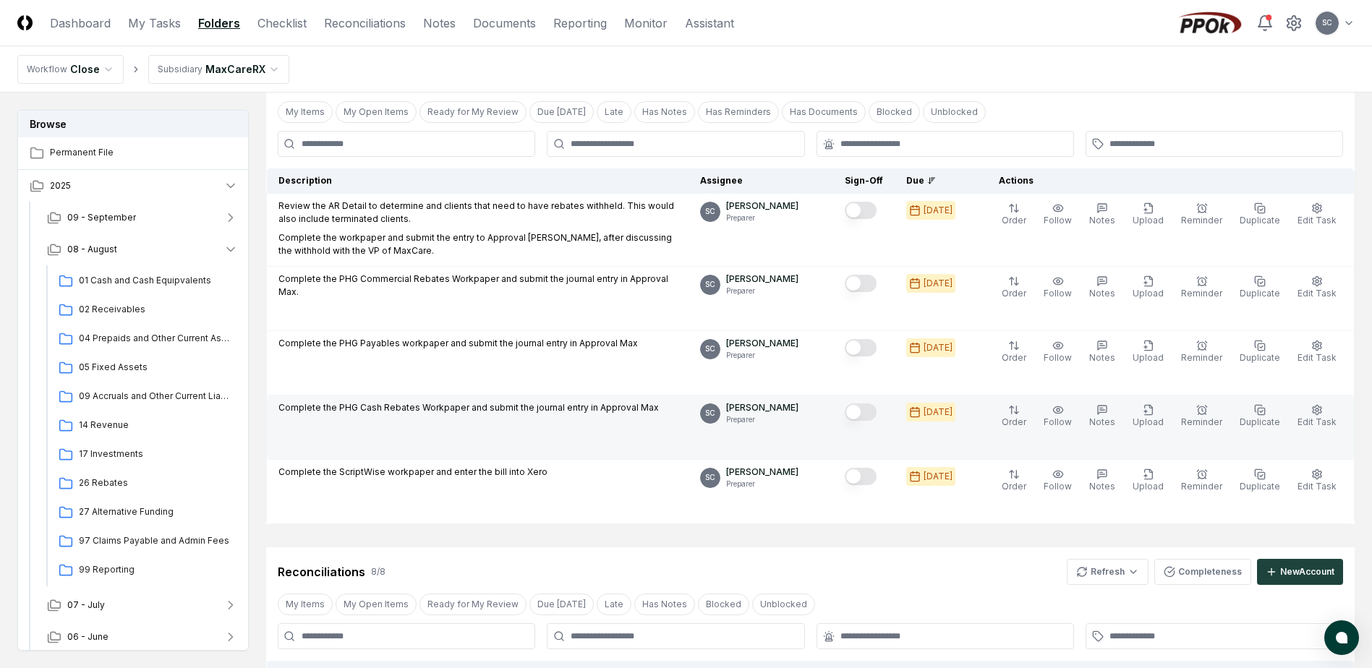
scroll to position [434, 0]
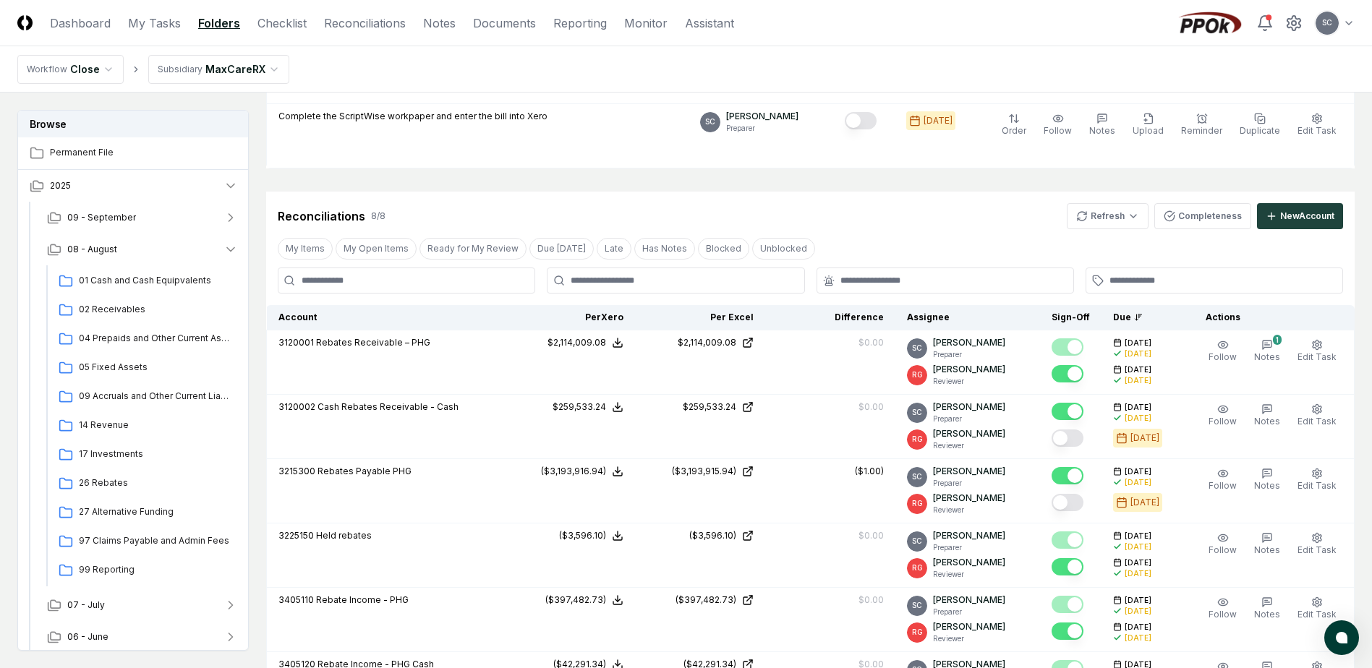
click at [236, 77] on html "CloseCore Dashboard My Tasks Folders Checklist Reconciliations Notes Documents …" at bounding box center [686, 402] width 1372 height 1673
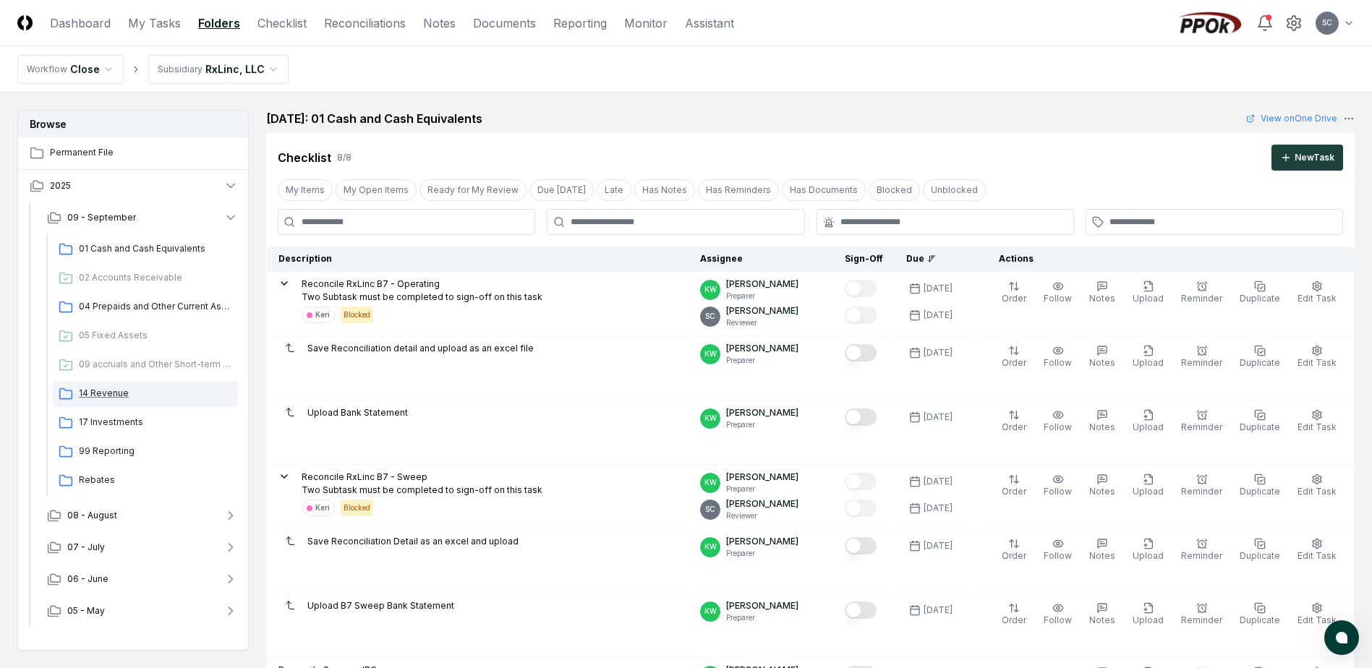
click at [101, 386] on div "14 Revenue" at bounding box center [145, 394] width 185 height 26
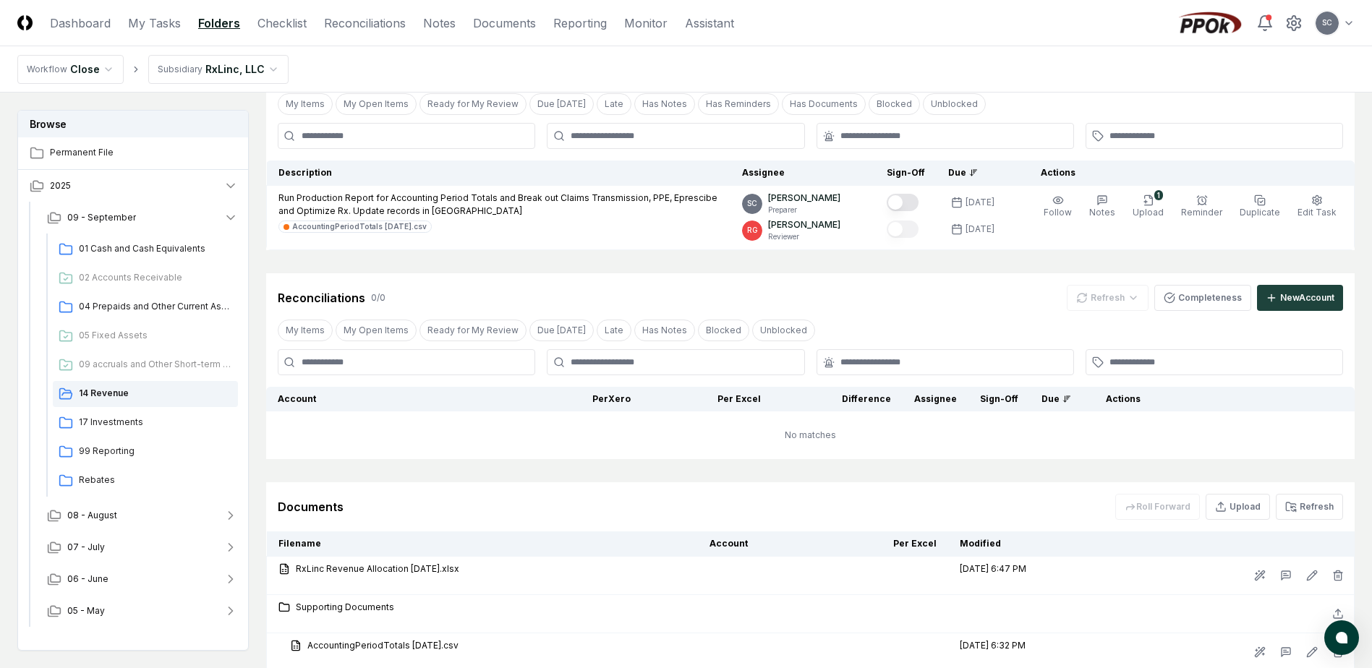
scroll to position [194, 0]
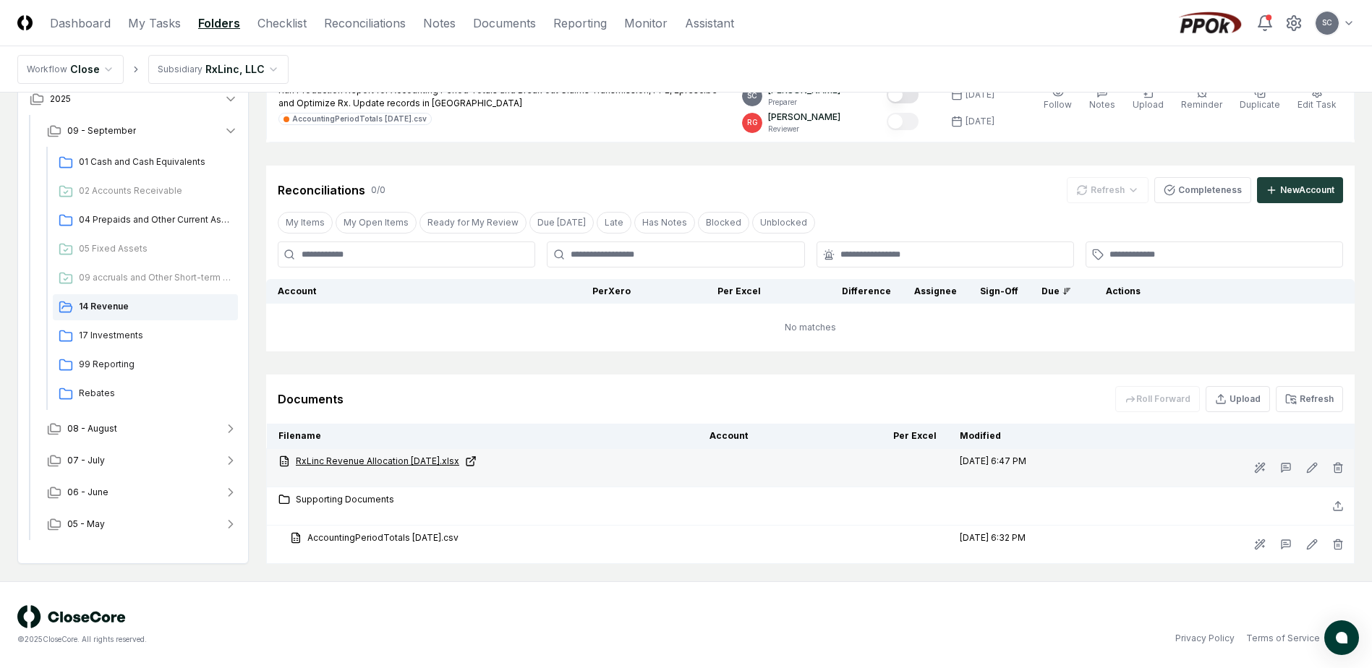
click at [328, 460] on link "RxLinc Revenue Allocation [DATE].xlsx" at bounding box center [482, 461] width 408 height 13
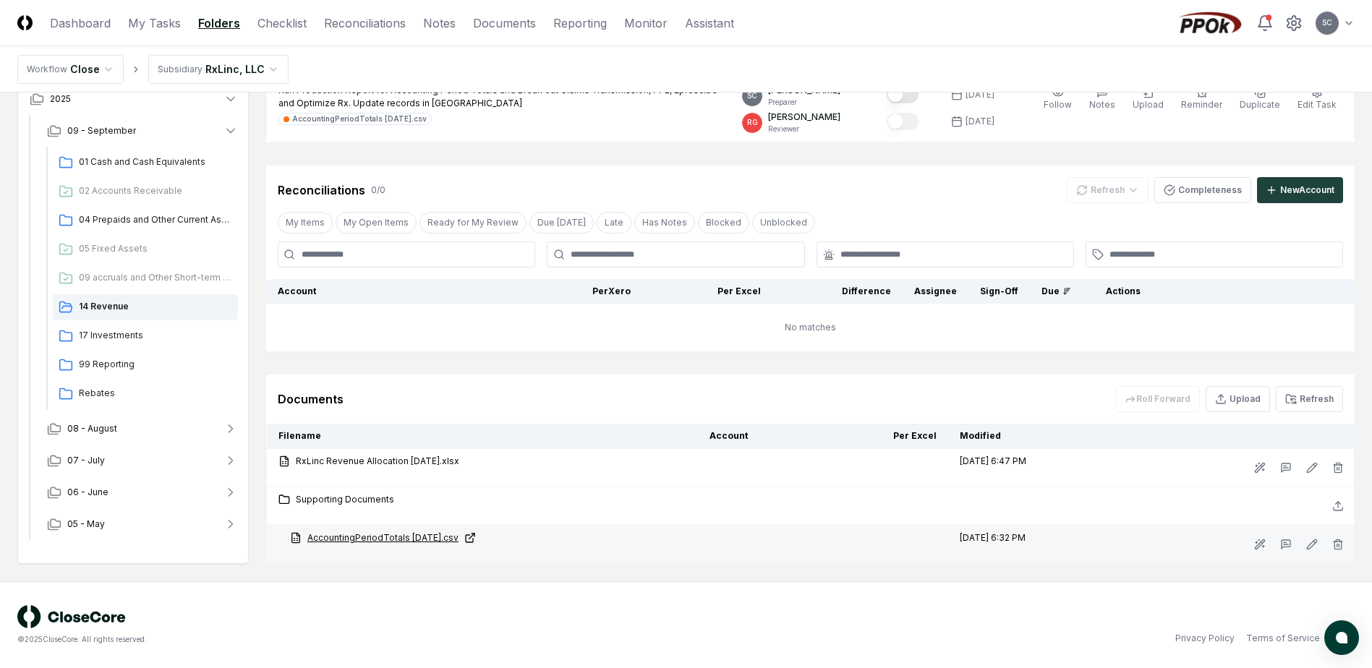
click at [367, 535] on link "AccountingPeriodTotals [DATE].csv" at bounding box center [488, 538] width 396 height 13
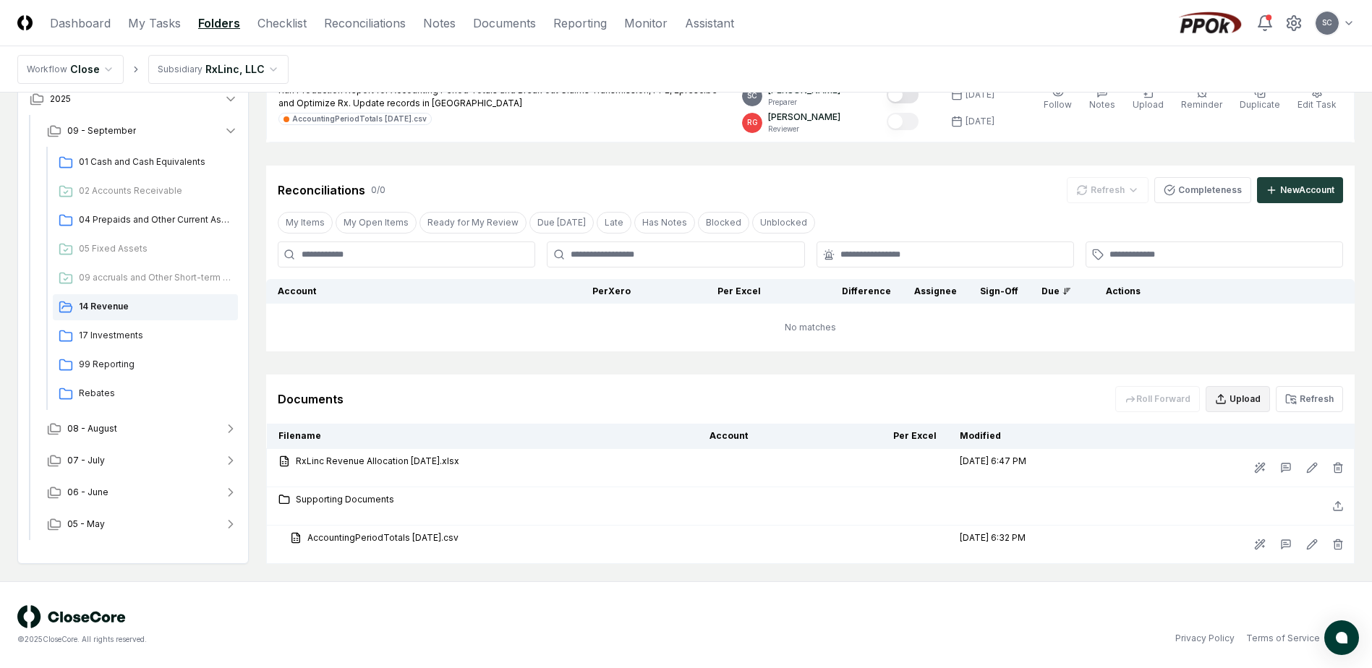
click at [1103, 397] on button "Upload" at bounding box center [1238, 399] width 64 height 26
click at [1103, 484] on input "file" at bounding box center [1239, 482] width 207 height 26
click at [1103, 481] on input "file" at bounding box center [1239, 482] width 207 height 26
type input "**********"
click at [1103, 525] on button "Upload" at bounding box center [1316, 521] width 54 height 29
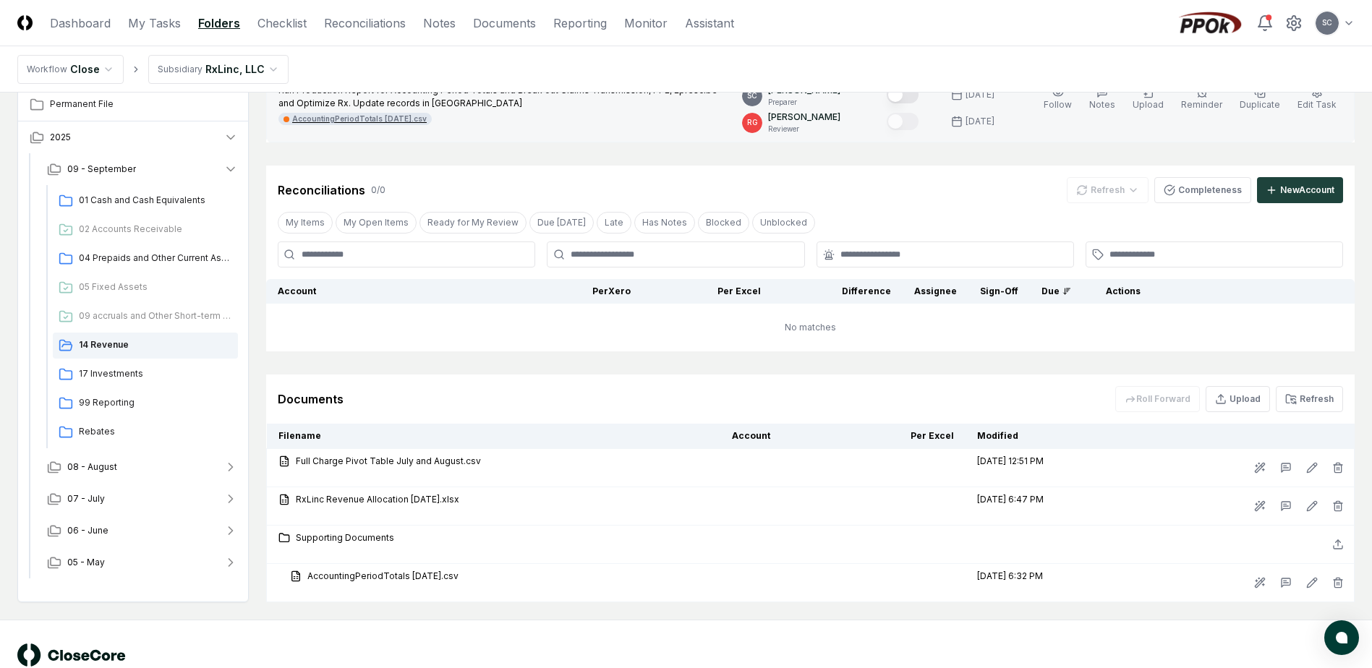
click at [352, 113] on div "AccountingPeriodTotals [DATE].csv" at bounding box center [354, 119] width 153 height 12
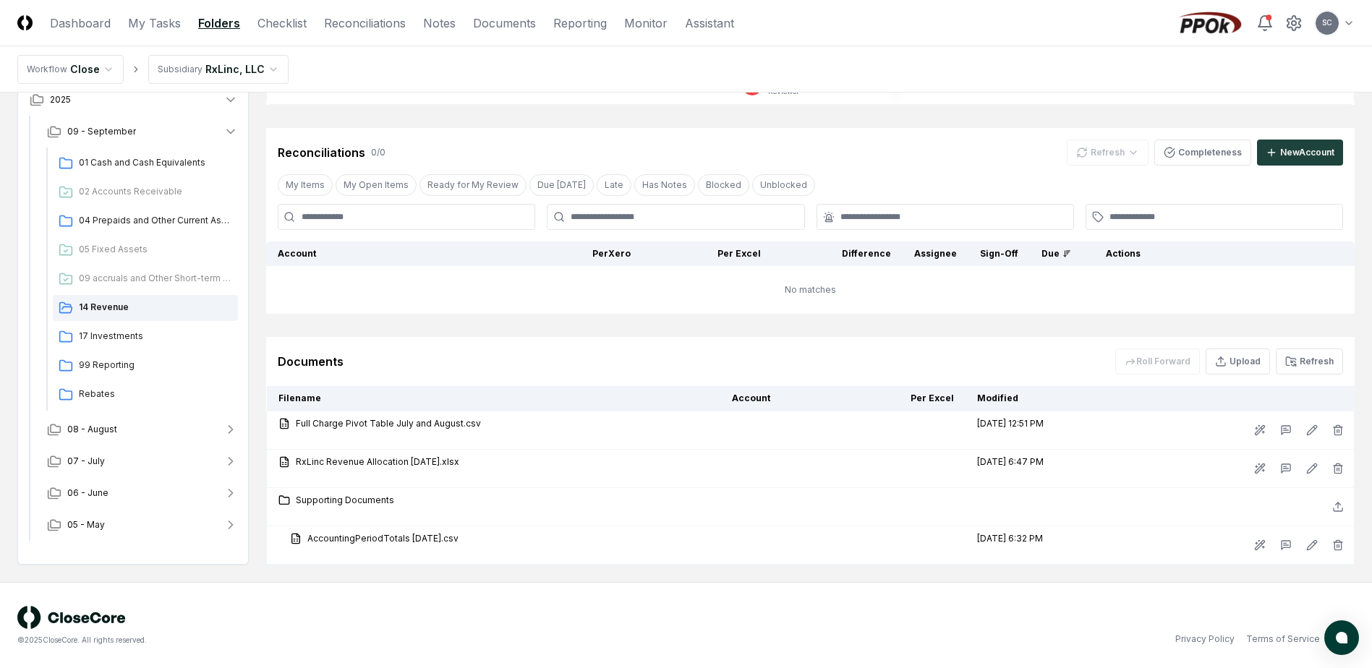
scroll to position [232, 0]
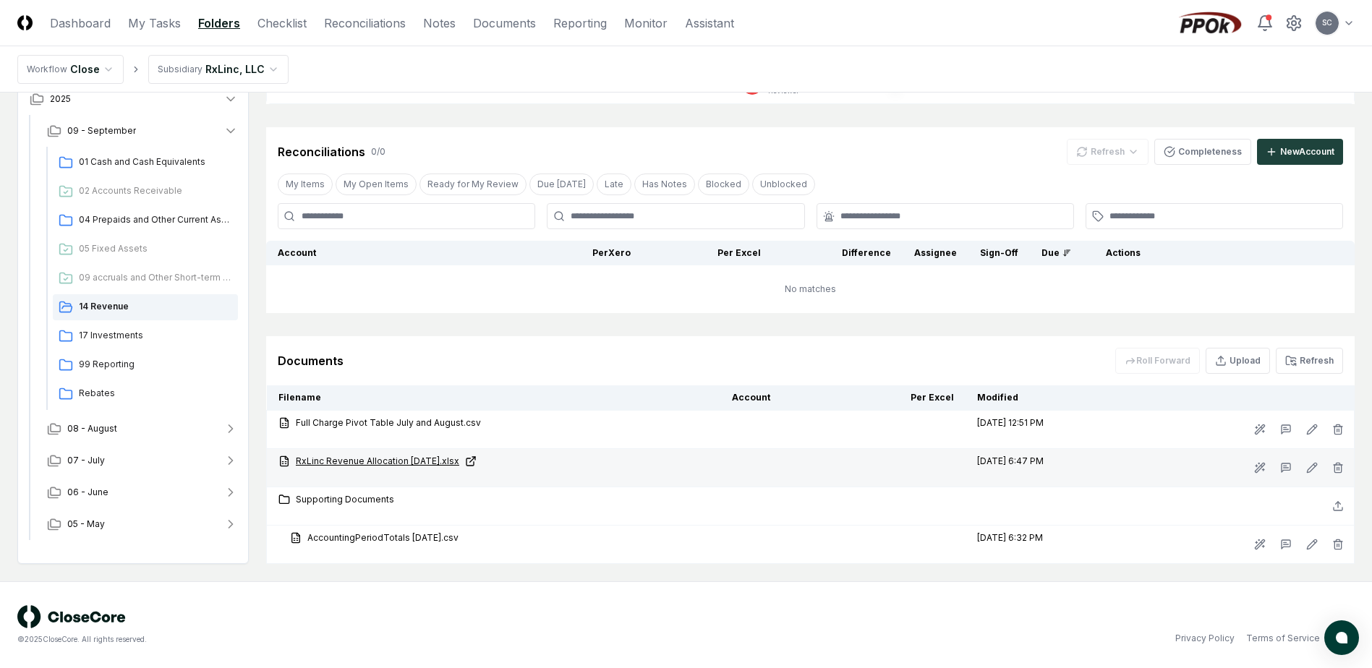
click at [396, 459] on link "RxLinc Revenue Allocation [DATE].xlsx" at bounding box center [493, 461] width 430 height 13
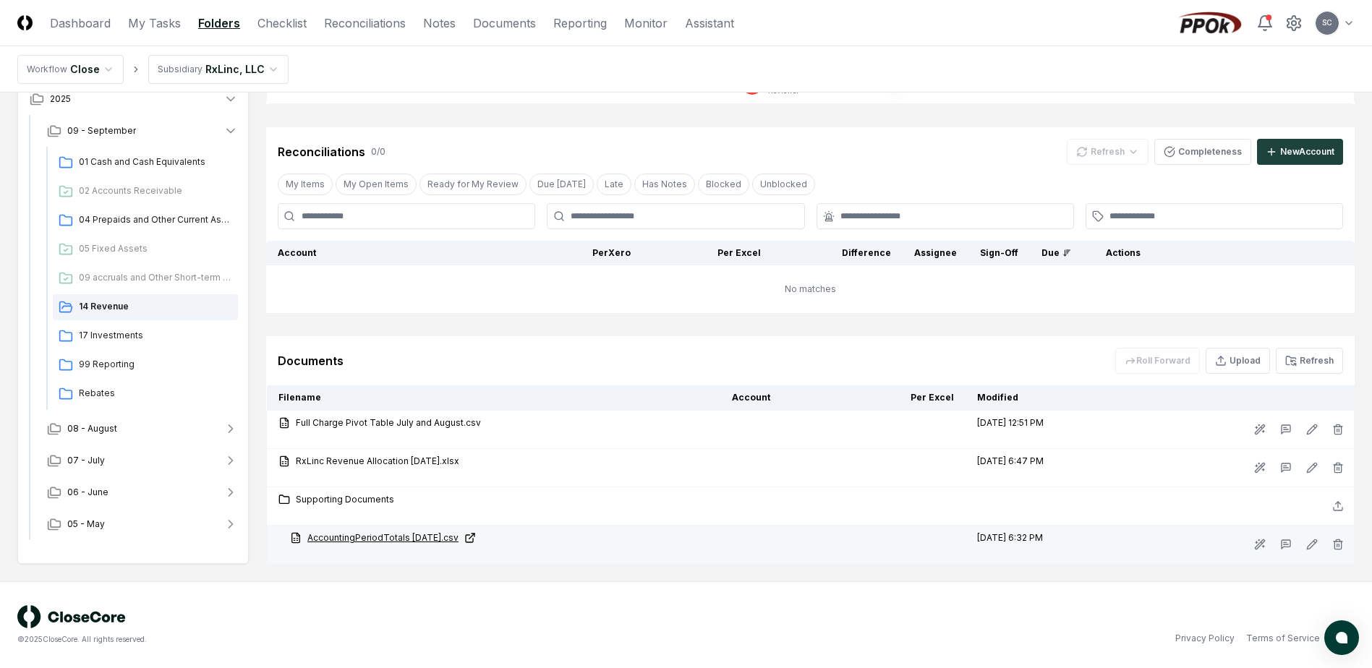
click at [397, 533] on link "AccountingPeriodTotals [DATE].csv" at bounding box center [499, 538] width 419 height 13
click at [350, 537] on link "AccountingPeriodTotals [DATE].csv" at bounding box center [499, 538] width 419 height 13
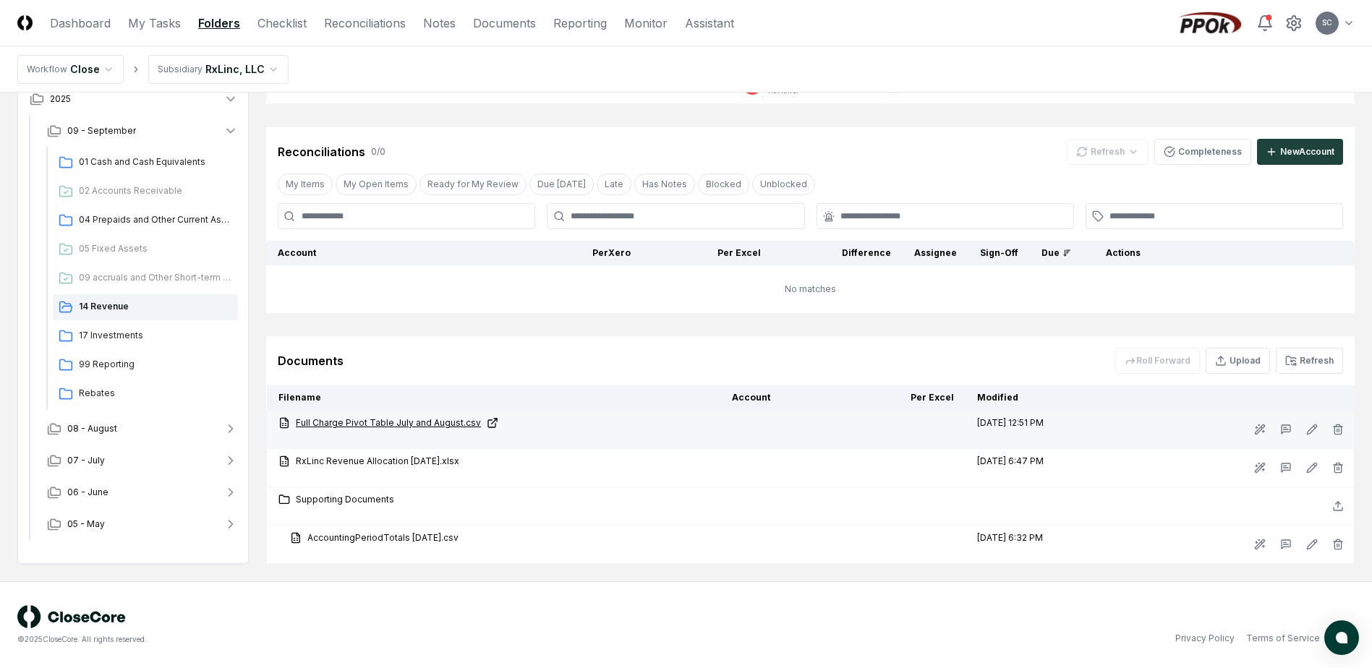
click at [341, 423] on link "Full Charge Pivot Table July and August.csv" at bounding box center [493, 423] width 430 height 13
click at [333, 422] on link "Full Charge Pivot Table July and August.csv" at bounding box center [493, 423] width 430 height 13
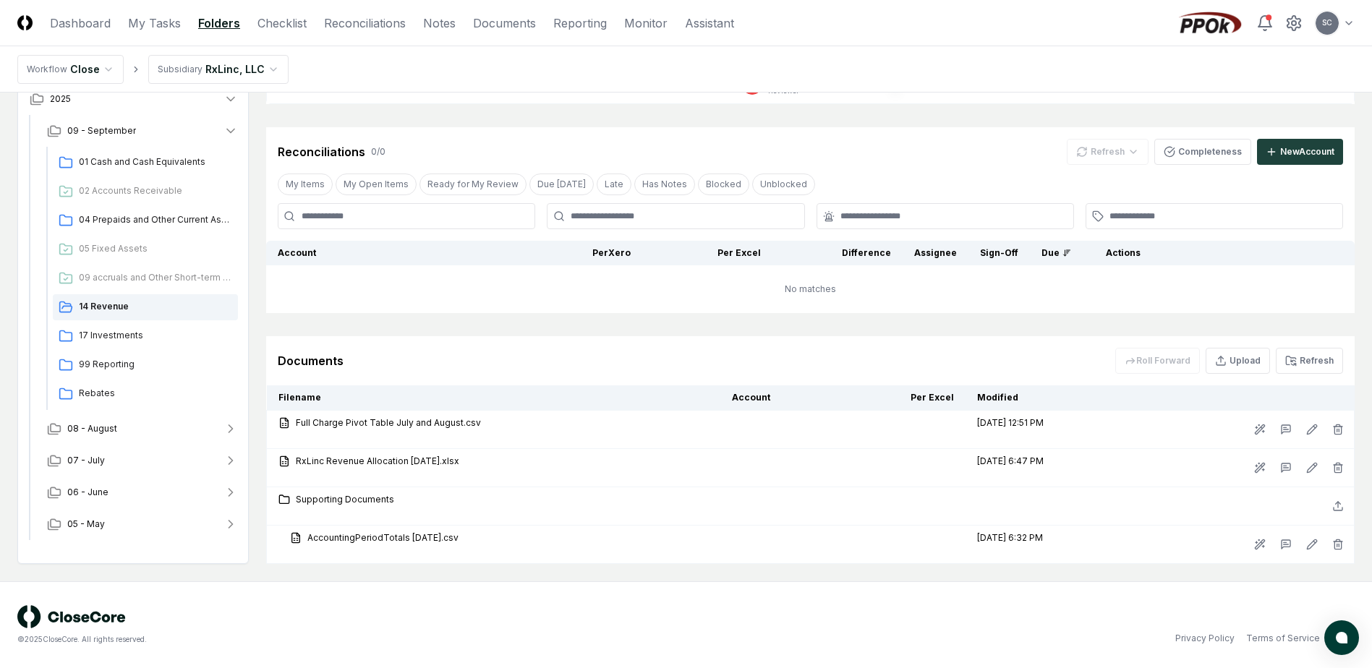
scroll to position [15, 0]
